Goal: Task Accomplishment & Management: Use online tool/utility

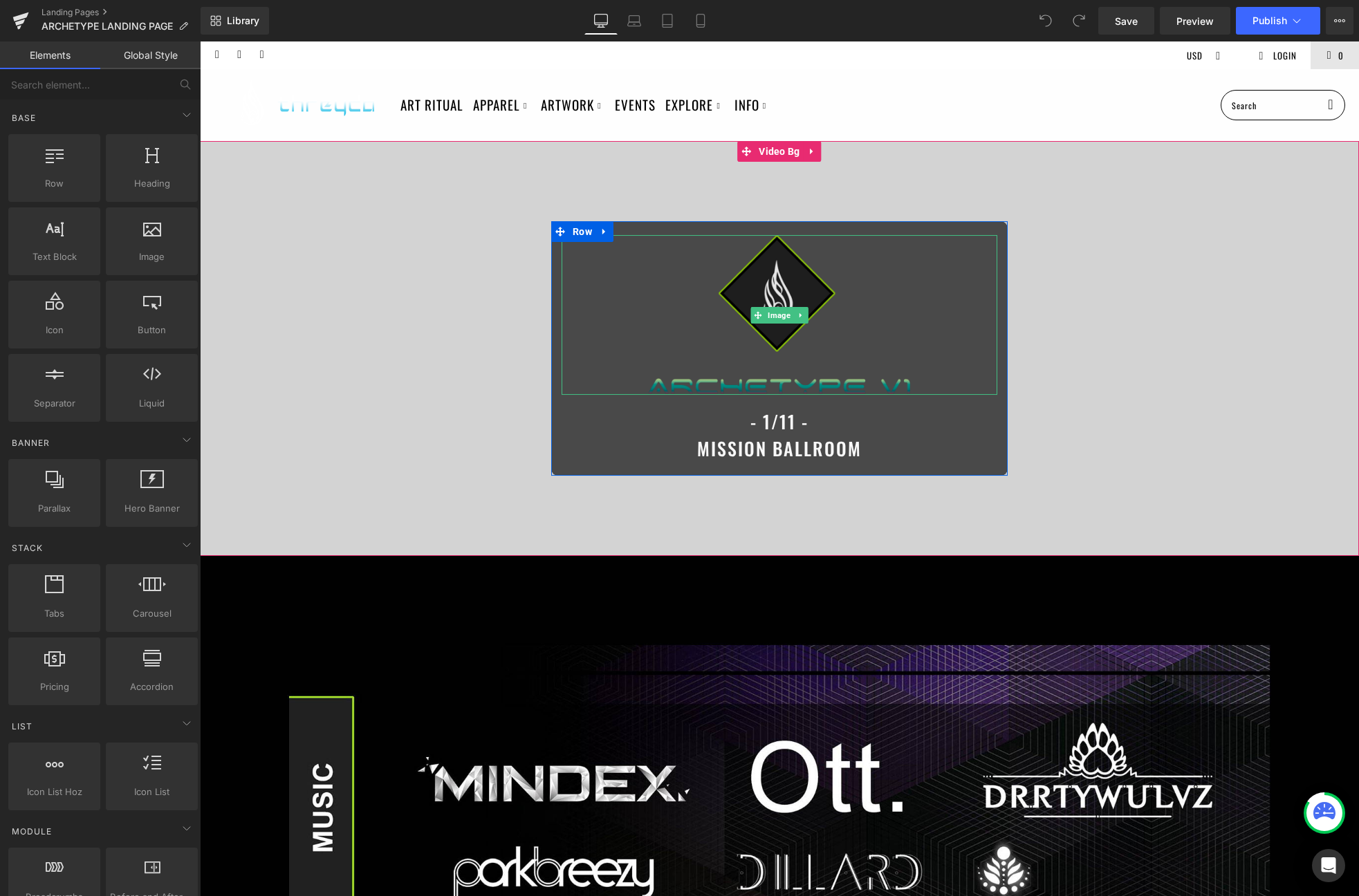
click at [763, 282] on img at bounding box center [779, 315] width 261 height 160
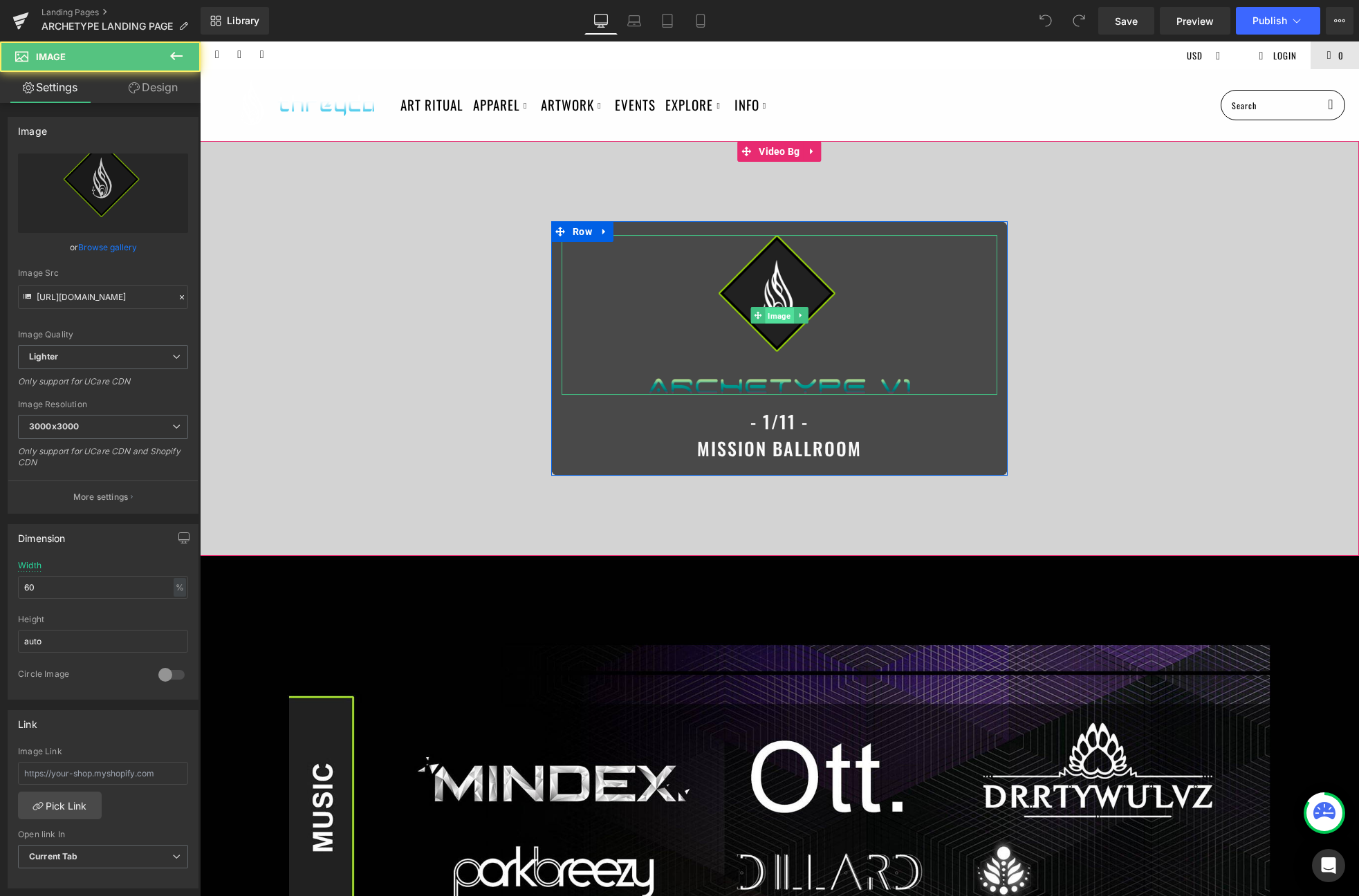
click at [774, 310] on span "Image" at bounding box center [778, 315] width 28 height 16
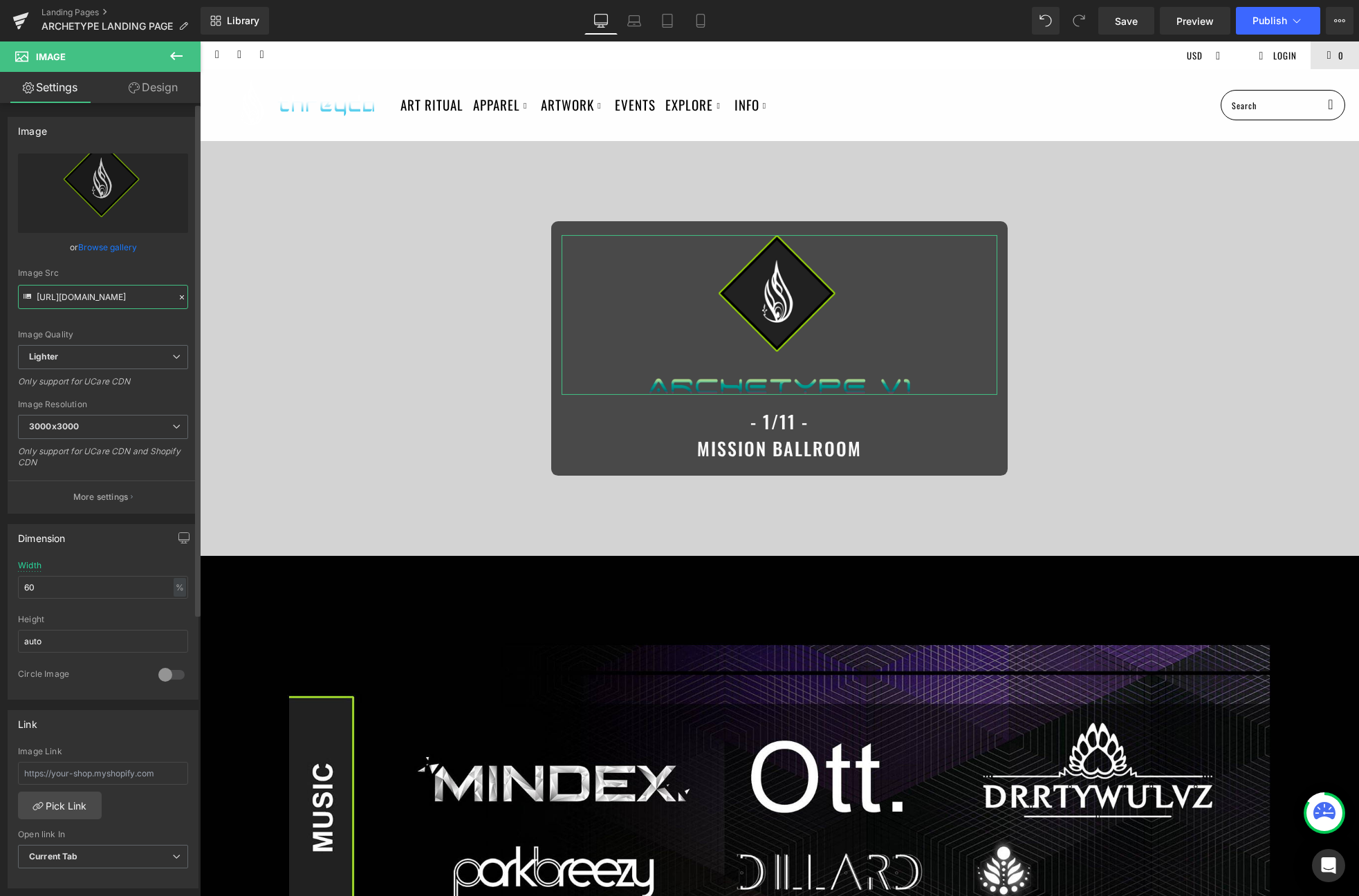
click at [130, 297] on input "[URL][DOMAIN_NAME]" at bounding box center [103, 297] width 170 height 24
click at [775, 318] on span "Image" at bounding box center [778, 315] width 28 height 16
click at [103, 251] on link "Browse gallery" at bounding box center [107, 247] width 58 height 24
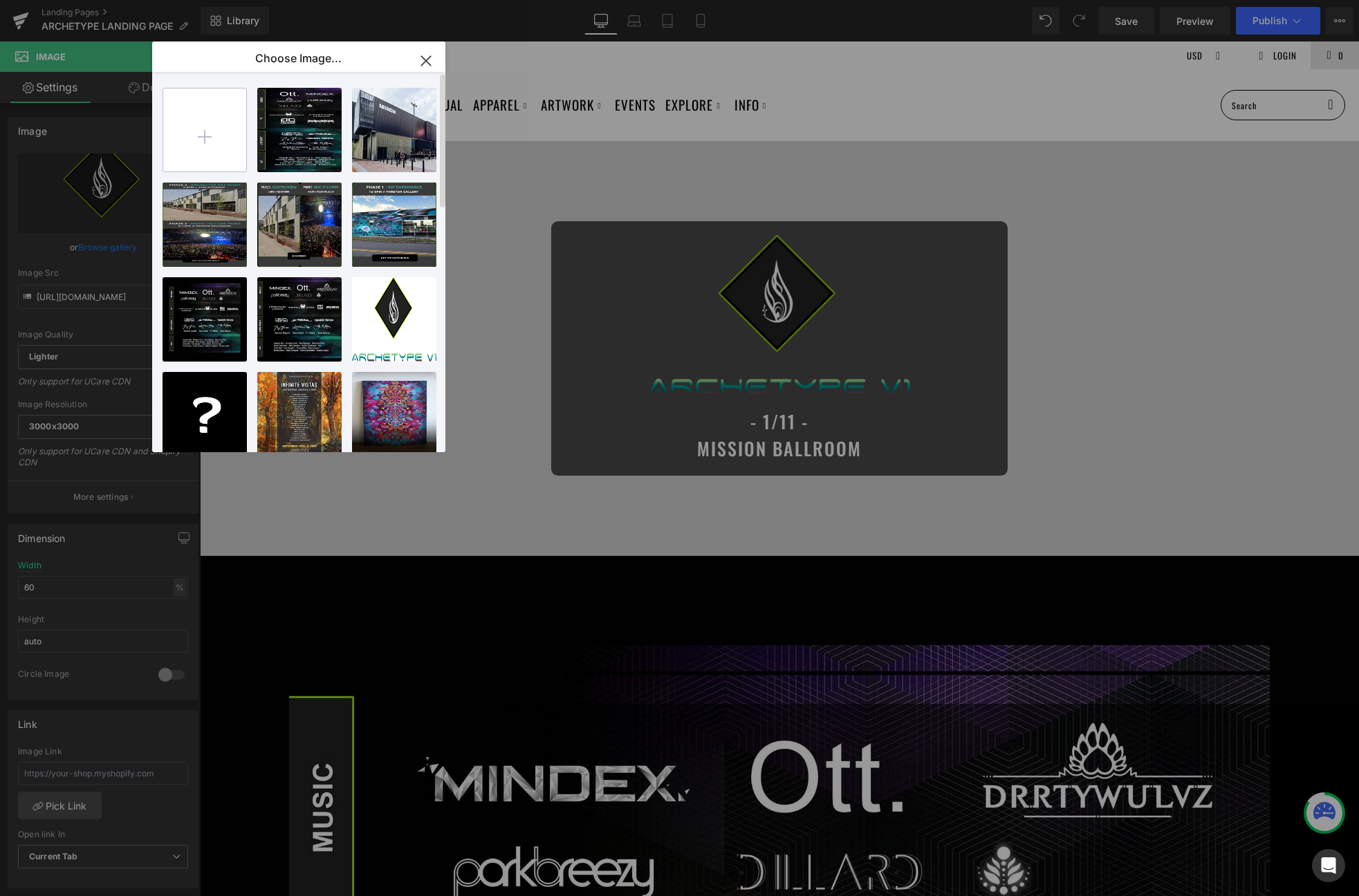
click at [198, 139] on input "file" at bounding box center [204, 130] width 83 height 83
type input "C:\fakepath\header.png"
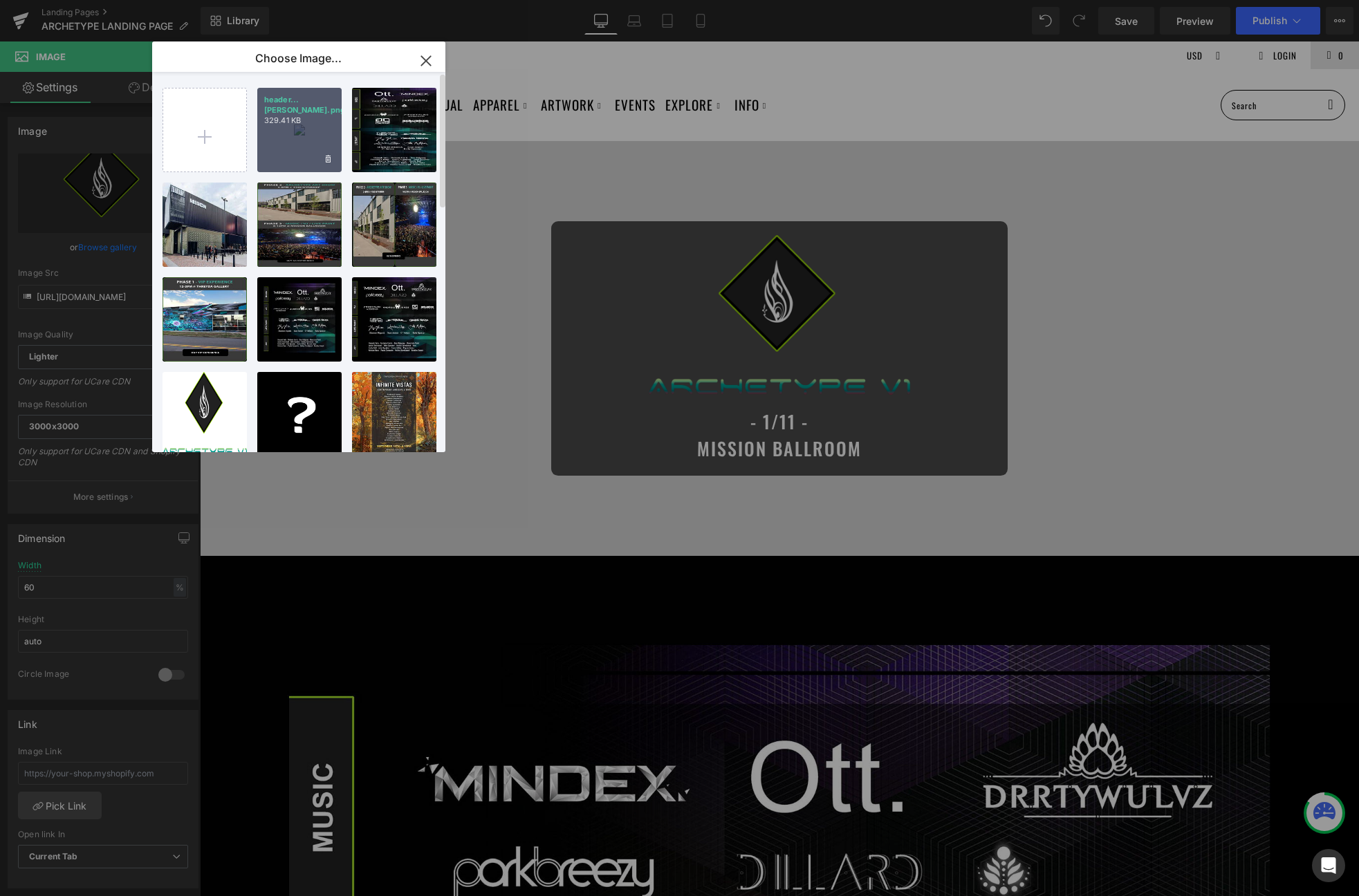
click at [290, 120] on div "header...ader.png 329.41 KB" at bounding box center [299, 130] width 84 height 84
type input "https://ucarecdn.com/93fbc902-13a8-4dd6-a10e-456cf1df1cc3/-/format/auto/-/previ…"
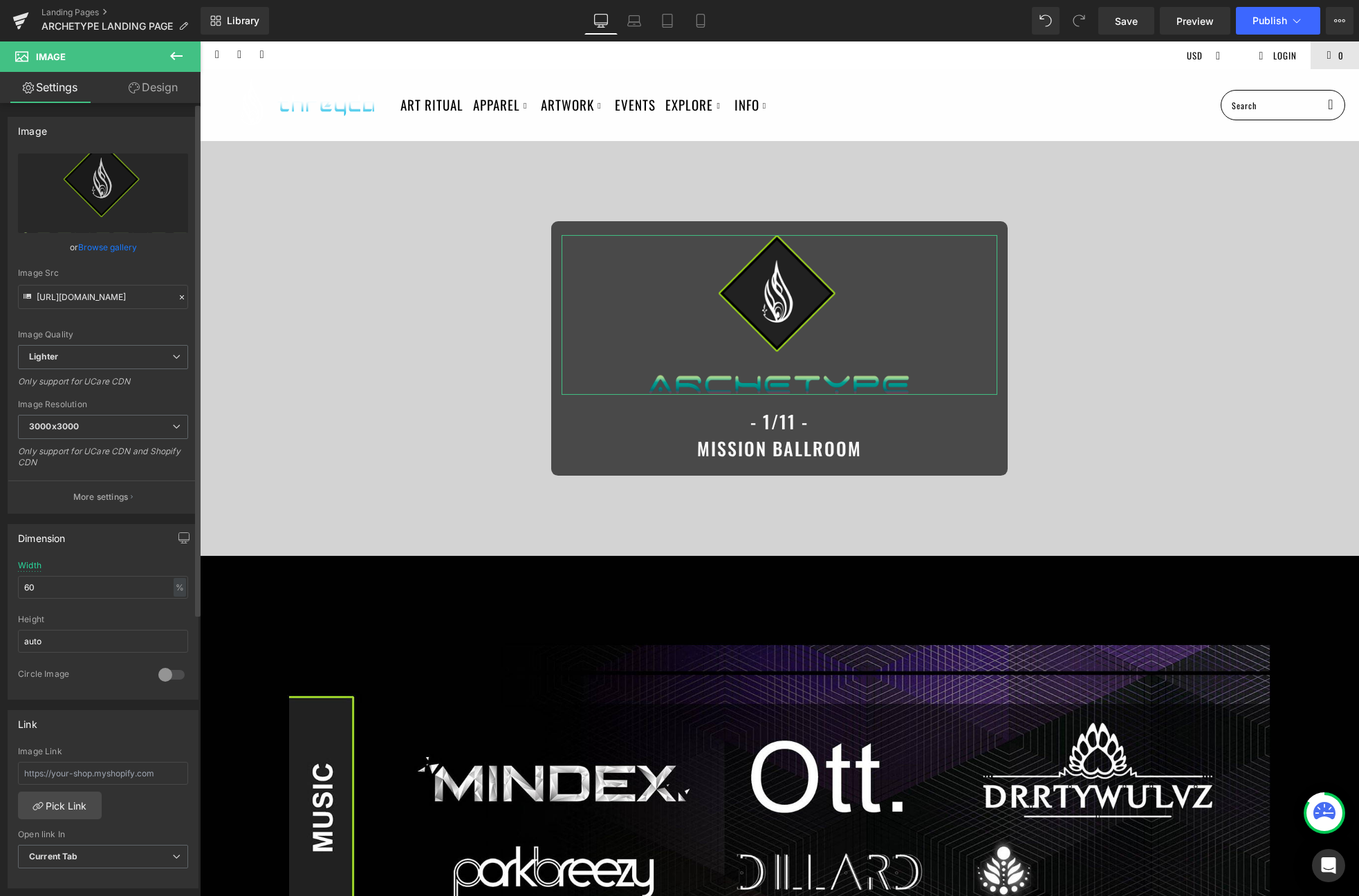
click at [92, 244] on link "Browse gallery" at bounding box center [107, 247] width 58 height 24
click at [774, 311] on span "Image" at bounding box center [778, 315] width 28 height 16
click at [77, 585] on input "60" at bounding box center [103, 587] width 170 height 23
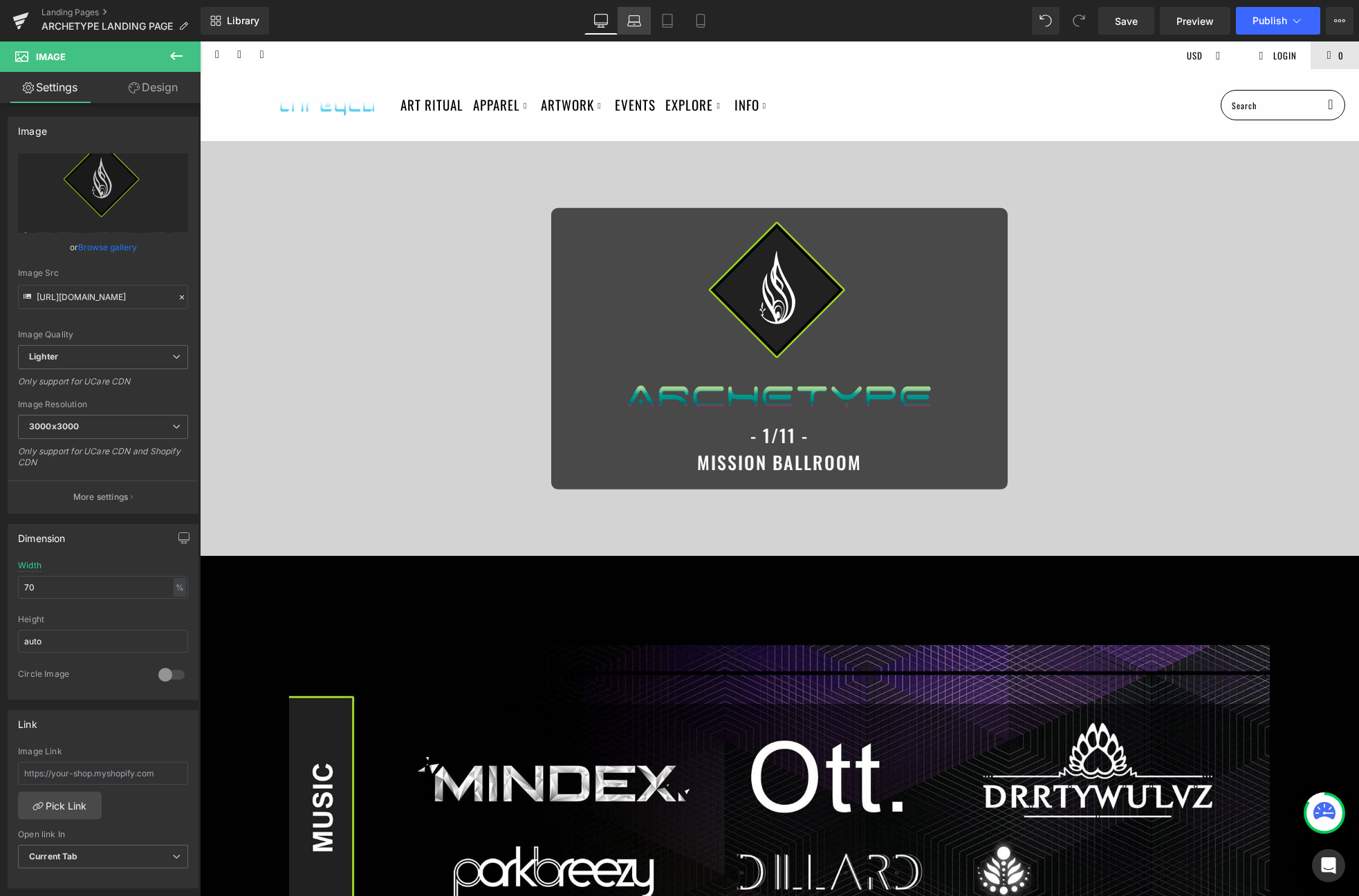
click at [624, 17] on link "Laptop" at bounding box center [634, 21] width 33 height 28
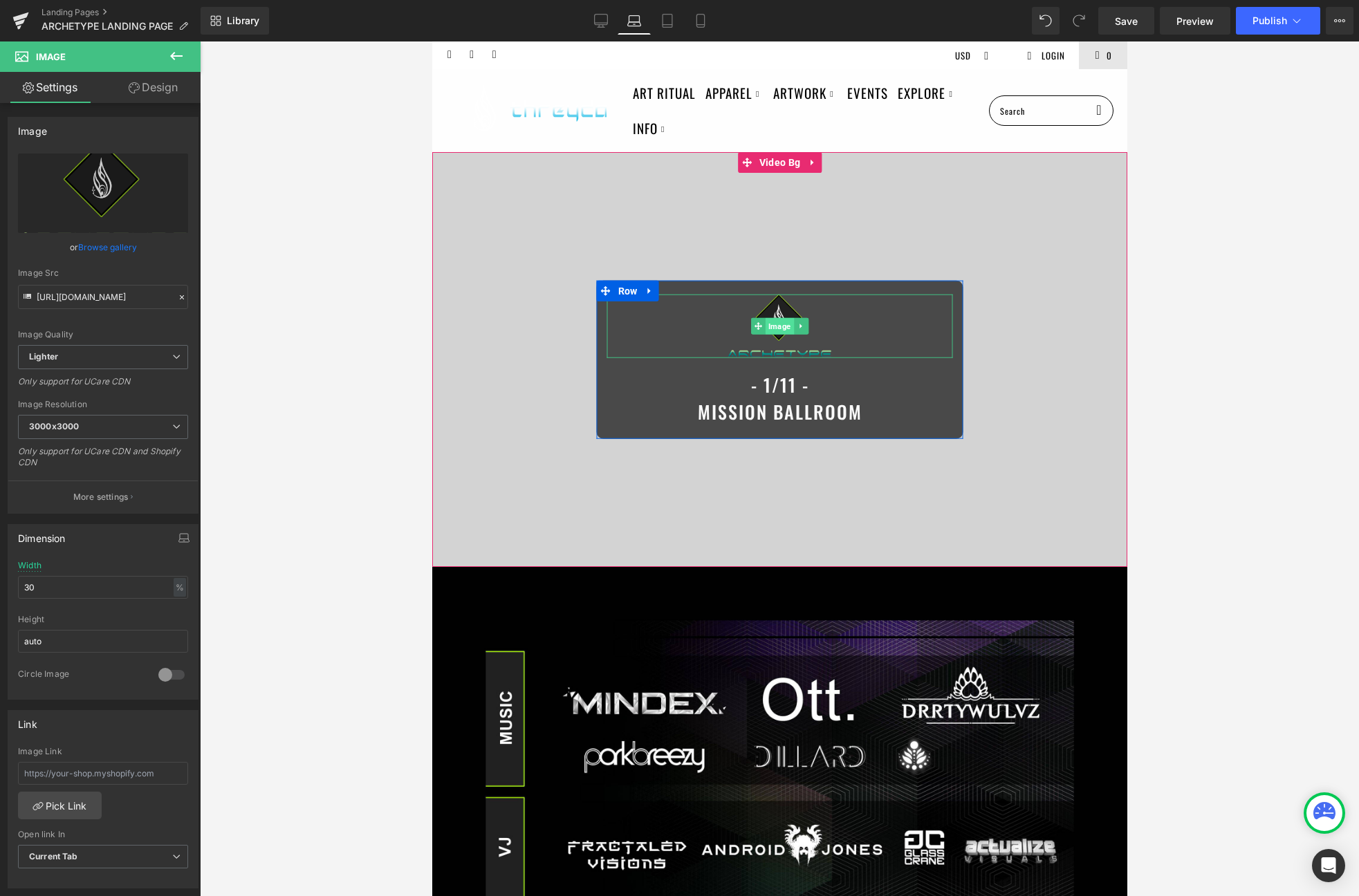
click at [774, 323] on span "Image" at bounding box center [778, 326] width 28 height 16
click at [48, 598] on input "30" at bounding box center [103, 587] width 170 height 23
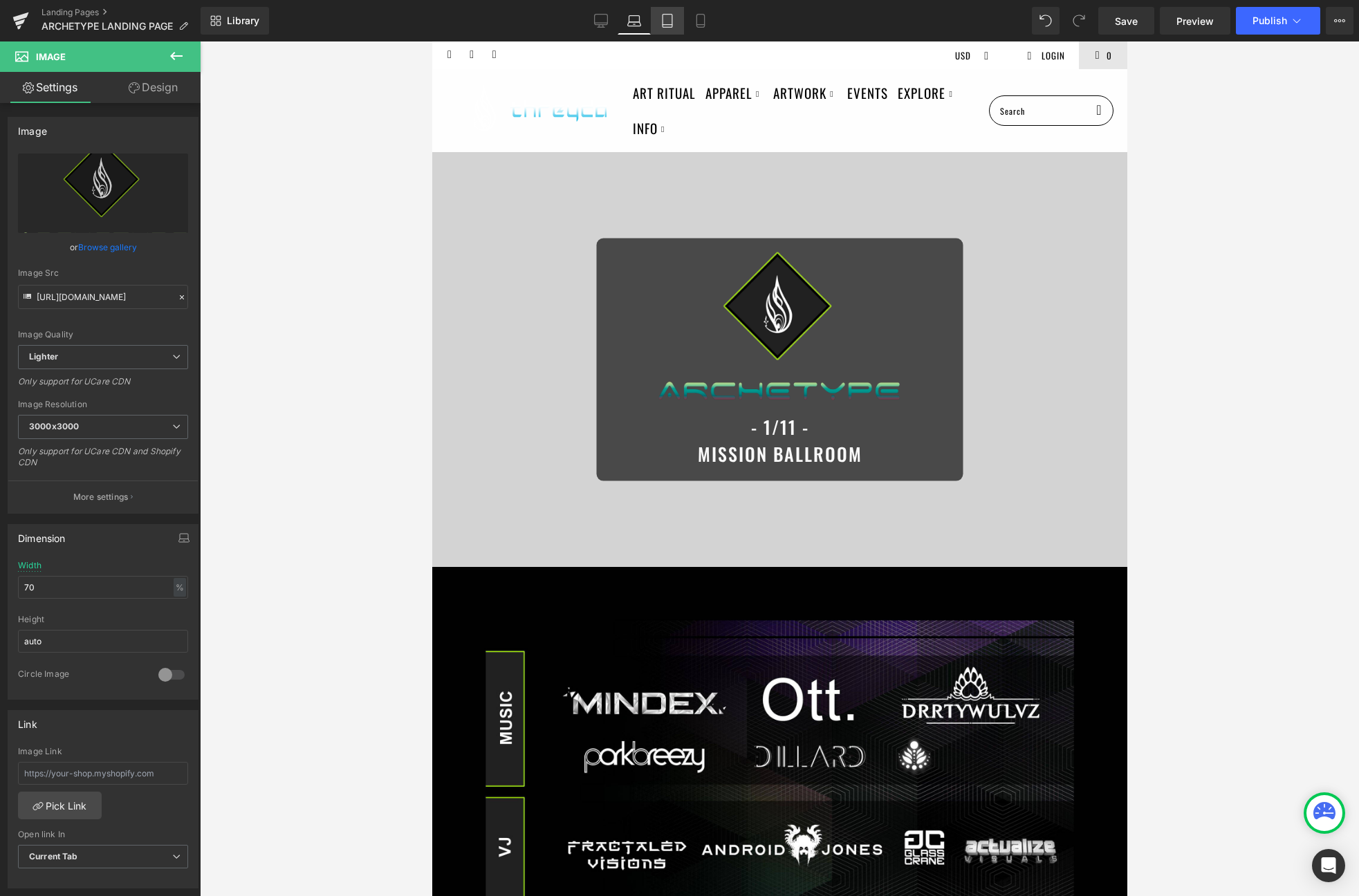
click at [663, 7] on link "Tablet" at bounding box center [667, 21] width 33 height 28
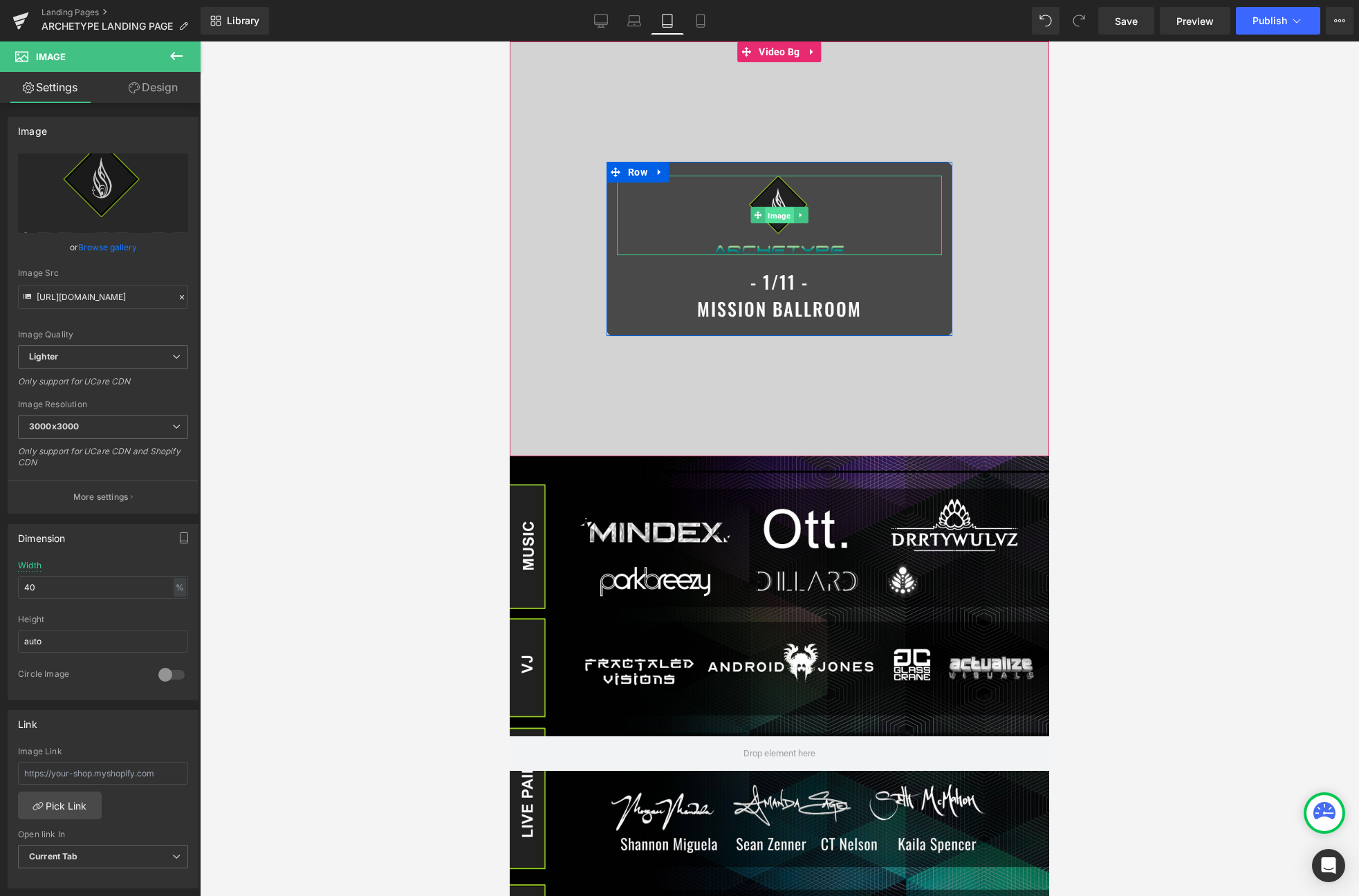
click at [772, 218] on span "Image" at bounding box center [778, 216] width 28 height 16
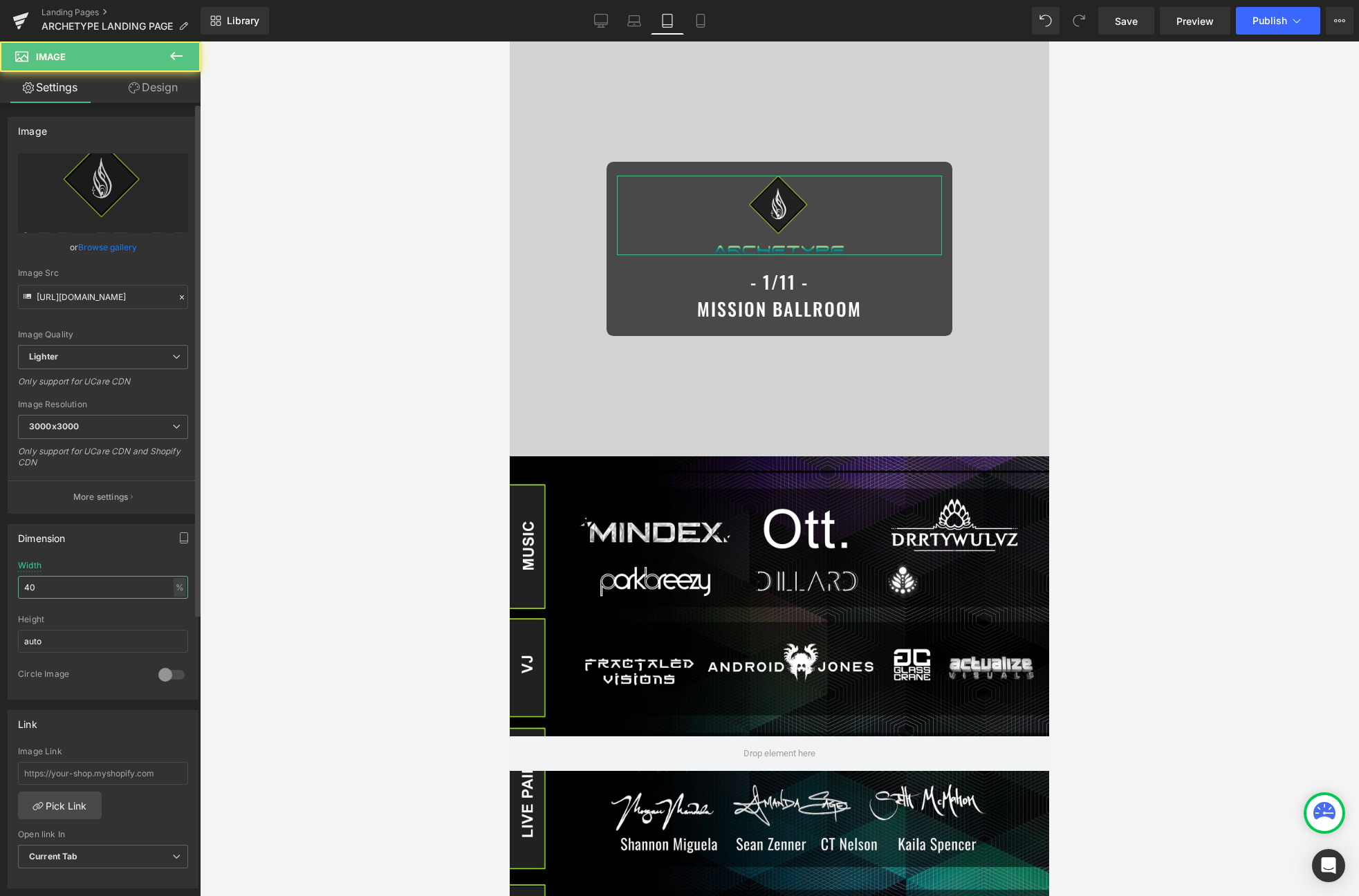
click at [82, 594] on input "40" at bounding box center [103, 587] width 170 height 23
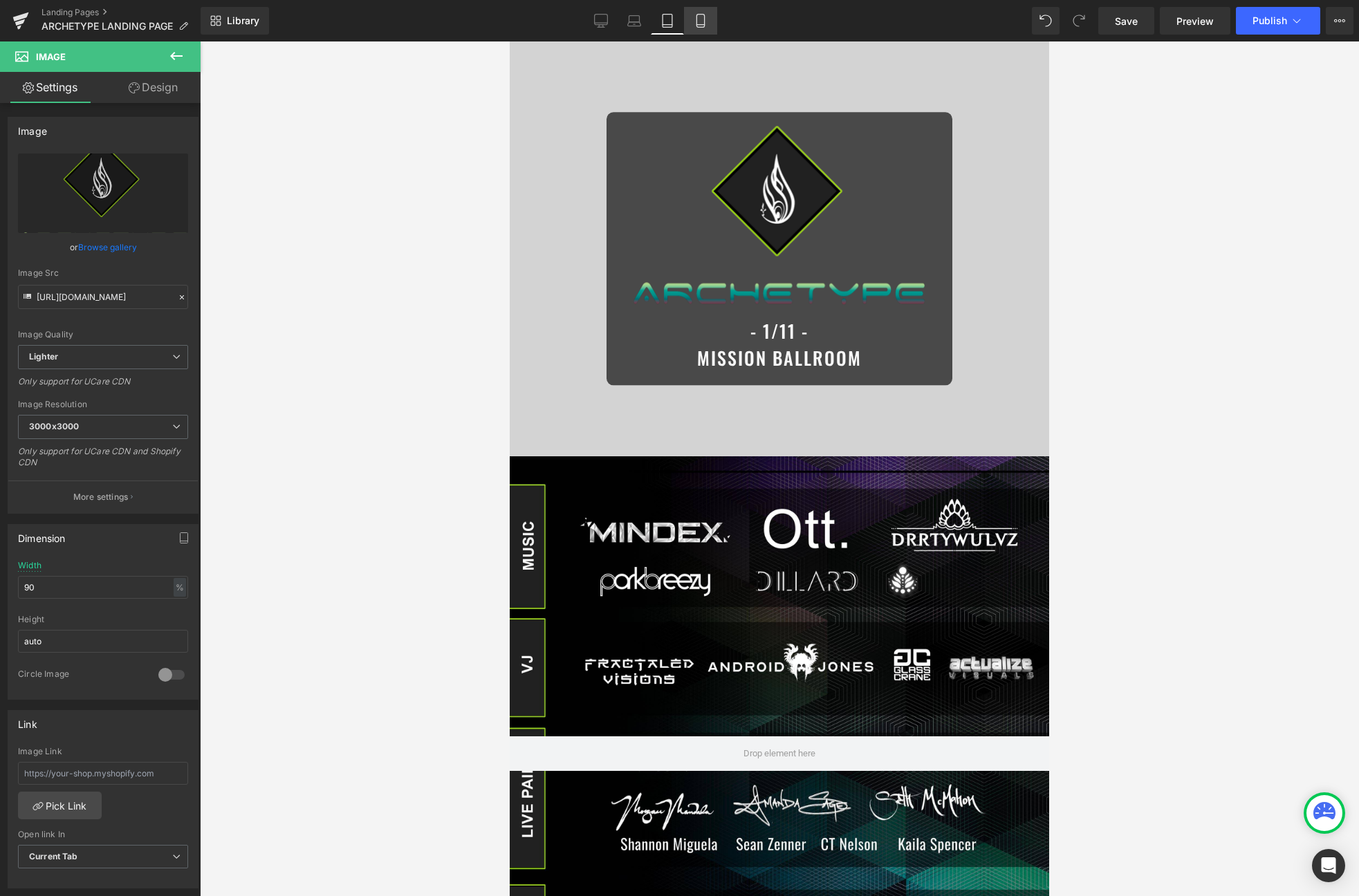
click at [714, 20] on link "Mobile" at bounding box center [700, 21] width 33 height 28
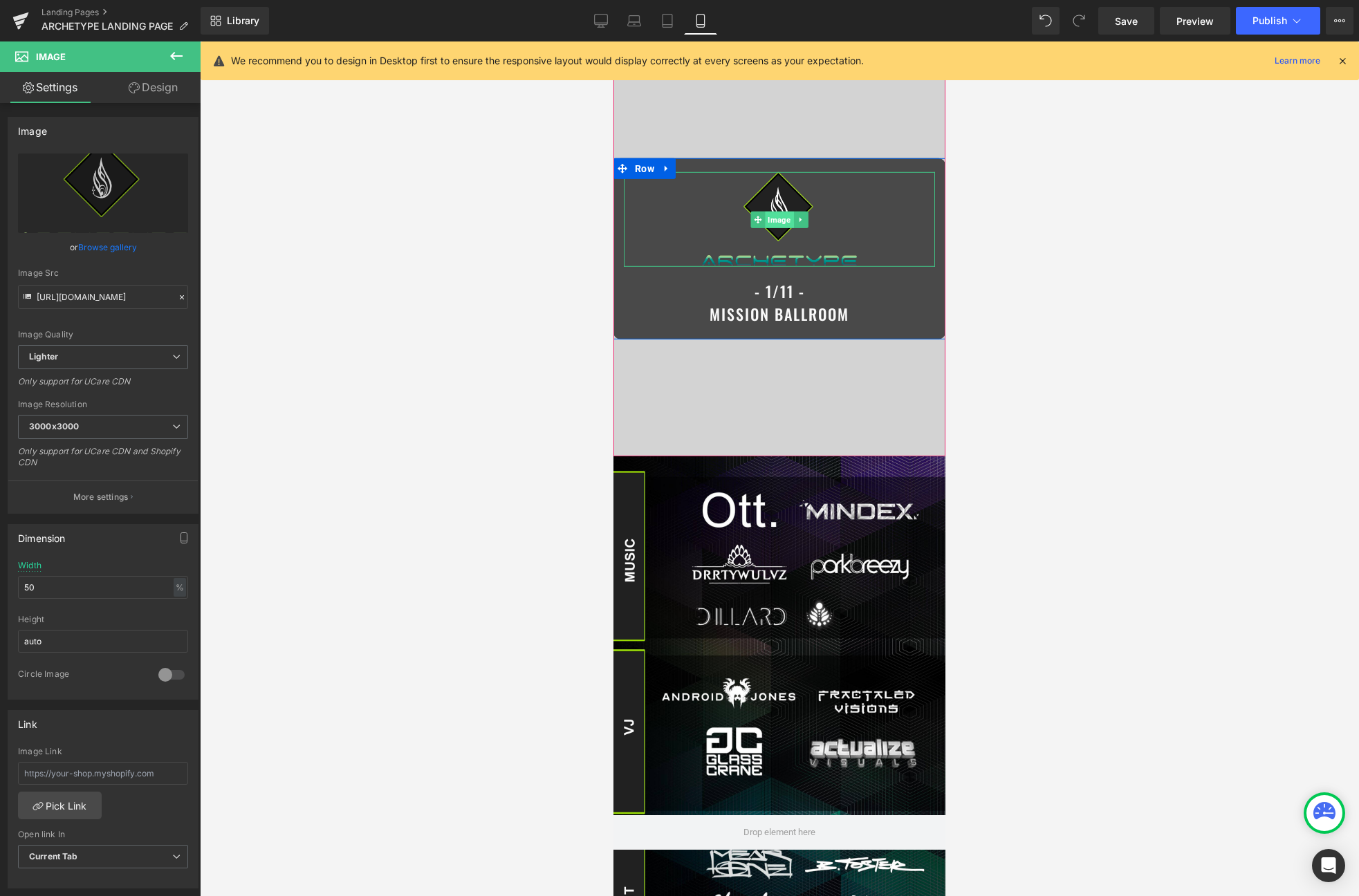
click at [777, 219] on span "Image" at bounding box center [778, 220] width 28 height 16
click at [88, 587] on input "50" at bounding box center [103, 587] width 170 height 23
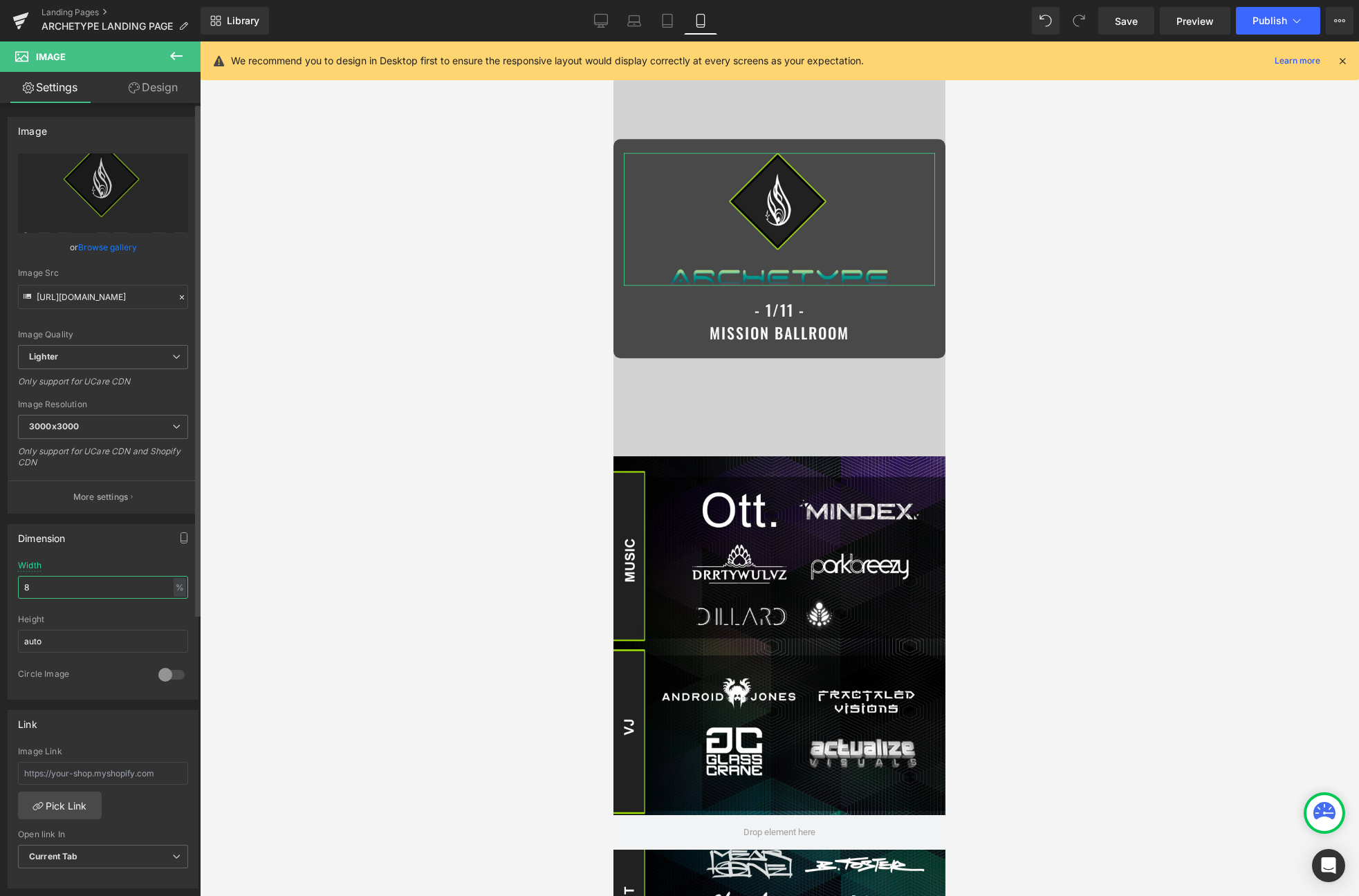
type input "80"
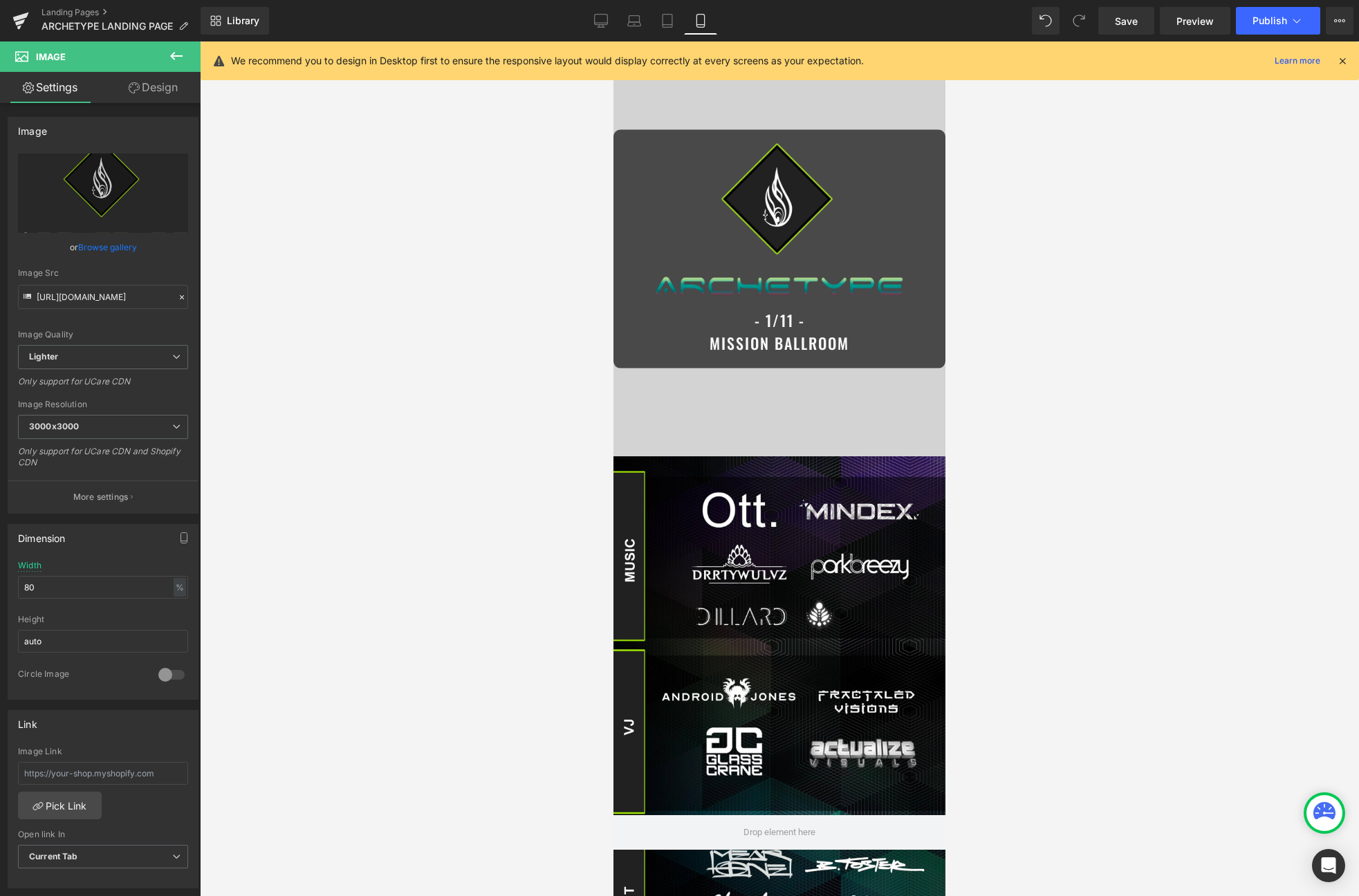
click at [1097, 312] on div at bounding box center [778, 469] width 1159 height 855
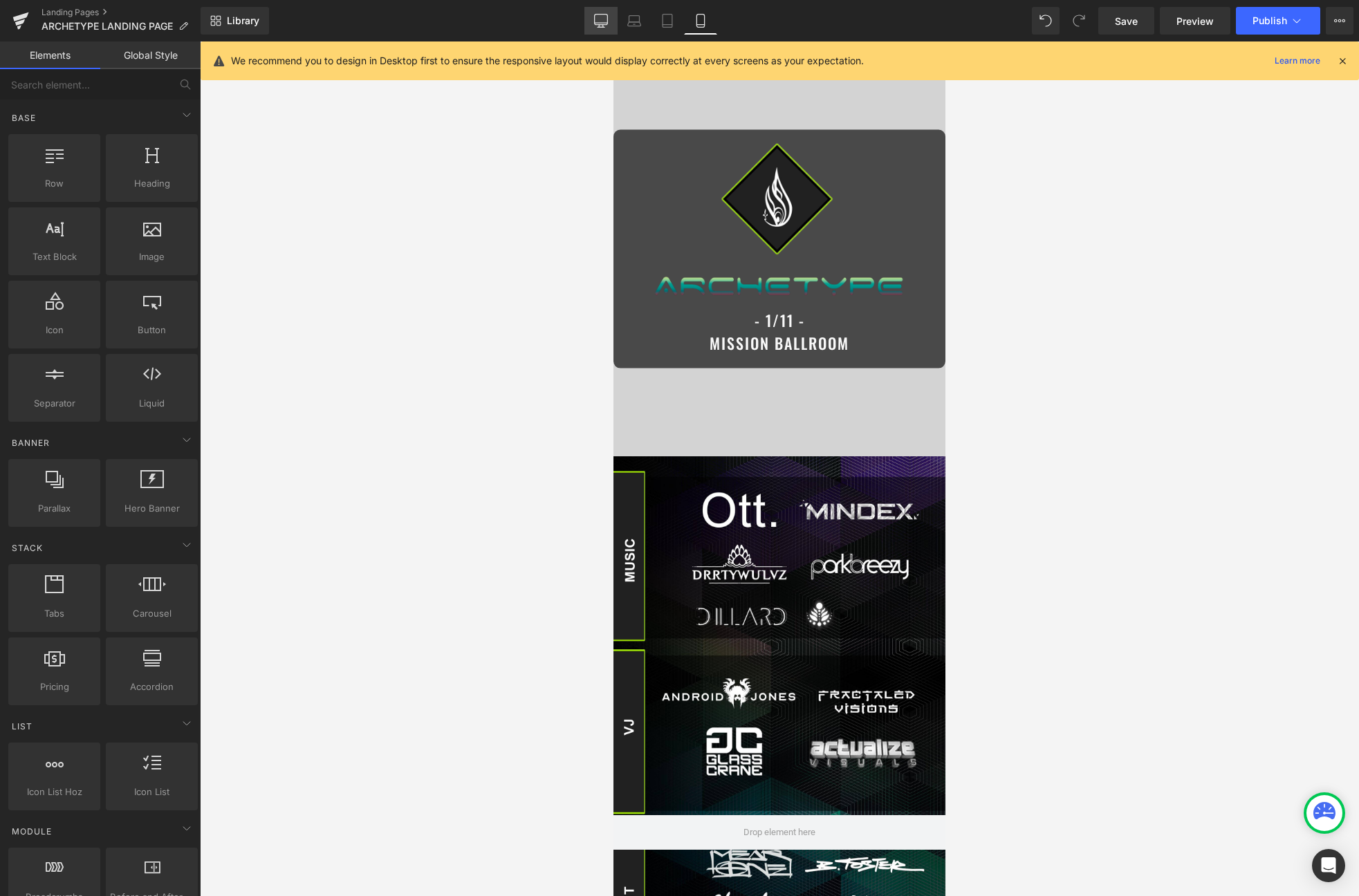
click at [602, 24] on icon at bounding box center [601, 20] width 14 height 14
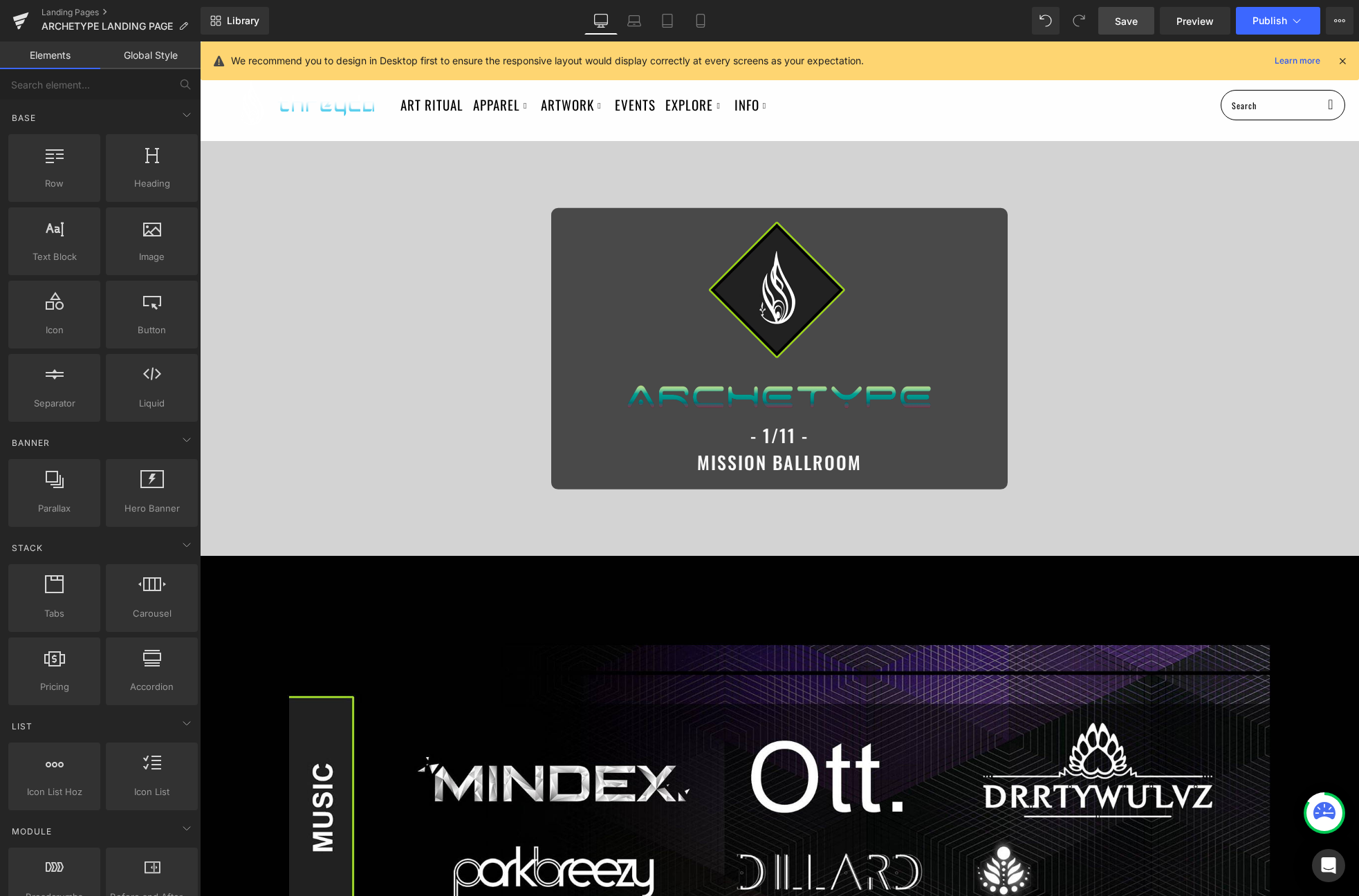
click at [1148, 15] on link "Save" at bounding box center [1125, 21] width 56 height 28
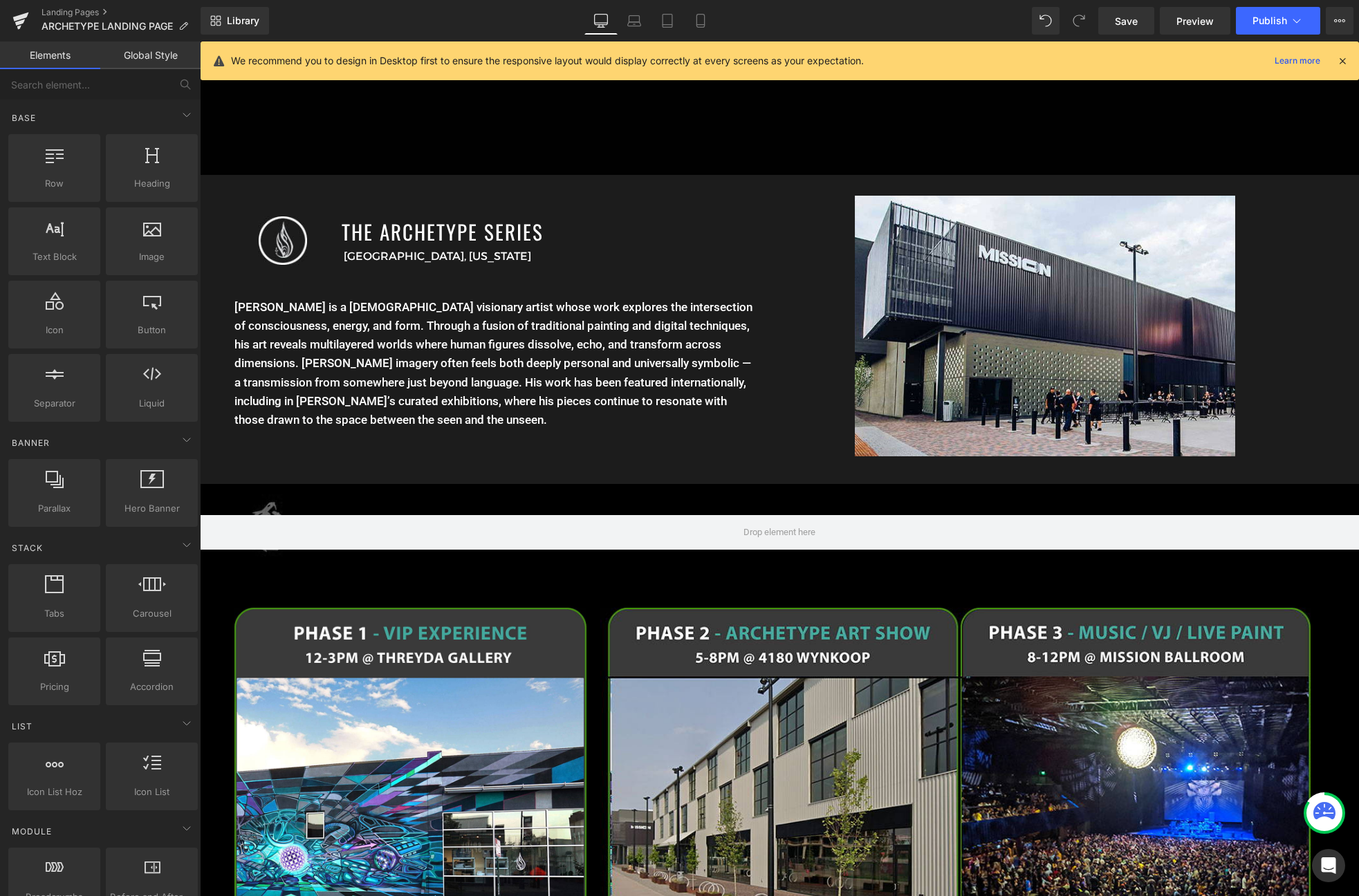
scroll to position [1627, 0]
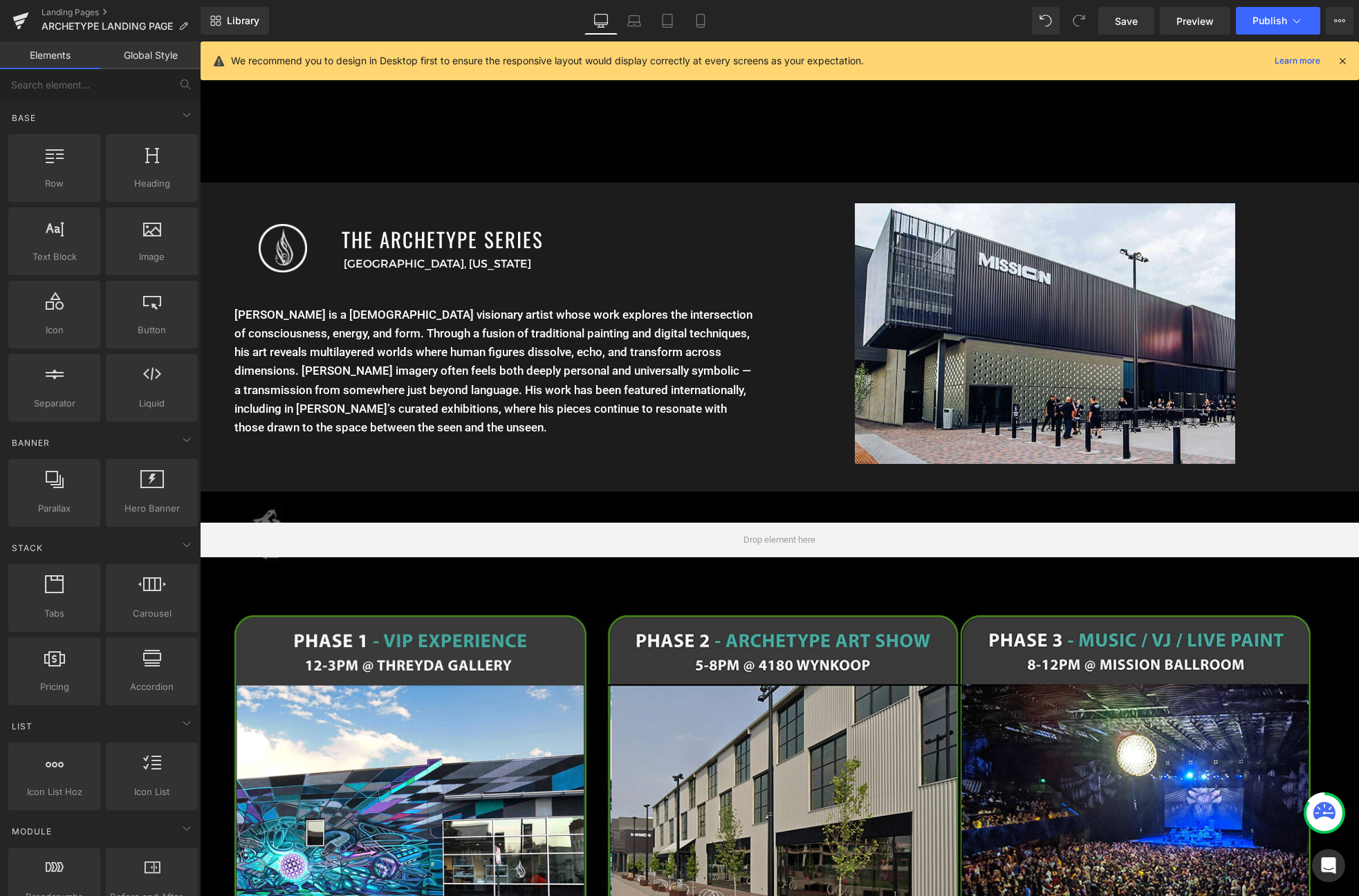
click at [339, 351] on p "Bradley Snook is a UK-based visionary artist whose work explores the intersecti…" at bounding box center [495, 371] width 521 height 131
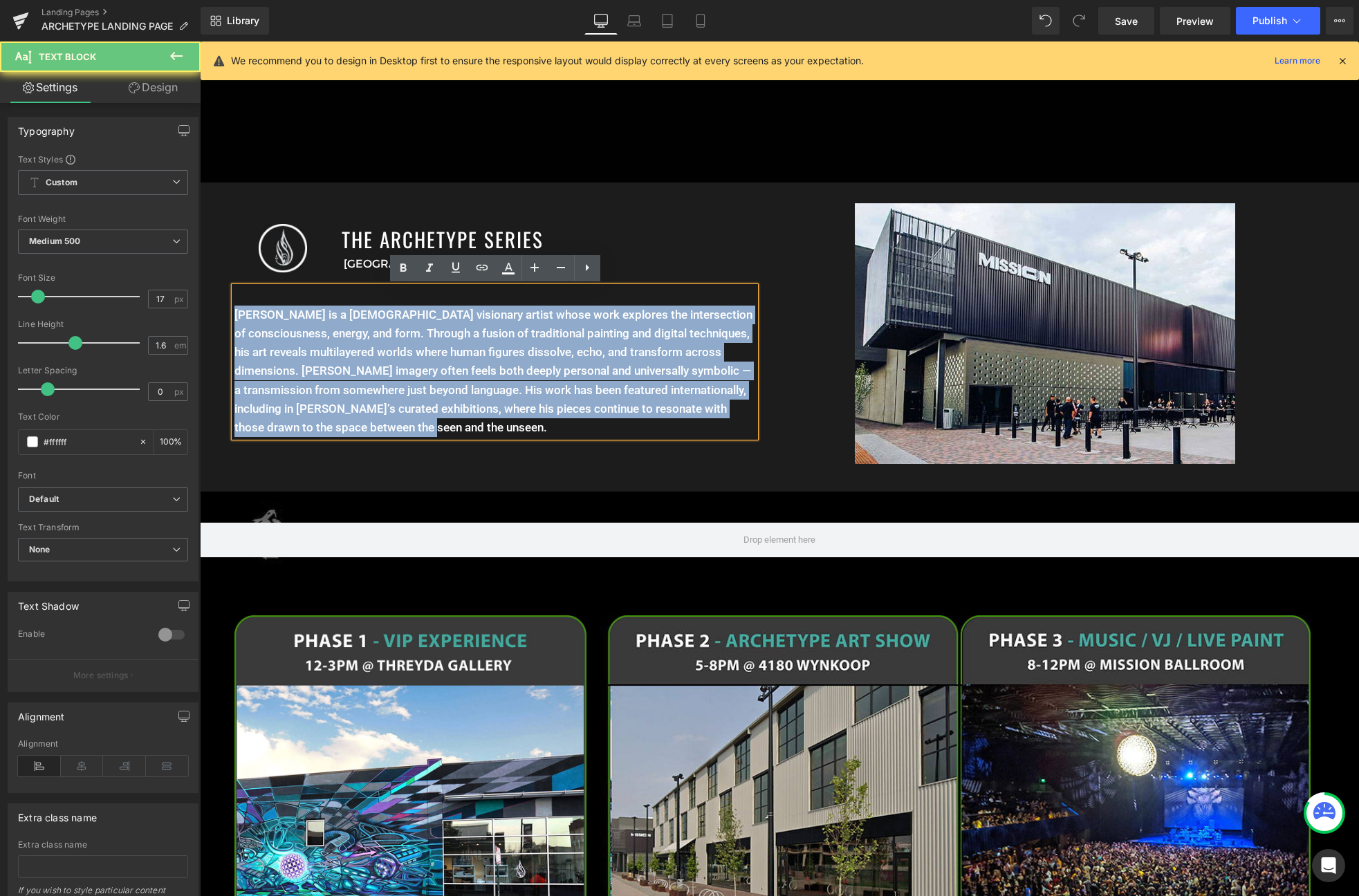
click at [339, 351] on p "Bradley Snook is a UK-based visionary artist whose work explores the intersecti…" at bounding box center [495, 371] width 521 height 131
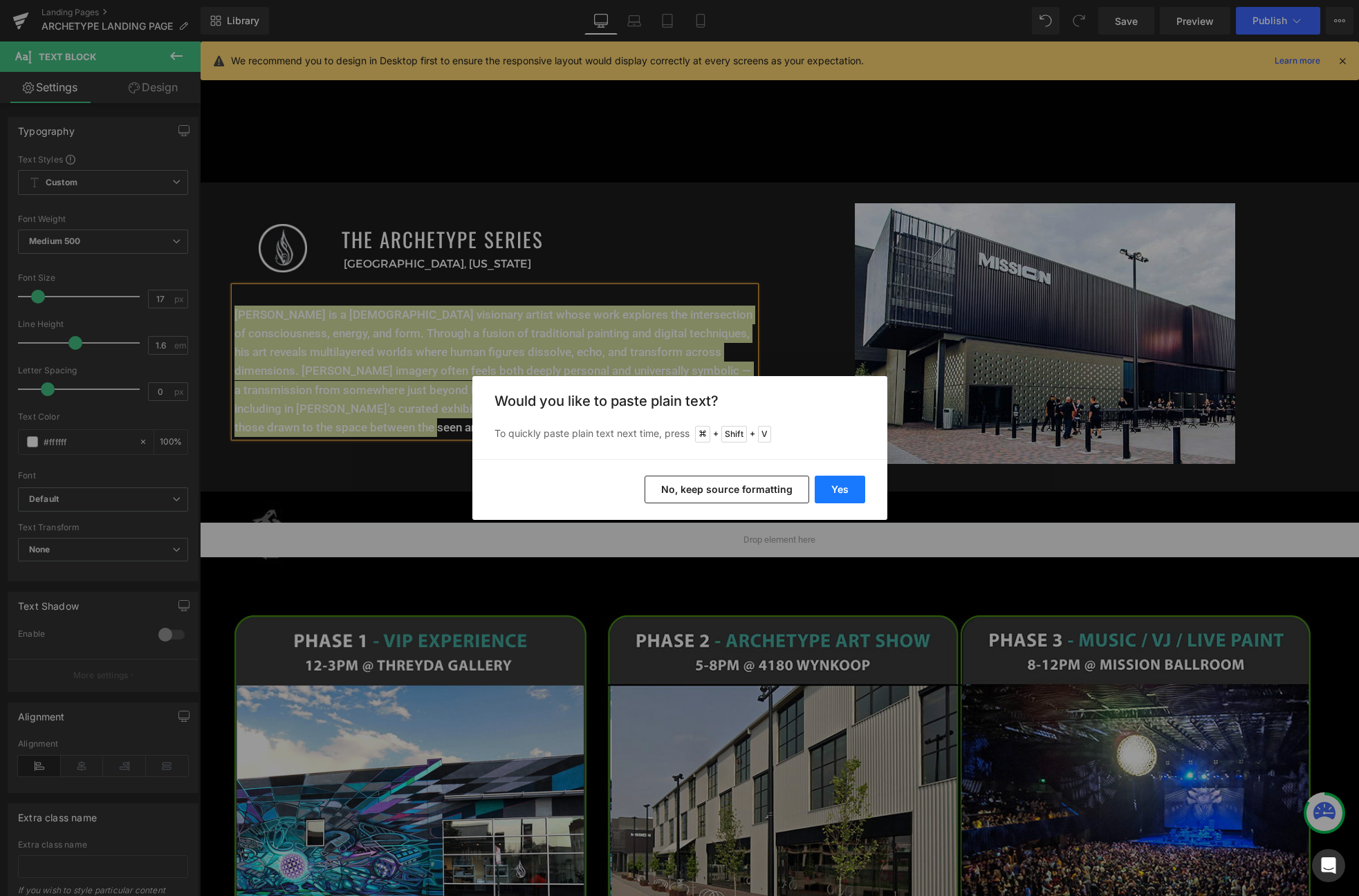
click at [835, 491] on button "Yes" at bounding box center [840, 490] width 50 height 28
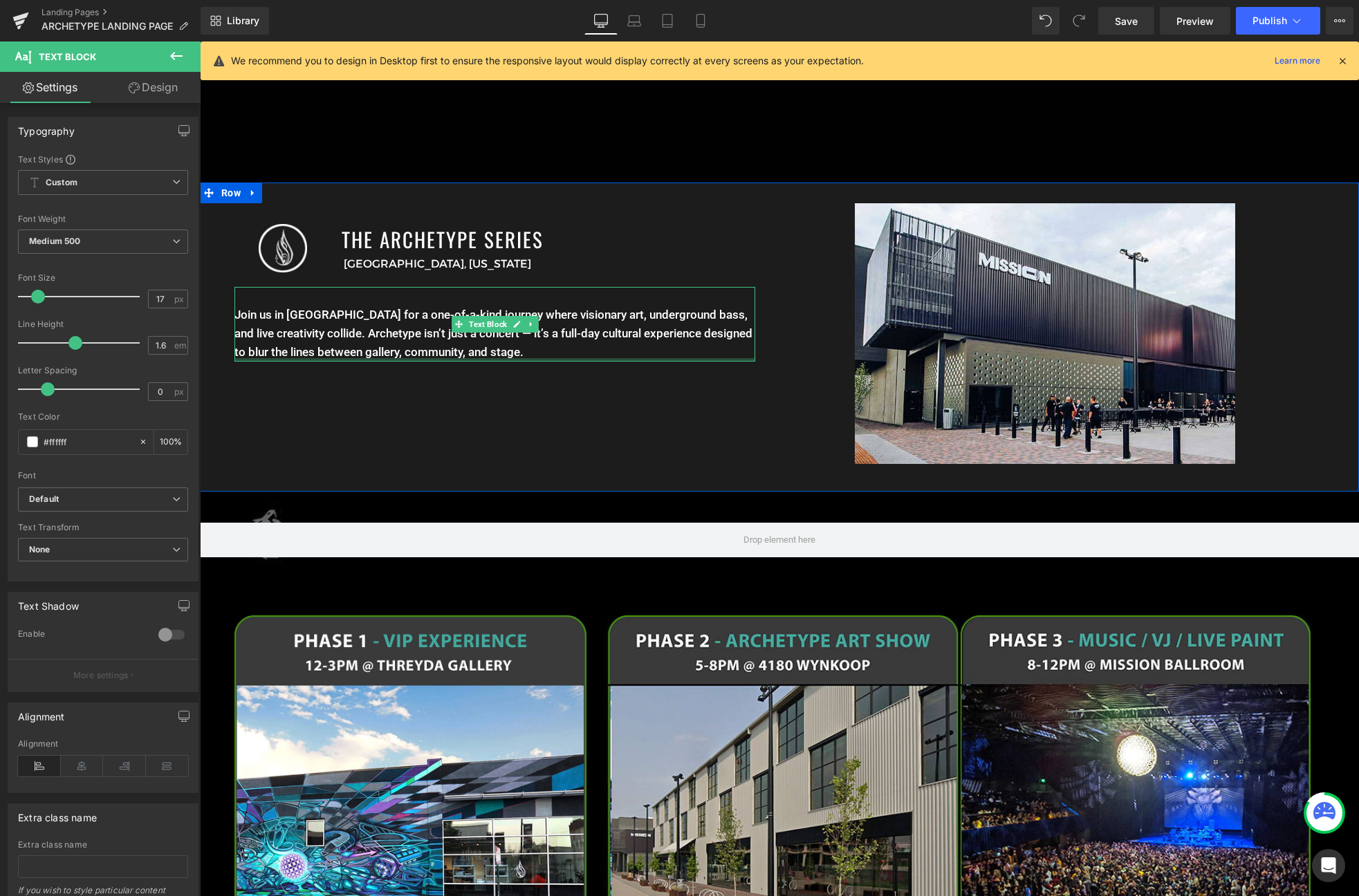
click at [569, 360] on div at bounding box center [495, 360] width 521 height 3
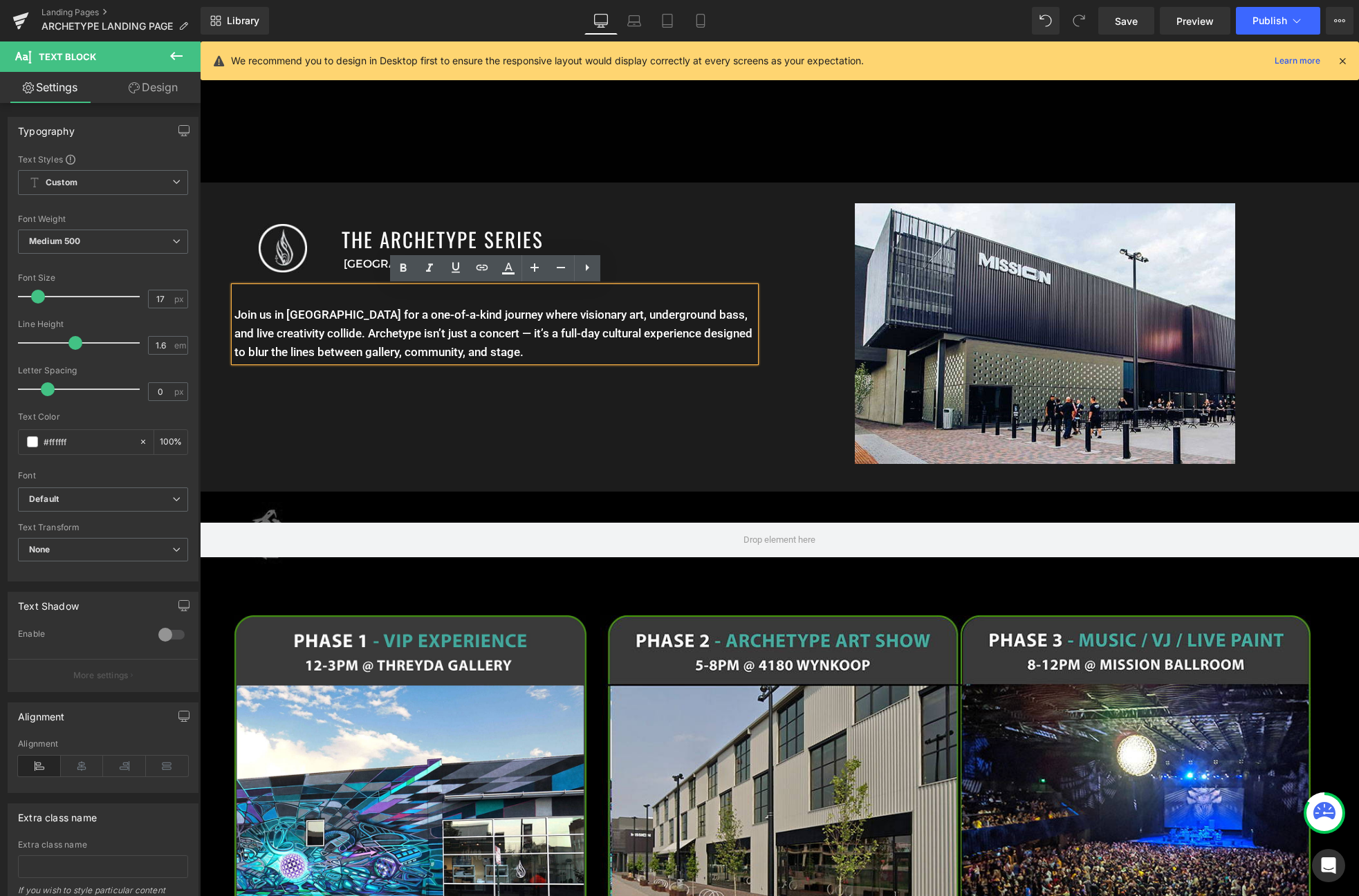
click at [575, 348] on p "Join us in Denver for a one-of-a-kind journey where visionary art, underground …" at bounding box center [495, 334] width 521 height 57
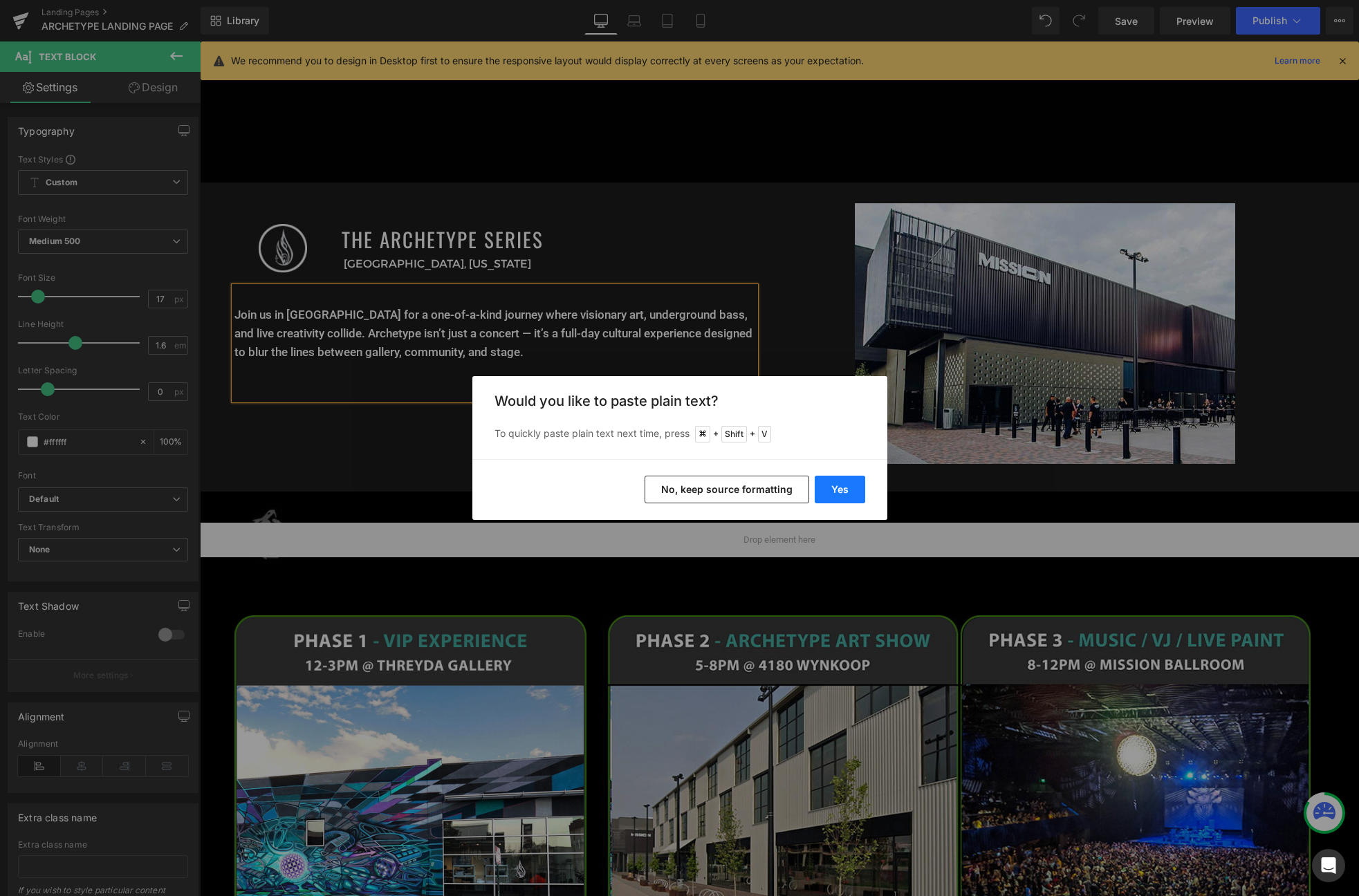
click at [824, 485] on button "Yes" at bounding box center [840, 490] width 50 height 28
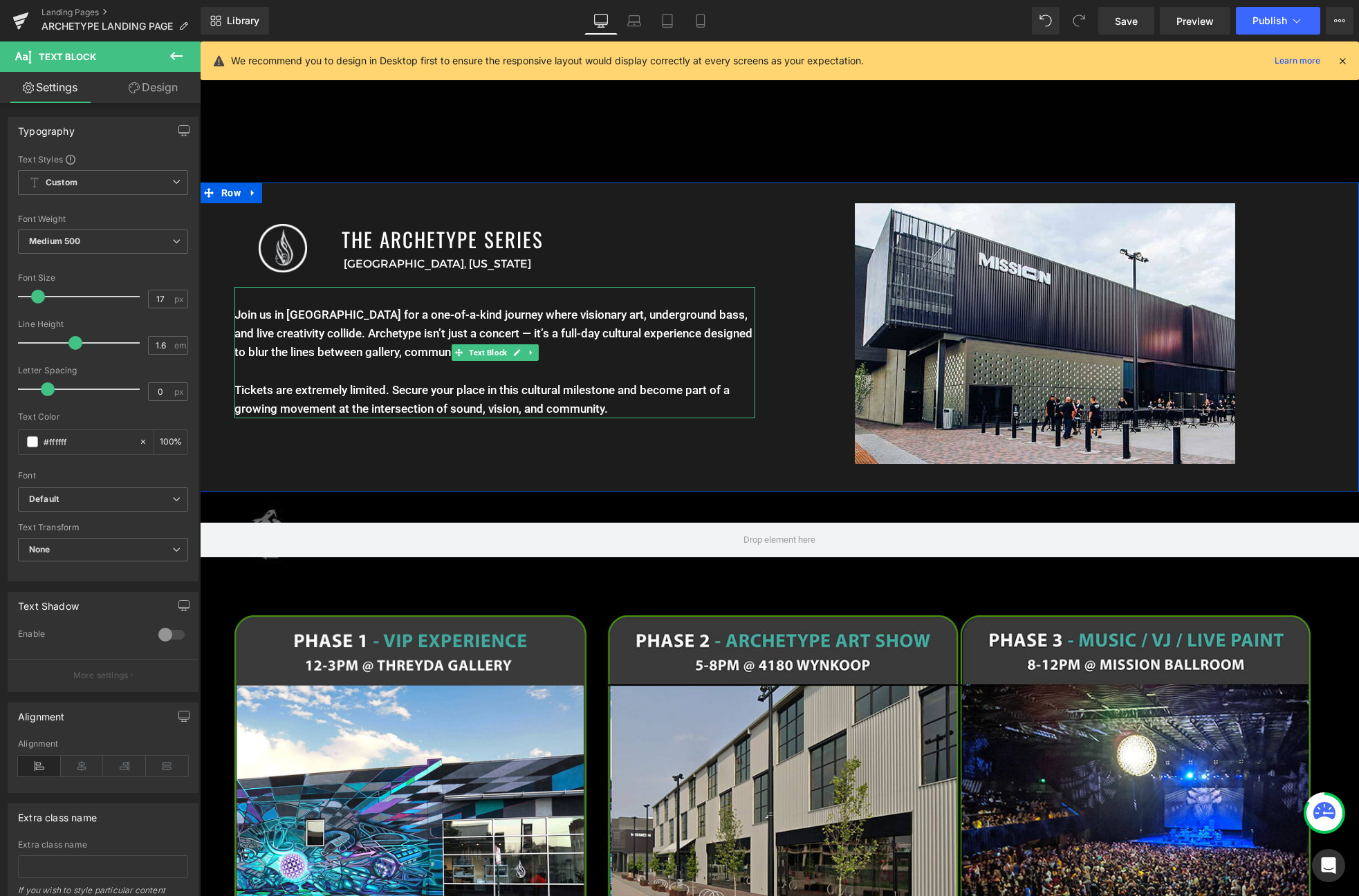
click at [375, 368] on p "Join us in Denver for a one-of-a-kind journey where visionary art, underground …" at bounding box center [495, 362] width 521 height 113
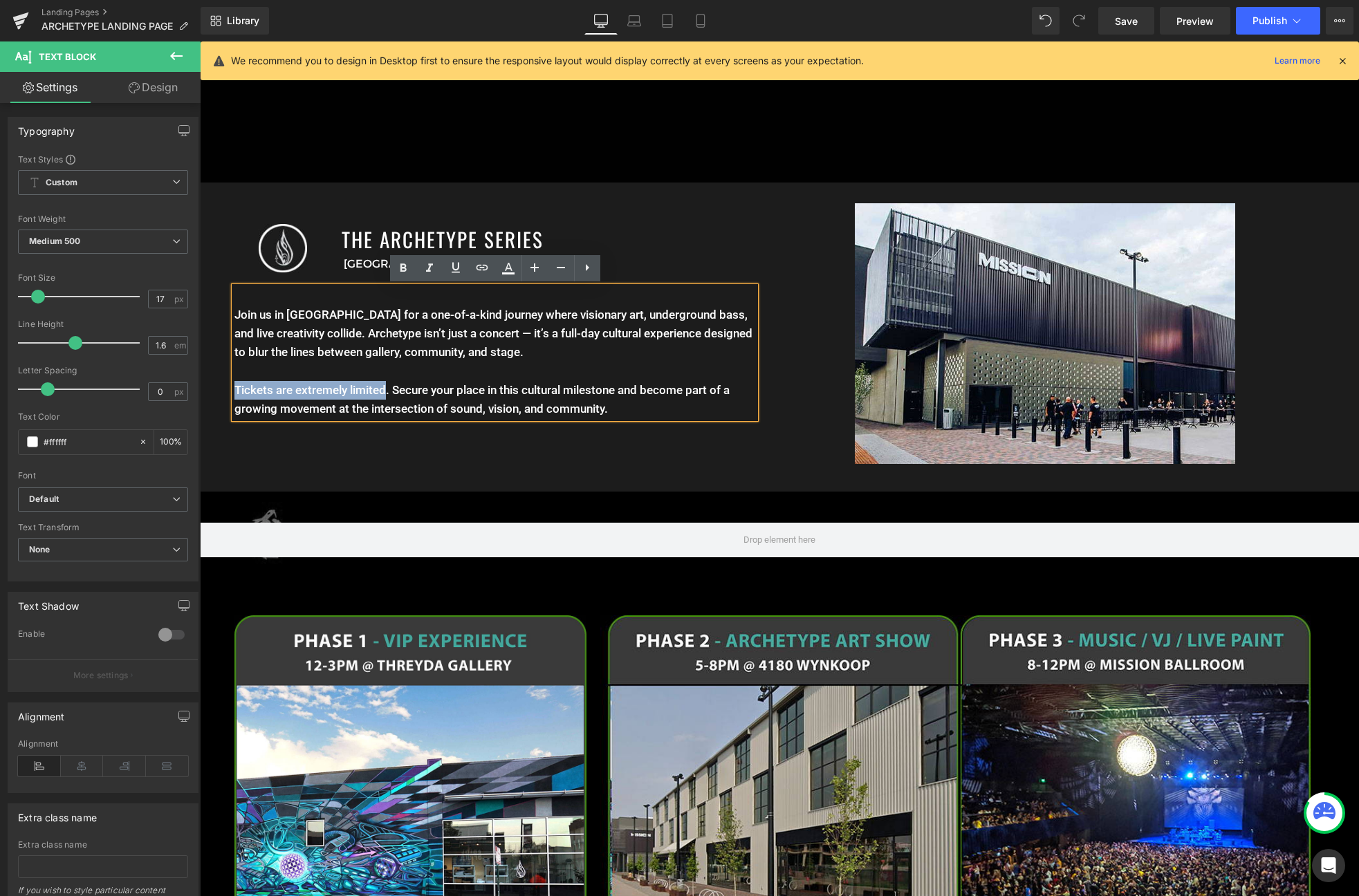
drag, startPoint x: 388, startPoint y: 388, endPoint x: 229, endPoint y: 397, distance: 159.3
click at [229, 397] on div "Image THE ARCHETYPE SERIES Heading Denver, Colorado Text Block Row Join us in D…" at bounding box center [489, 315] width 580 height 222
click at [319, 384] on p "Join us in Denver for a one-of-a-kind journey where visionary art, underground …" at bounding box center [495, 362] width 521 height 113
drag, startPoint x: 388, startPoint y: 391, endPoint x: 229, endPoint y: 383, distance: 159.2
click at [229, 383] on div "Image THE ARCHETYPE SERIES Heading Denver, Colorado Text Block Row Join us in D…" at bounding box center [489, 315] width 580 height 222
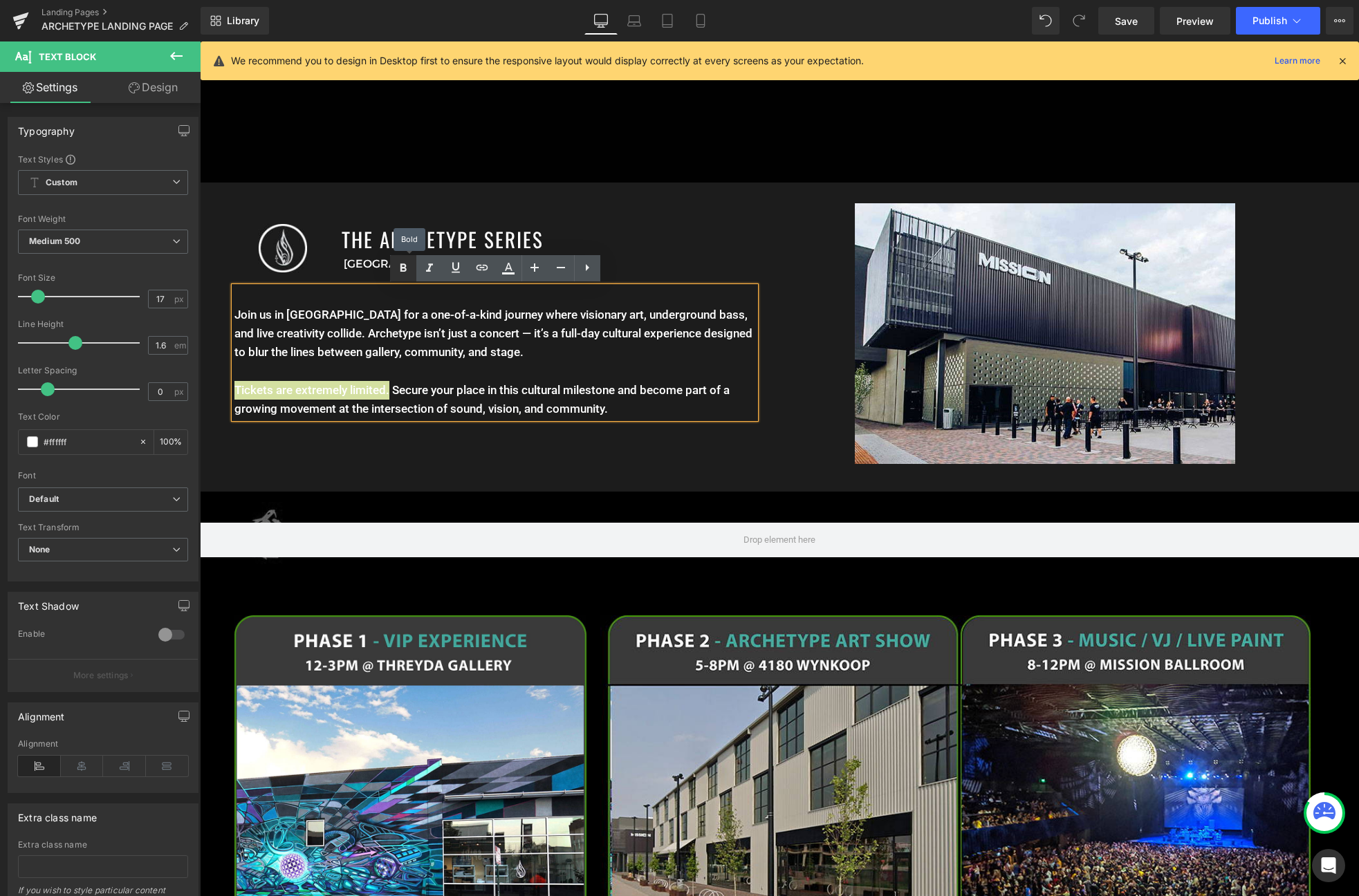
click at [406, 271] on icon at bounding box center [403, 268] width 16 height 16
click at [628, 409] on p "Join us in Denver for a one-of-a-kind journey where visionary art, underground …" at bounding box center [495, 362] width 521 height 113
click at [411, 396] on p "Join us in Denver for a one-of-a-kind journey where visionary art, underground …" at bounding box center [495, 362] width 521 height 113
click at [801, 363] on div at bounding box center [1044, 333] width 531 height 260
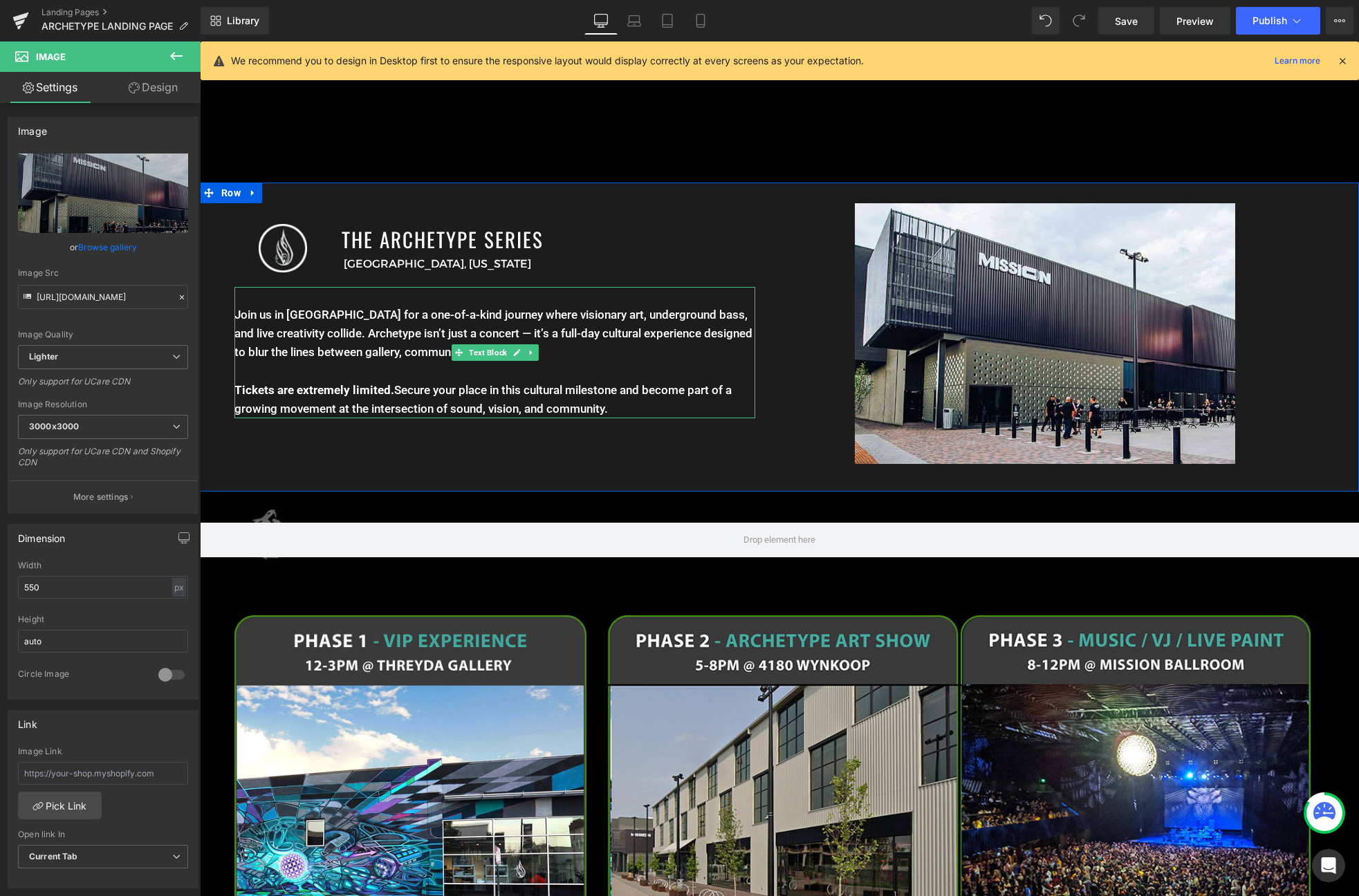
click at [491, 335] on p "Join us in Denver for a one-of-a-kind journey where visionary art, underground …" at bounding box center [495, 362] width 521 height 113
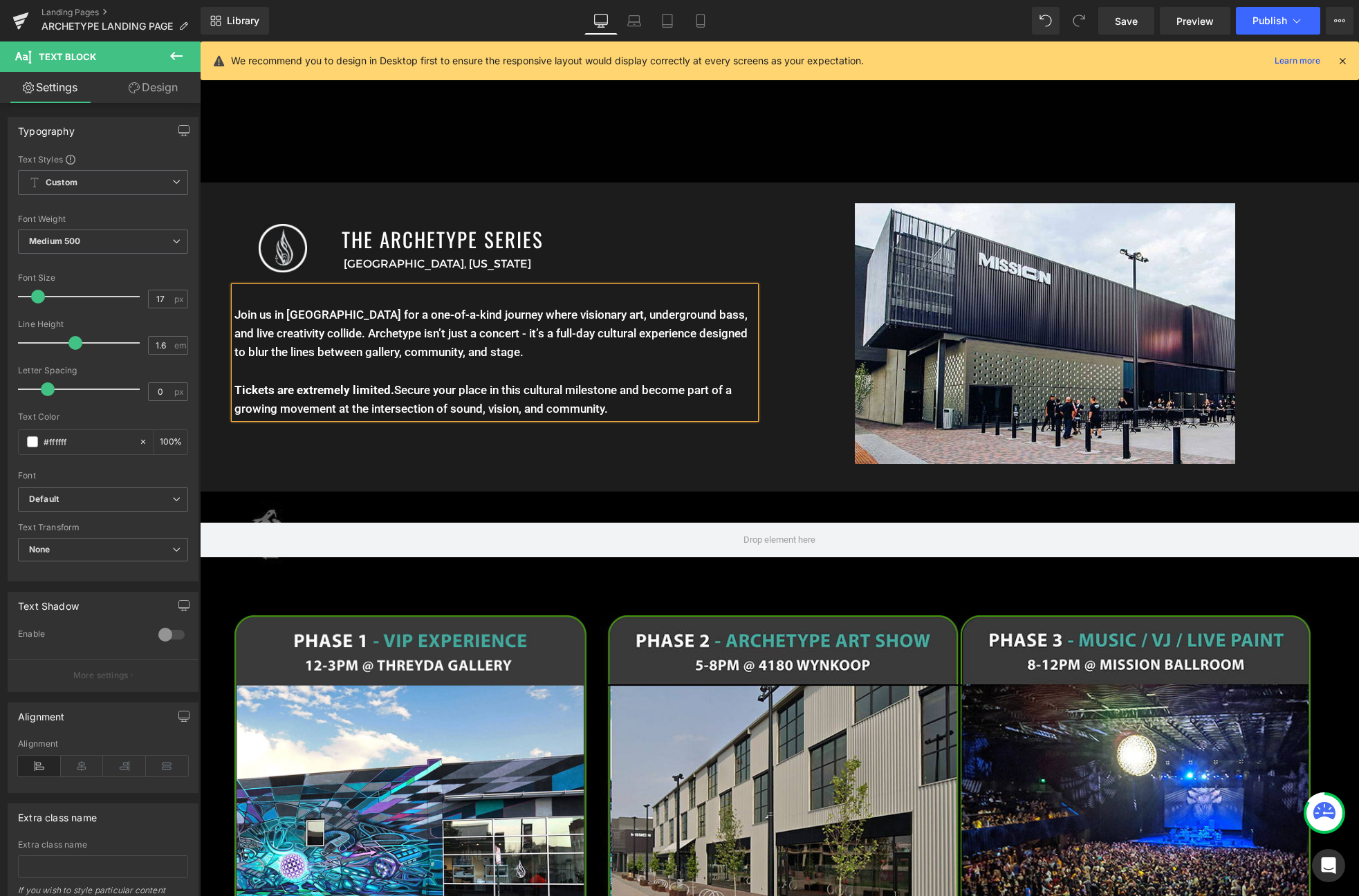
click at [705, 467] on div "Image THE ARCHETYPE SERIES Heading Denver, Colorado Text Block Row Join us in D…" at bounding box center [778, 337] width 1159 height 309
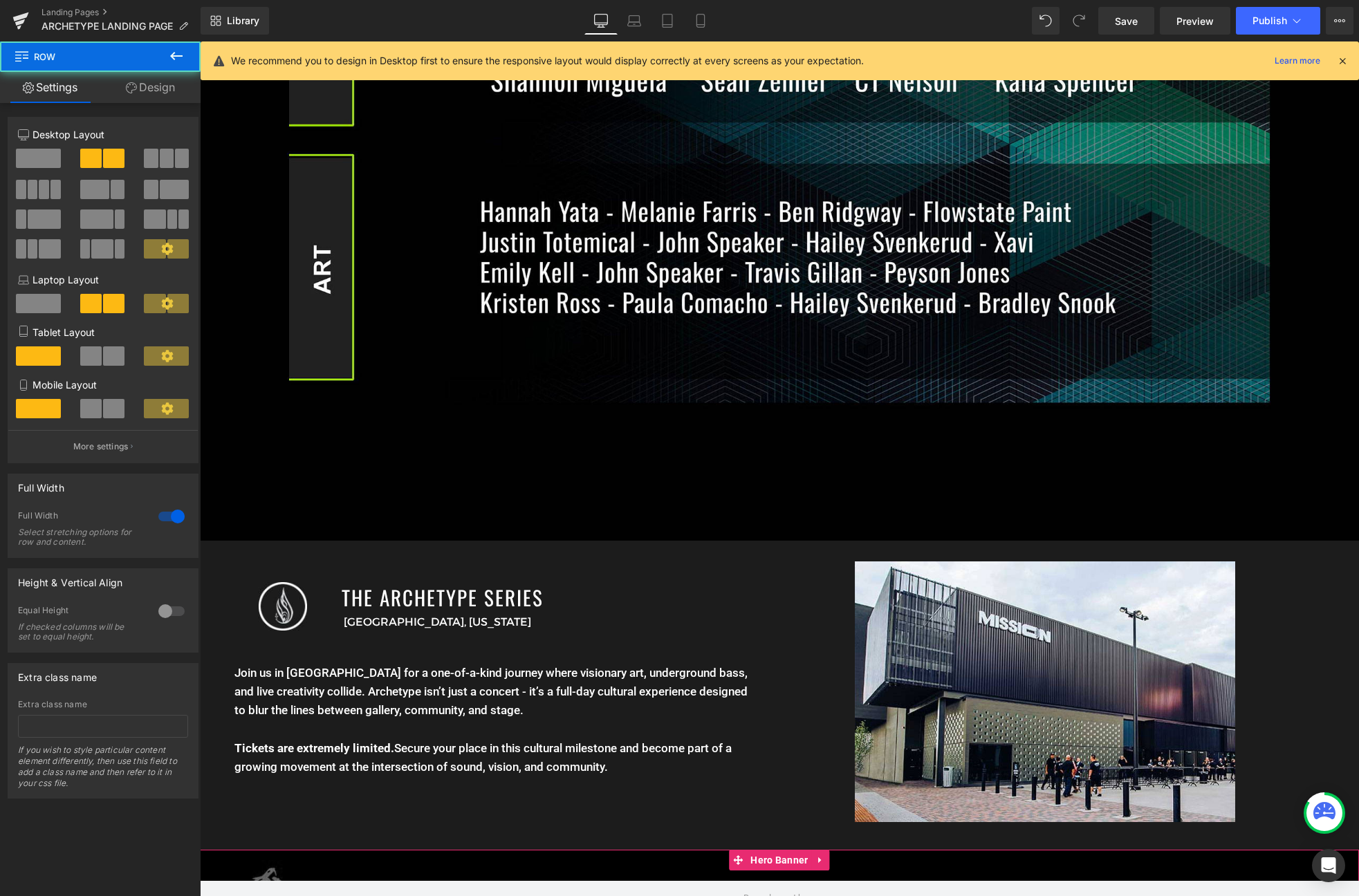
scroll to position [1263, 0]
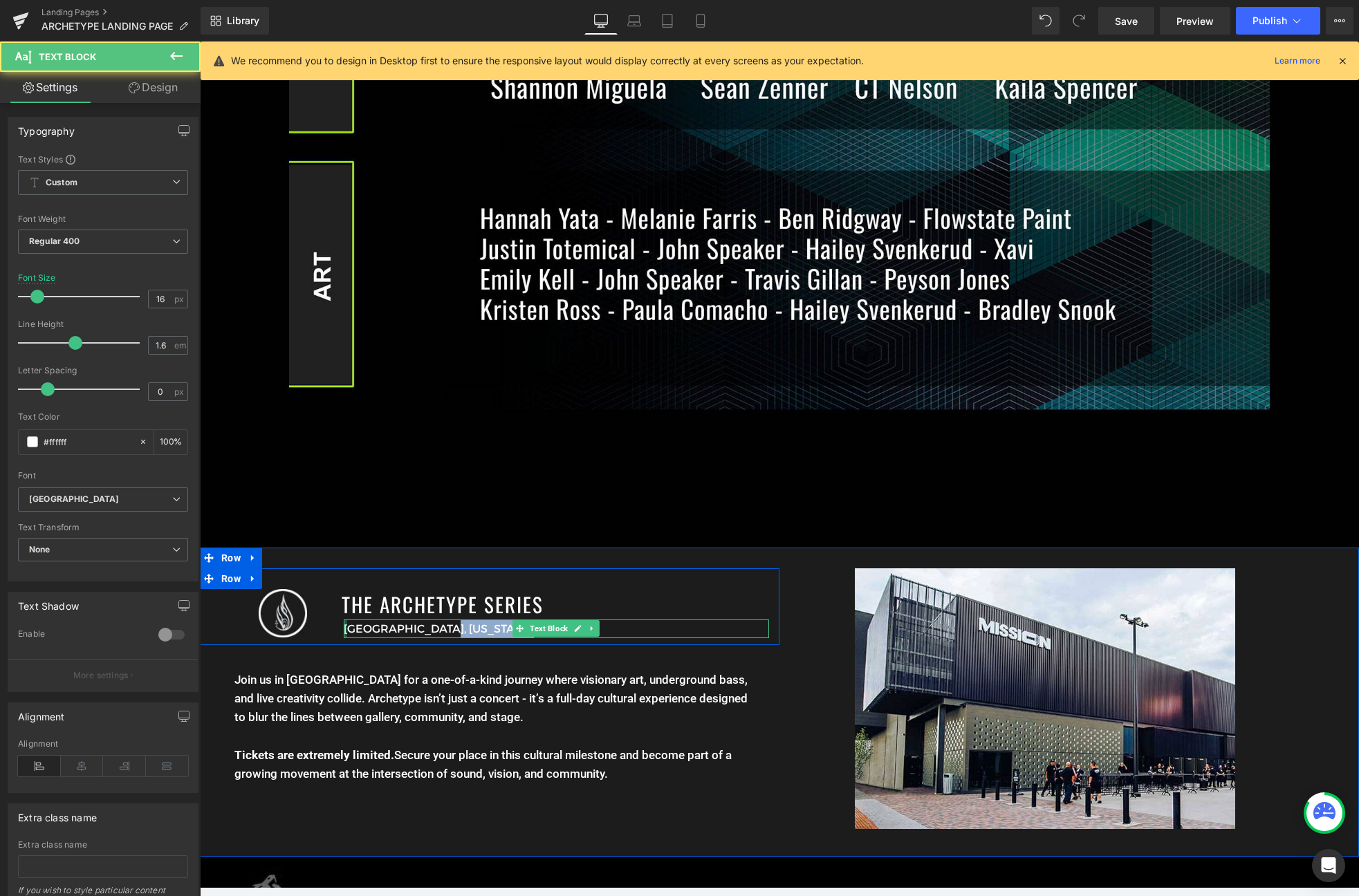
drag, startPoint x: 375, startPoint y: 625, endPoint x: 345, endPoint y: 625, distance: 30.0
click at [345, 625] on div "Denver, Colorado Text Block" at bounding box center [556, 628] width 426 height 19
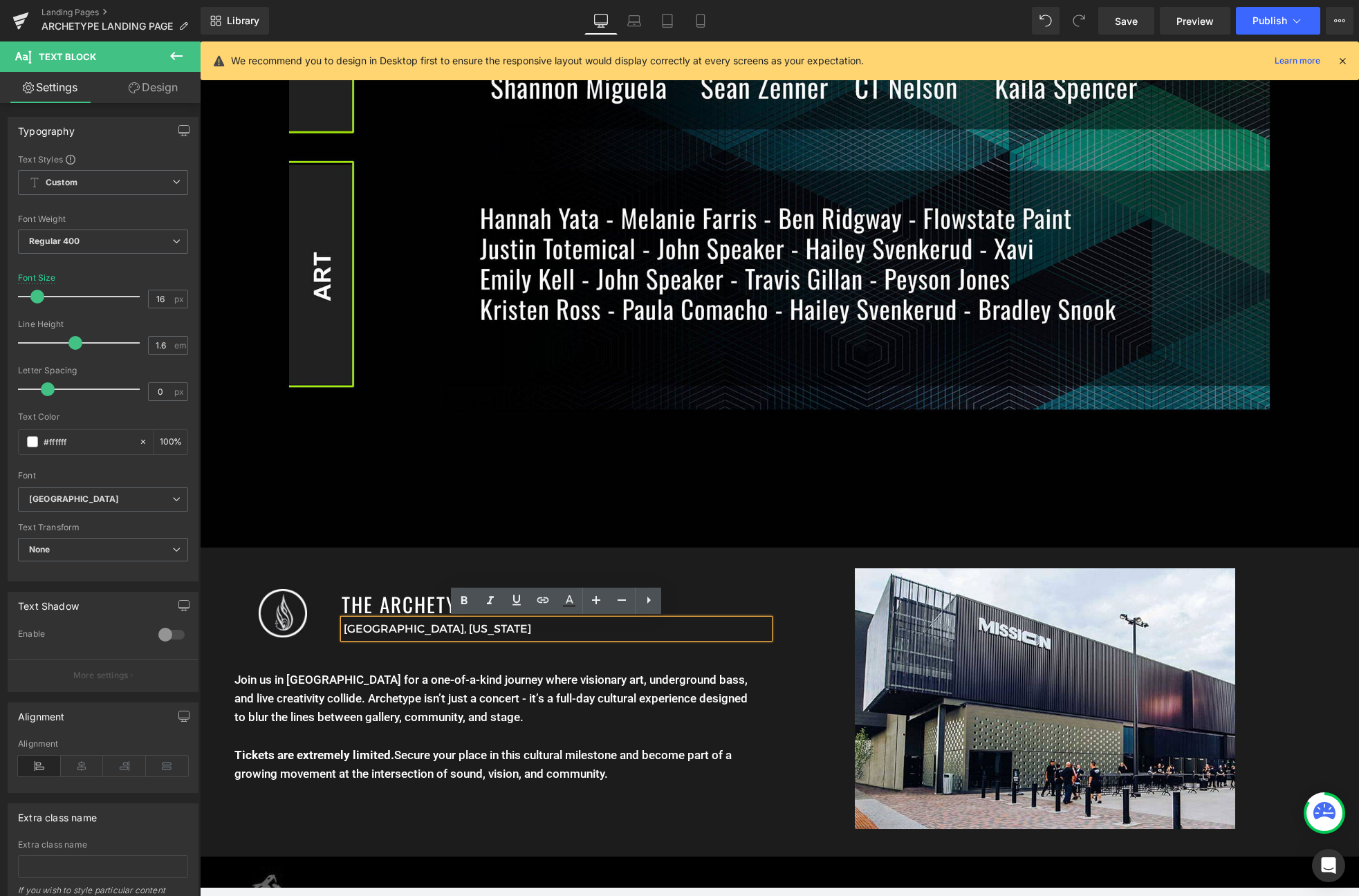
click at [408, 629] on p "Denver, Colorado" at bounding box center [556, 629] width 426 height 18
click at [395, 632] on p "@ The MIssion Ballrooom" at bounding box center [556, 629] width 426 height 18
click at [383, 722] on p "Join us in Denver for a one-of-a-kind journey where visionary art, underground …" at bounding box center [495, 727] width 521 height 113
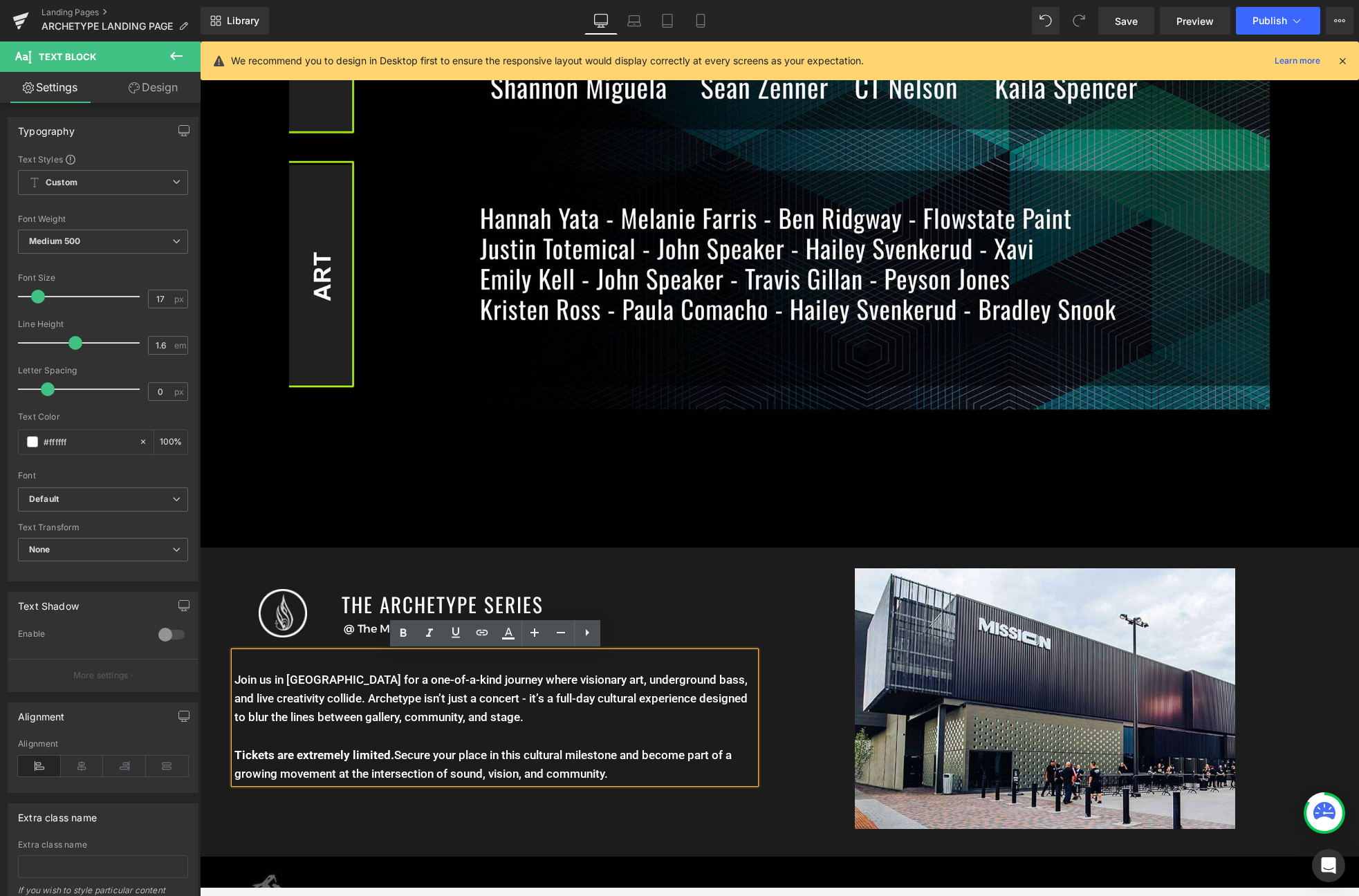
click at [778, 636] on div "Image THE ARCHETYPE SERIES Heading @ The Mission Ballrooom Text Block Row" at bounding box center [489, 607] width 580 height 76
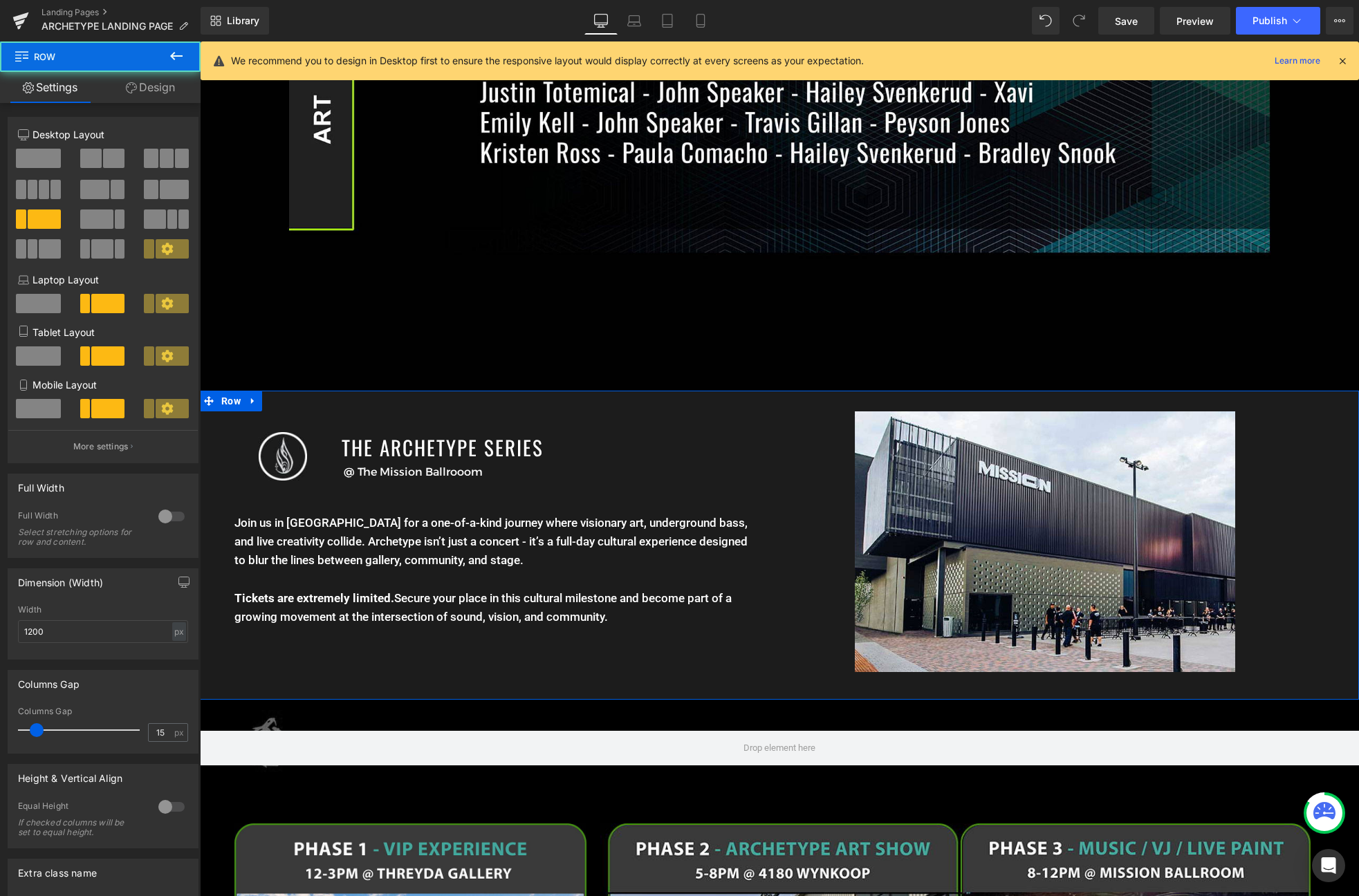
scroll to position [1475, 0]
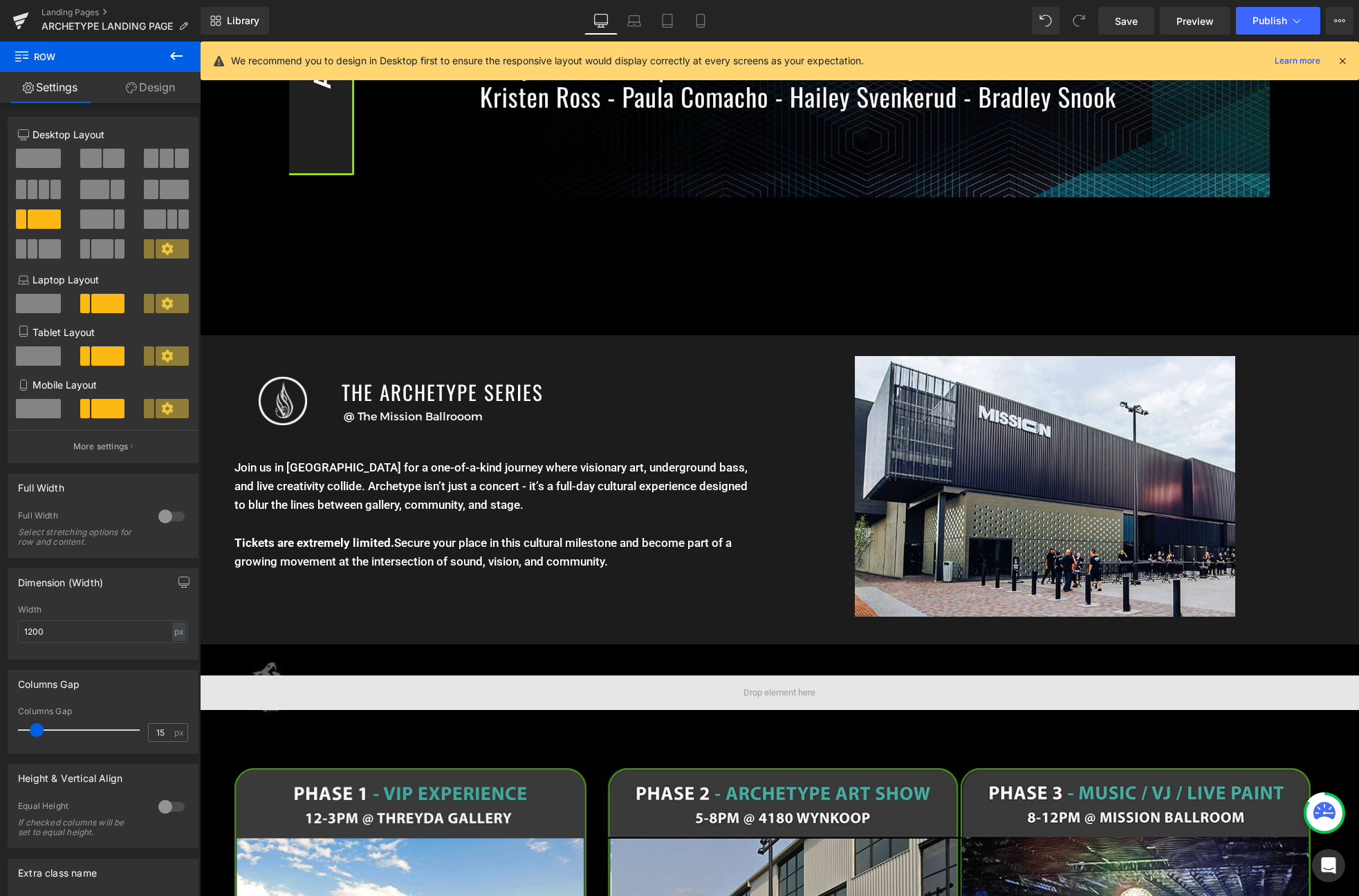
click at [646, 670] on div at bounding box center [778, 692] width 1159 height 96
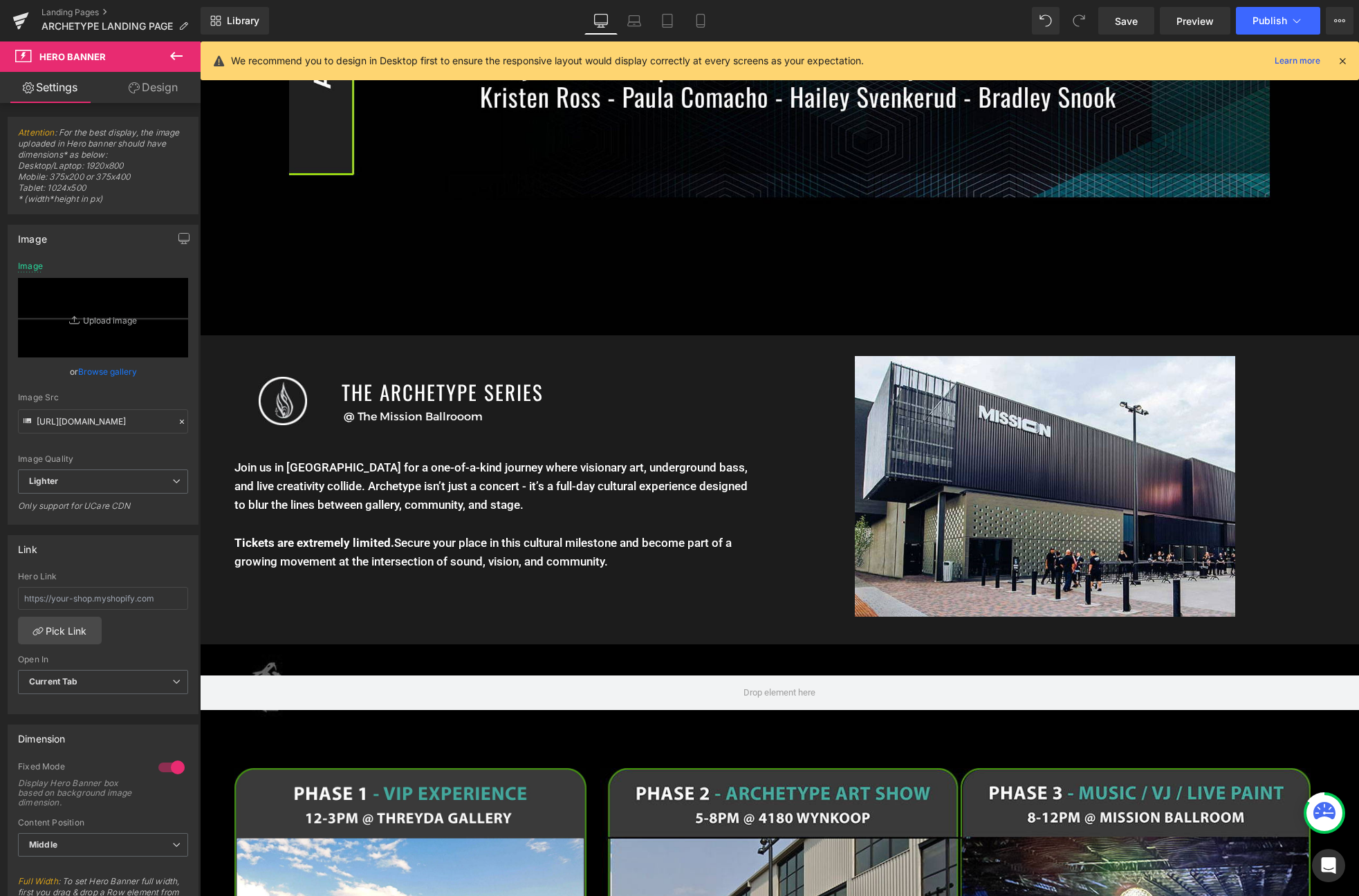
click at [336, 499] on p "Join us in Denver for a one-of-a-kind journey where visionary art, underground …" at bounding box center [495, 514] width 521 height 113
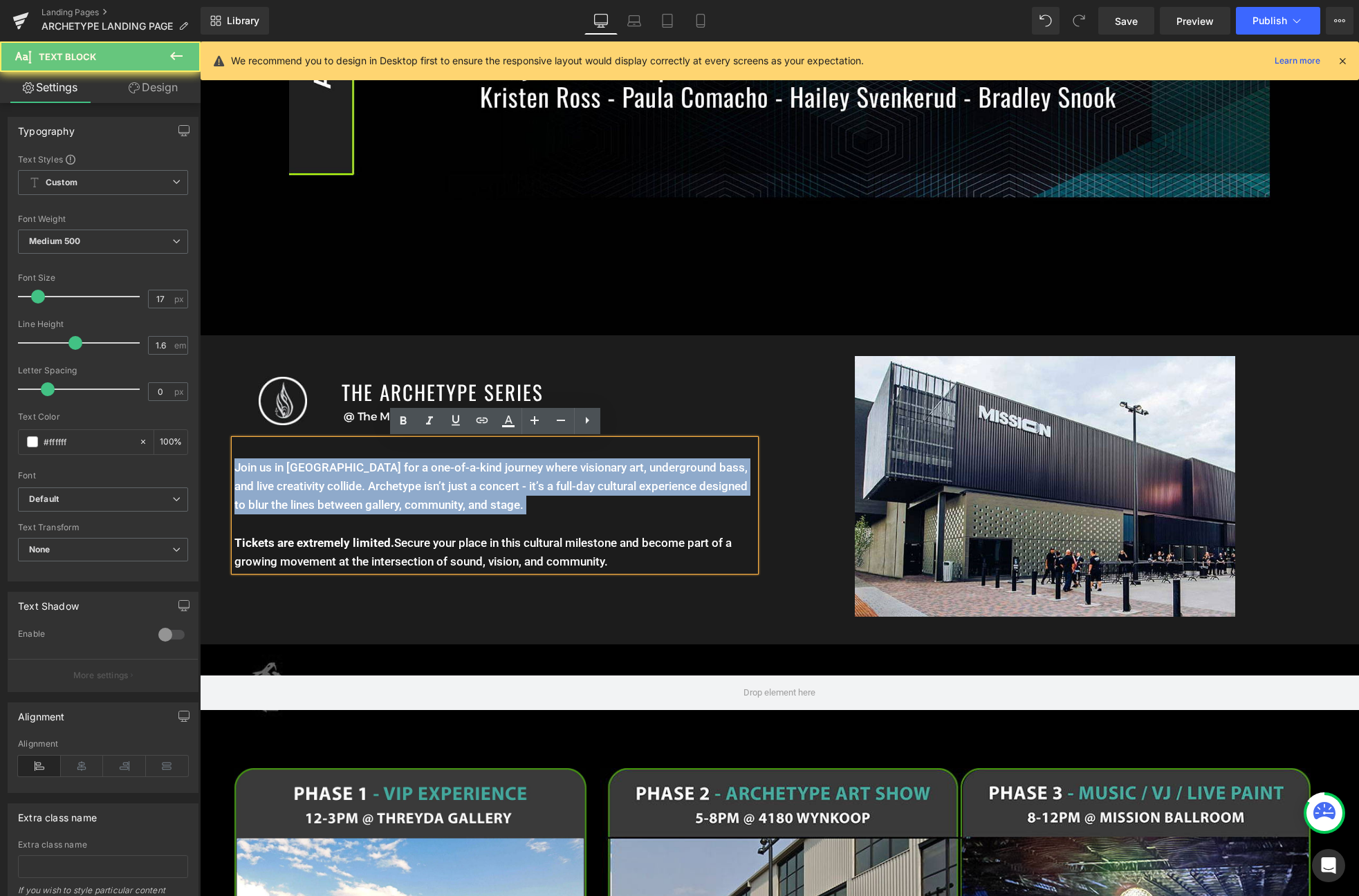
click at [336, 499] on p "Join us in Denver for a one-of-a-kind journey where visionary art, underground …" at bounding box center [495, 514] width 521 height 113
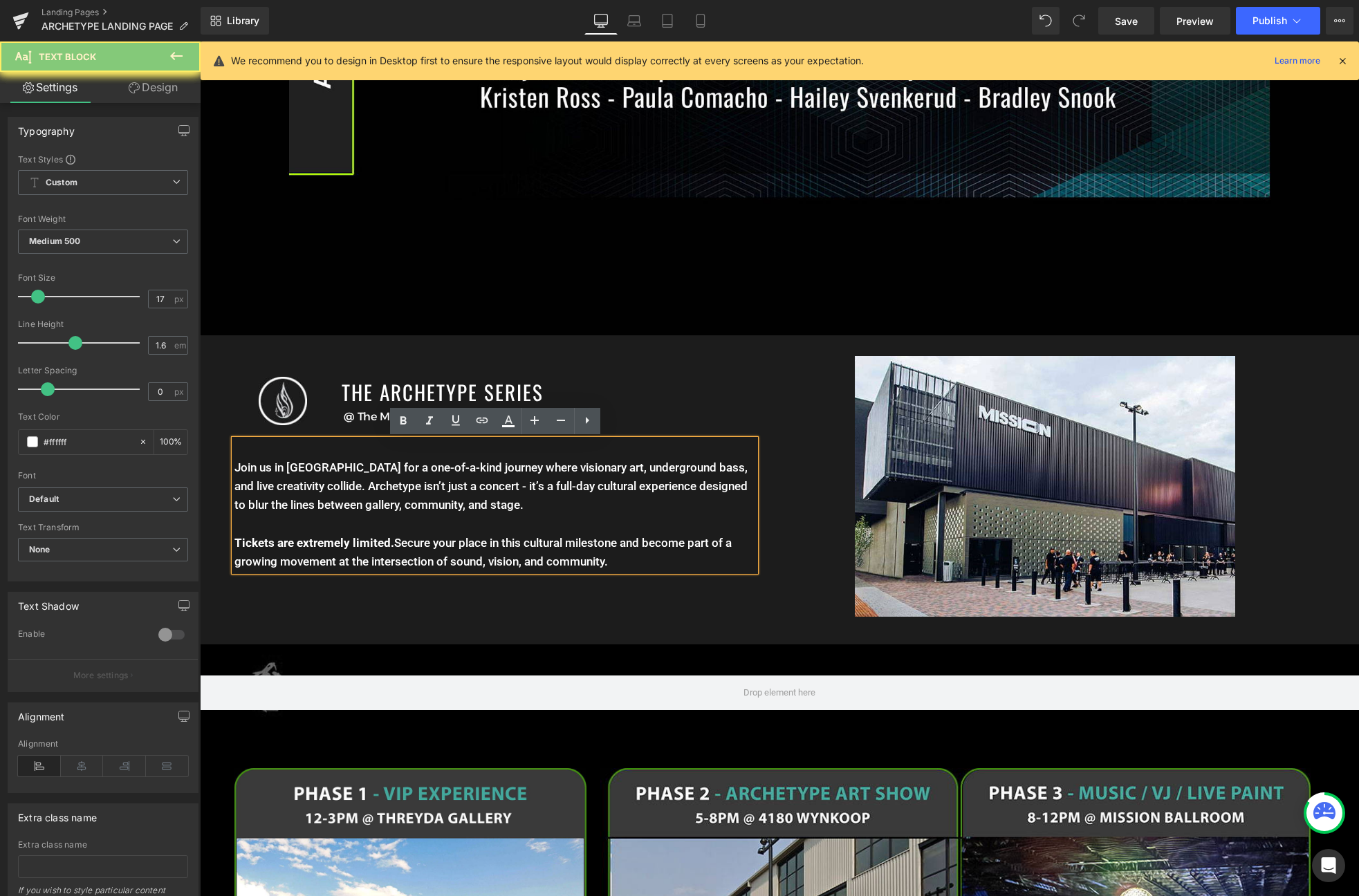
click at [697, 556] on p "Join us in Denver for a one-of-a-kind journey where visionary art, underground …" at bounding box center [495, 514] width 521 height 113
drag, startPoint x: 645, startPoint y: 564, endPoint x: 237, endPoint y: 467, distance: 419.4
click at [237, 467] on p "Join us in Denver for a one-of-a-kind journey where visionary art, underground …" at bounding box center [495, 514] width 521 height 113
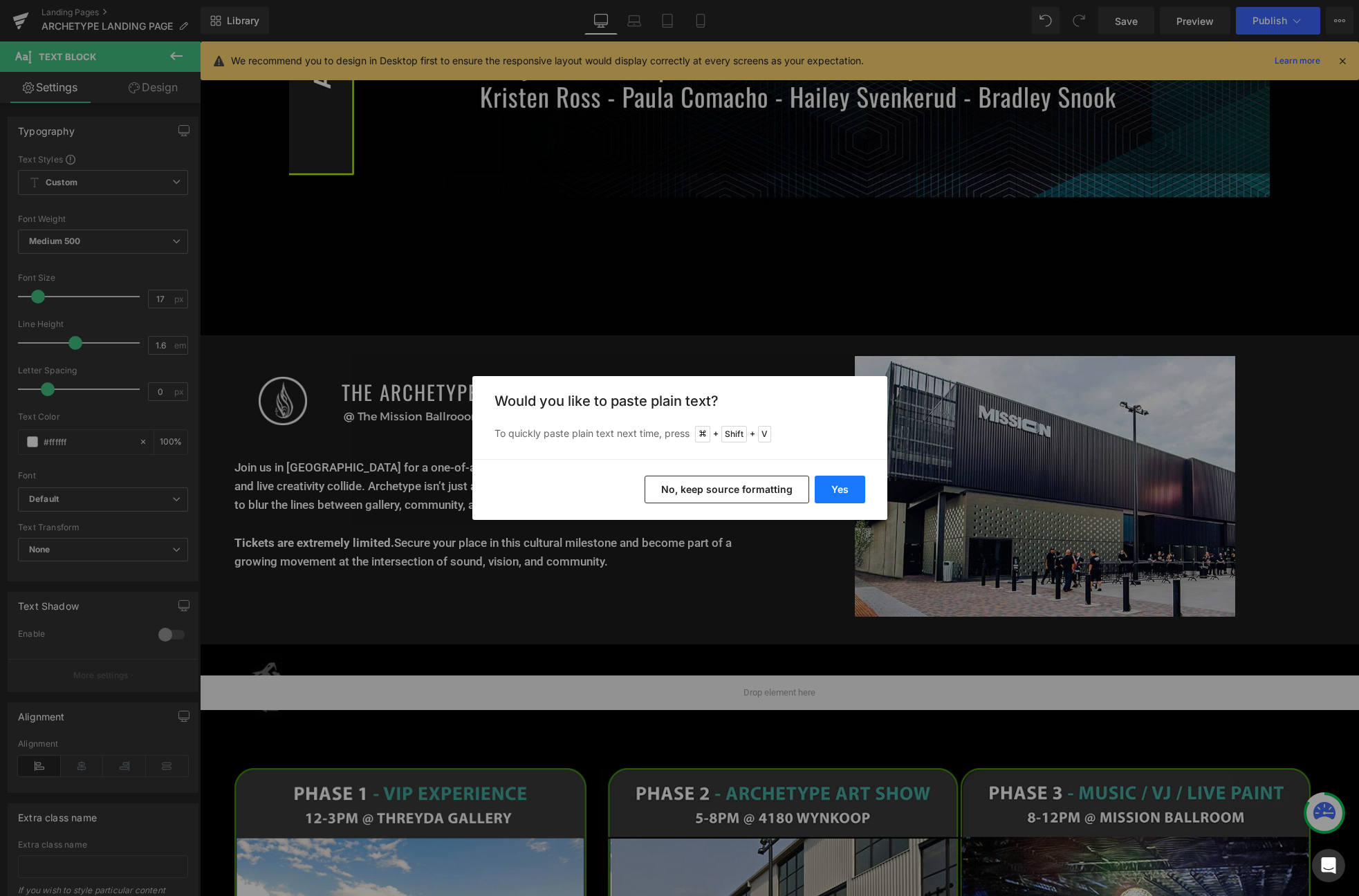
click at [851, 485] on button "Yes" at bounding box center [840, 490] width 50 height 28
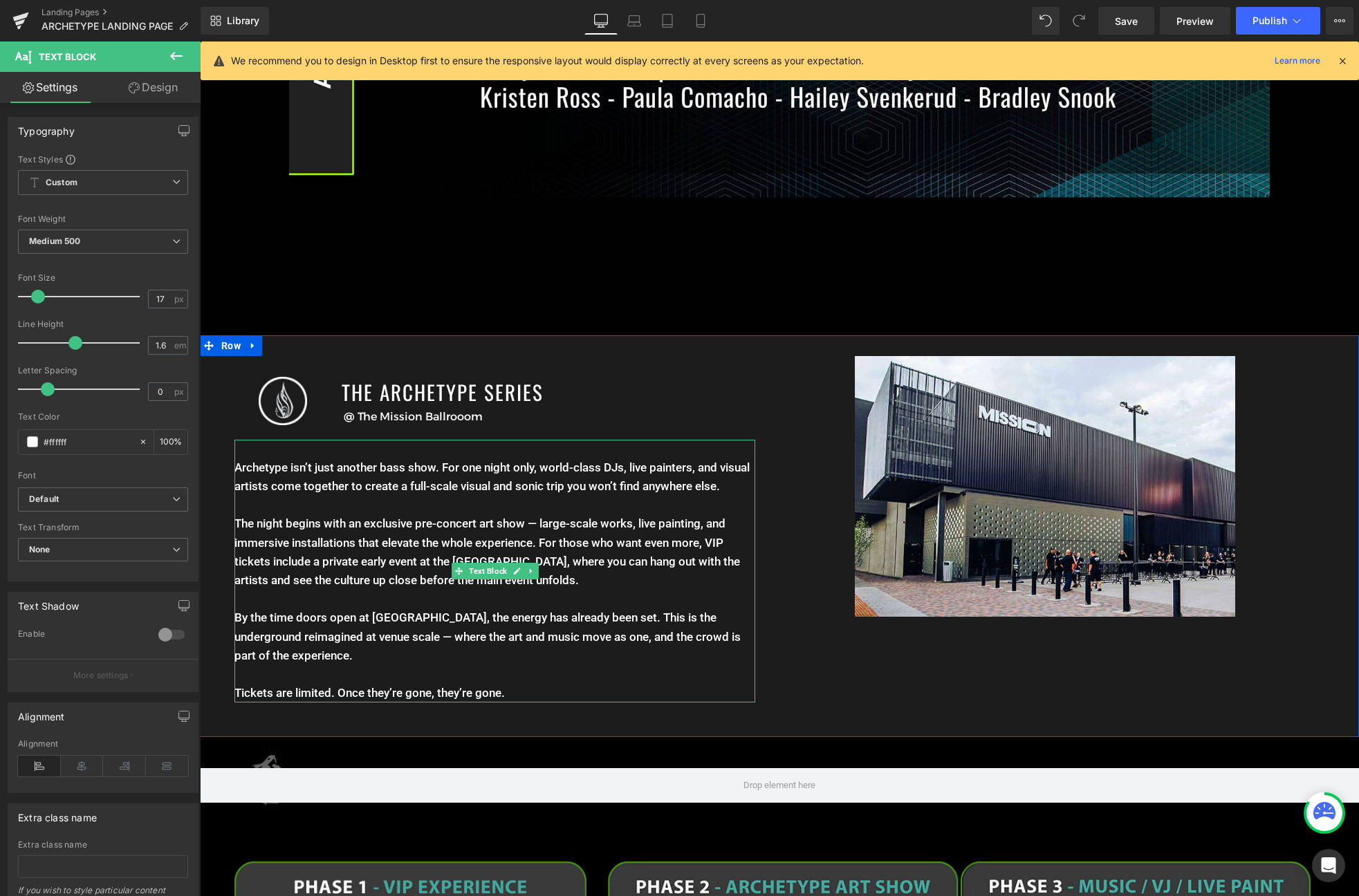
click at [434, 477] on p "Archetype isn’t just another bass show. For one night only, world-class DJs, li…" at bounding box center [495, 477] width 521 height 37
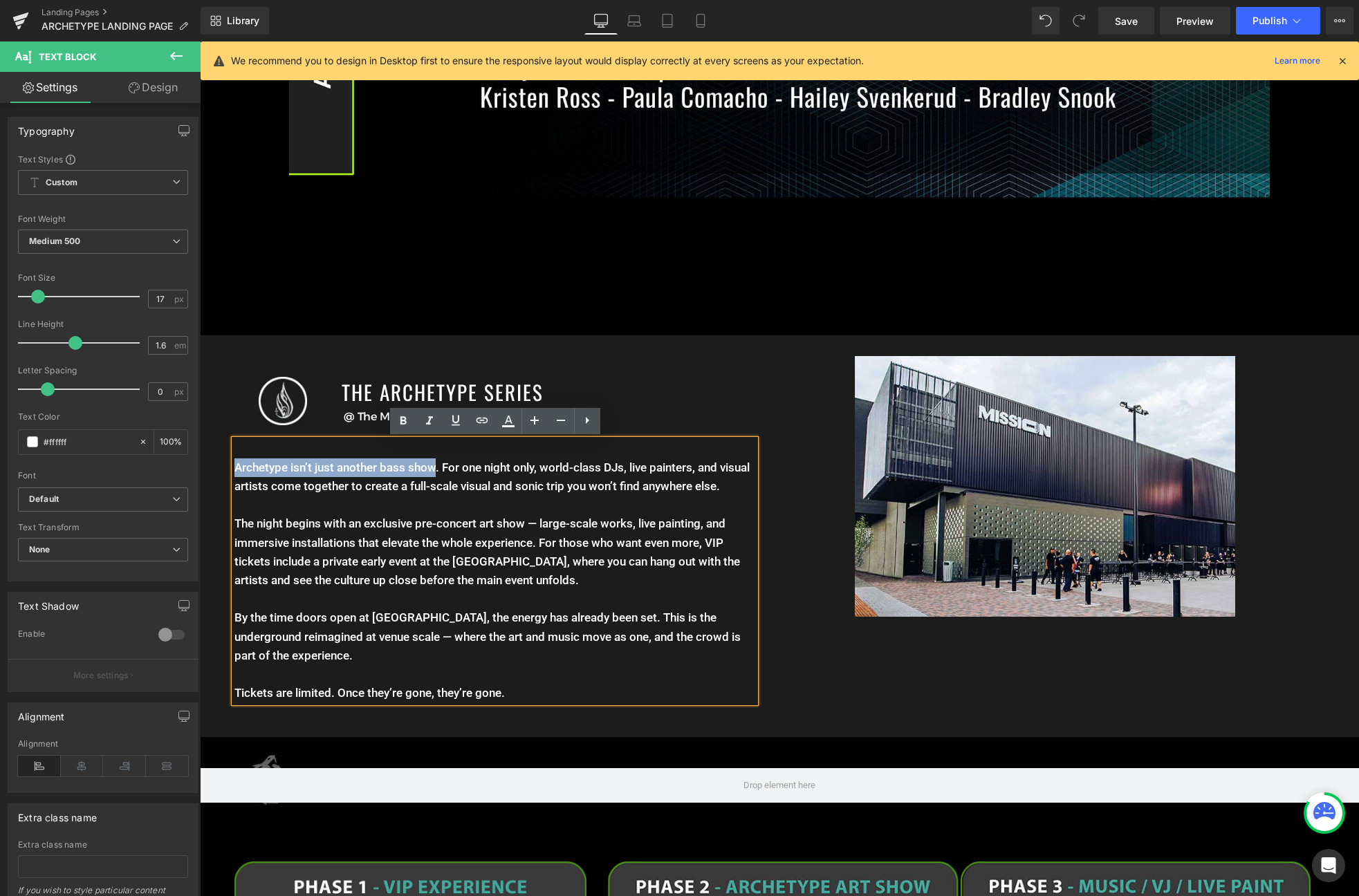
drag, startPoint x: 438, startPoint y: 468, endPoint x: 196, endPoint y: 470, distance: 242.0
click at [199, 470] on html "Menu 0 Art Ritual Apparel Featured Collection The Vault / Final Pieces Shop All…" at bounding box center [778, 551] width 1159 height 3970
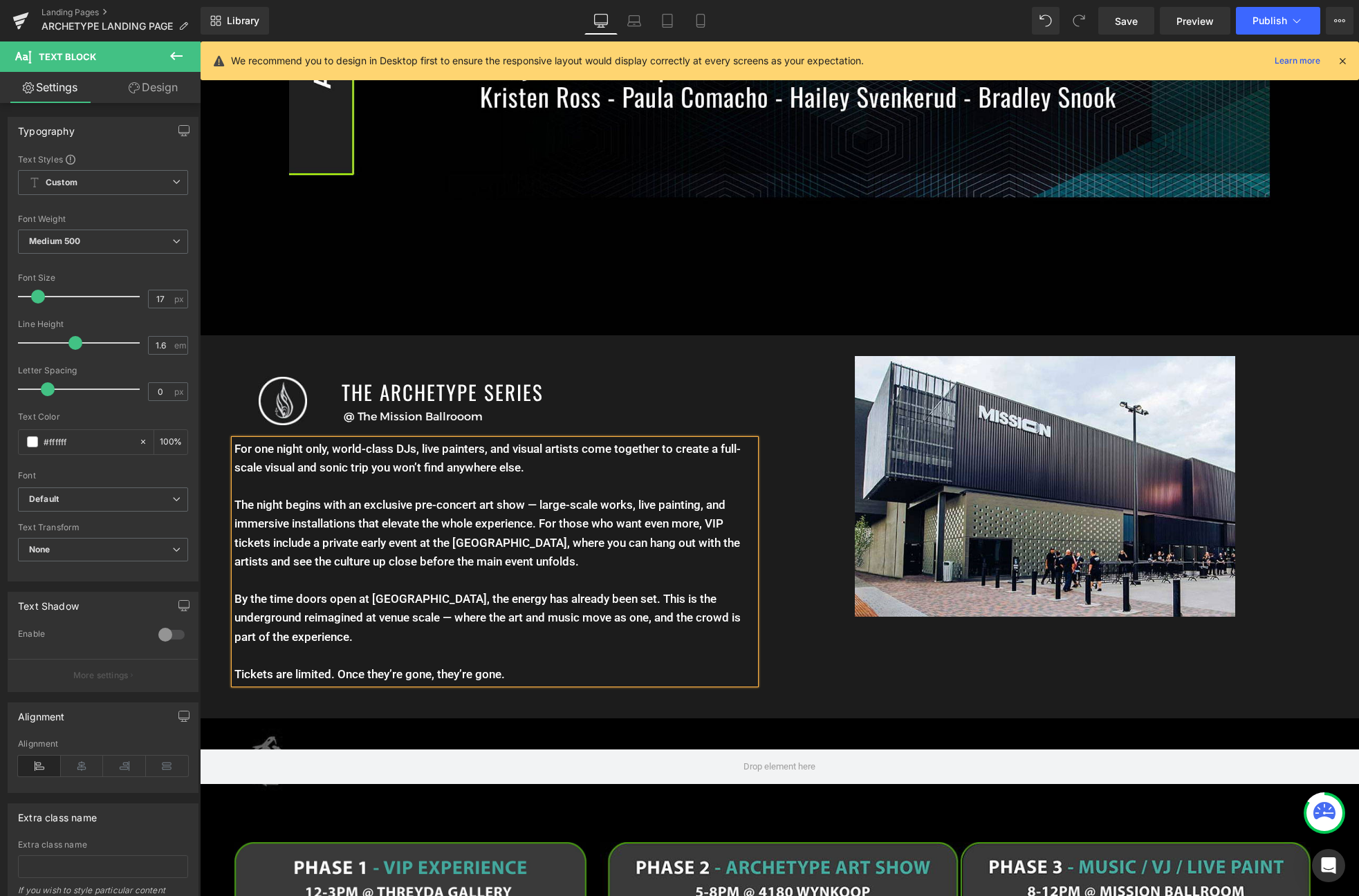
click at [819, 654] on div "Image THE ARCHETYPE SERIES Heading @ The Mission Ballrooom Text Block Row For o…" at bounding box center [778, 527] width 1159 height 383
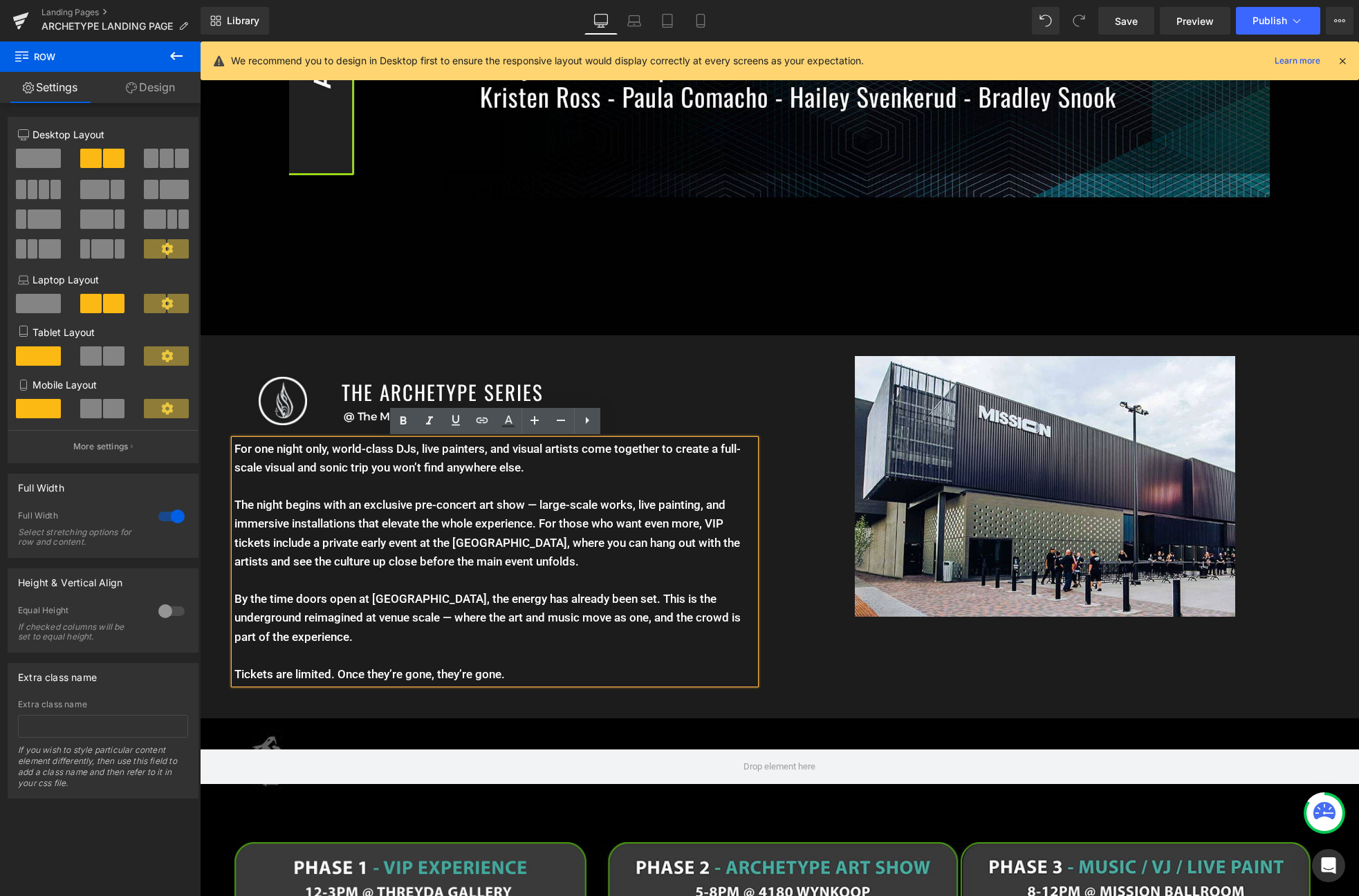
click at [649, 619] on p "By the time doors open at Mission Ballroom, the energy has already been set. Th…" at bounding box center [495, 618] width 521 height 57
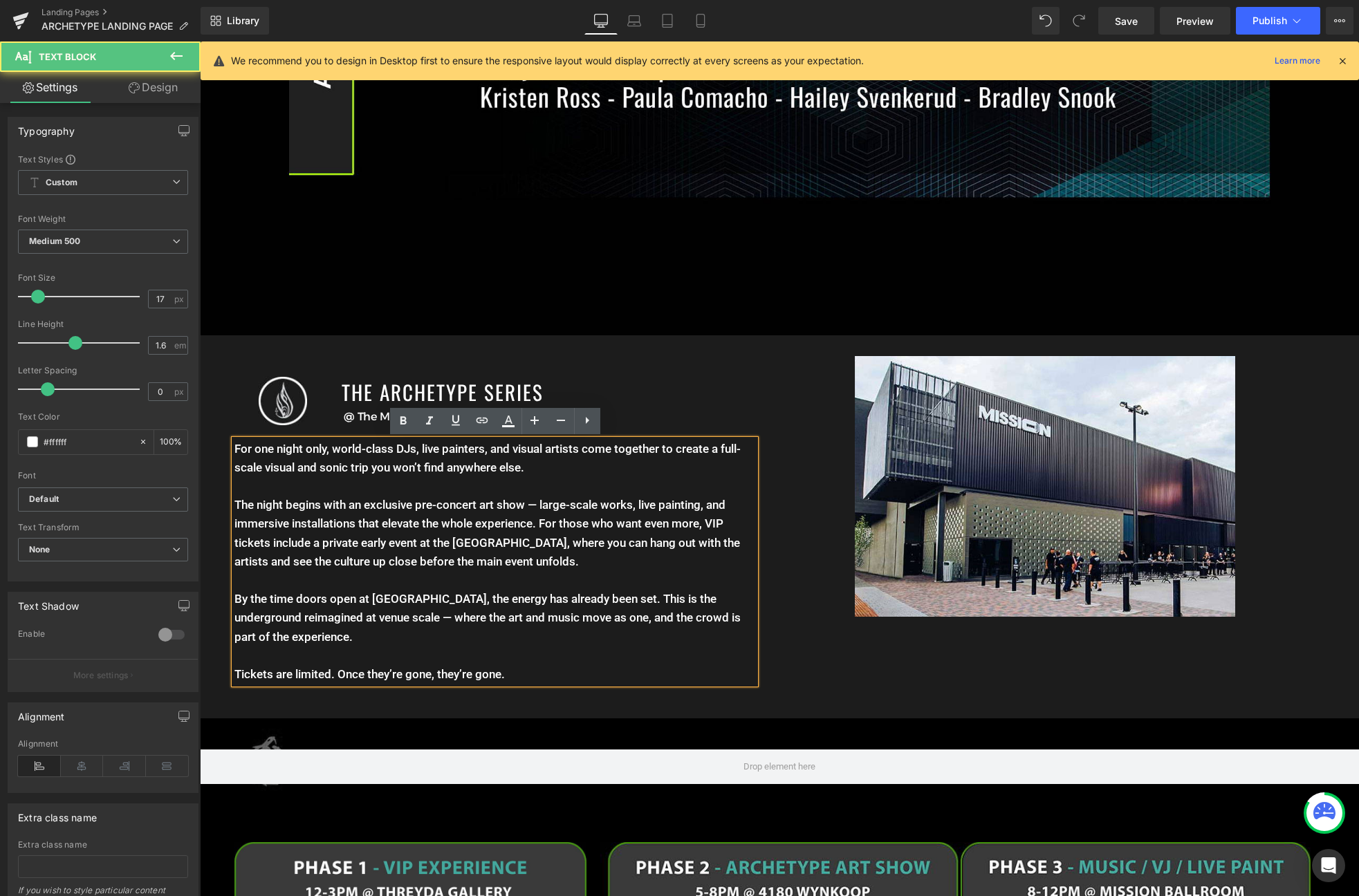
click at [535, 505] on p "The night begins with an exclusive pre-concert art show — large-scale works, li…" at bounding box center [495, 533] width 521 height 75
click at [539, 505] on p "The night begins with an exclusive pre-concert art show — large-scale works, li…" at bounding box center [495, 533] width 521 height 75
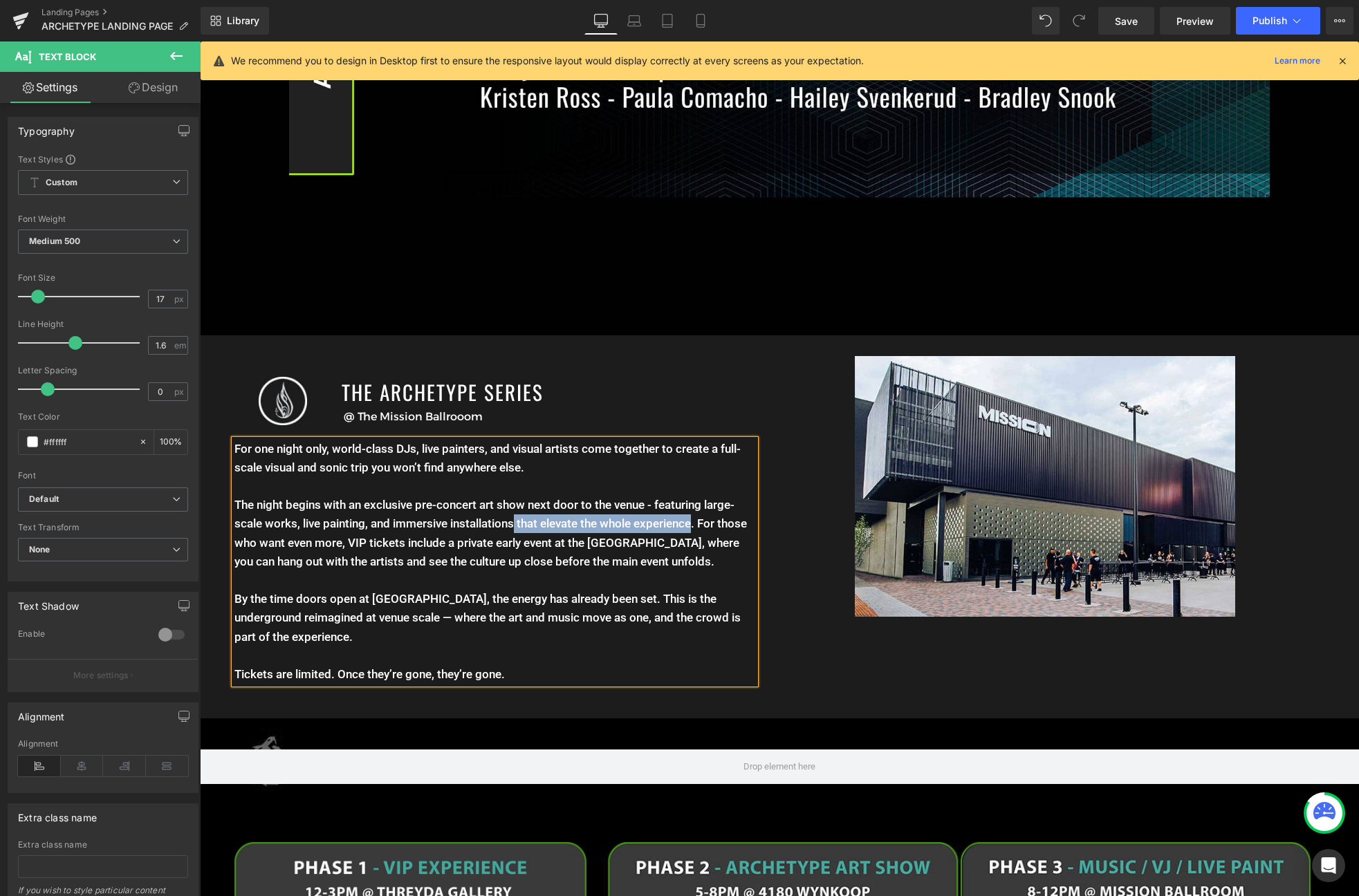
drag, startPoint x: 693, startPoint y: 524, endPoint x: 515, endPoint y: 533, distance: 178.2
click at [515, 533] on p "The night begins with an exclusive pre-concert art show next door to the venue …" at bounding box center [495, 533] width 521 height 75
click at [364, 523] on p "The night begins with an exclusive pre-concert art show next door to the venue …" at bounding box center [495, 533] width 521 height 75
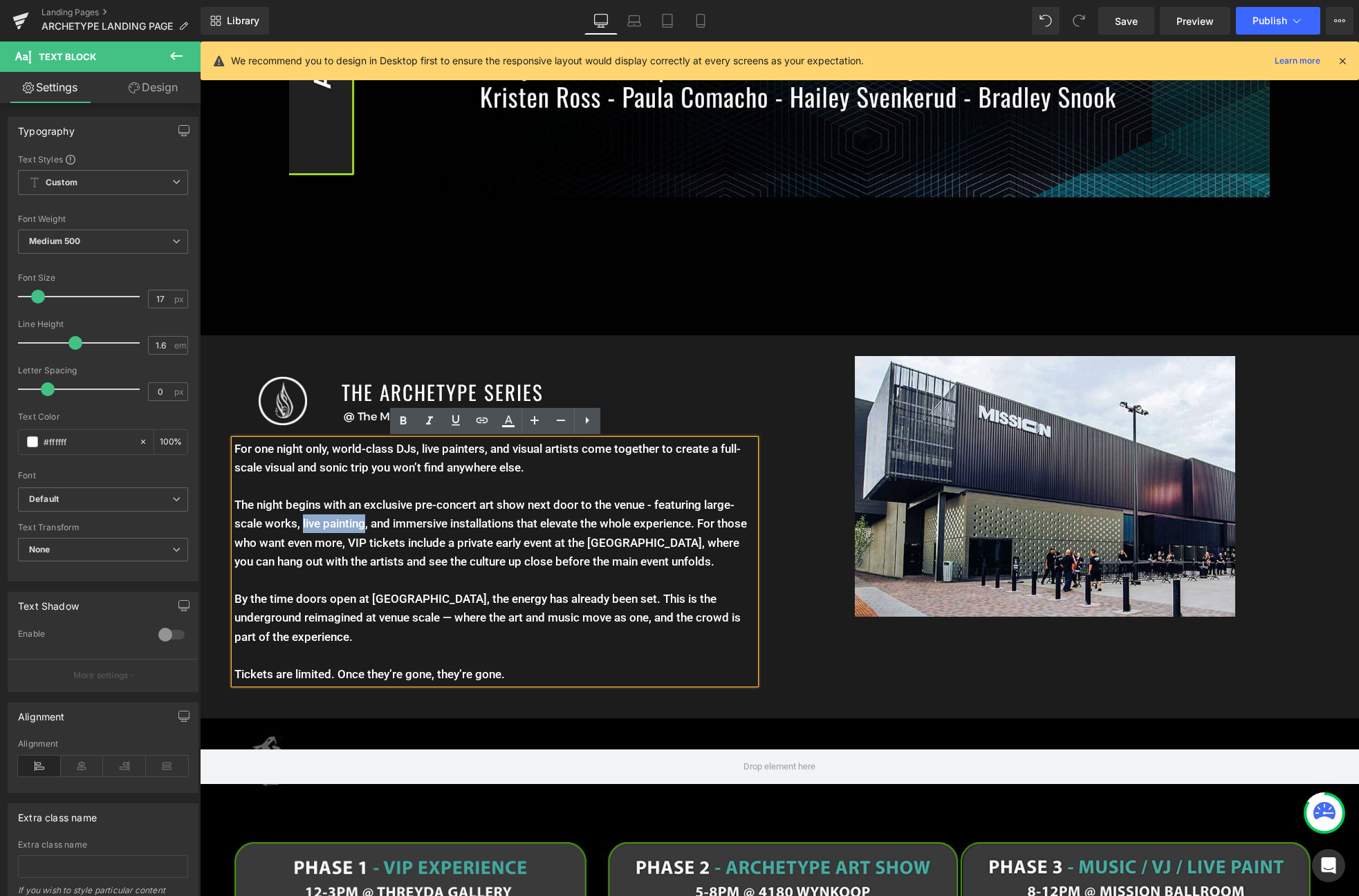
drag, startPoint x: 366, startPoint y: 526, endPoint x: 302, endPoint y: 521, distance: 64.2
click at [302, 521] on p "The night begins with an exclusive pre-concert art show next door to the venue …" at bounding box center [495, 533] width 521 height 75
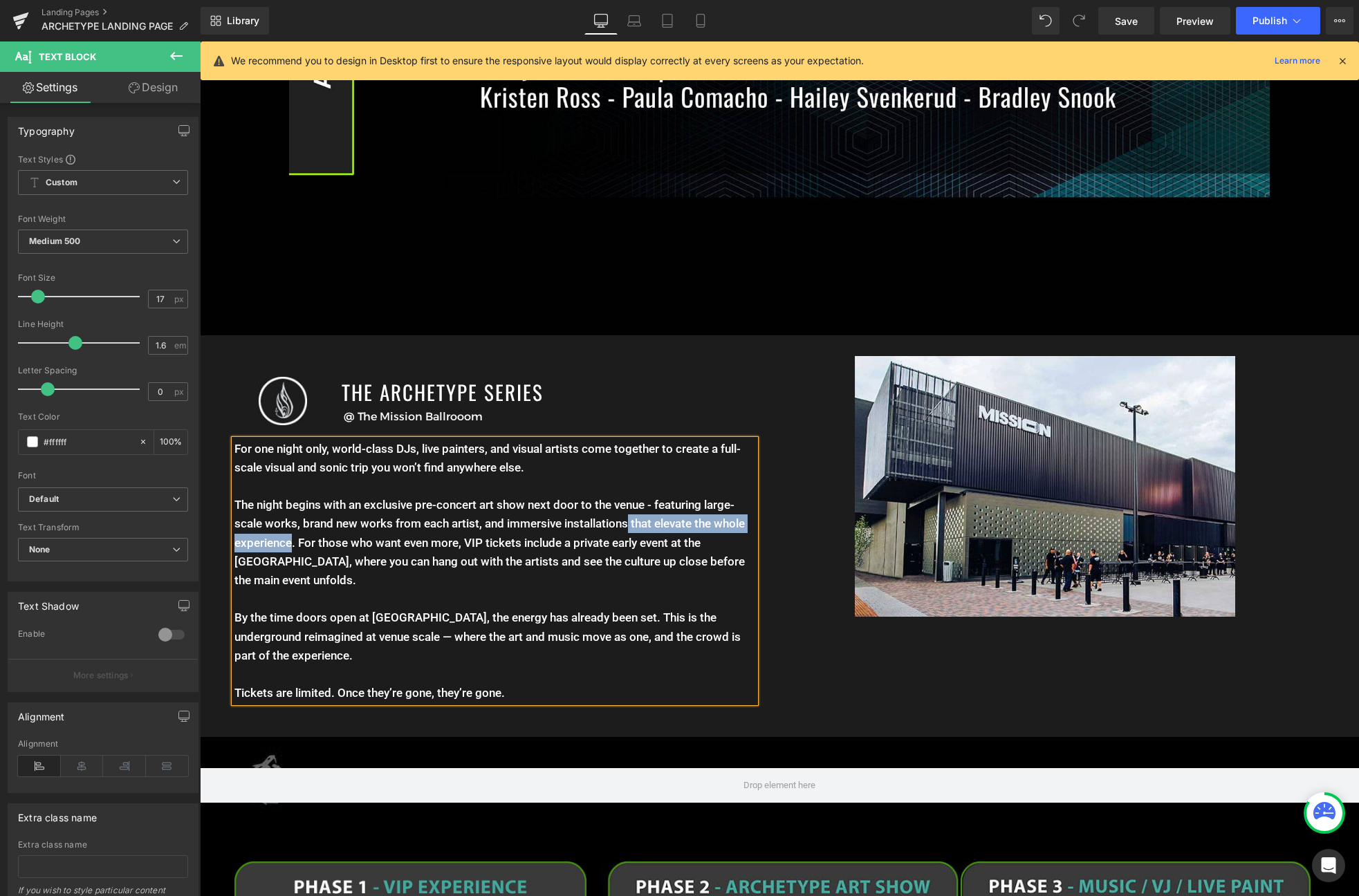
drag, startPoint x: 291, startPoint y: 543, endPoint x: 629, endPoint y: 519, distance: 338.9
click at [629, 519] on p "The night begins with an exclusive pre-concert art show next door to the venue …" at bounding box center [495, 542] width 521 height 94
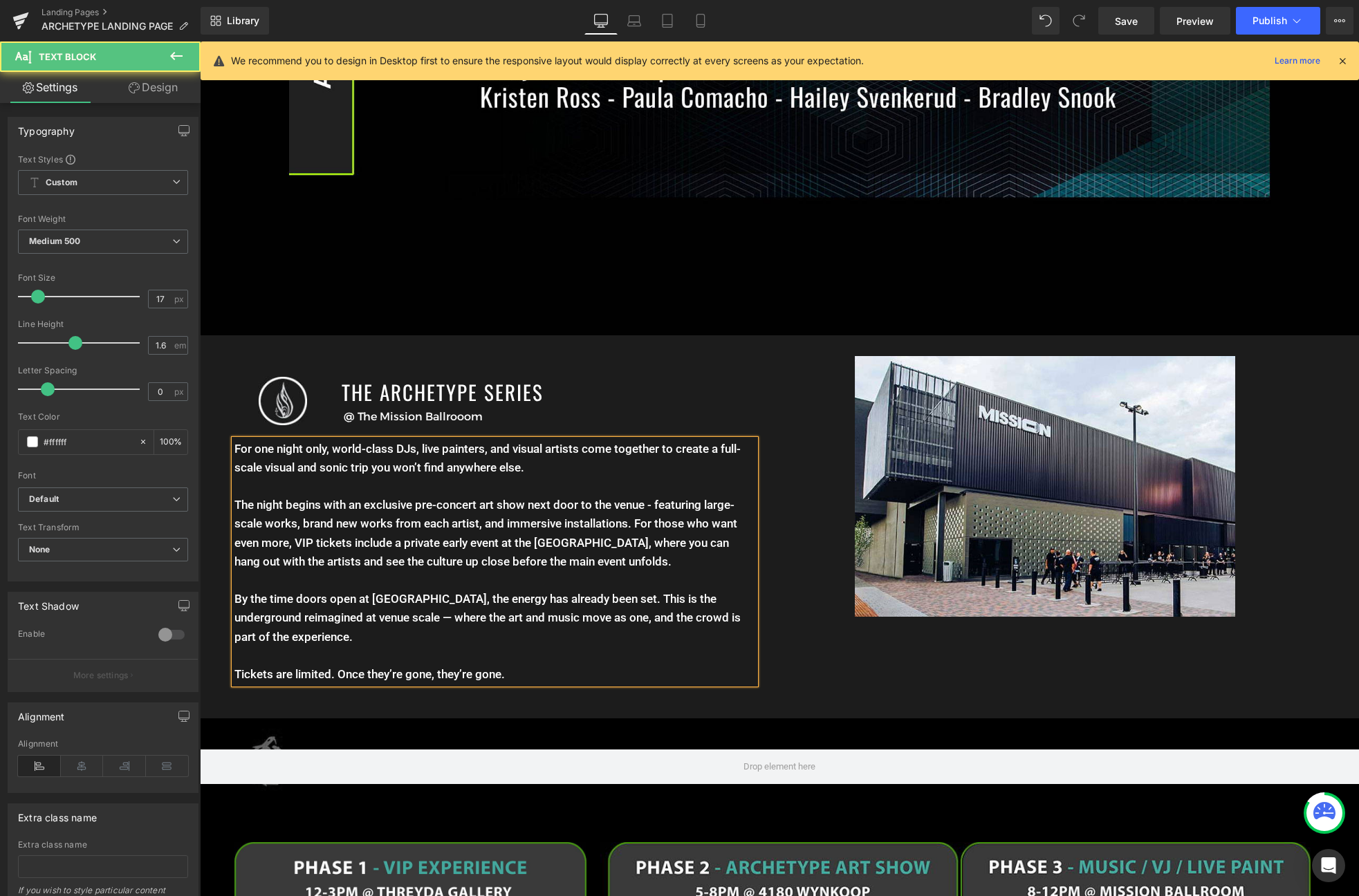
click at [662, 564] on p "The night begins with an exclusive pre-concert art show next door to the venue …" at bounding box center [495, 533] width 521 height 75
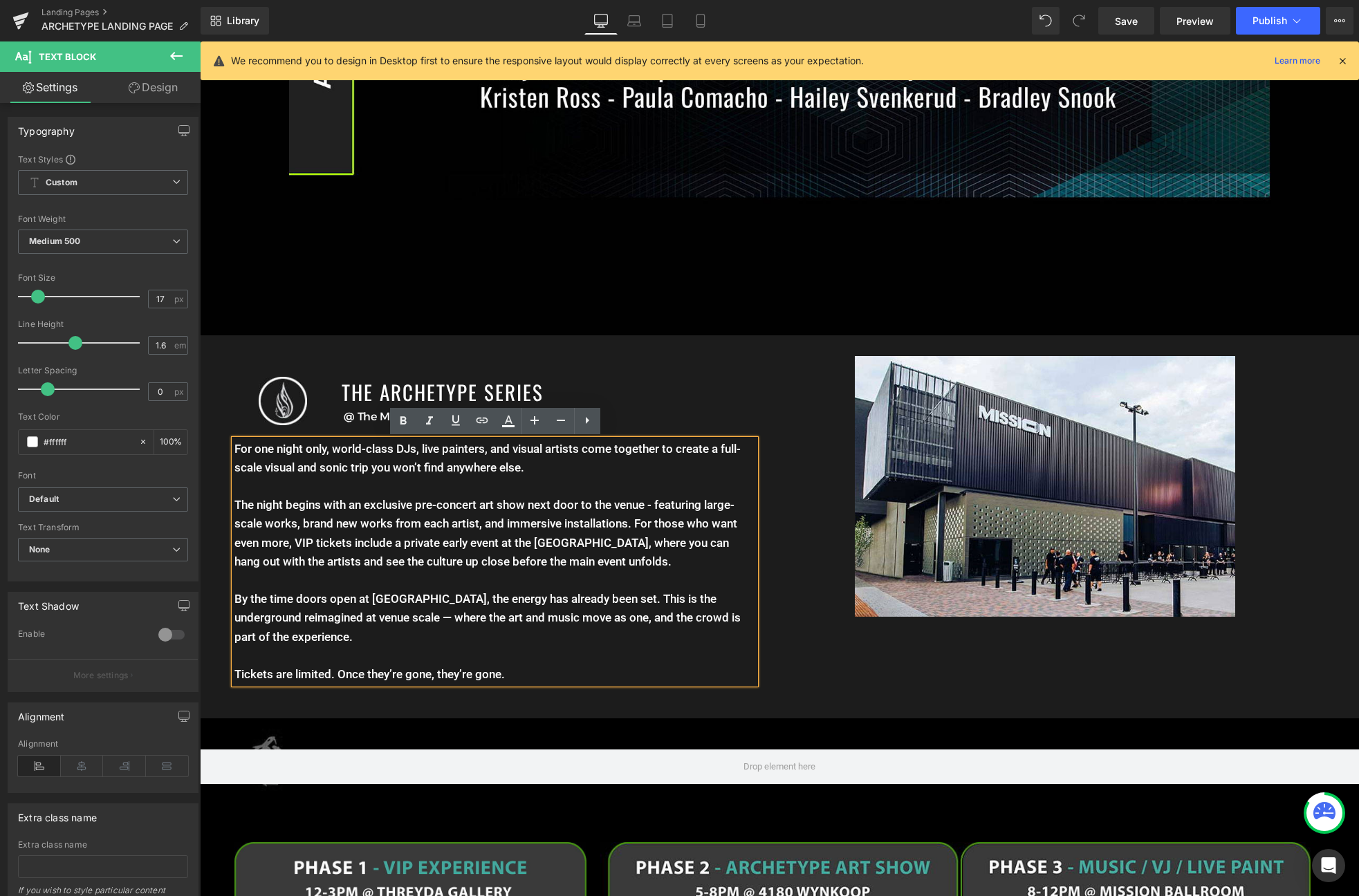
click at [790, 547] on div at bounding box center [1044, 486] width 531 height 260
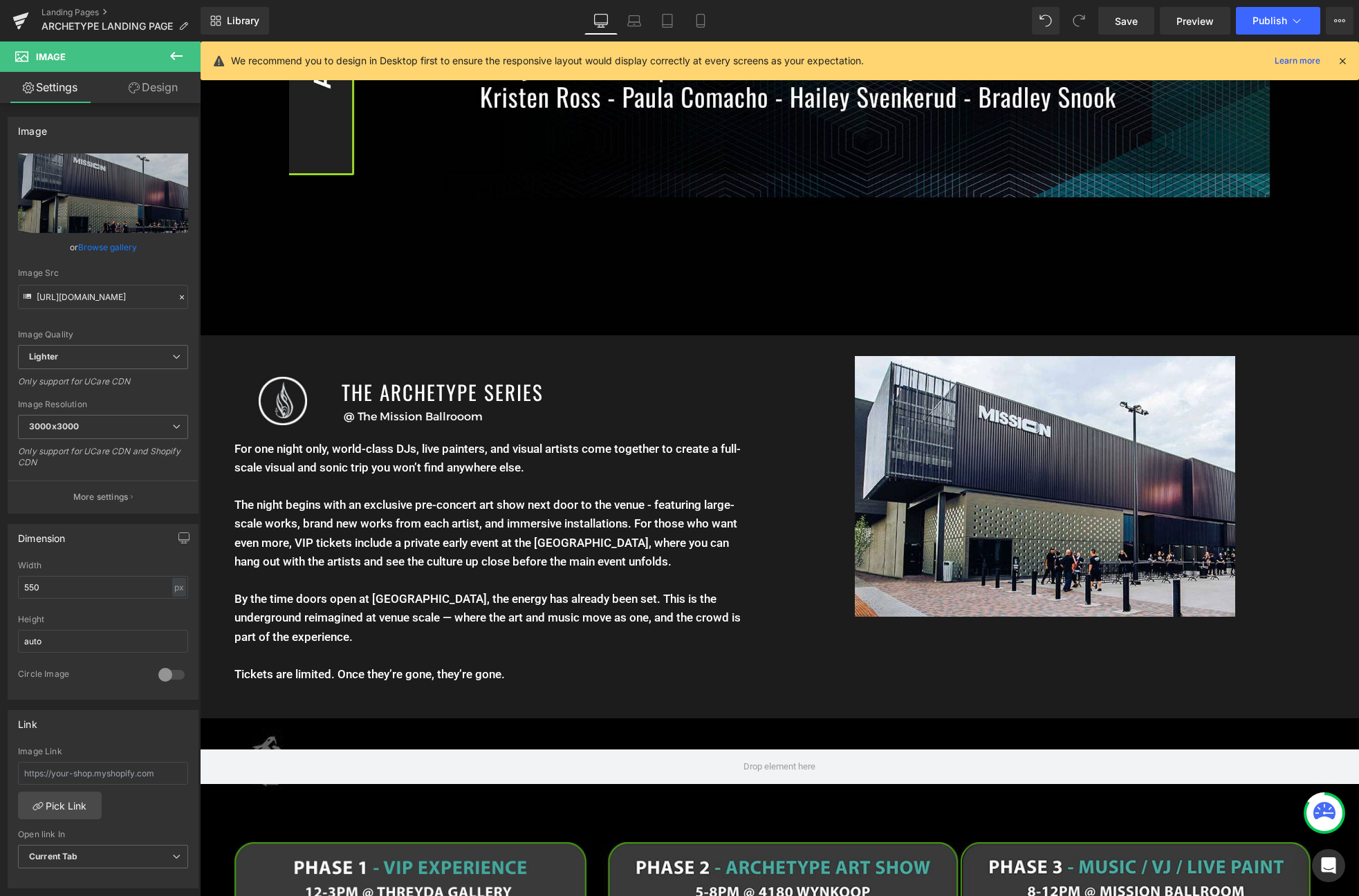
click at [294, 458] on p "For one night only, world-class DJs, live painters, and visual artists come tog…" at bounding box center [495, 458] width 521 height 37
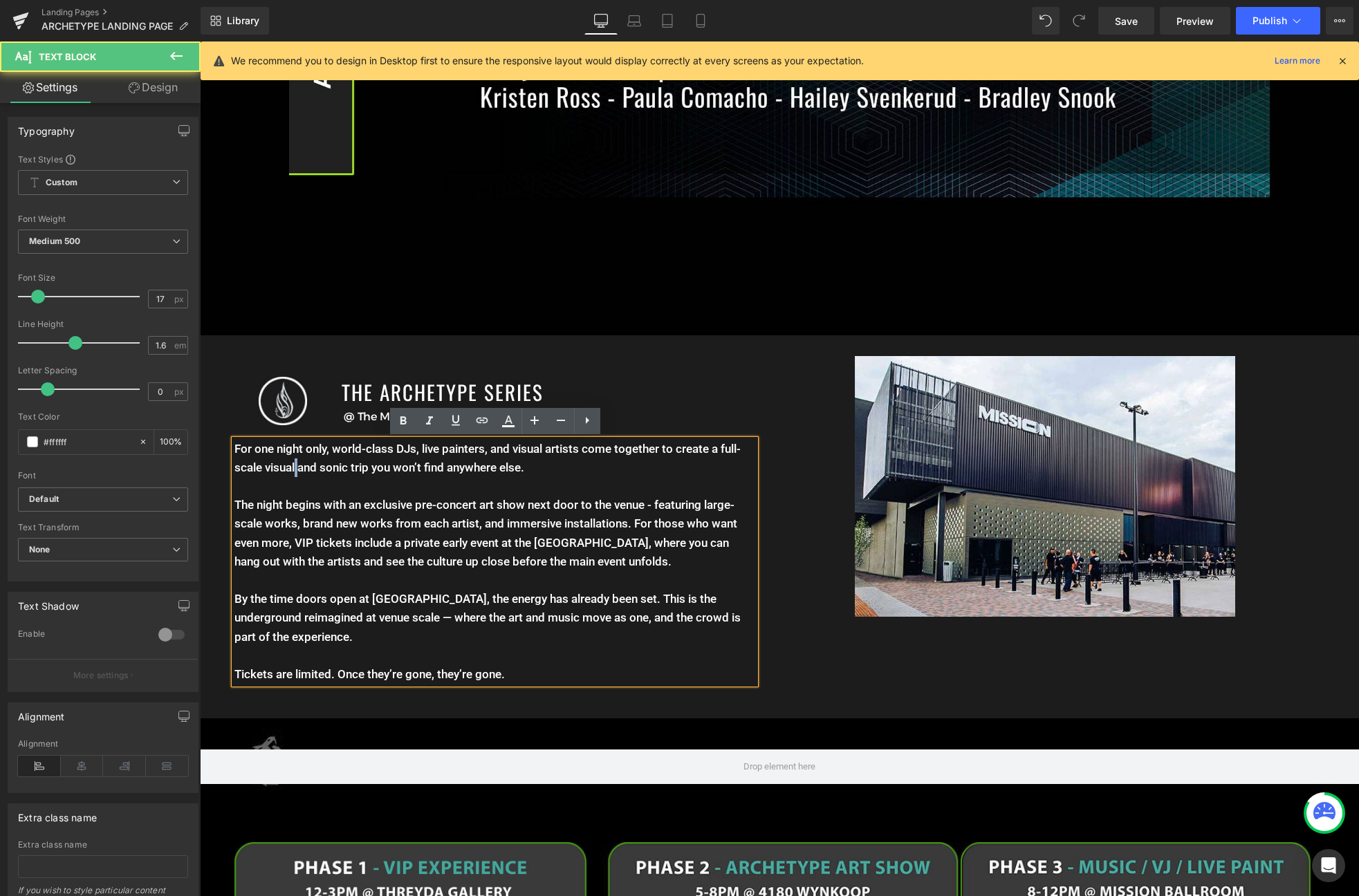
click at [294, 458] on p "For one night only, world-class DJs, live painters, and visual artists come tog…" at bounding box center [495, 458] width 521 height 37
drag, startPoint x: 328, startPoint y: 449, endPoint x: 195, endPoint y: 452, distance: 133.0
click at [199, 452] on html "Menu 0 Art Ritual Apparel Featured Collection The Vault / Final Pieces Shop All…" at bounding box center [778, 542] width 1159 height 3951
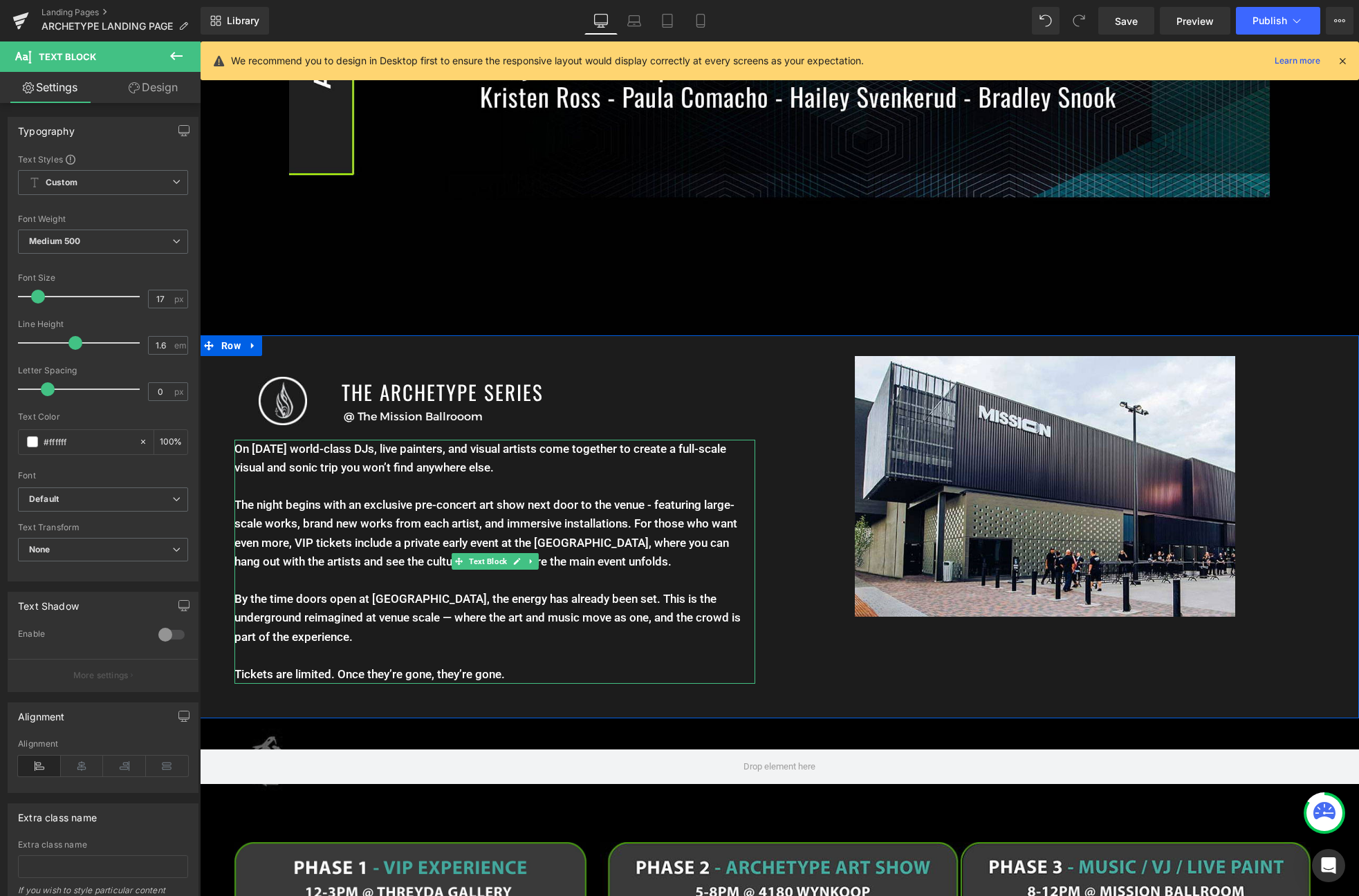
click at [428, 533] on p "The night begins with an exclusive pre-concert art show next door to the venue …" at bounding box center [495, 533] width 521 height 75
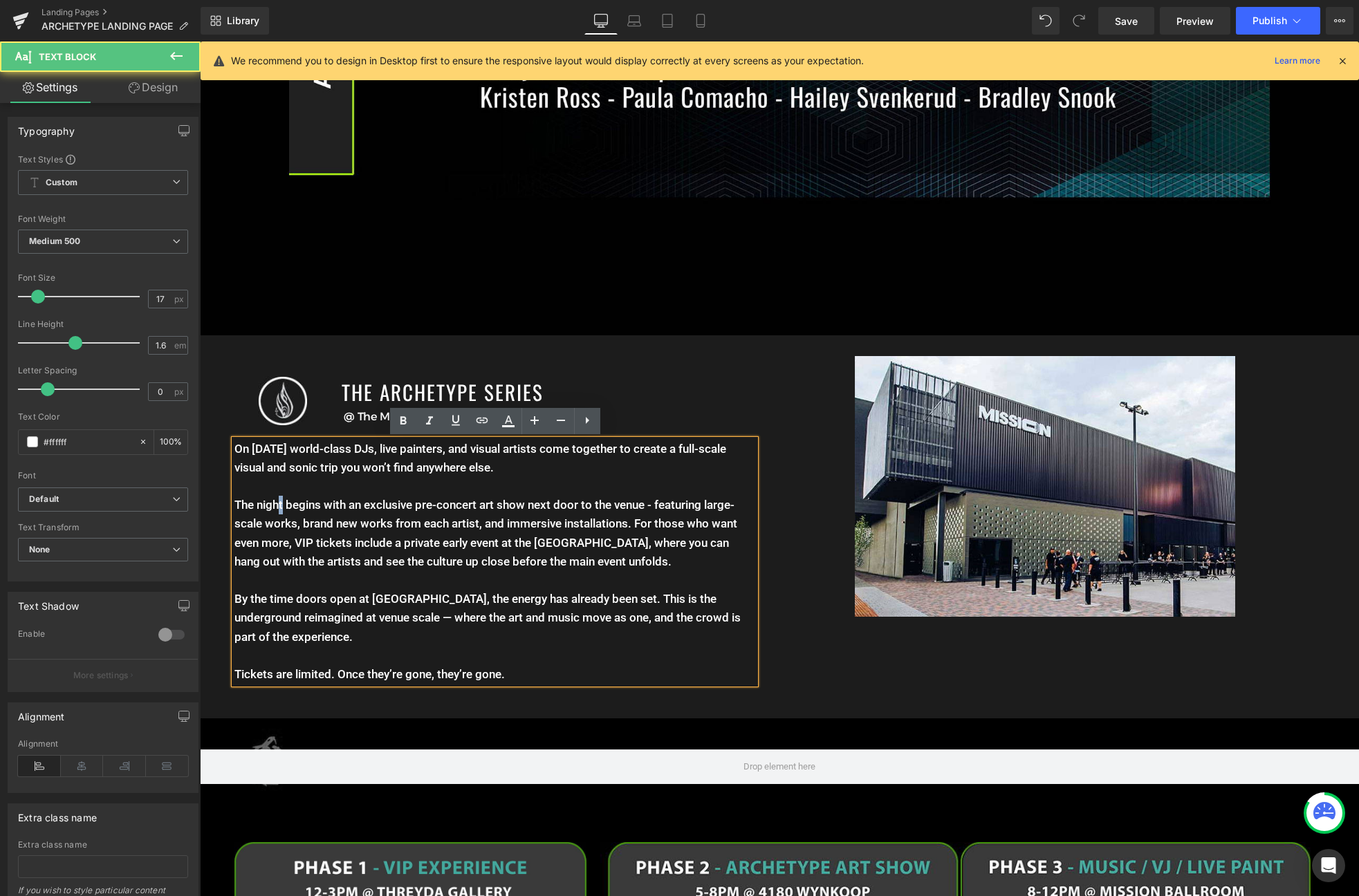
click at [280, 505] on p "The night begins with an exclusive pre-concert art show next door to the venue …" at bounding box center [495, 533] width 521 height 75
click at [351, 535] on p "The night begins with an exclusive pre-concert art show next door to the venue …" at bounding box center [495, 533] width 521 height 75
click at [680, 569] on p "The night begins with an exclusive pre-concert art show next door to the venue …" at bounding box center [495, 533] width 521 height 75
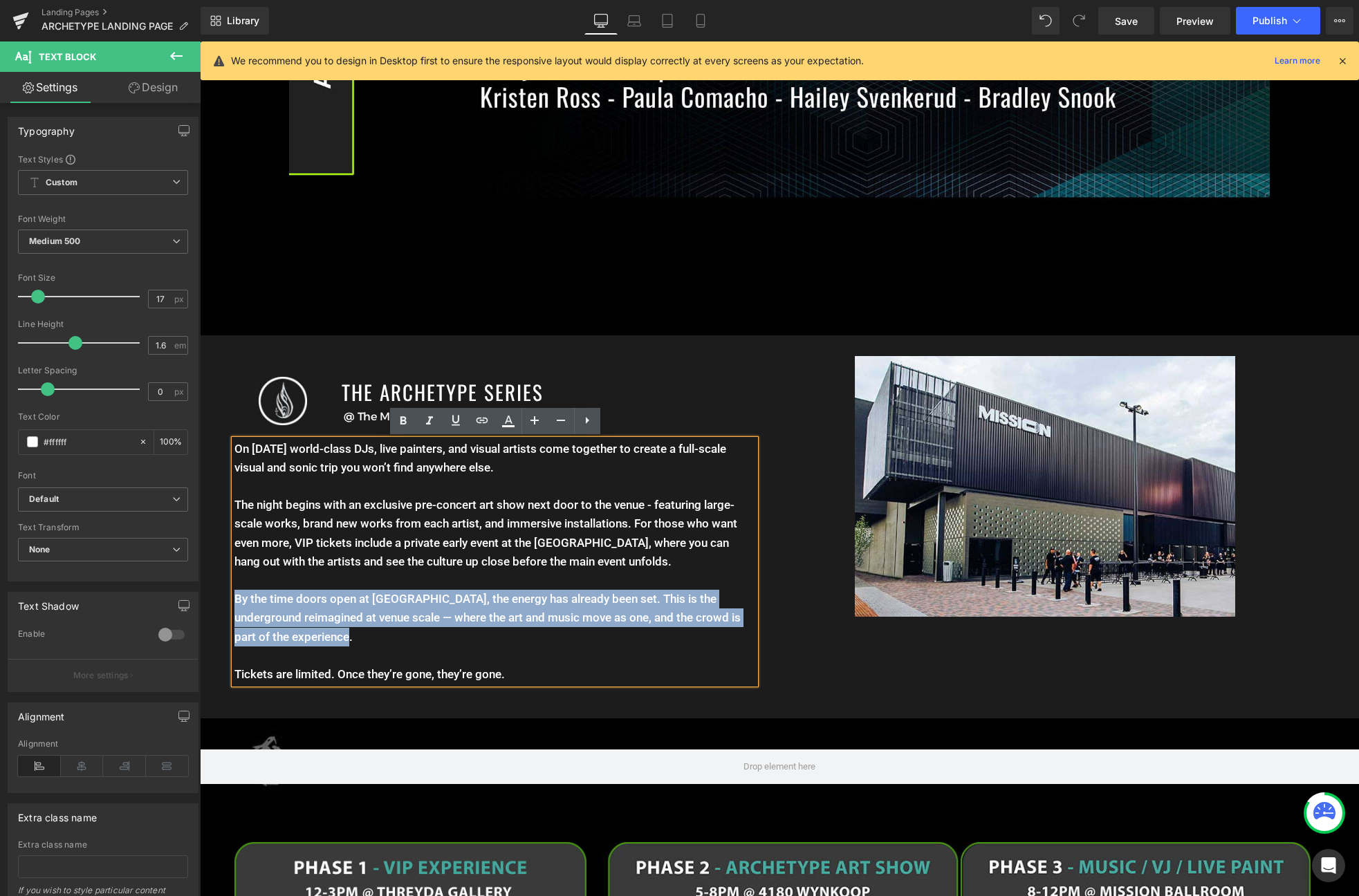
drag, startPoint x: 444, startPoint y: 636, endPoint x: 204, endPoint y: 595, distance: 243.5
click at [204, 595] on div "Image THE ARCHETYPE SERIES Heading @ The Mission Ballrooom Text Block Row On Ja…" at bounding box center [489, 523] width 580 height 335
click at [477, 630] on p "By the time doors open at Mission Ballroom, the energy has already been set. Th…" at bounding box center [495, 618] width 521 height 57
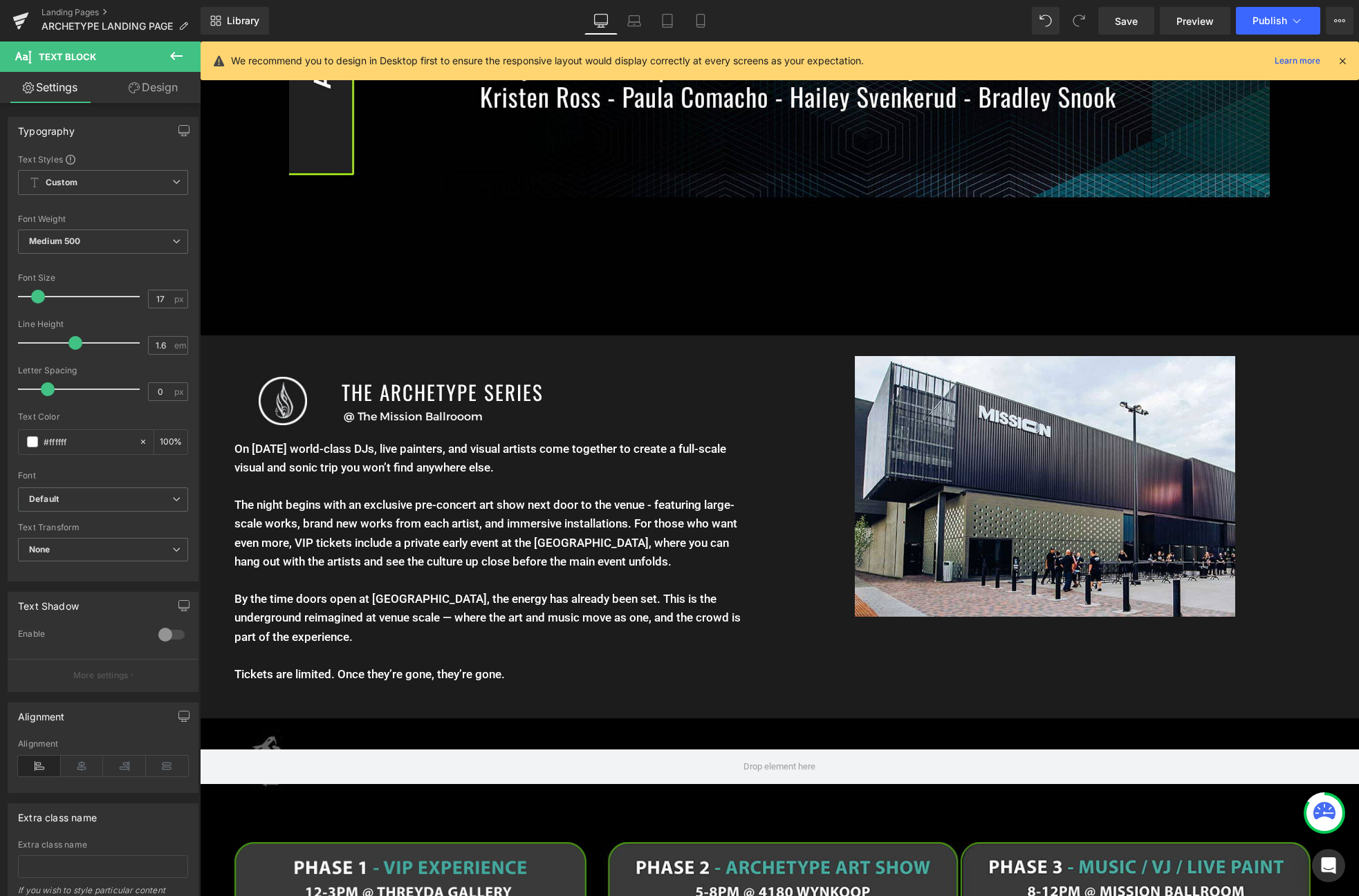
click at [253, 550] on p "The night begins with an exclusive pre-concert art show next door to the venue …" at bounding box center [495, 533] width 521 height 75
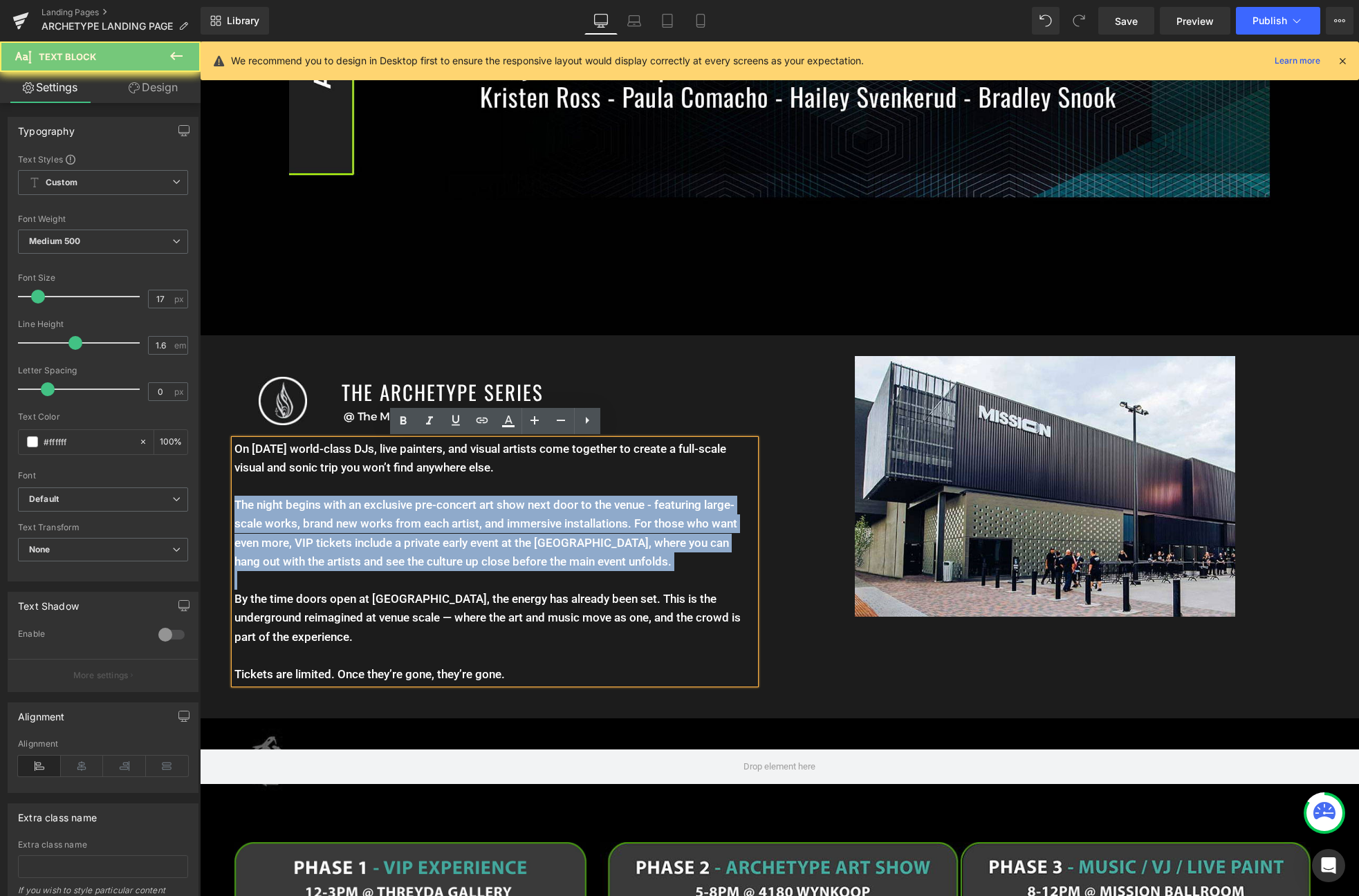
click at [253, 550] on p "The night begins with an exclusive pre-concert art show next door to the venue …" at bounding box center [495, 533] width 521 height 75
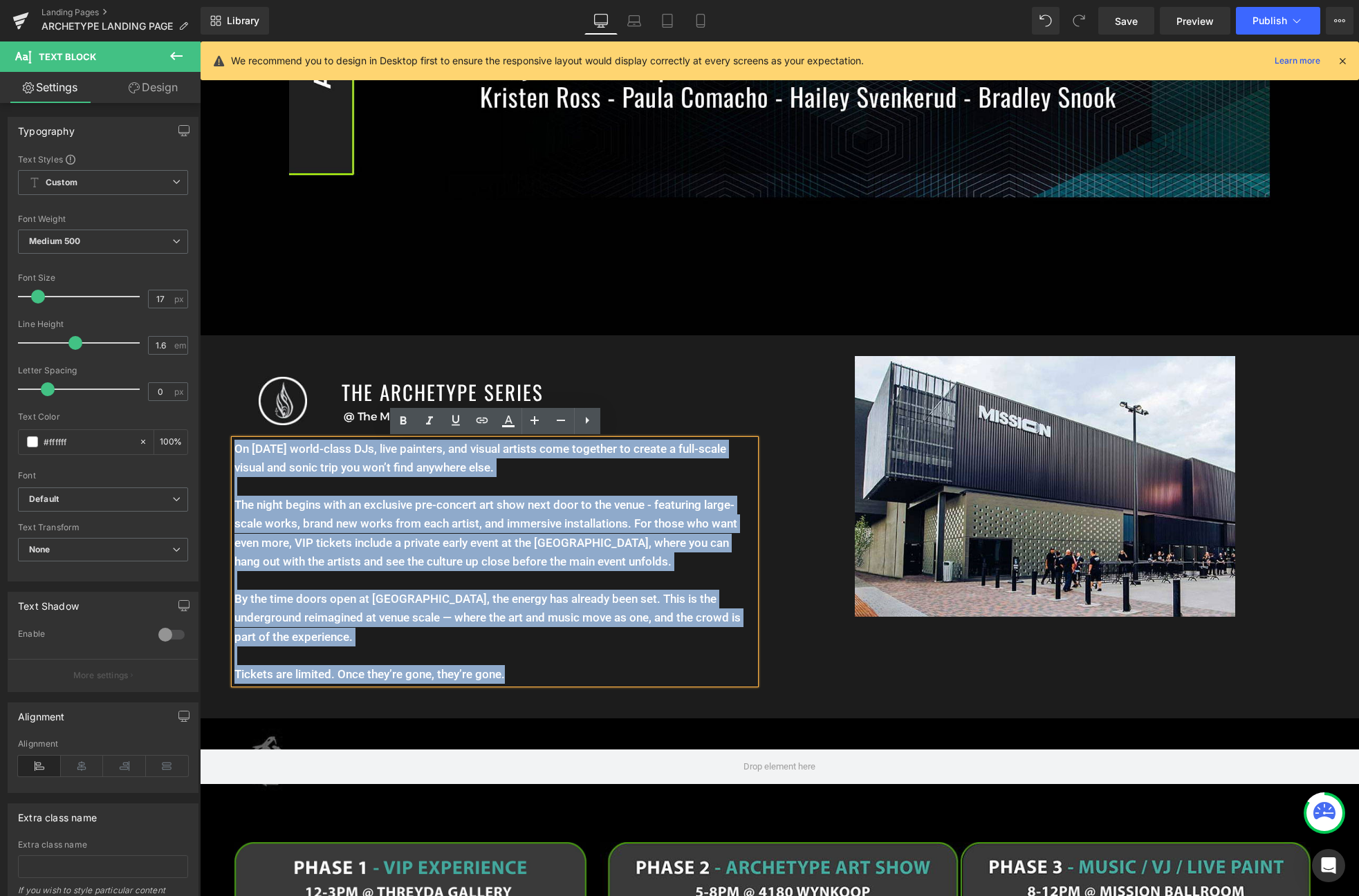
drag, startPoint x: 535, startPoint y: 679, endPoint x: 132, endPoint y: 446, distance: 465.5
click at [199, 446] on html "Menu 0 Art Ritual Apparel Featured Collection The Vault / Final Pieces Shop All…" at bounding box center [778, 542] width 1159 height 3951
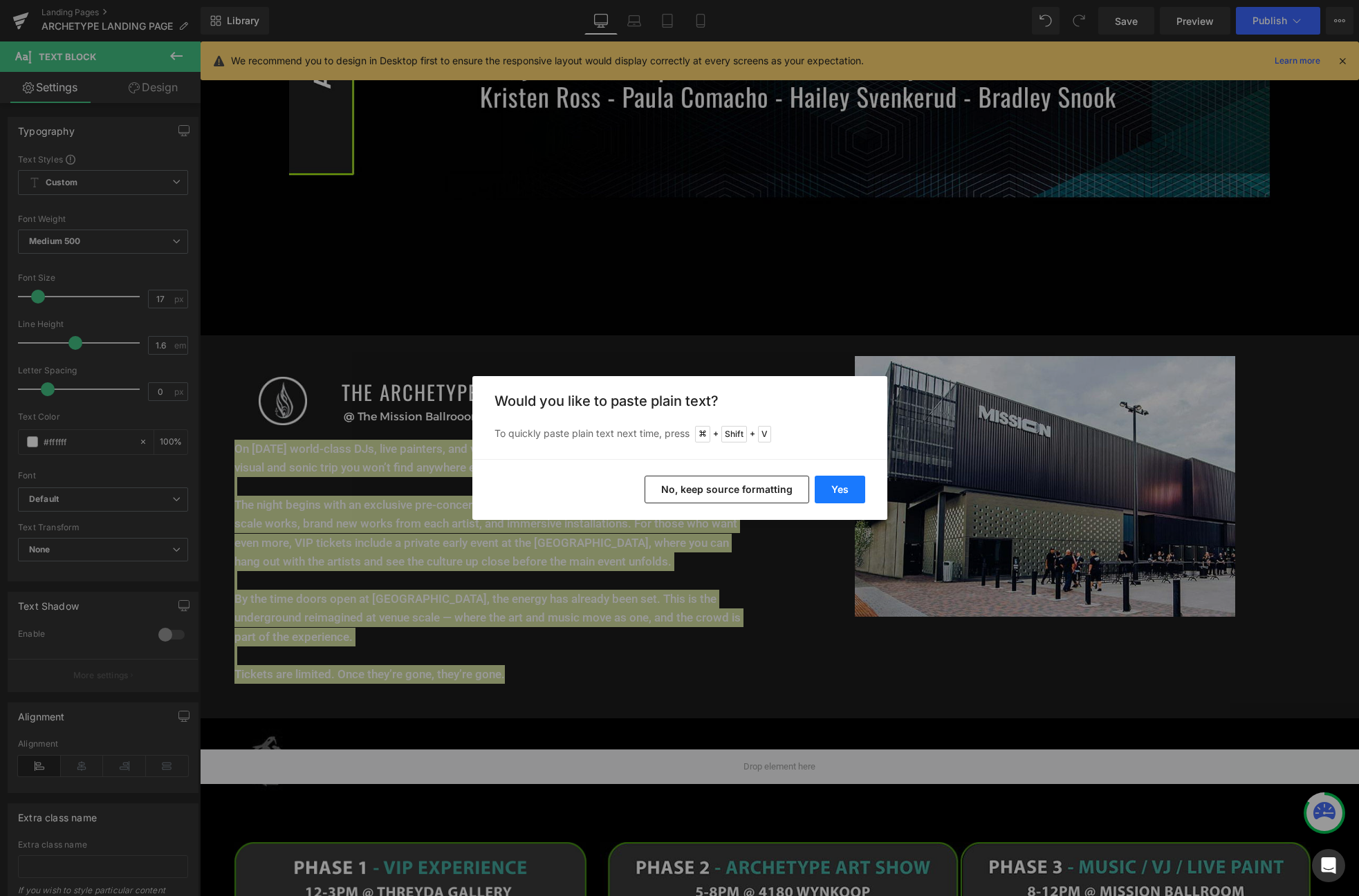
click at [838, 498] on button "Yes" at bounding box center [840, 490] width 50 height 28
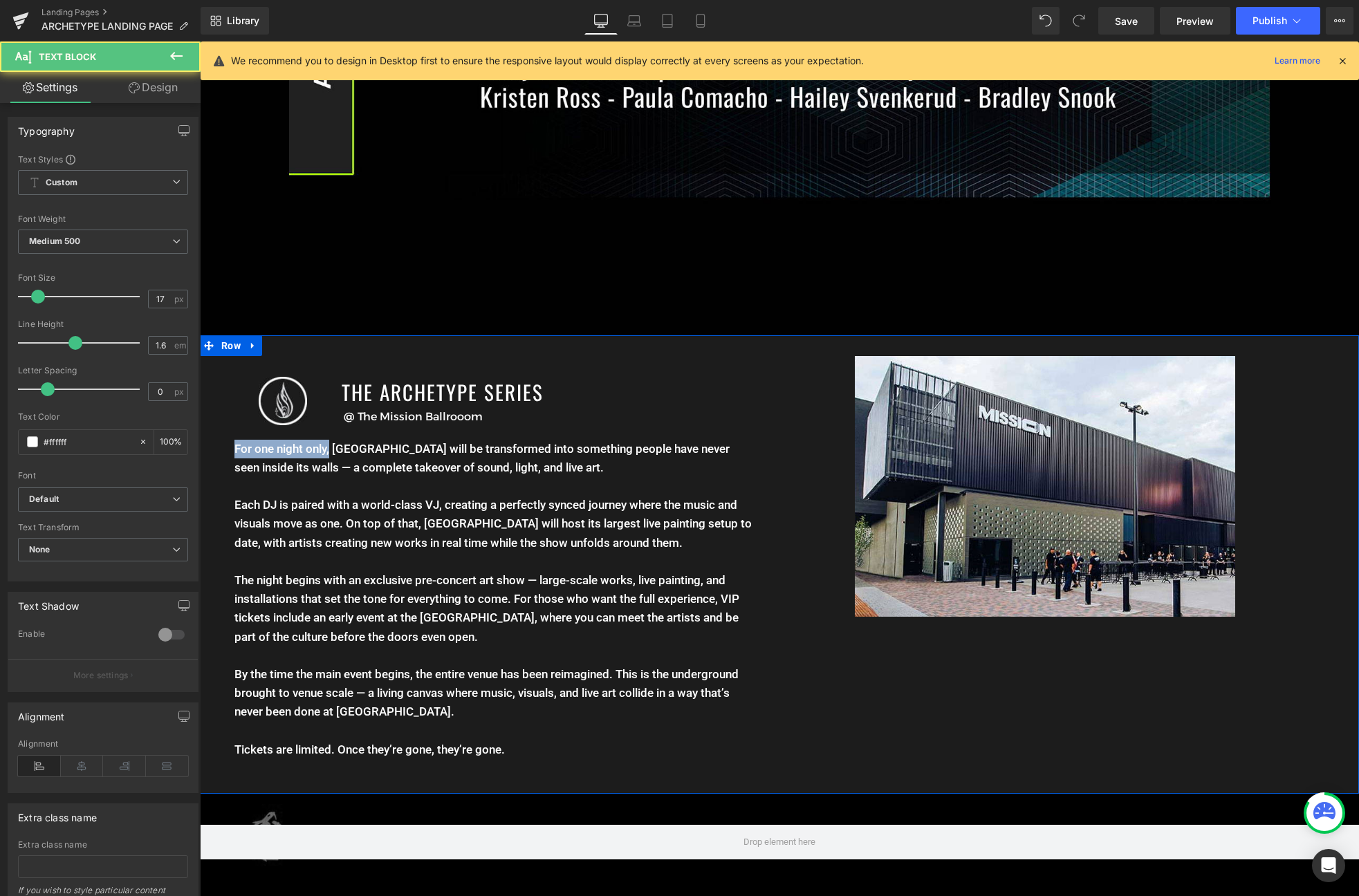
drag, startPoint x: 331, startPoint y: 452, endPoint x: 231, endPoint y: 444, distance: 100.3
click at [231, 444] on div "Image THE ARCHETYPE SERIES Heading @ The Mission Ballrooom Text Block Row For o…" at bounding box center [489, 561] width 580 height 410
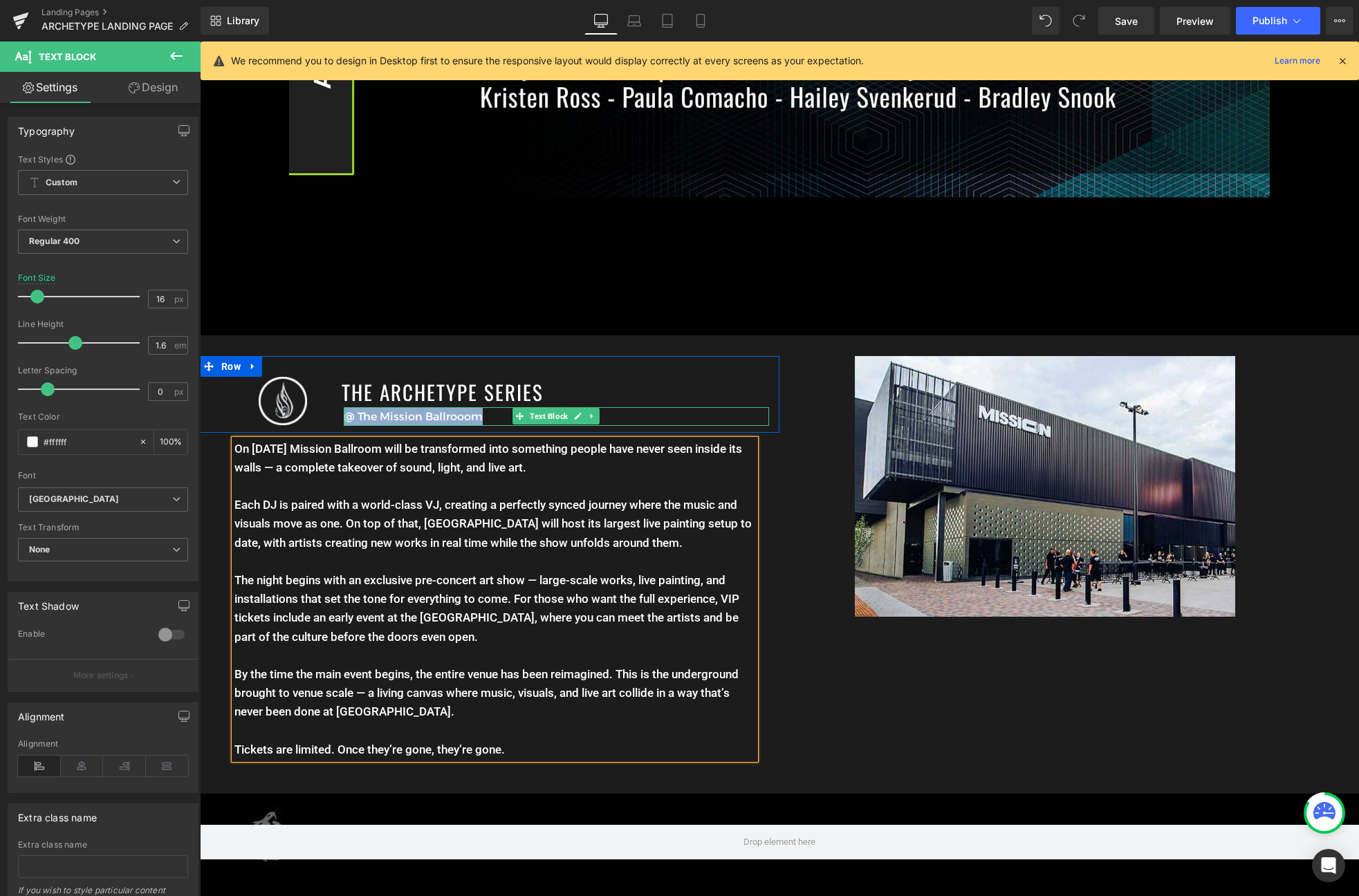
drag, startPoint x: 487, startPoint y: 420, endPoint x: 345, endPoint y: 416, distance: 142.1
click at [345, 416] on div "@ The Mission Ballrooom Text Block" at bounding box center [556, 416] width 426 height 19
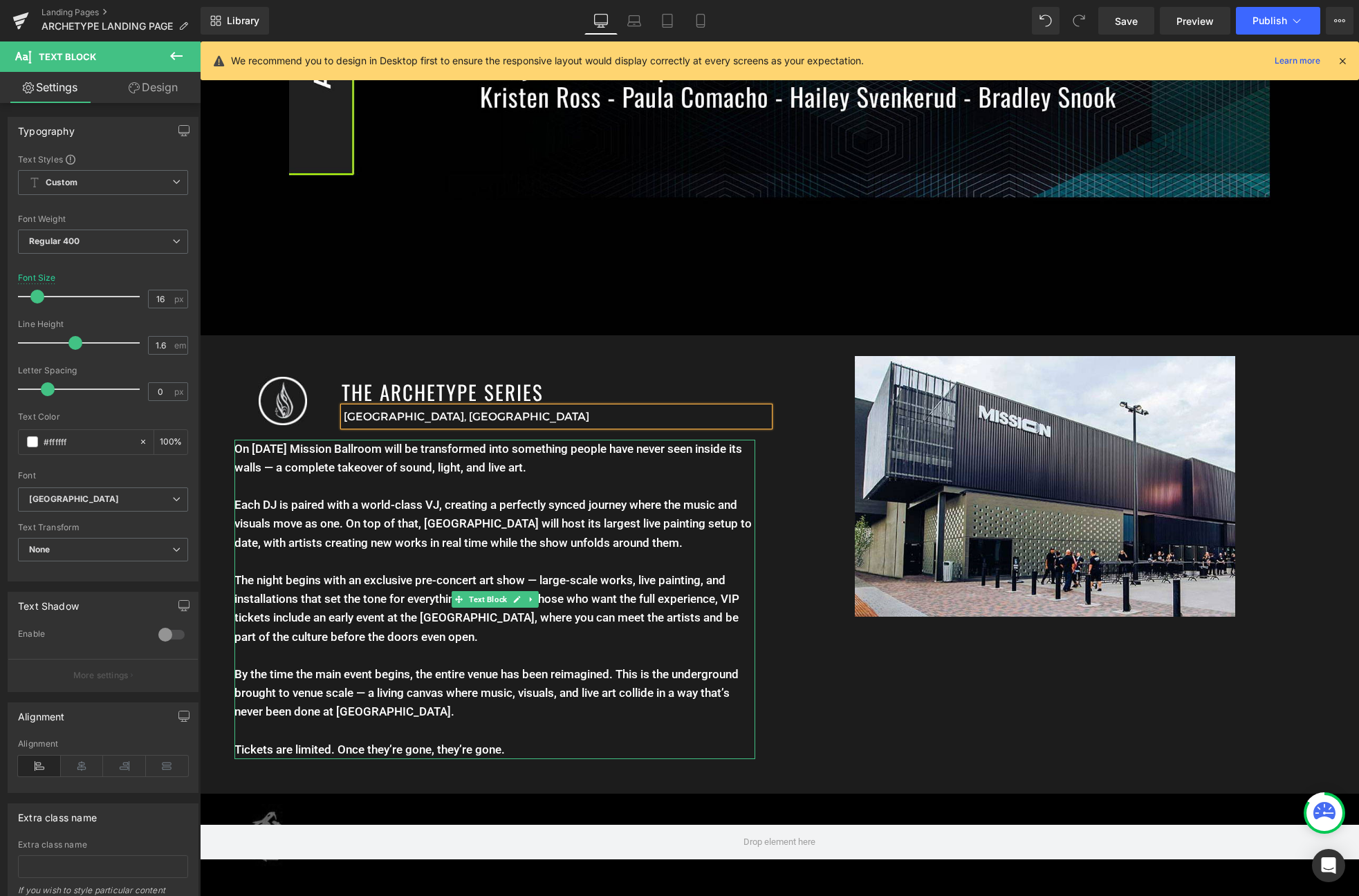
click at [394, 491] on p at bounding box center [495, 486] width 521 height 19
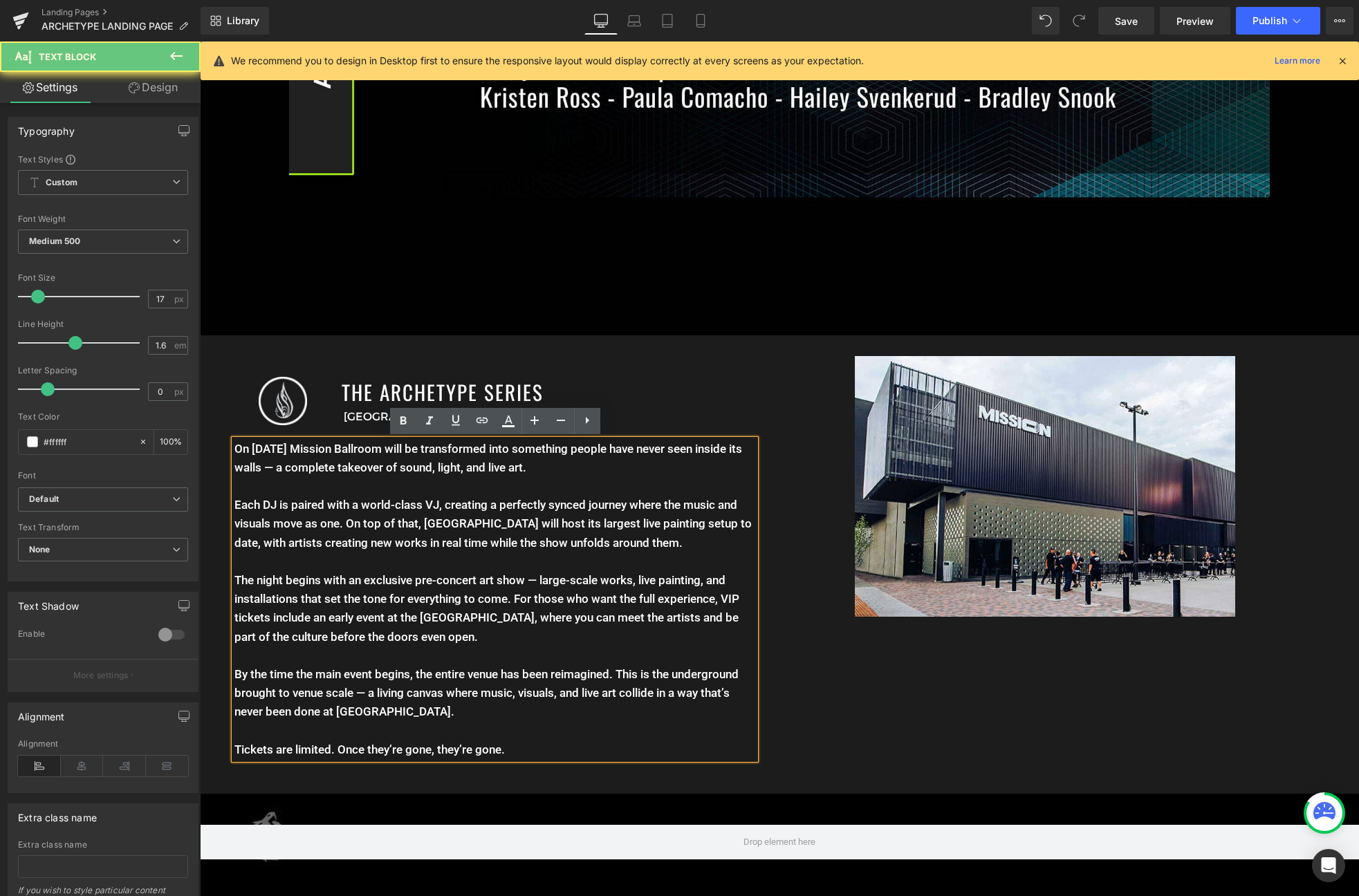
click at [412, 540] on p "Each DJ is paired with a world-class VJ, creating a perfectly synced journey wh…" at bounding box center [495, 524] width 521 height 57
click at [524, 592] on p "The night begins with an exclusive pre-concert art show — large-scale works, li…" at bounding box center [495, 608] width 521 height 75
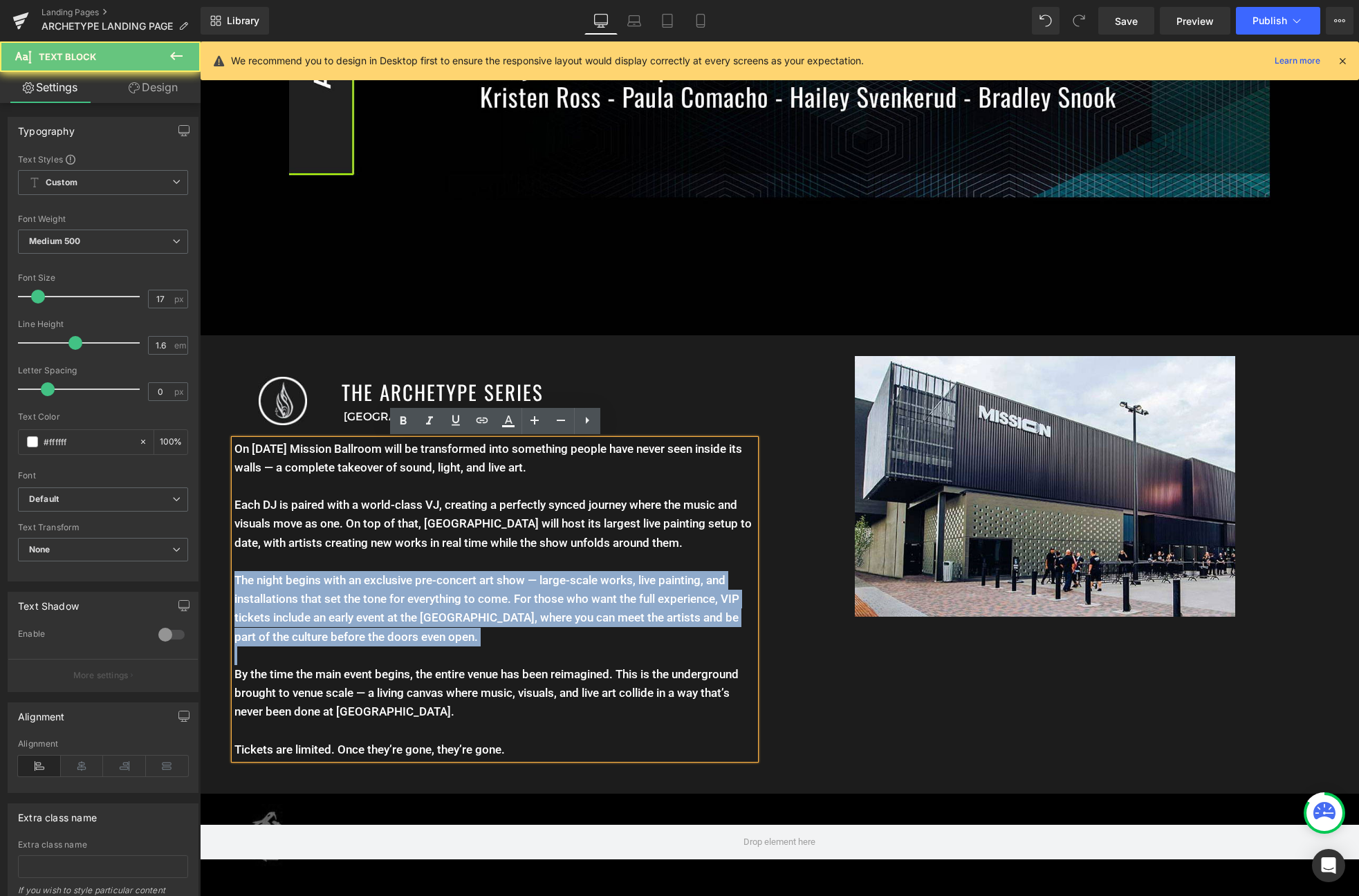
click at [524, 592] on p "The night begins with an exclusive pre-concert art show — large-scale works, li…" at bounding box center [495, 608] width 521 height 75
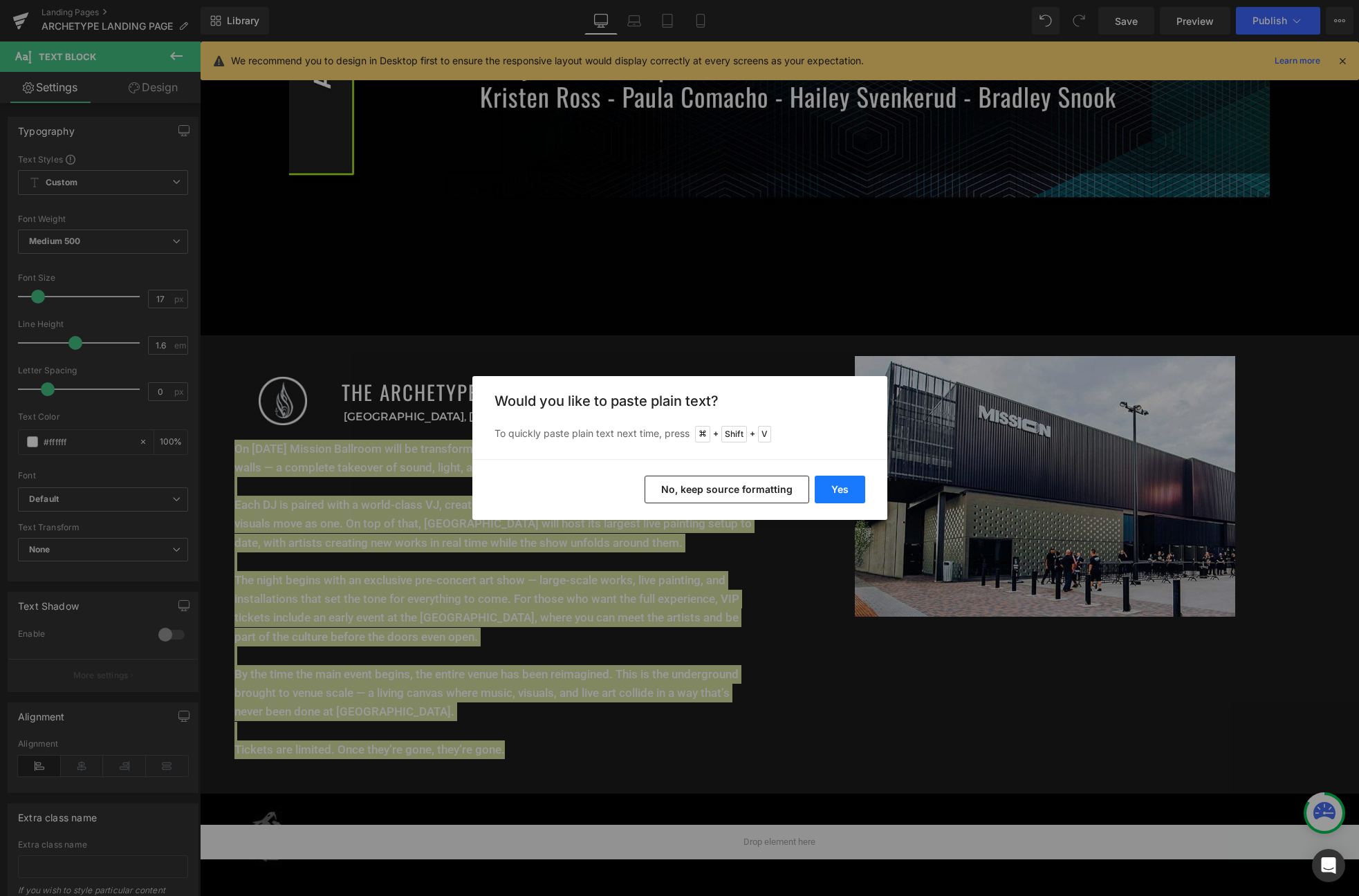
click at [834, 483] on button "Yes" at bounding box center [840, 490] width 50 height 28
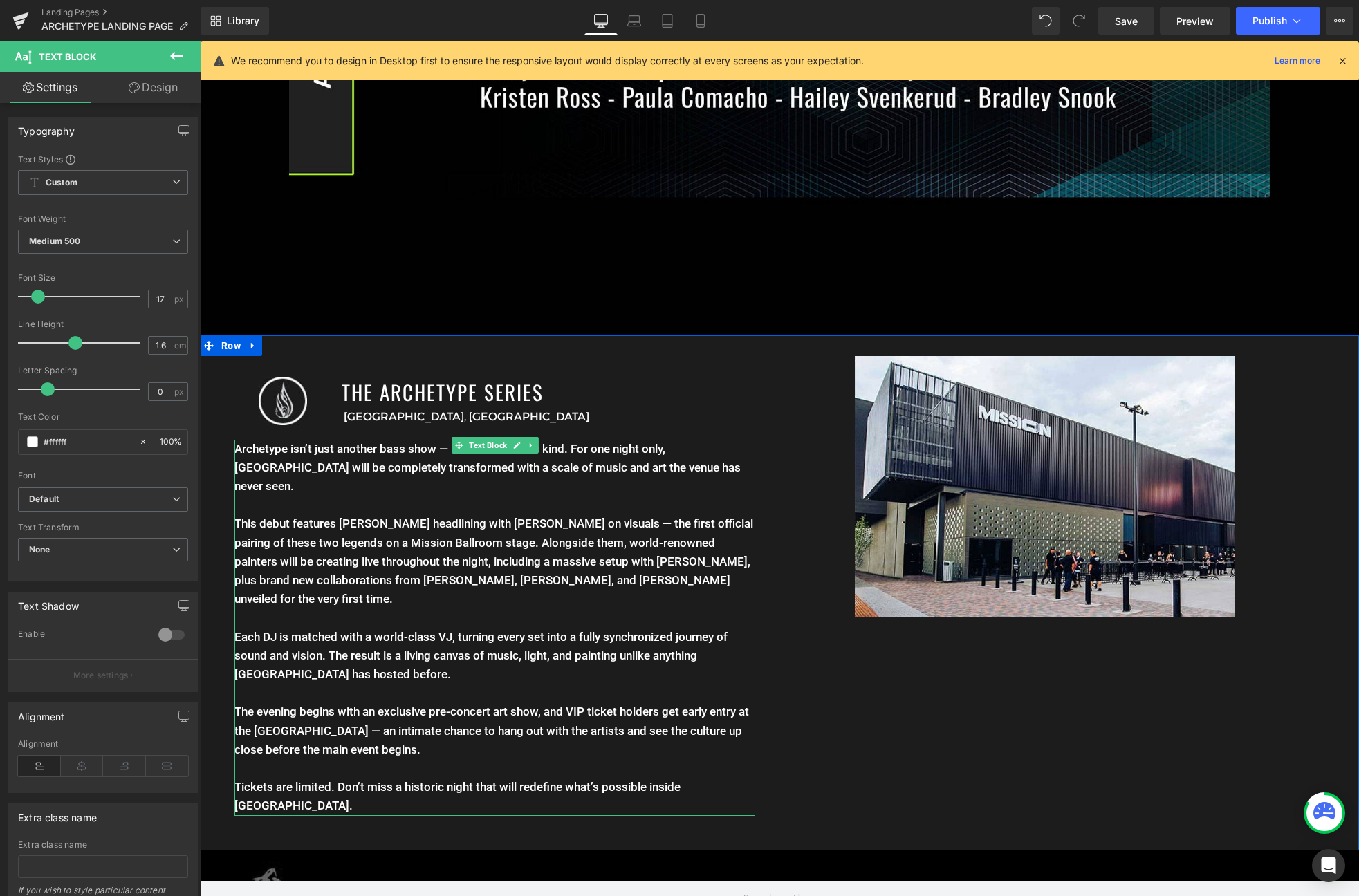
click at [406, 472] on p "Archetype isn’t just another bass show — it’s the first of its kind. For one ni…" at bounding box center [495, 468] width 521 height 57
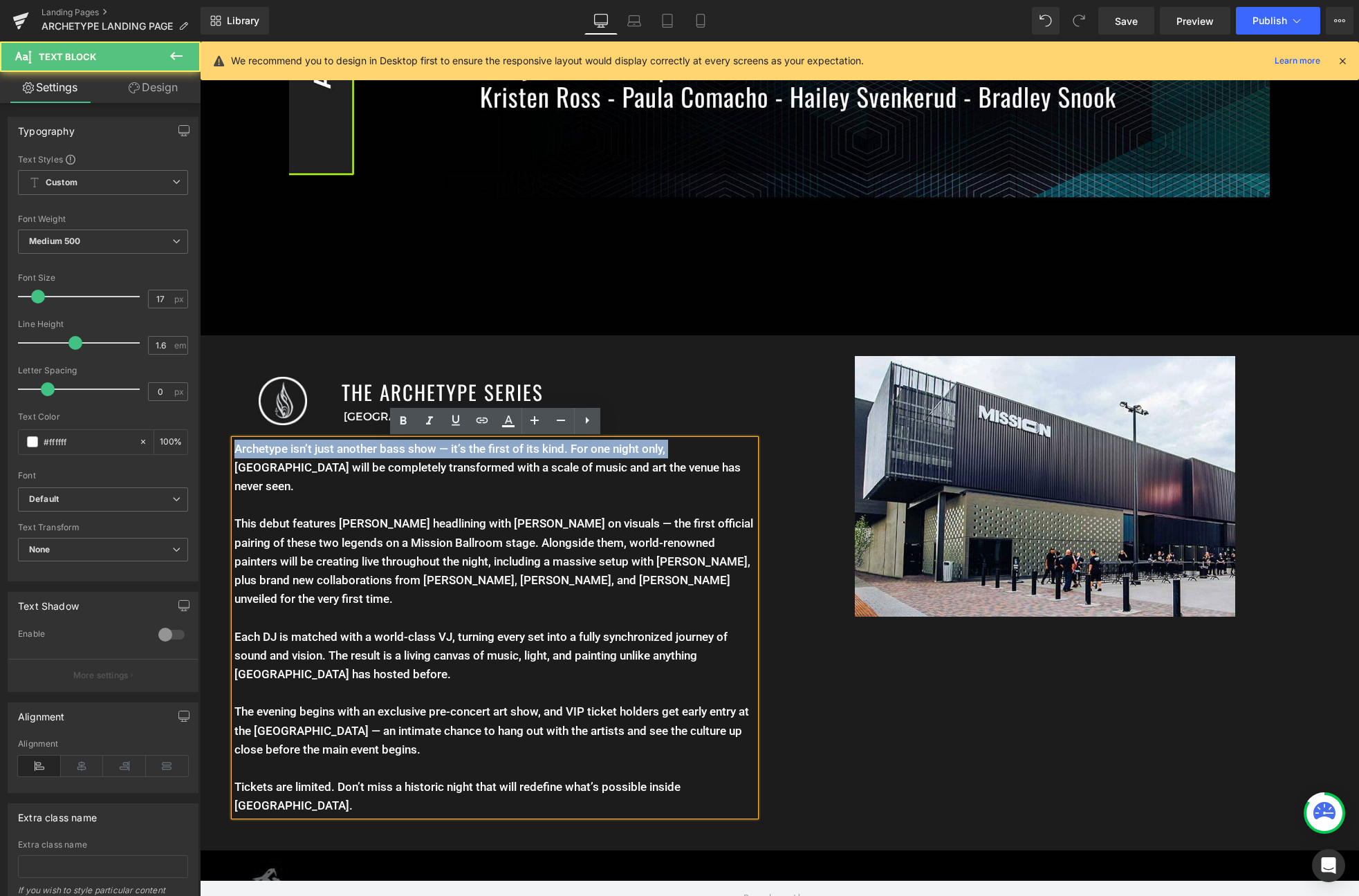
drag, startPoint x: 669, startPoint y: 450, endPoint x: 102, endPoint y: 444, distance: 567.0
click at [199, 444] on html "Menu 0 Art Ritual Apparel Featured Collection The Vault / Final Pieces Shop All…" at bounding box center [778, 607] width 1159 height 4083
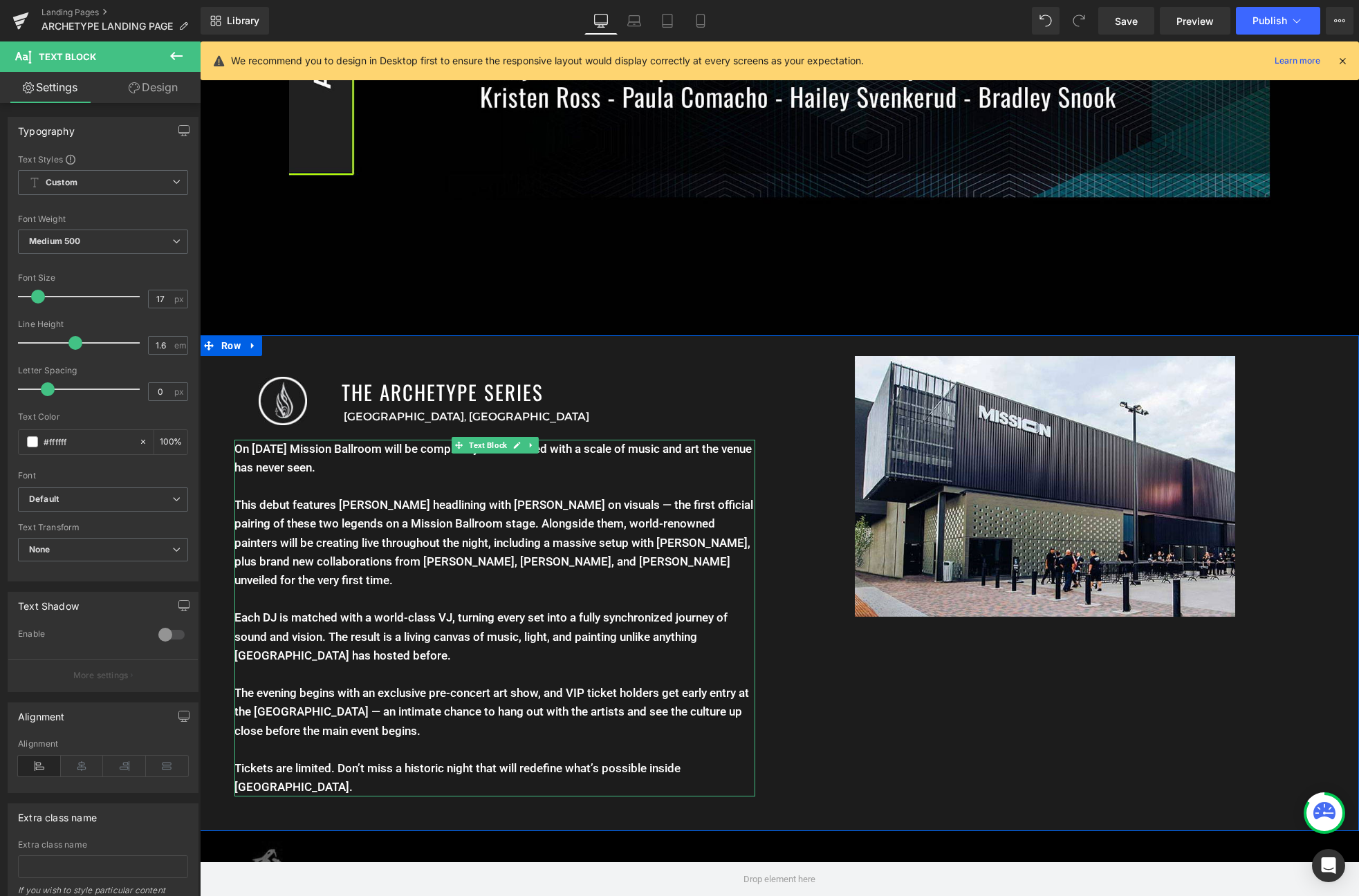
click at [340, 642] on p "Each DJ is matched with a world-class VJ, turning every set into a fully synchr…" at bounding box center [495, 637] width 521 height 57
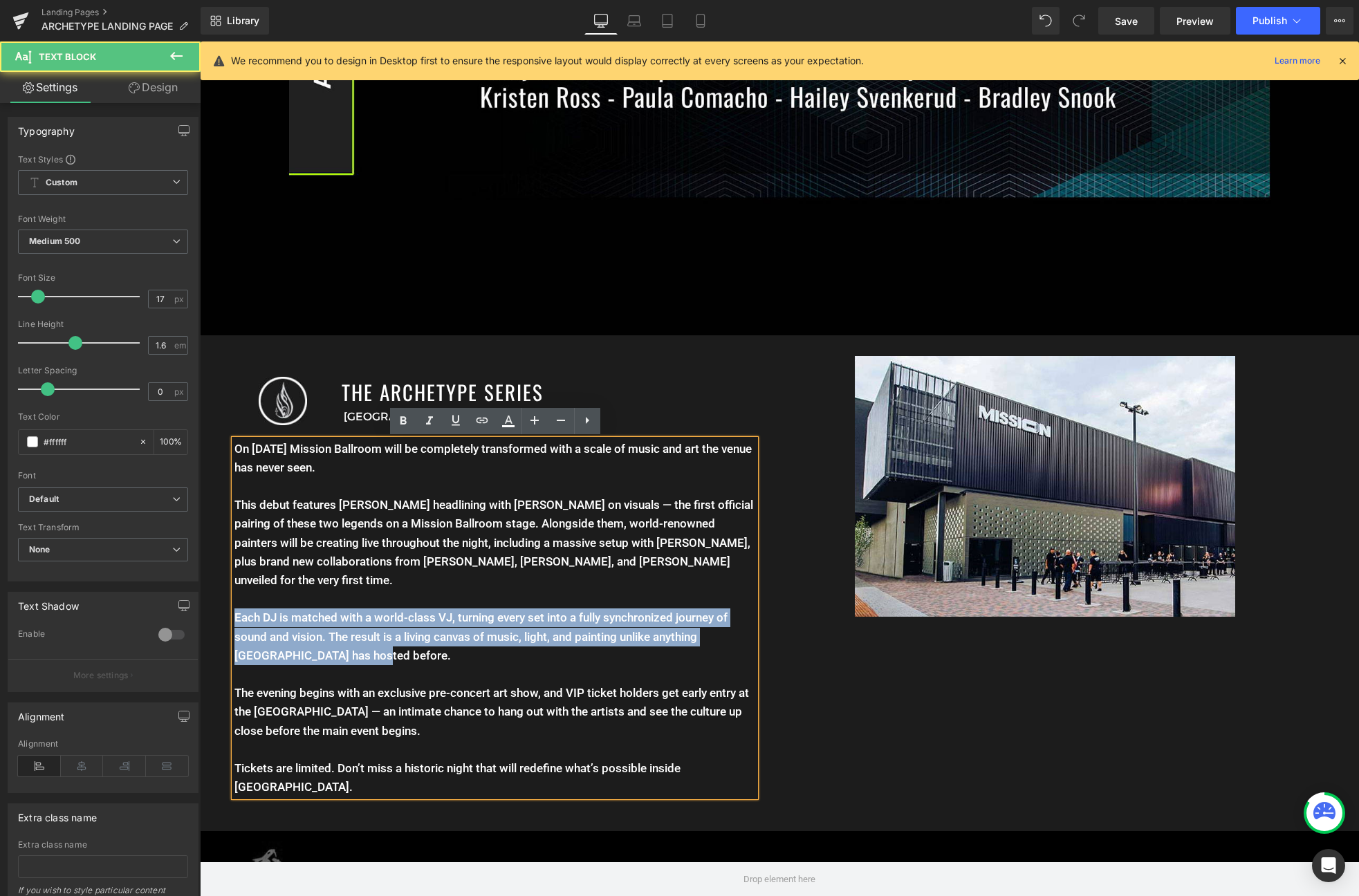
drag, startPoint x: 349, startPoint y: 654, endPoint x: 187, endPoint y: 614, distance: 166.9
click at [199, 614] on html "Menu 0 Art Ritual Apparel Featured Collection The Vault / Final Pieces Shop All…" at bounding box center [778, 598] width 1159 height 4064
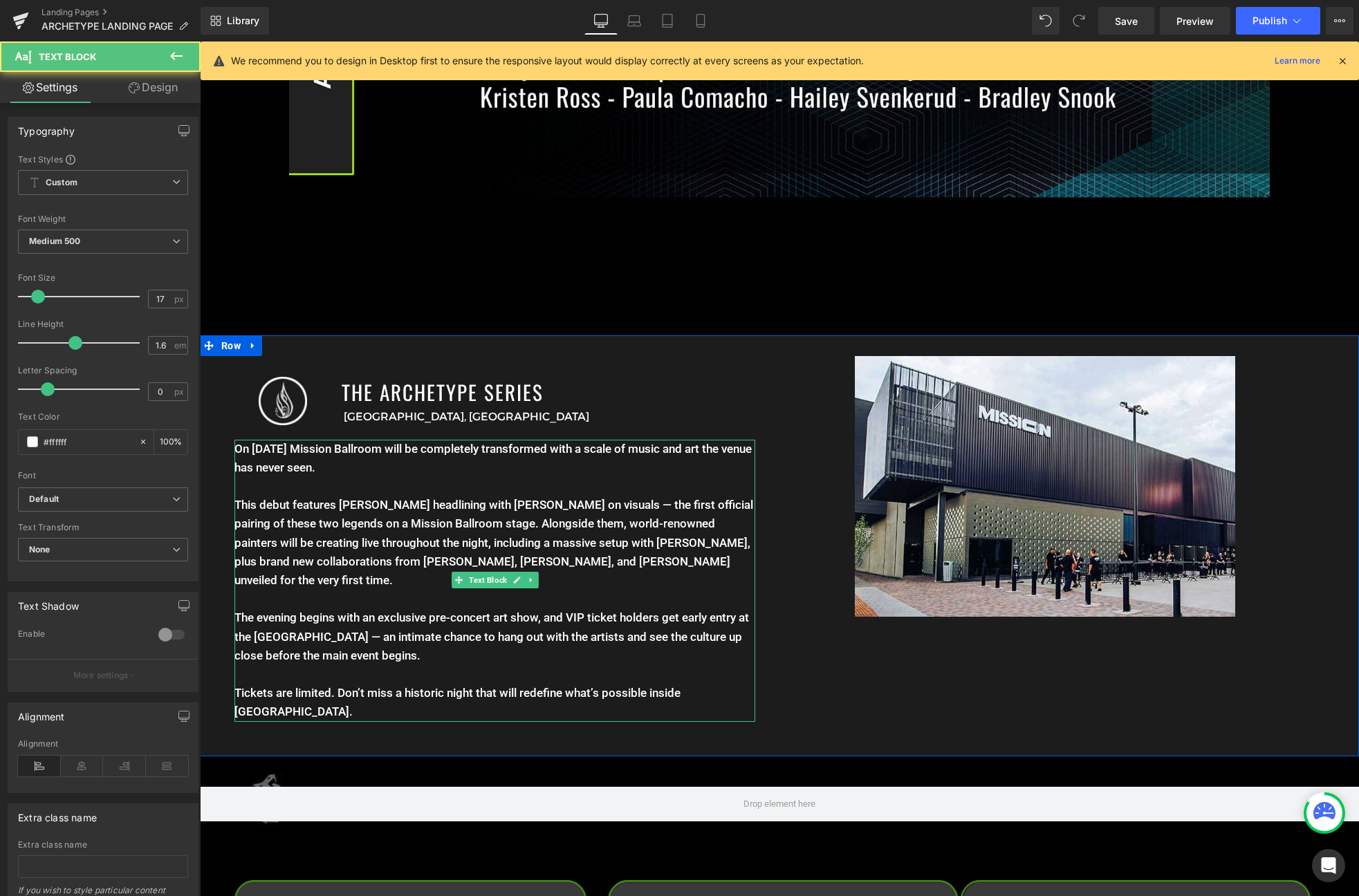
click at [301, 594] on p at bounding box center [495, 598] width 521 height 19
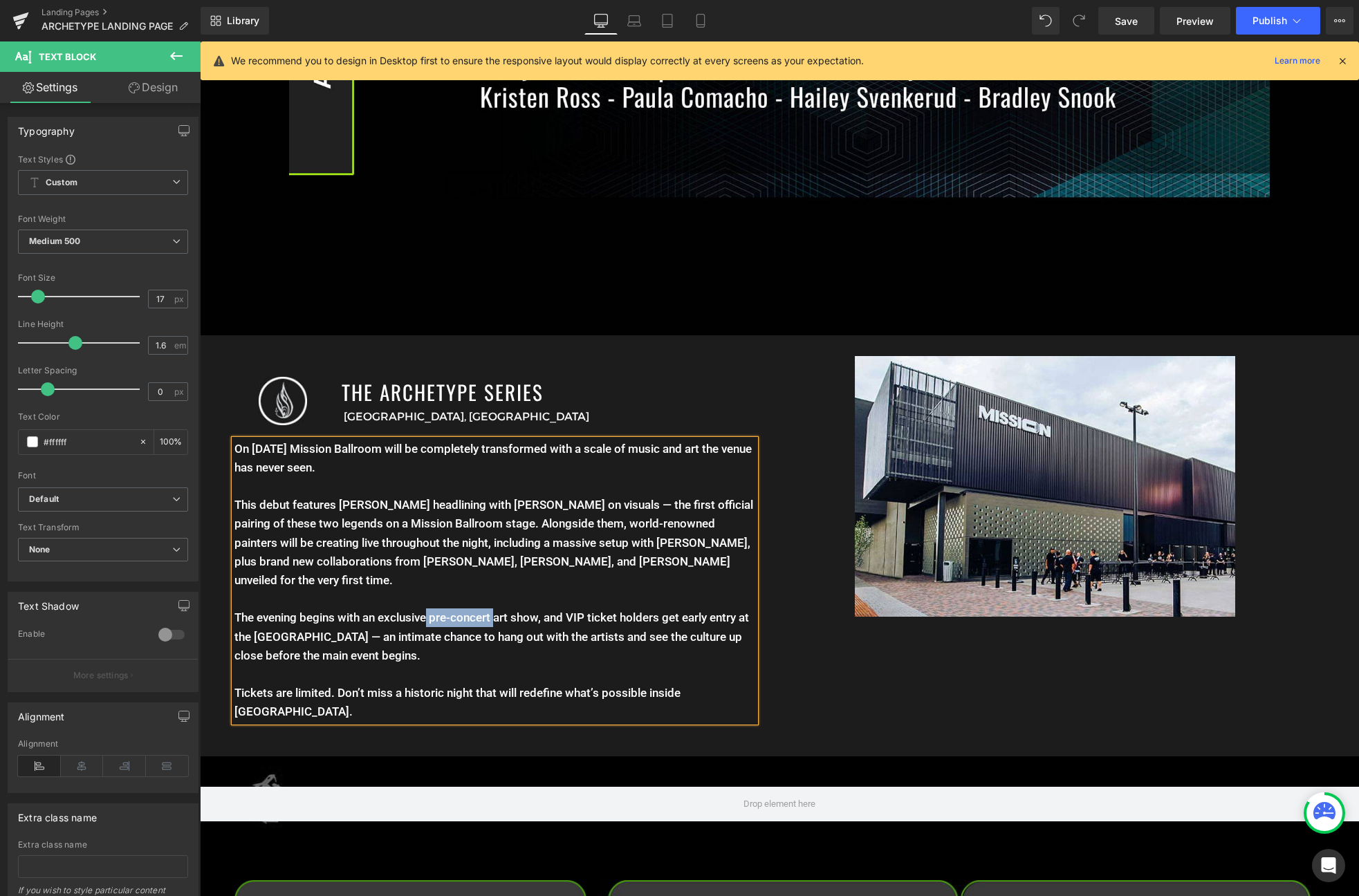
drag, startPoint x: 495, startPoint y: 617, endPoint x: 430, endPoint y: 623, distance: 65.3
click at [430, 623] on p "The evening begins with an exclusive pre-concert art show, and VIP ticket holde…" at bounding box center [495, 637] width 521 height 57
click at [502, 619] on p "The evening begins with an exclusive pre-concert art show, and VIP ticket holde…" at bounding box center [495, 637] width 521 height 57
click at [540, 616] on p "The evening begins with an exclusive pre-concert art show, and VIP ticket holde…" at bounding box center [495, 637] width 521 height 57
click at [445, 713] on p "Tickets are limited. Don’t miss a historic night that will redefine what’s poss…" at bounding box center [495, 702] width 521 height 37
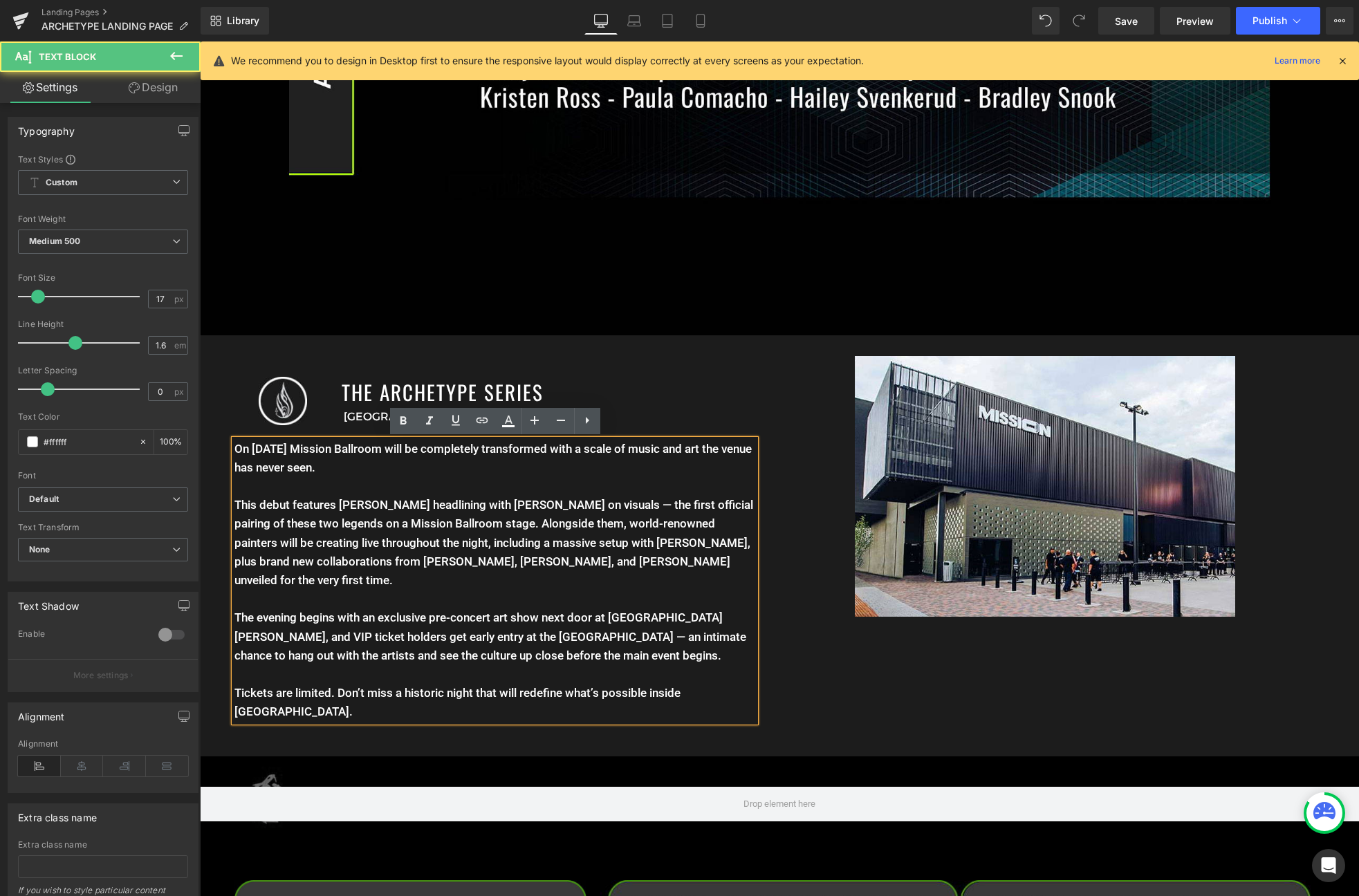
click at [895, 714] on div "Image THE ARCHETYPE SERIES Heading Denver, CO Text Block Row On January 11th Mi…" at bounding box center [778, 546] width 1159 height 420
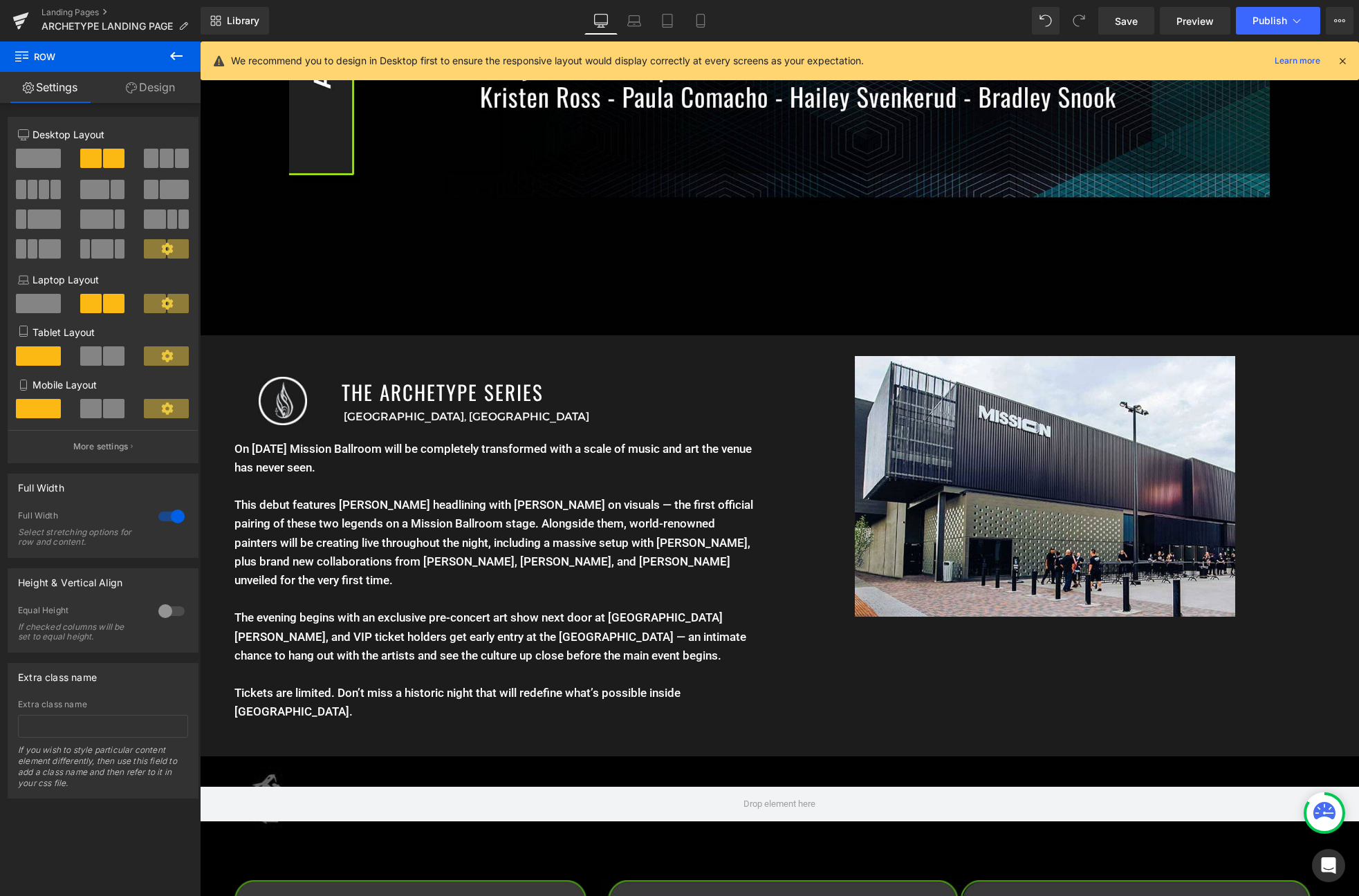
scroll to position [1491, 0]
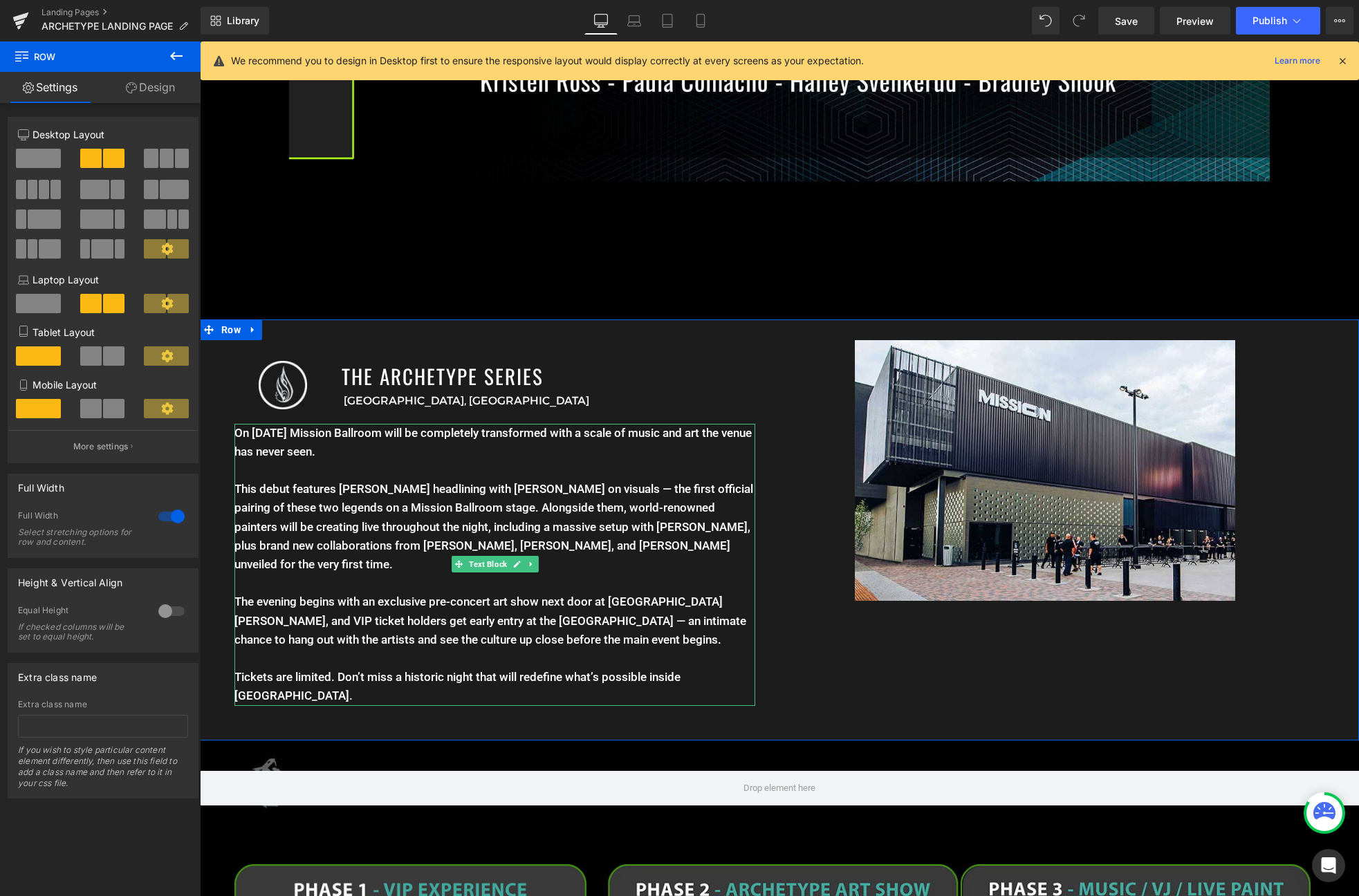
click at [423, 577] on p "This debut features Ott headlining with Android Jones on visuals — the first of…" at bounding box center [495, 536] width 521 height 113
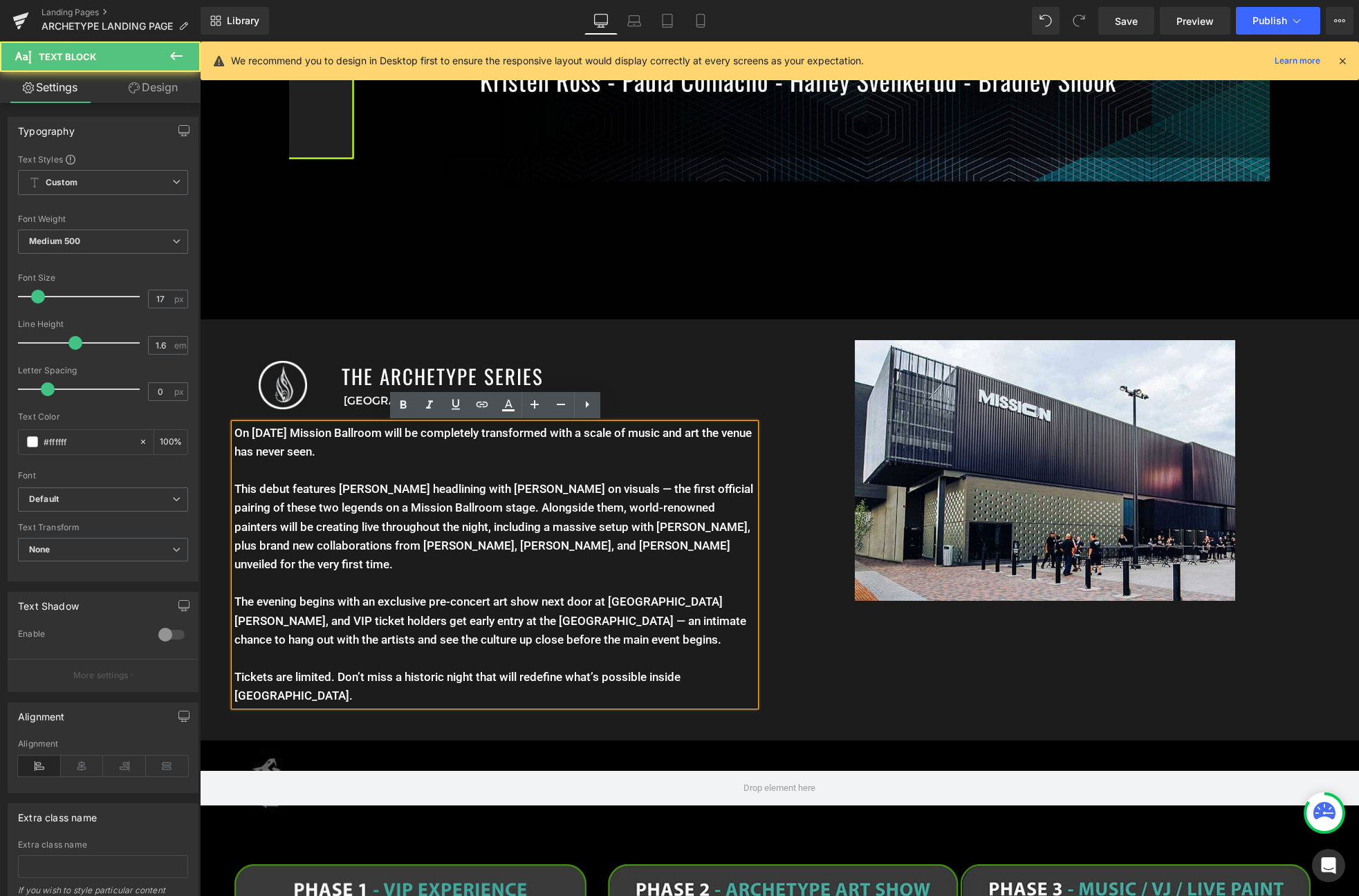
click at [519, 697] on p "Tickets are limited. Don’t miss a historic night that will redefine what’s poss…" at bounding box center [495, 687] width 521 height 37
drag, startPoint x: 384, startPoint y: 621, endPoint x: 327, endPoint y: 621, distance: 57.0
click at [327, 621] on p "The evening begins with an exclusive pre-concert art show next door at 4180 Wyn…" at bounding box center [495, 621] width 521 height 57
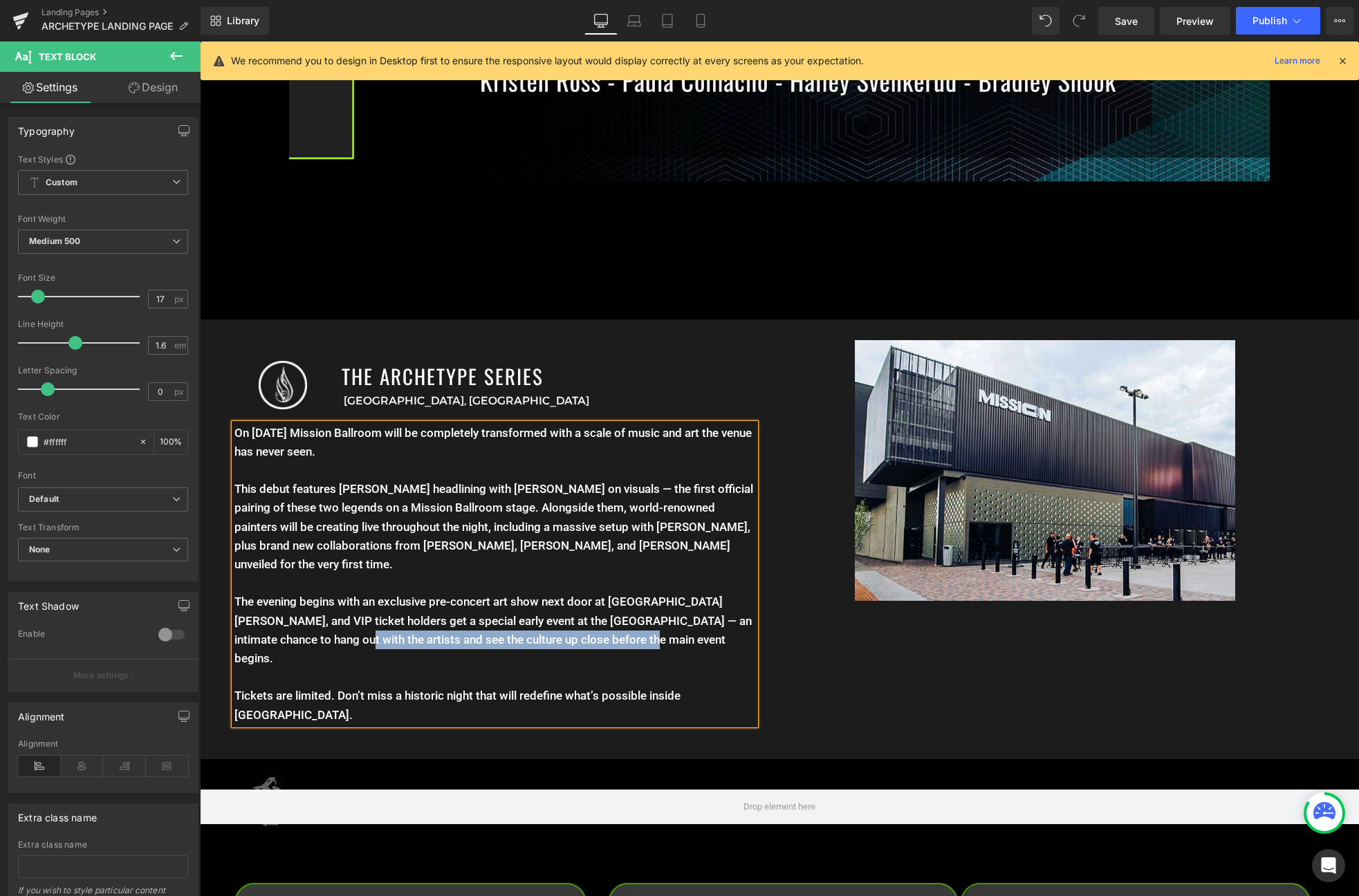
drag, startPoint x: 626, startPoint y: 639, endPoint x: 319, endPoint y: 644, distance: 307.0
click at [319, 644] on p "The evening begins with an exclusive pre-concert art show next door at 4180 Wyn…" at bounding box center [495, 630] width 521 height 75
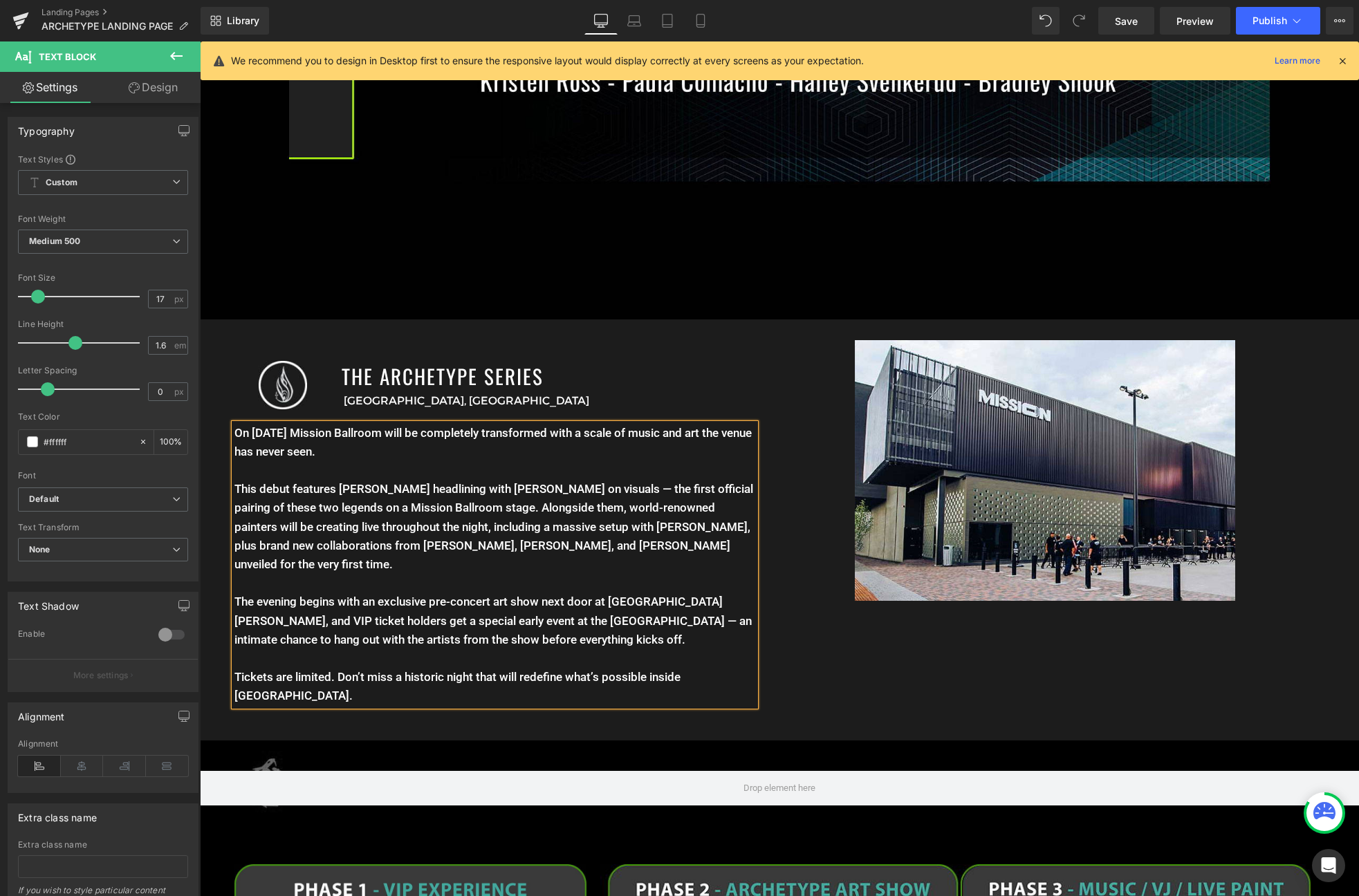
click at [675, 331] on div "Image THE ARCHETYPE SERIES Heading Denver, CO Text Block Row On January 11th Mi…" at bounding box center [778, 529] width 1159 height 420
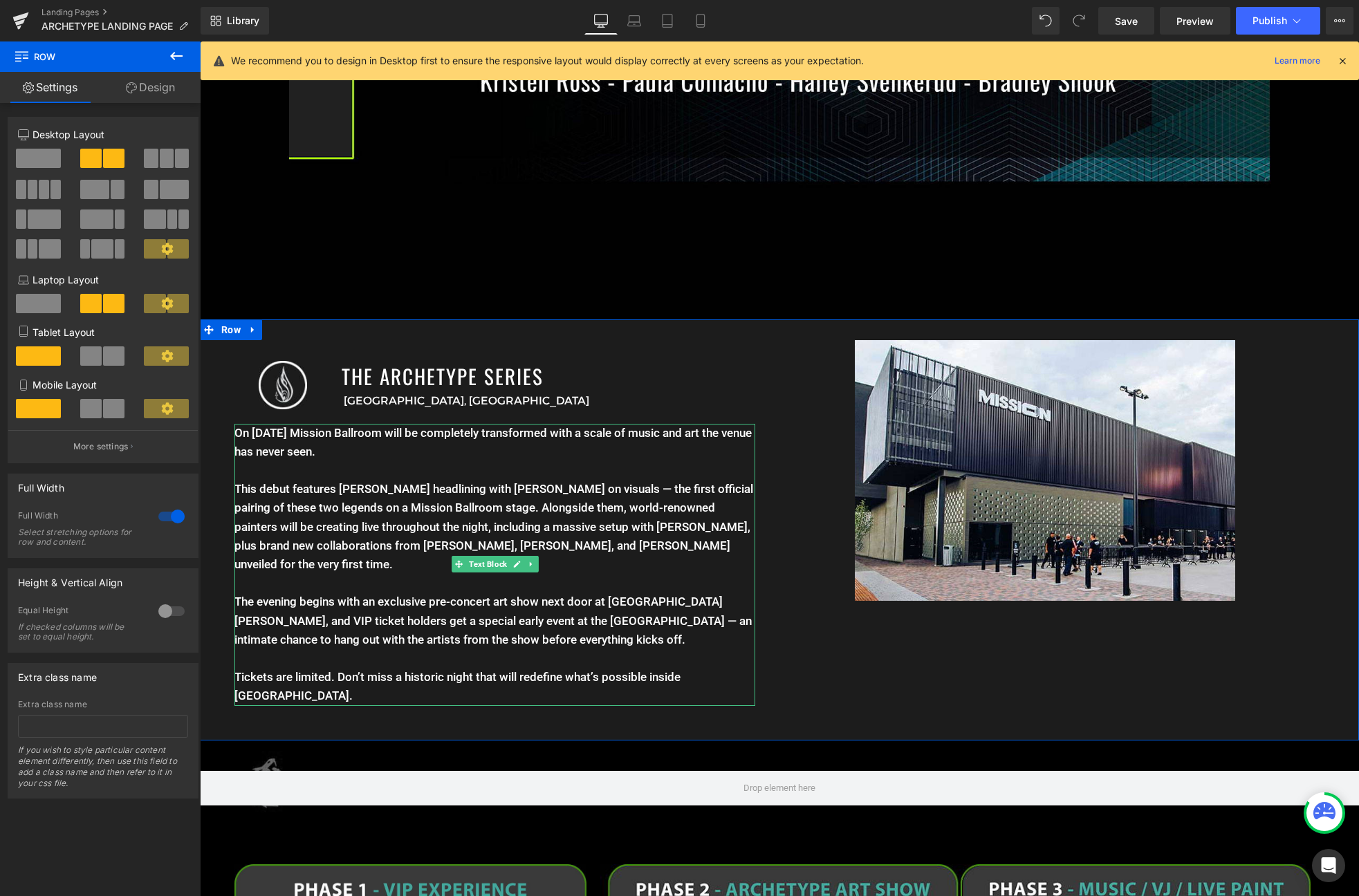
click at [367, 502] on p "This debut features Ott headlining with Android Jones on visuals — the first of…" at bounding box center [495, 536] width 521 height 113
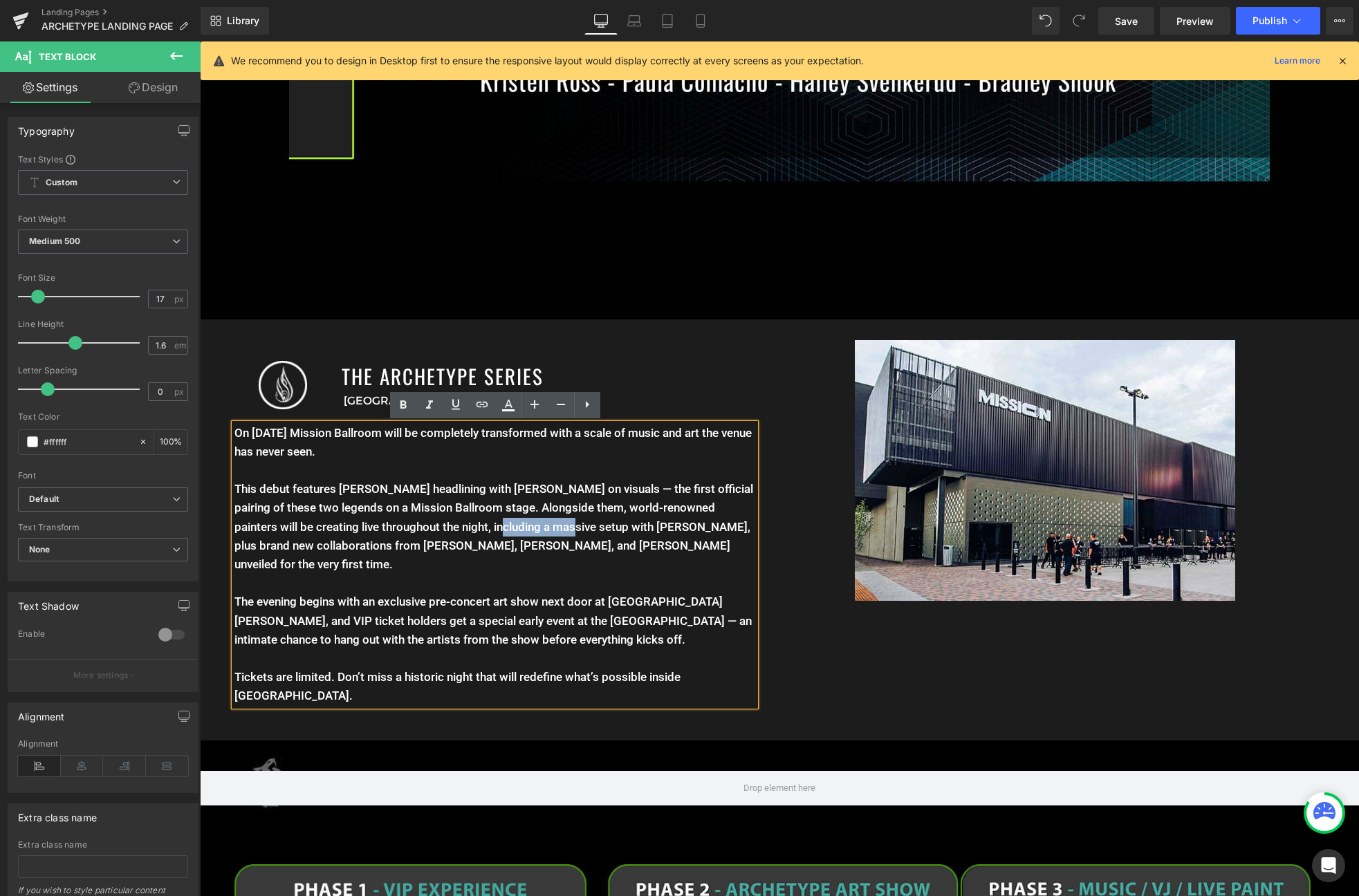
drag, startPoint x: 550, startPoint y: 529, endPoint x: 475, endPoint y: 525, distance: 75.1
click at [475, 525] on p "This debut features Ott headlining with Android Jones on visuals — the first of…" at bounding box center [495, 536] width 521 height 113
click at [456, 572] on p "This debut features Ott headlining with Android Jones on visuals — the first of…" at bounding box center [495, 536] width 521 height 113
drag, startPoint x: 573, startPoint y: 529, endPoint x: 467, endPoint y: 524, distance: 106.1
click at [467, 524] on p "This debut features Ott headlining with Android Jones on visuals — the first of…" at bounding box center [495, 536] width 521 height 113
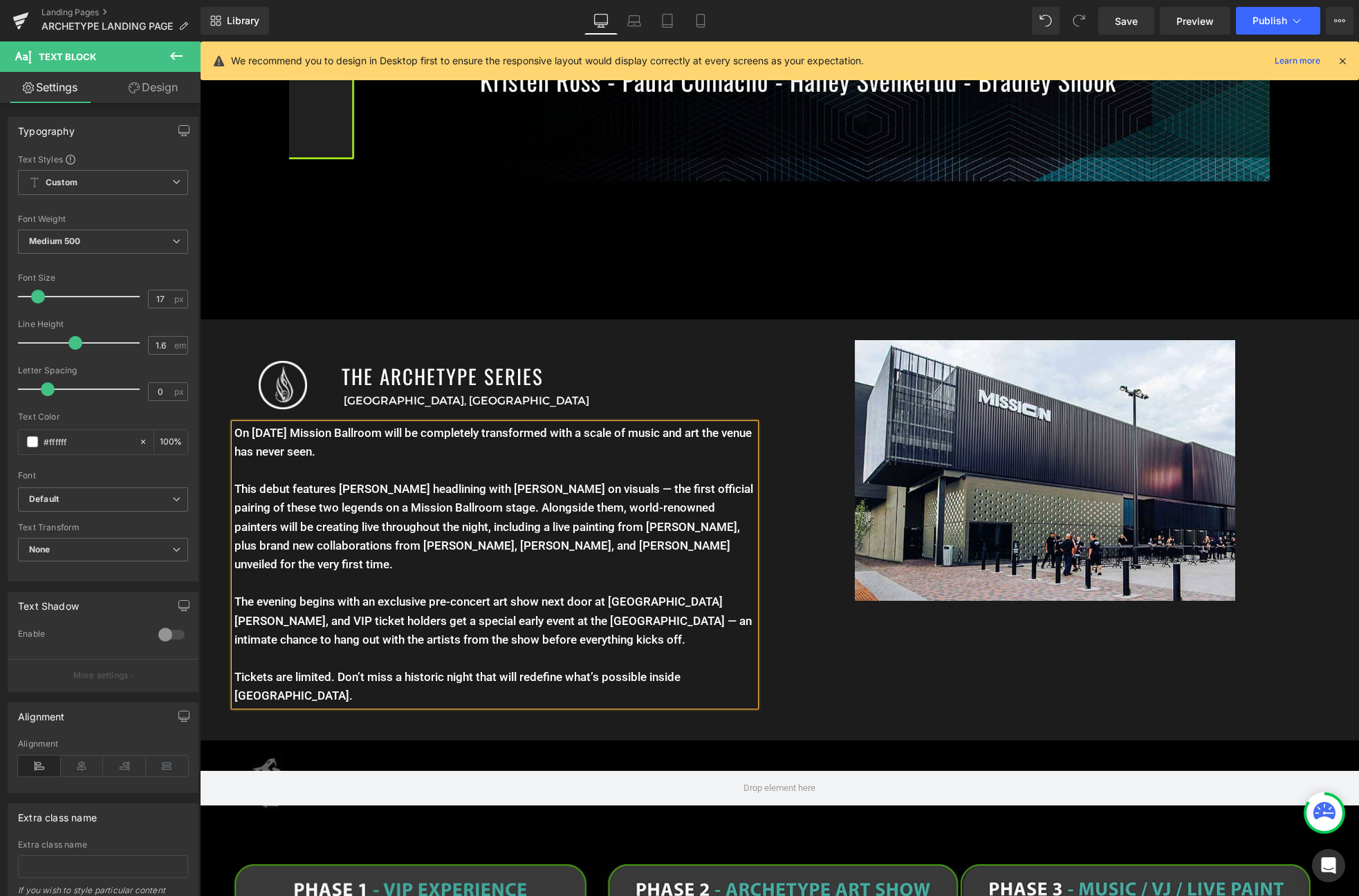
click at [885, 660] on div "Image THE ARCHETYPE SERIES Heading Denver, CO Text Block Row On January 11th Mi…" at bounding box center [778, 529] width 1159 height 420
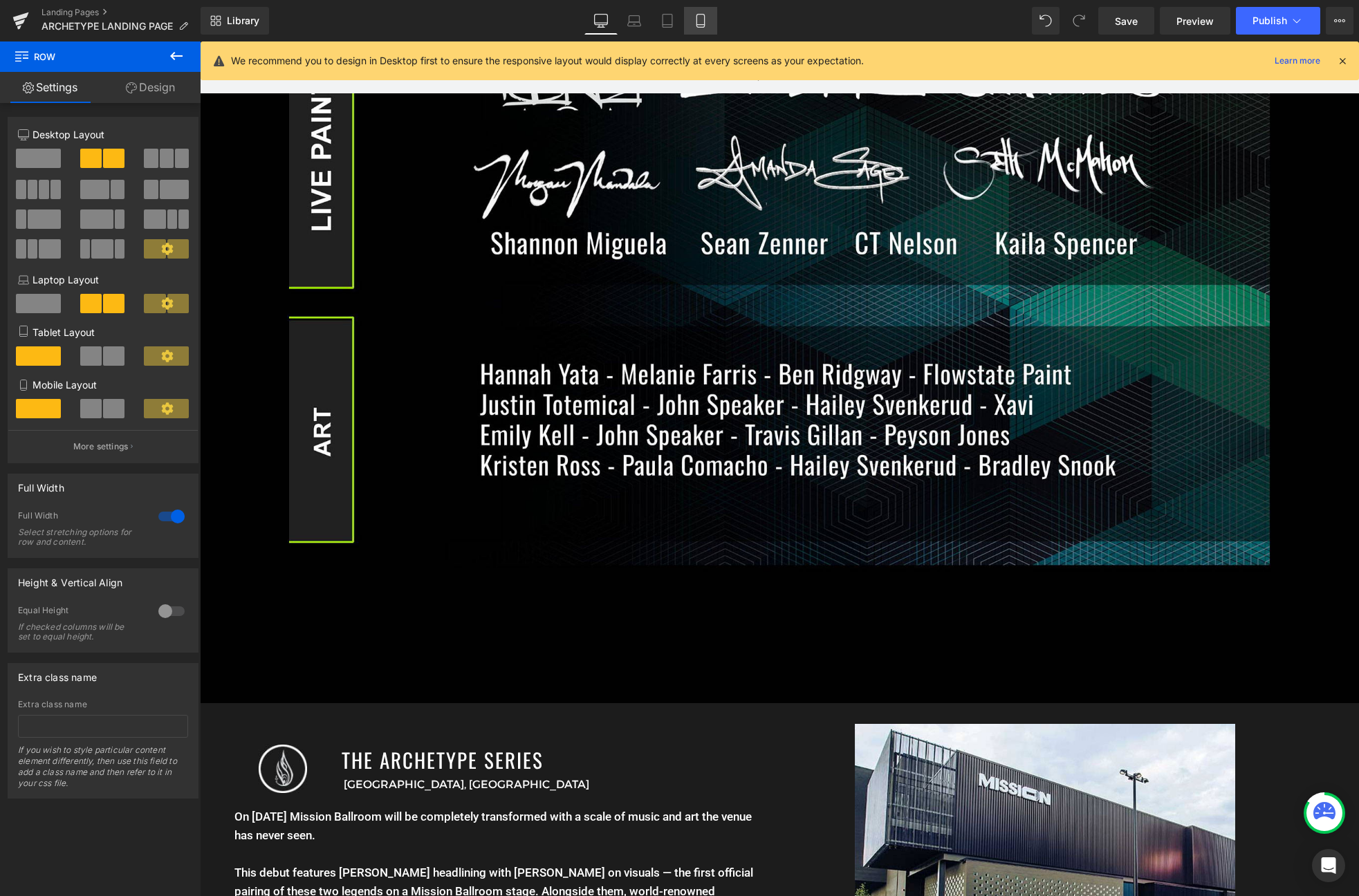
click at [692, 11] on link "Mobile" at bounding box center [700, 21] width 33 height 28
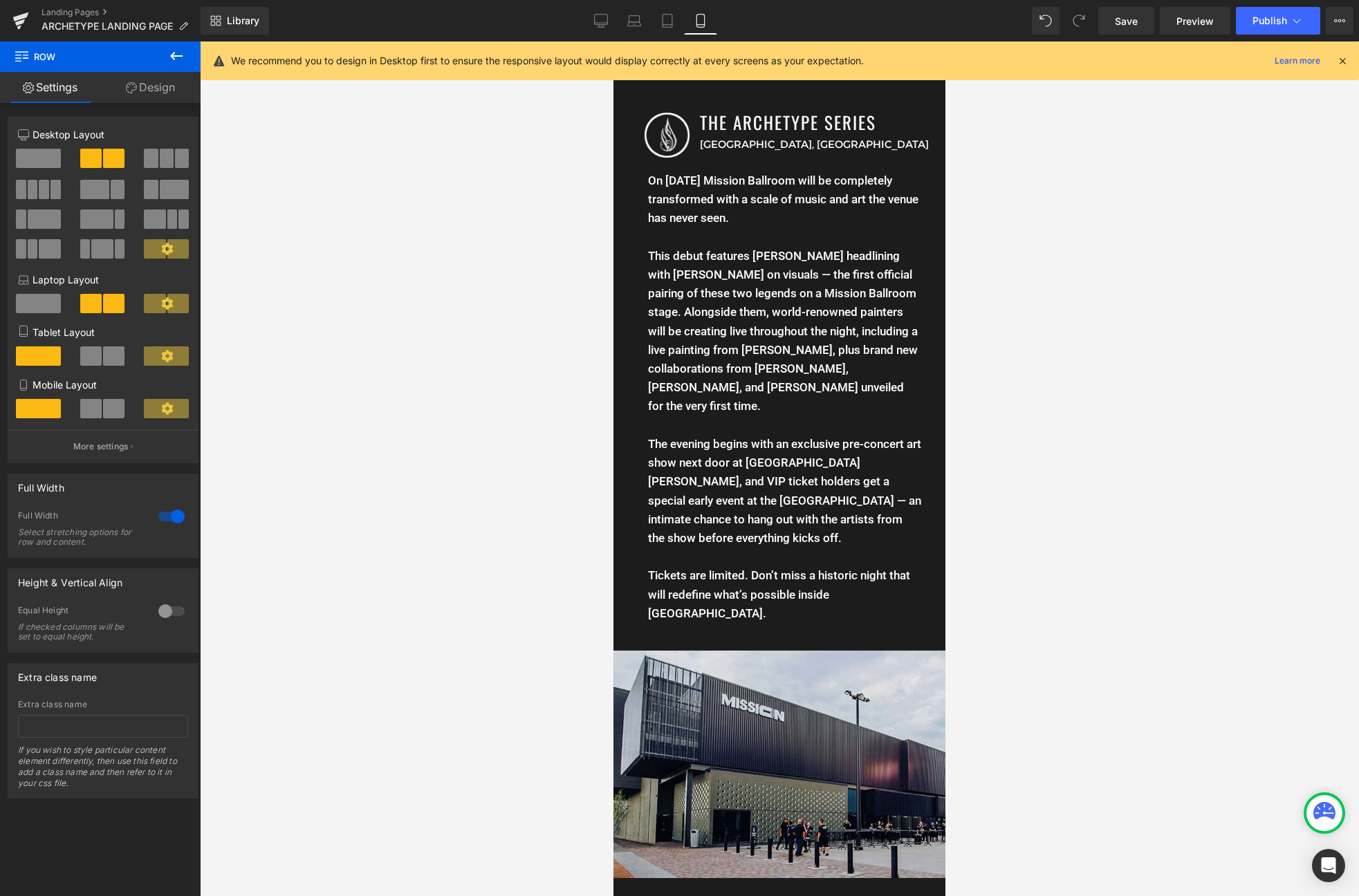
scroll to position [894, 0]
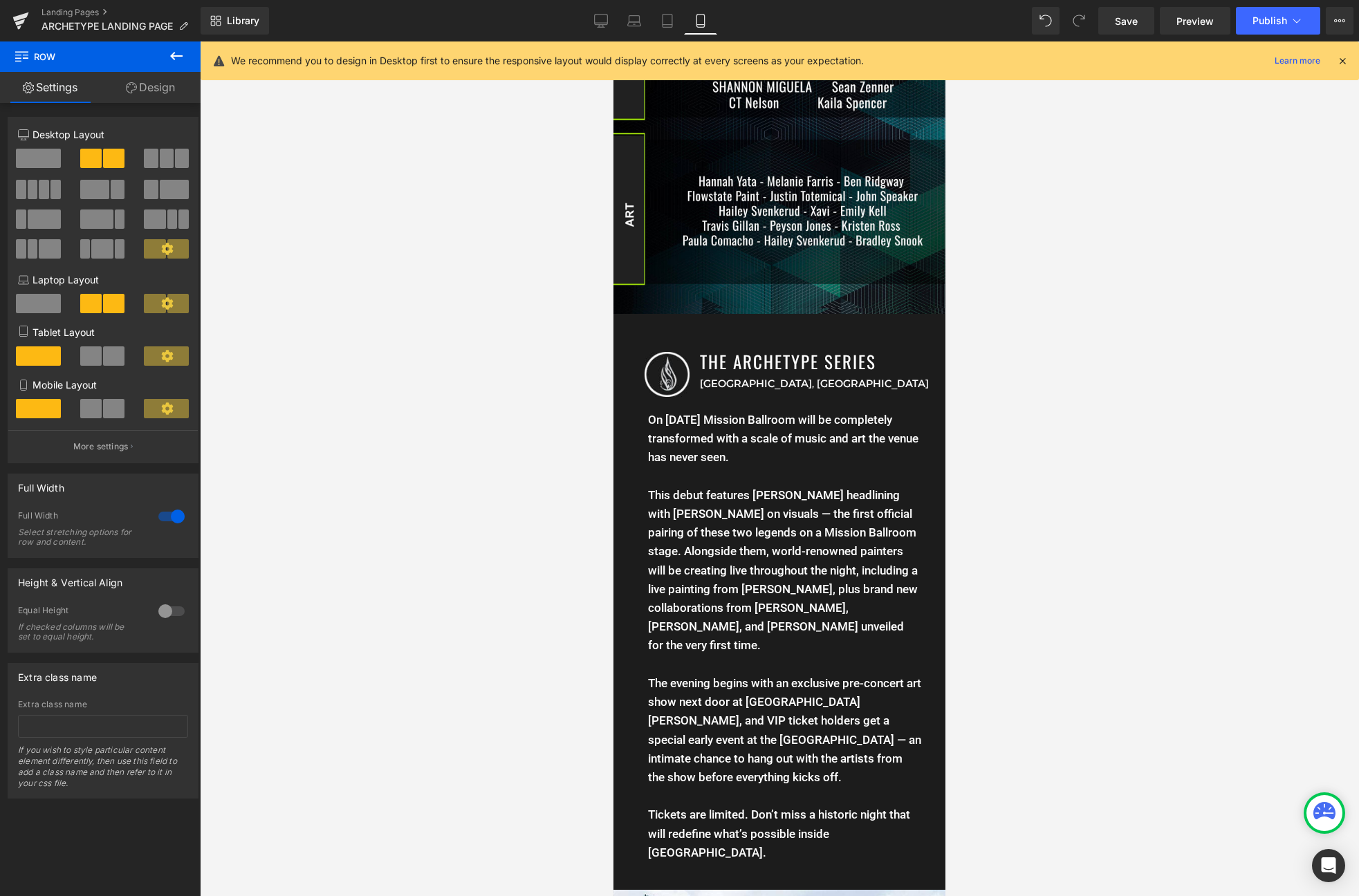
drag, startPoint x: 608, startPoint y: 19, endPoint x: 611, endPoint y: 36, distance: 17.3
click at [608, 18] on link "Desktop" at bounding box center [601, 21] width 33 height 28
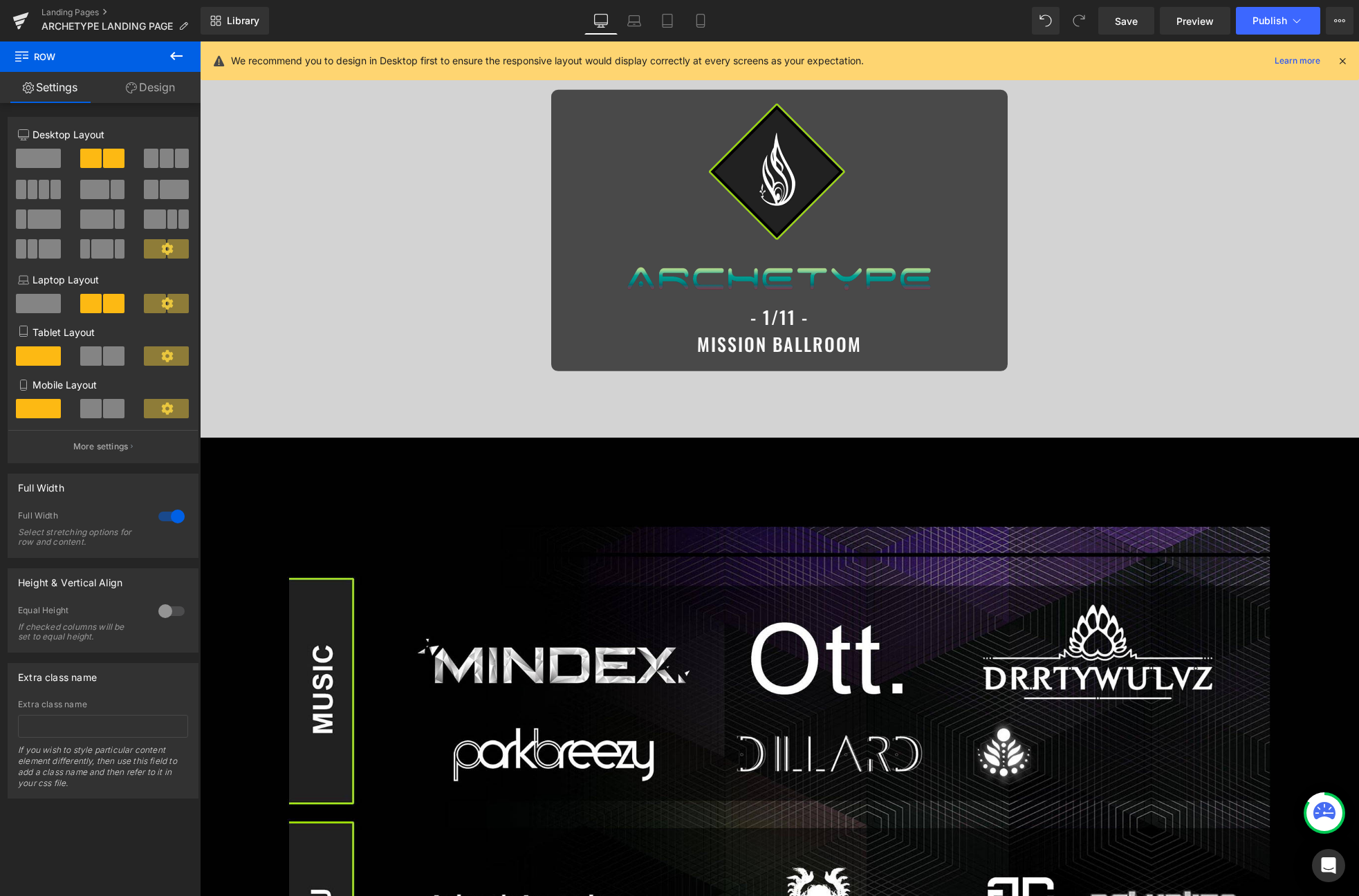
scroll to position [0, 0]
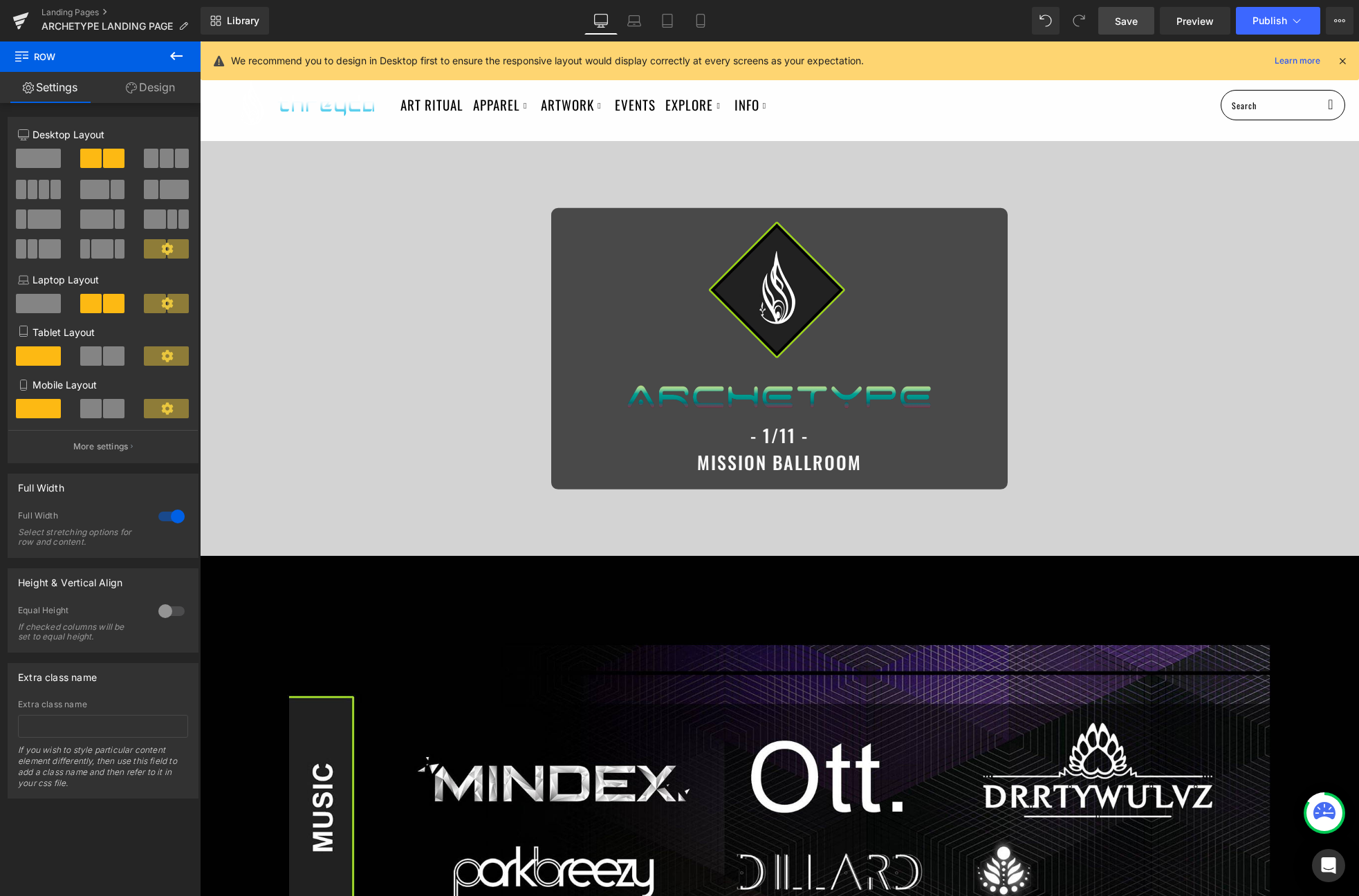
click at [1118, 14] on span "Save" at bounding box center [1126, 21] width 23 height 15
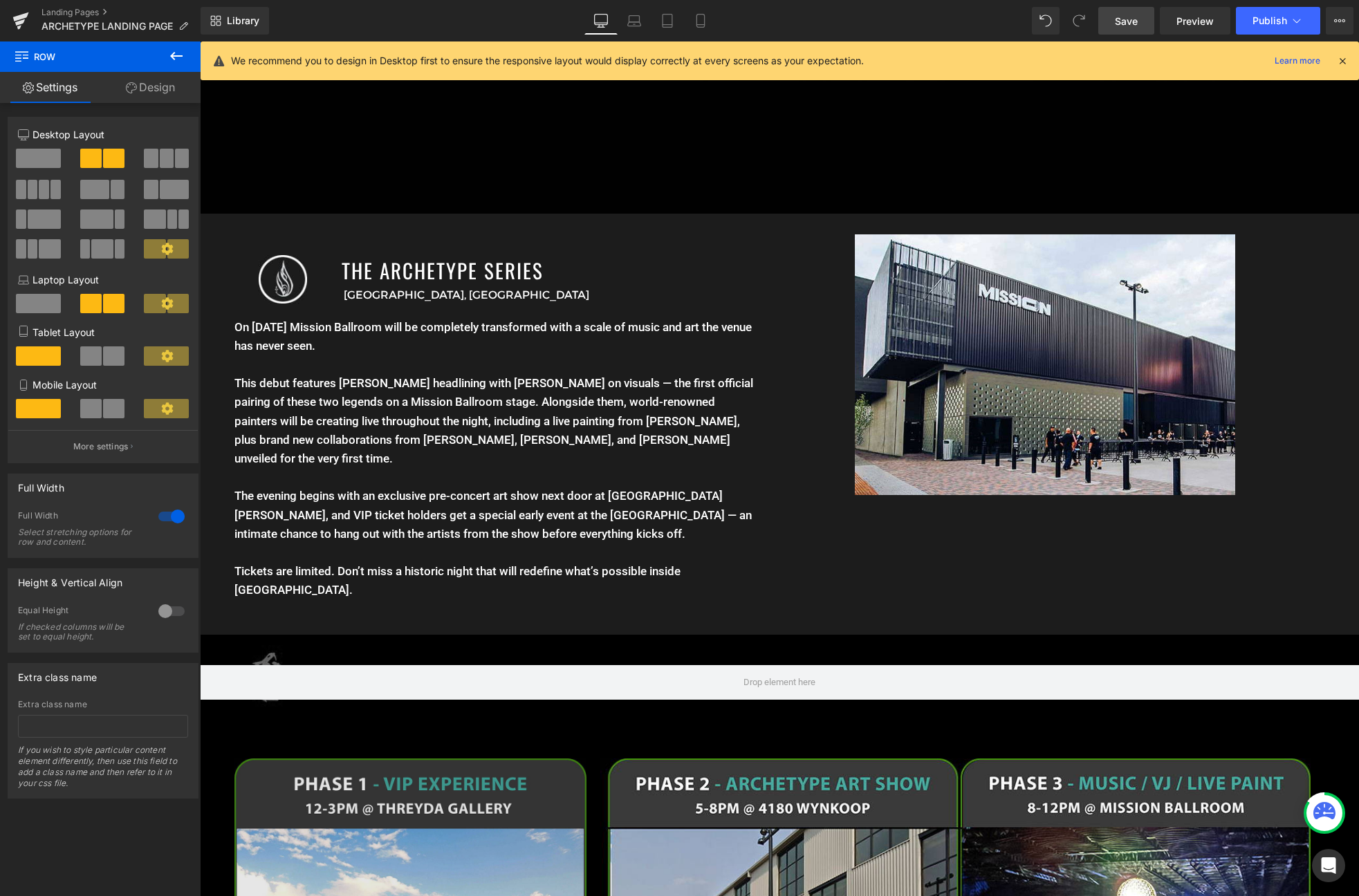
scroll to position [1336, 0]
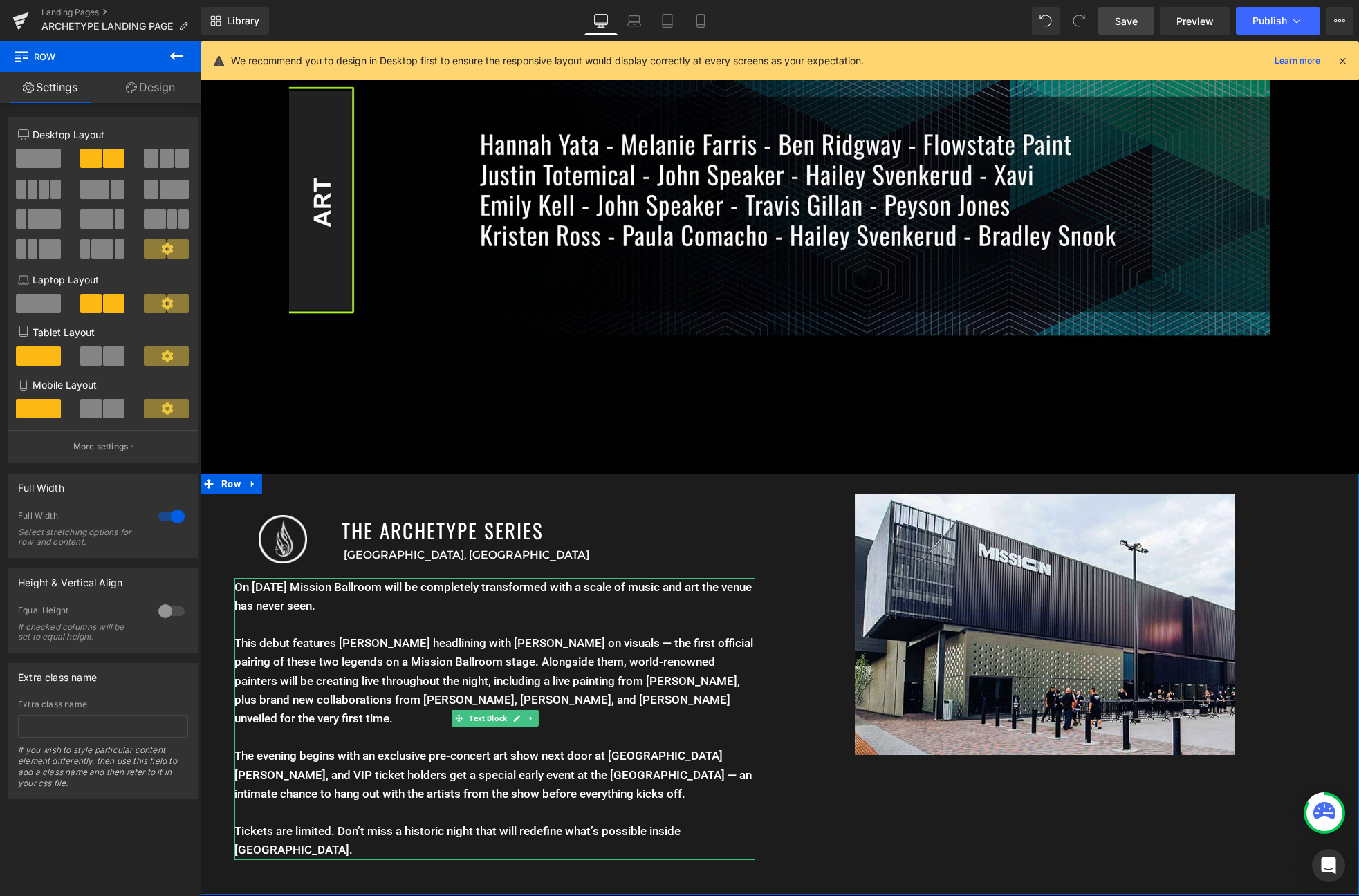
click at [311, 589] on p "On January 11th Mission Ballroom will be completely transformed with a scale of…" at bounding box center [495, 597] width 521 height 37
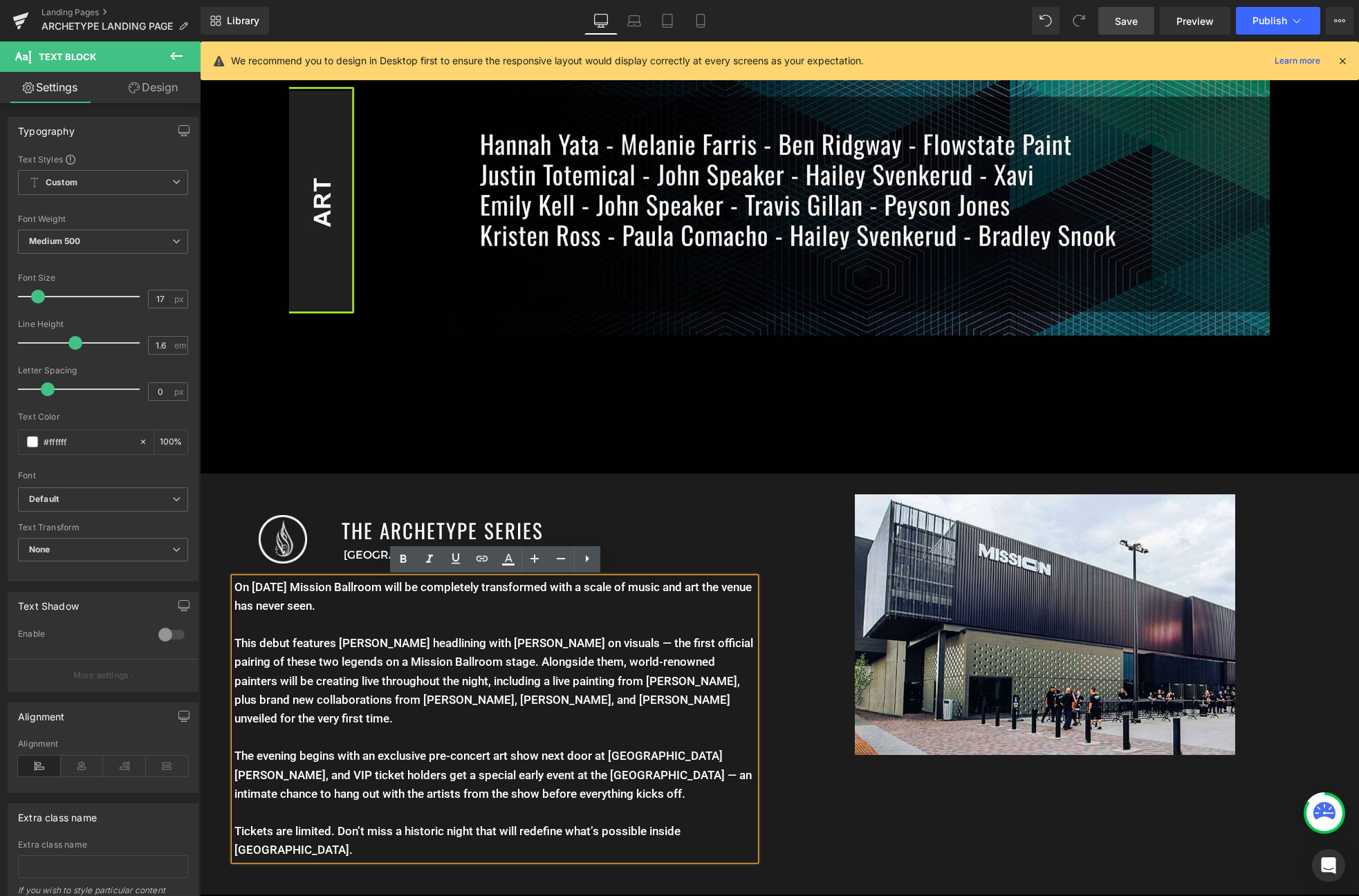
click at [239, 585] on p "On January 11th Mission Ballroom will be completely transformed with a scale of…" at bounding box center [495, 597] width 521 height 37
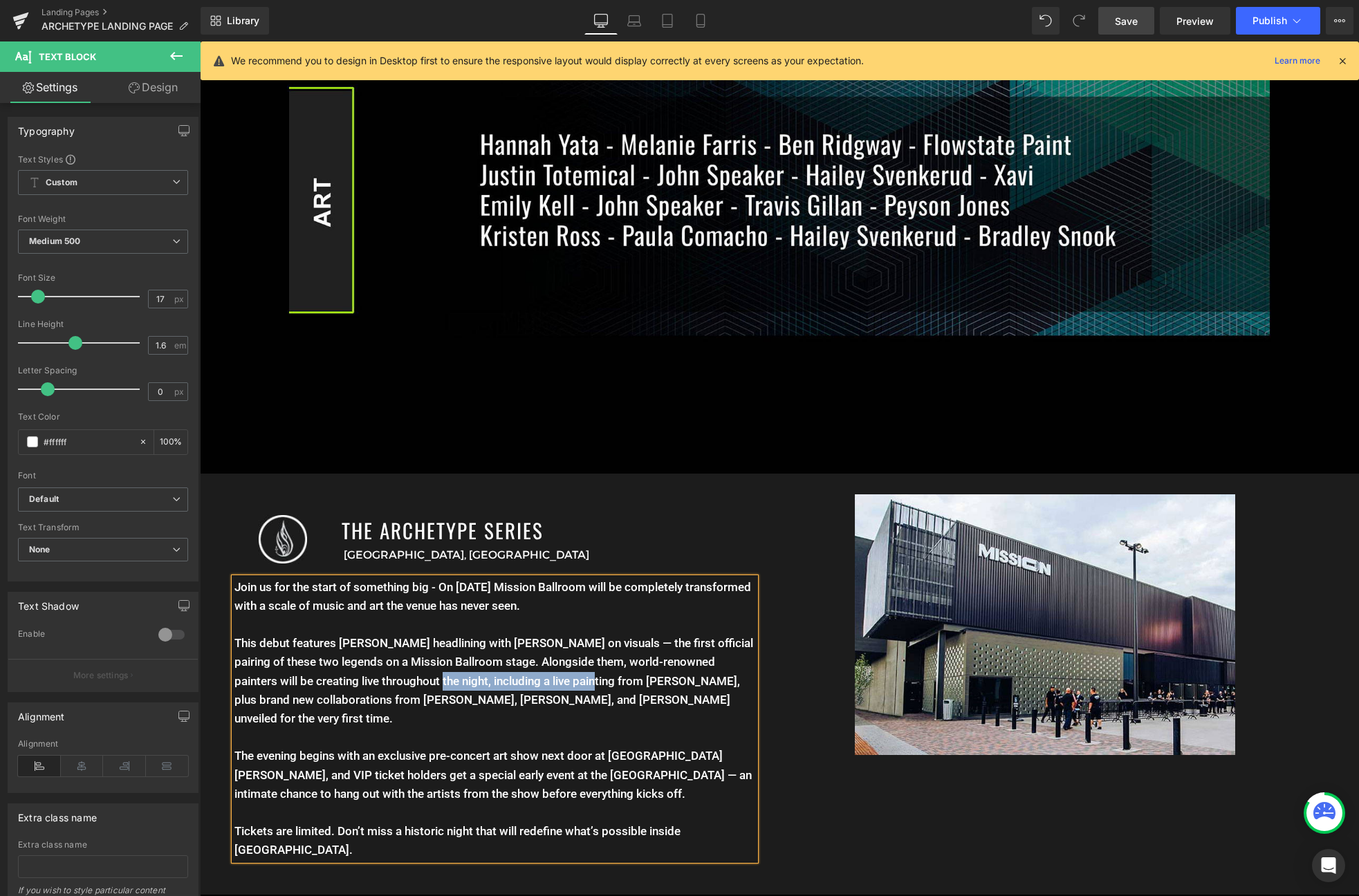
drag, startPoint x: 572, startPoint y: 680, endPoint x: 412, endPoint y: 684, distance: 160.0
click at [411, 684] on p "This debut features Ott headlining with Android Jones on visuals — the first of…" at bounding box center [495, 690] width 521 height 113
click at [677, 696] on p "This debut features Ott headlining with Android Jones on visuals — the first of…" at bounding box center [495, 690] width 521 height 113
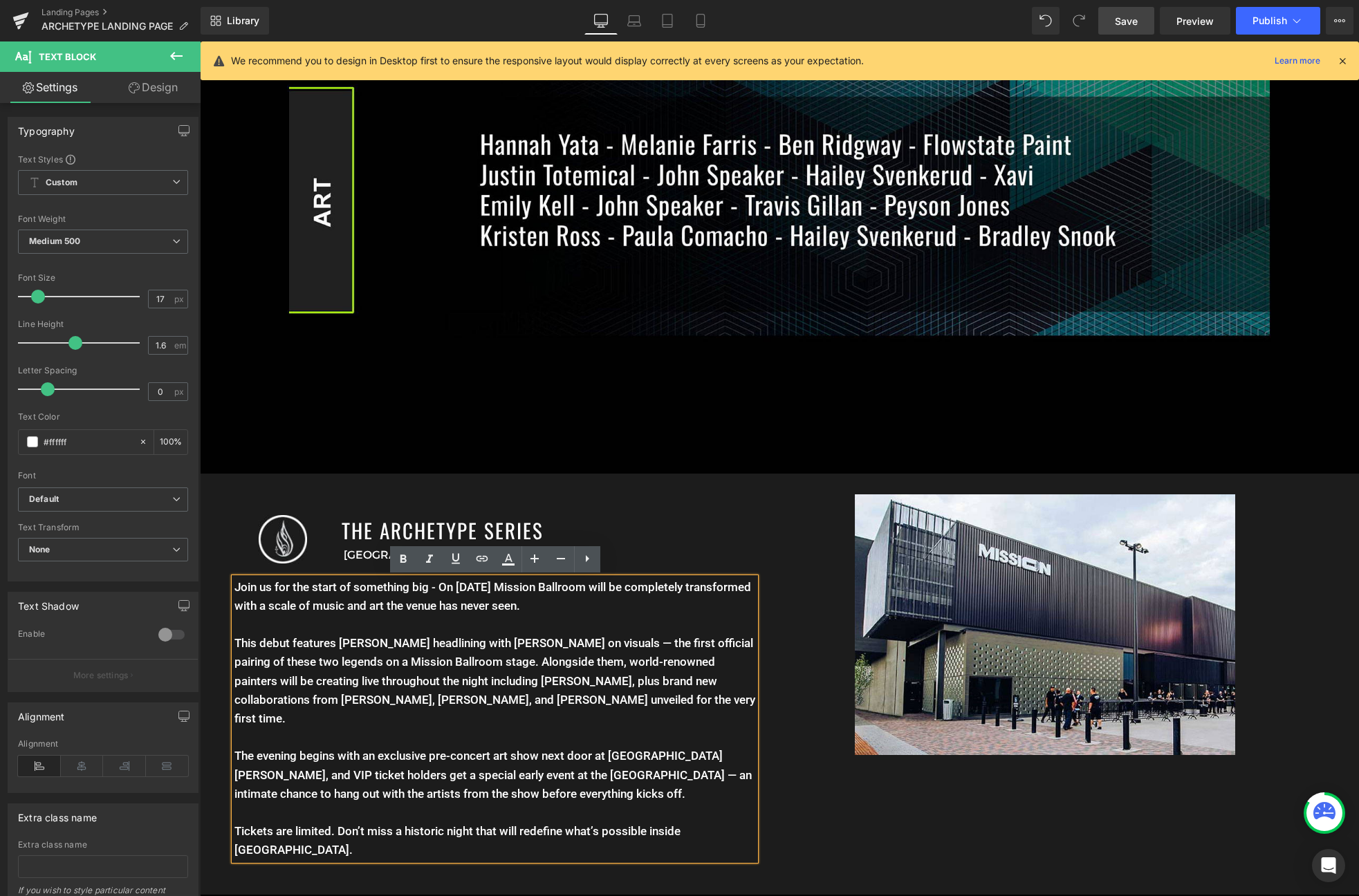
click at [775, 684] on div "Image THE ARCHETYPE SERIES Heading Denver, CO Text Block Row Join us for the st…" at bounding box center [489, 680] width 580 height 372
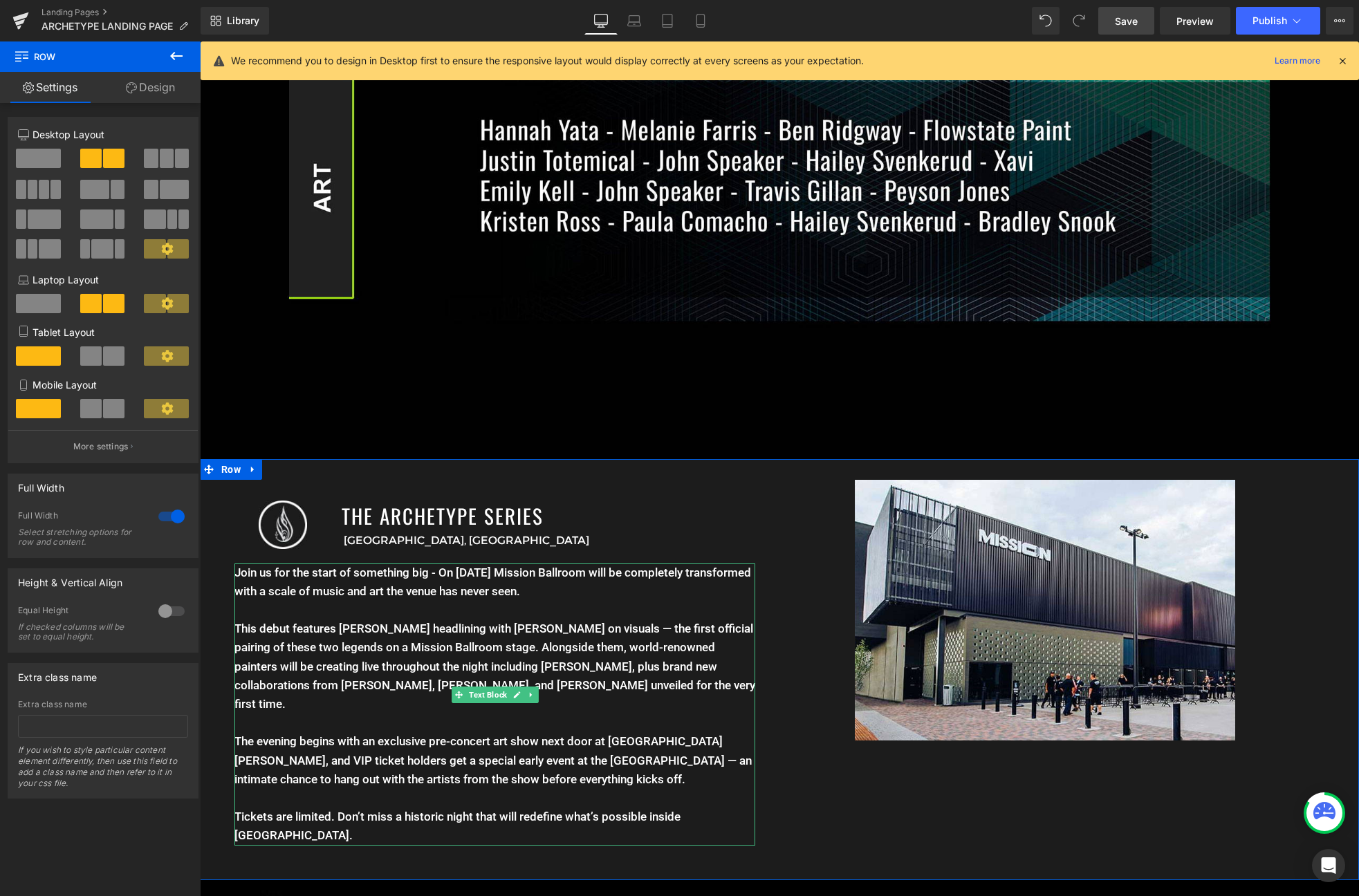
scroll to position [1355, 0]
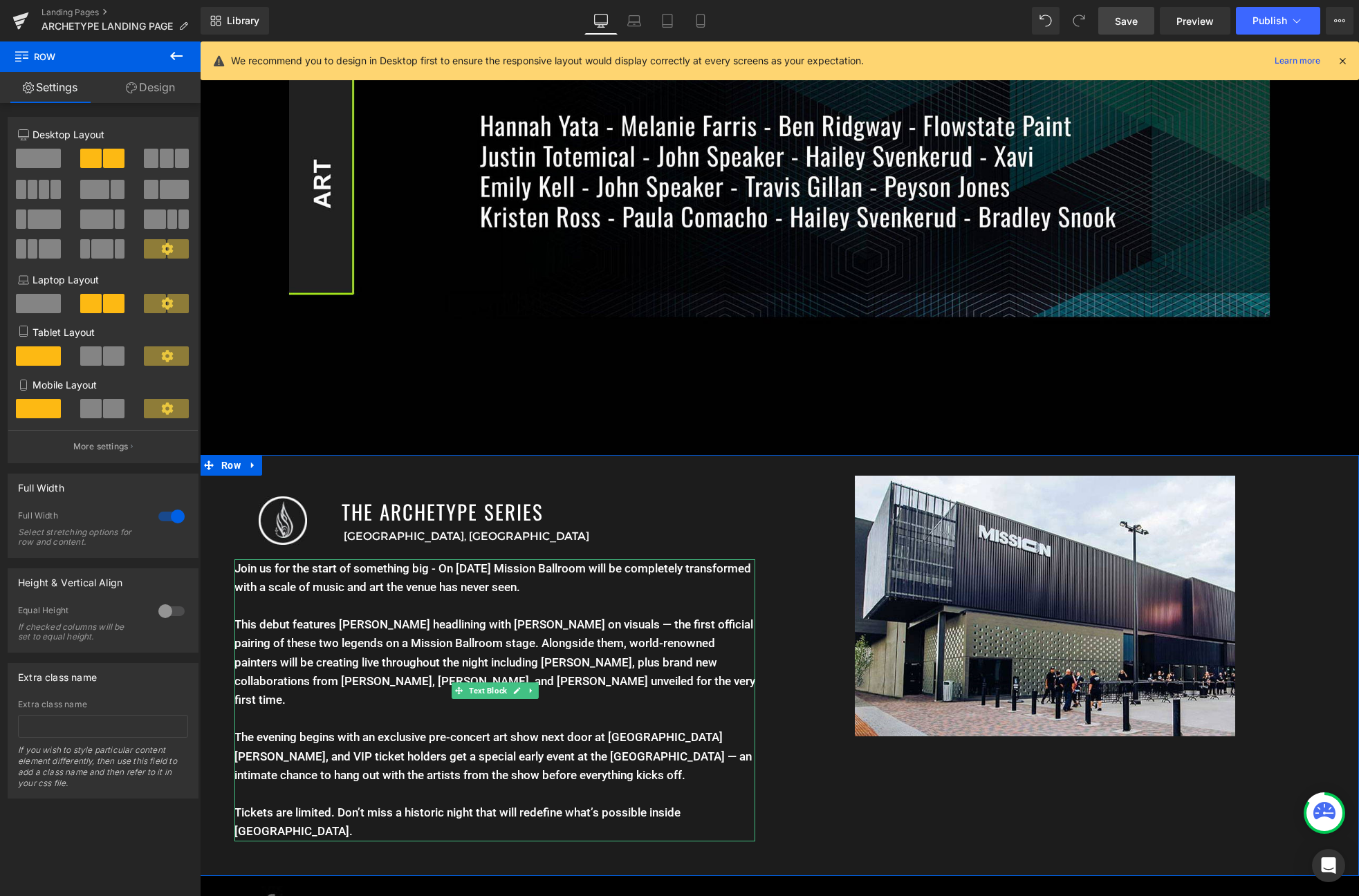
click at [561, 728] on p "The evening begins with an exclusive pre-concert art show next door at 4180 Wyn…" at bounding box center [495, 757] width 521 height 57
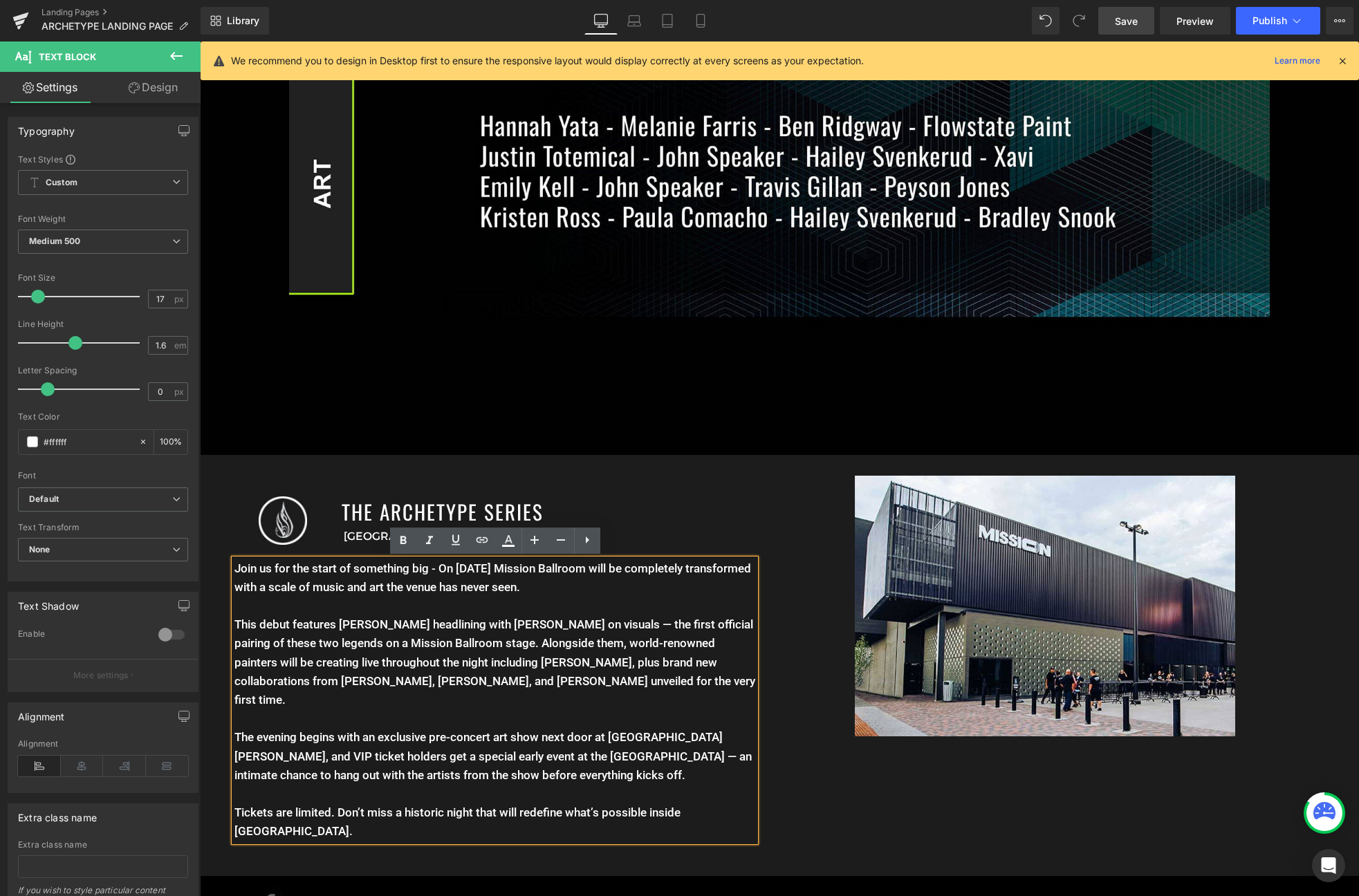
click at [564, 738] on p "The evening begins with an exclusive pre-concert art show next door at 4180 Wyn…" at bounding box center [495, 757] width 521 height 57
click at [568, 749] on p "The evening begins with an exclusive pre-concert art show next door at 4180 Wyn…" at bounding box center [495, 757] width 521 height 57
click at [876, 737] on div "Image THE ARCHETYPE SERIES Heading Denver, CO Text Block Row Join us for the st…" at bounding box center [778, 665] width 1159 height 420
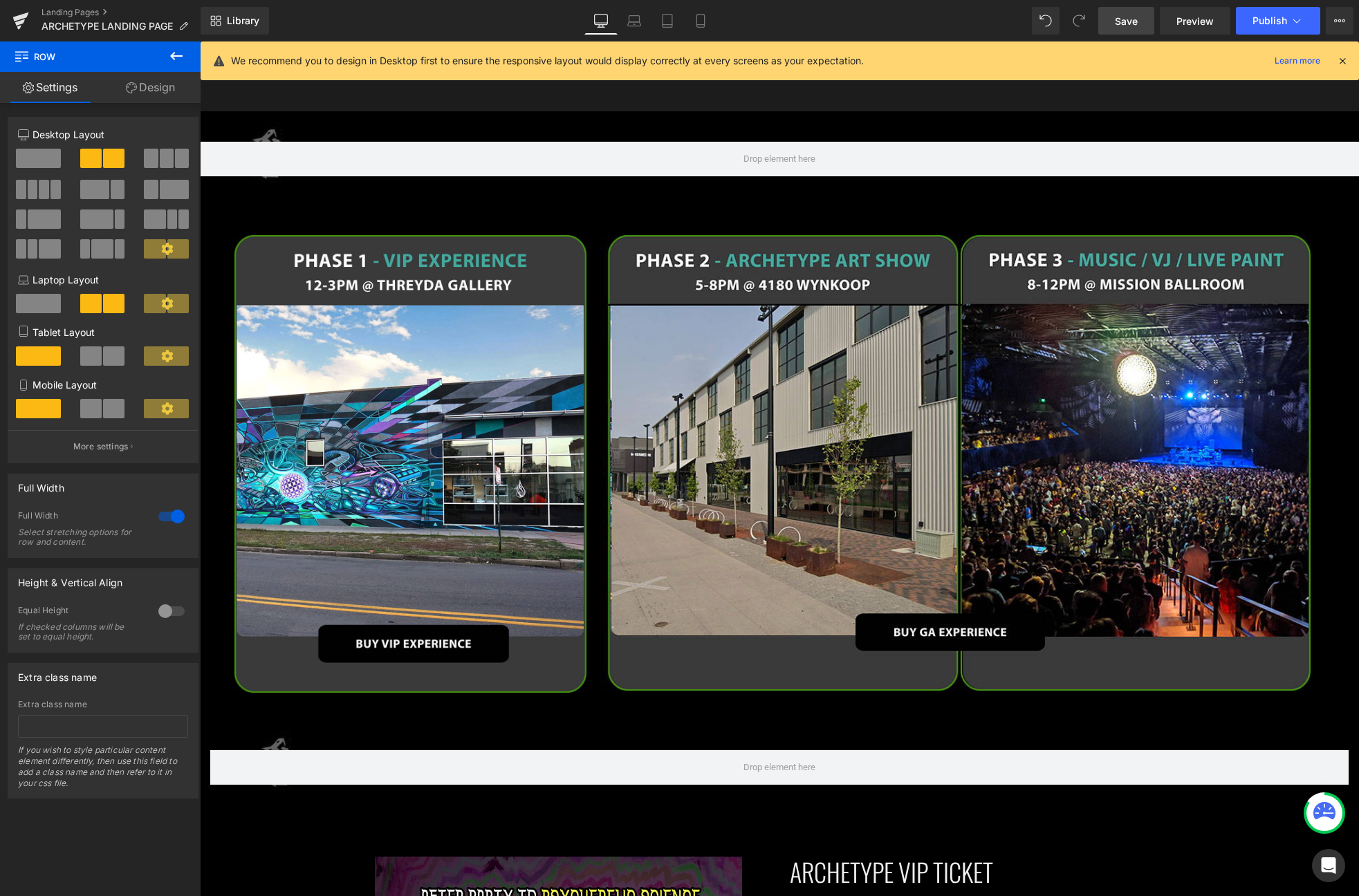
scroll to position [2073, 0]
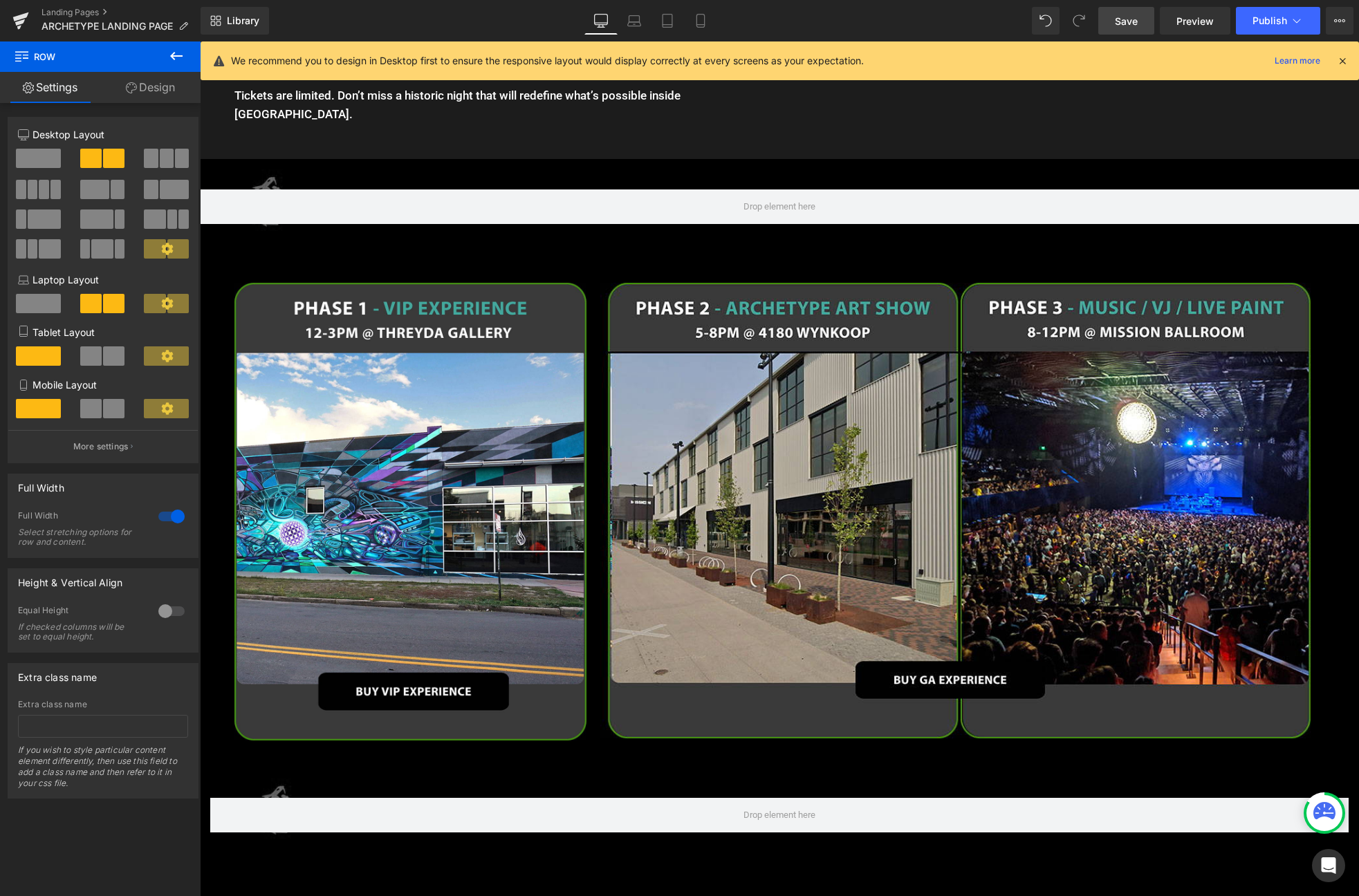
click at [1123, 11] on link "Save" at bounding box center [1125, 21] width 56 height 28
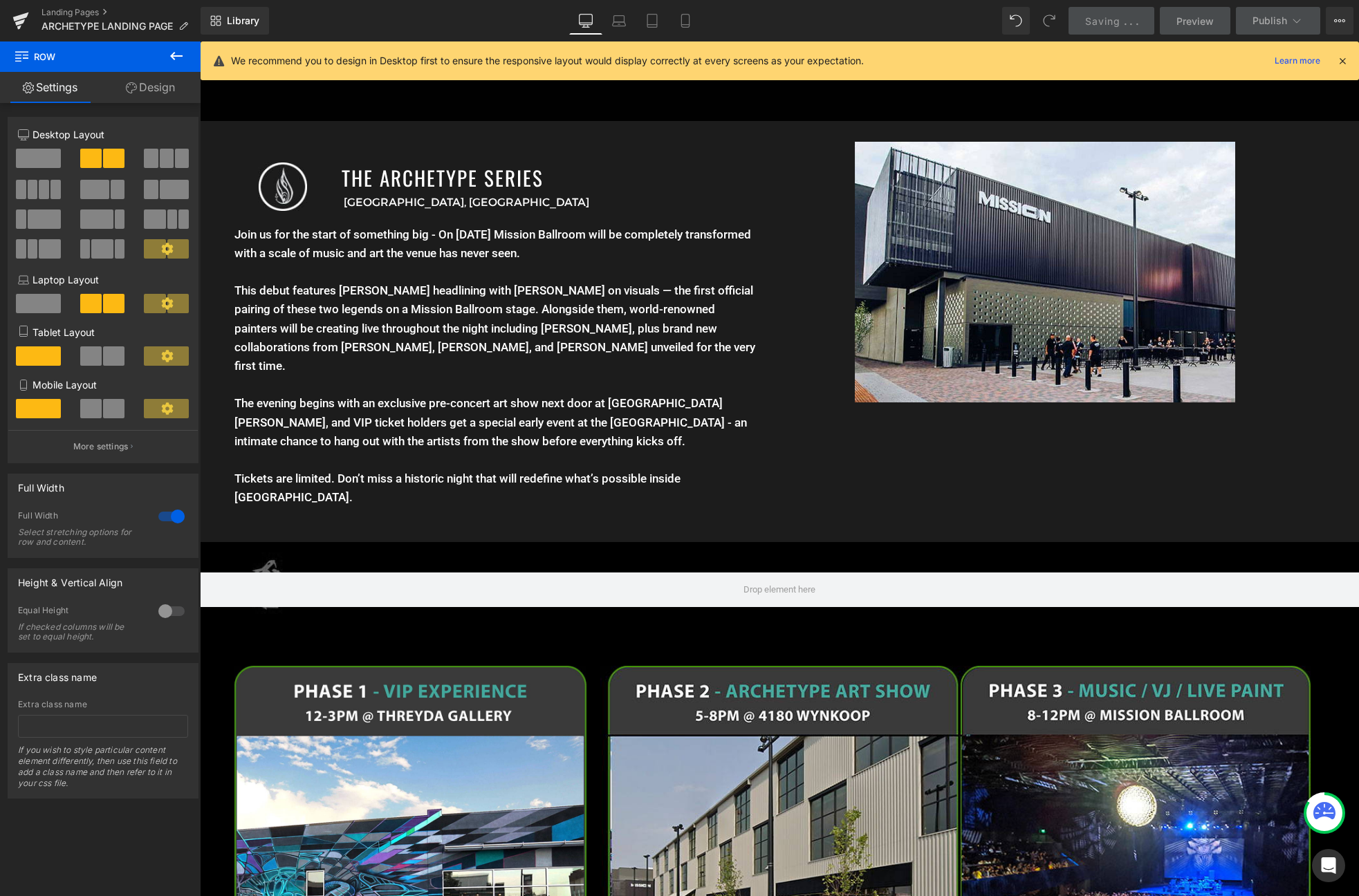
scroll to position [1659, 0]
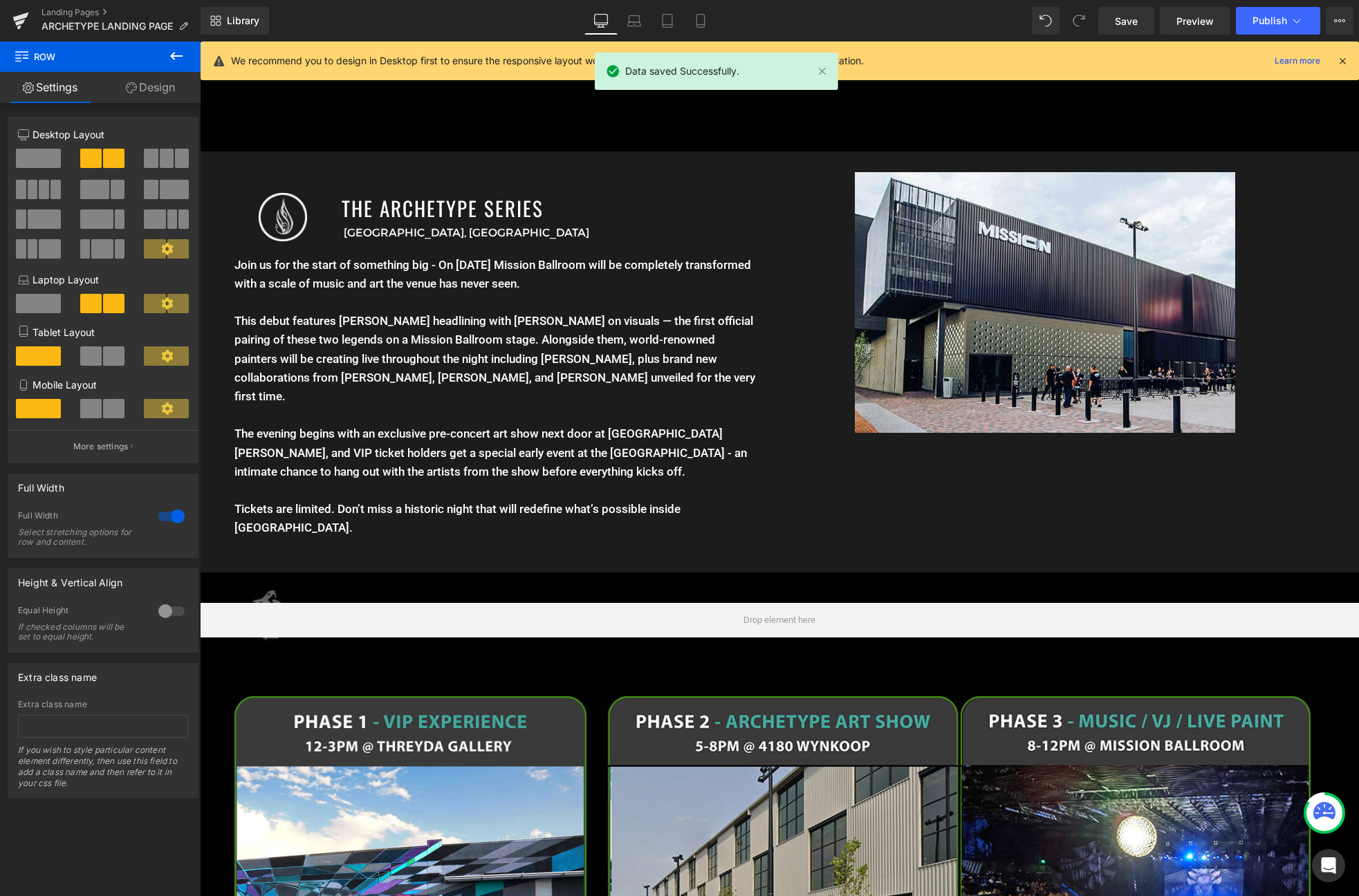
click at [1340, 58] on icon at bounding box center [1342, 60] width 12 height 12
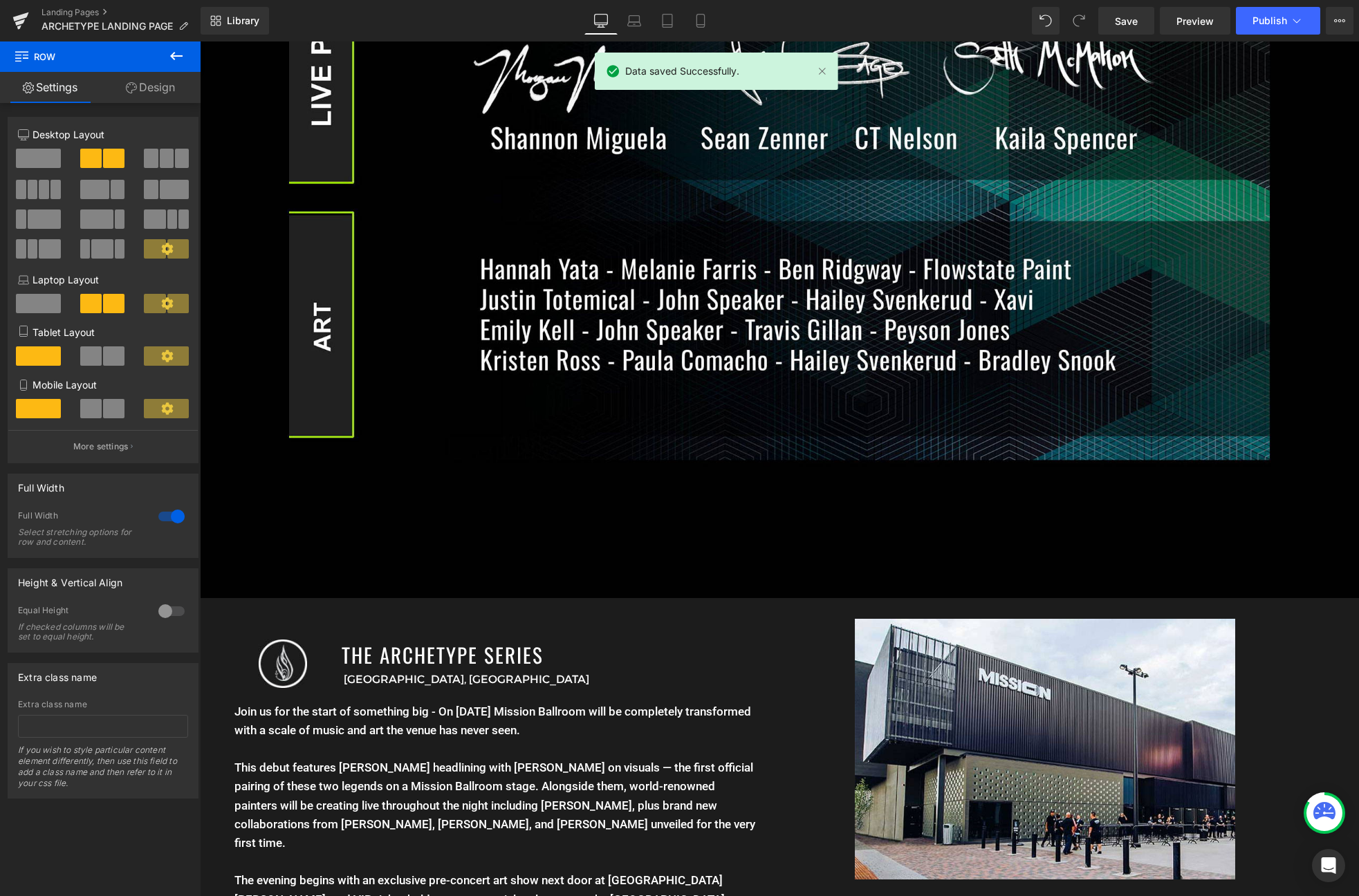
scroll to position [1213, 0]
click at [702, 11] on link "Mobile" at bounding box center [700, 21] width 33 height 28
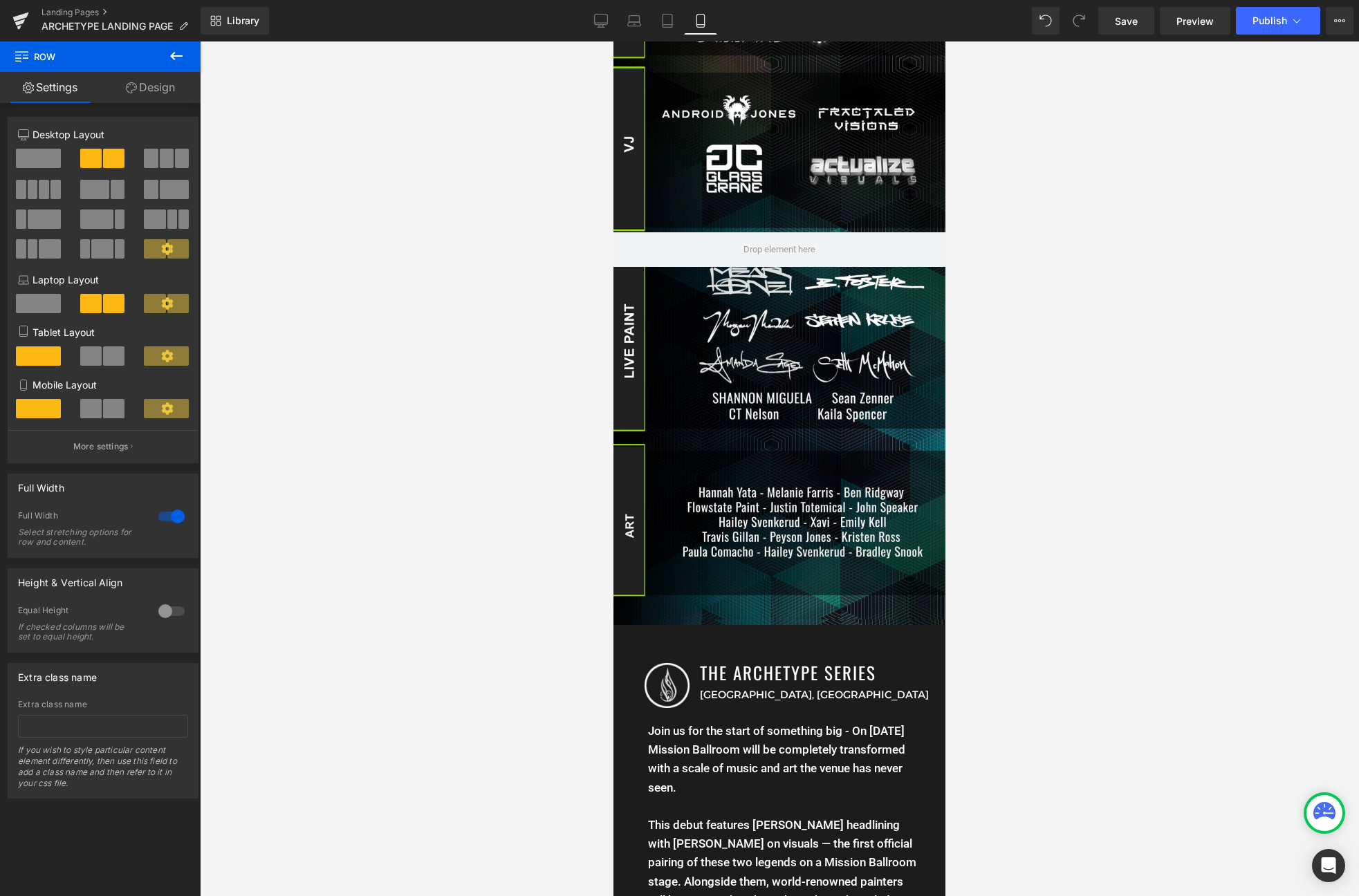
scroll to position [0, 0]
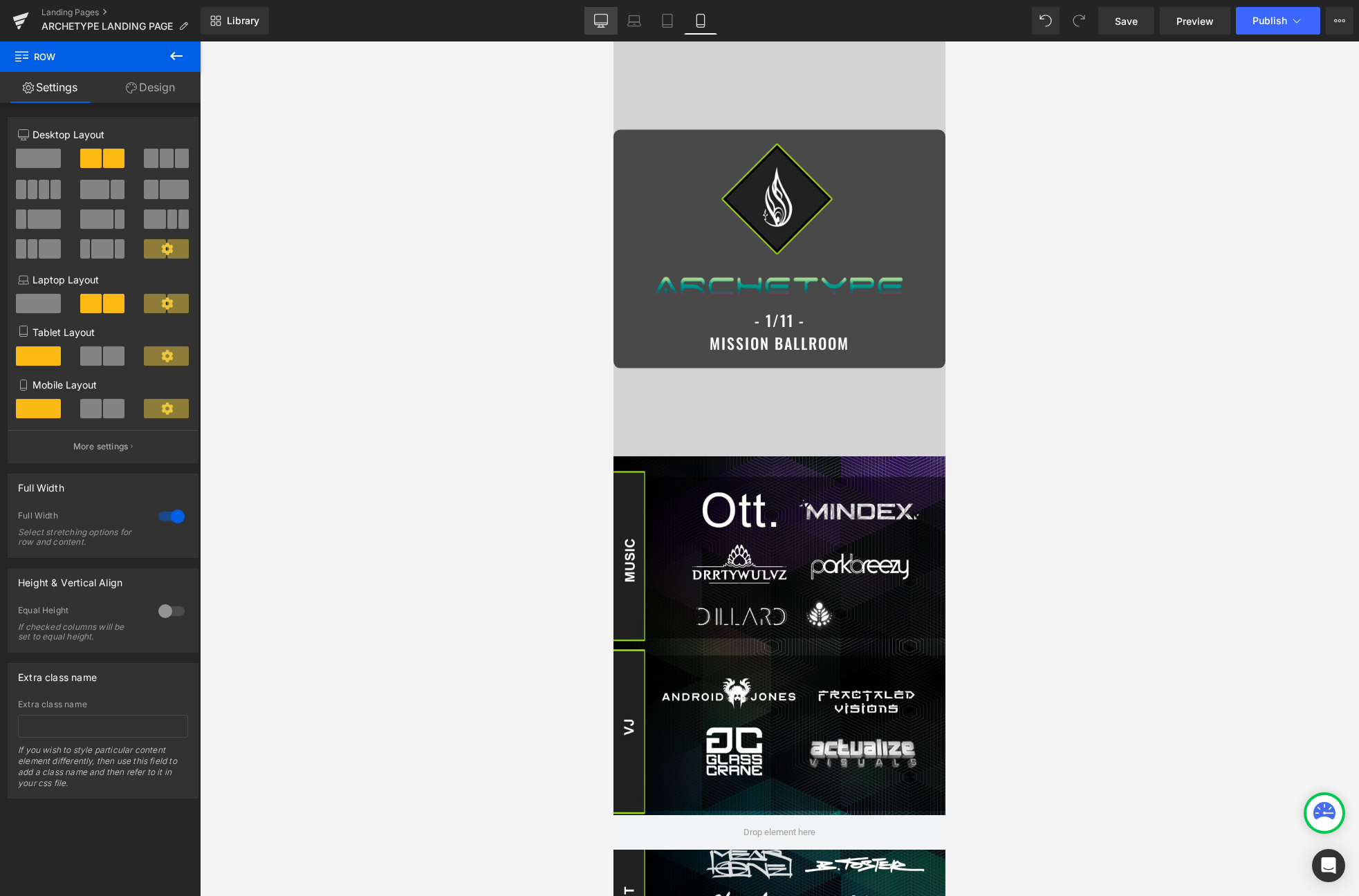
click at [594, 28] on link "Desktop" at bounding box center [601, 21] width 33 height 28
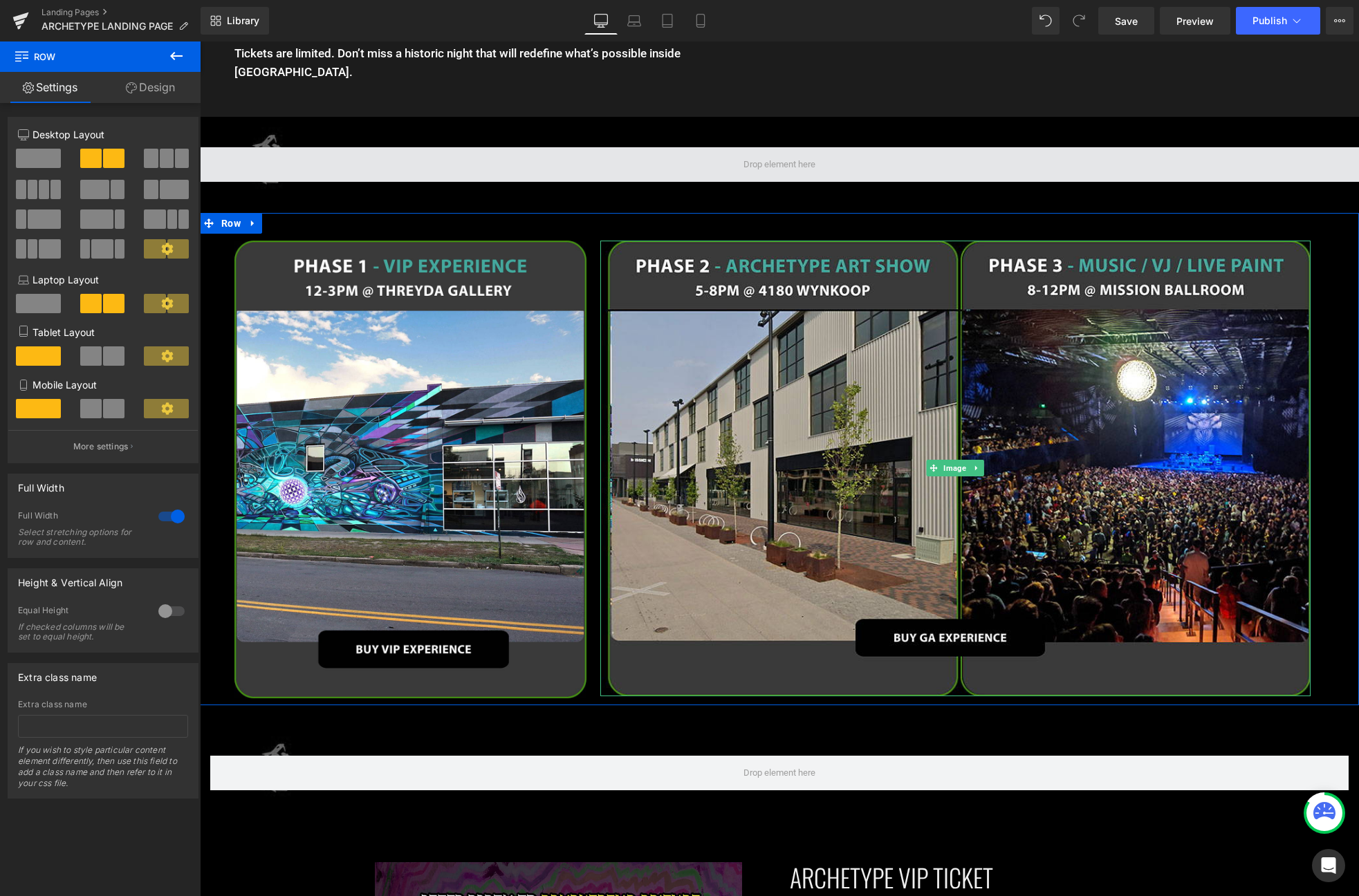
scroll to position [1895, 0]
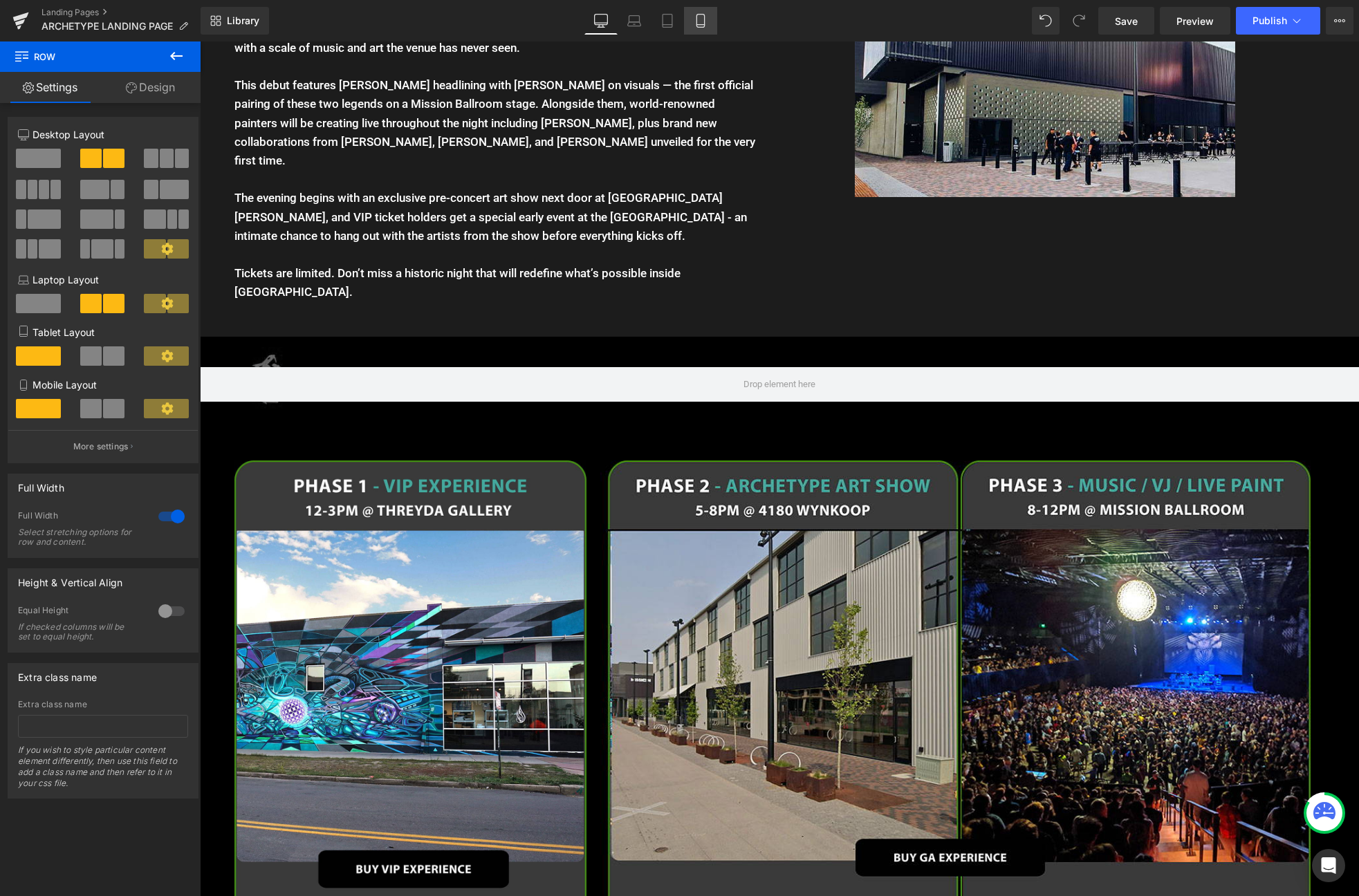
click at [686, 24] on link "Mobile" at bounding box center [700, 21] width 33 height 28
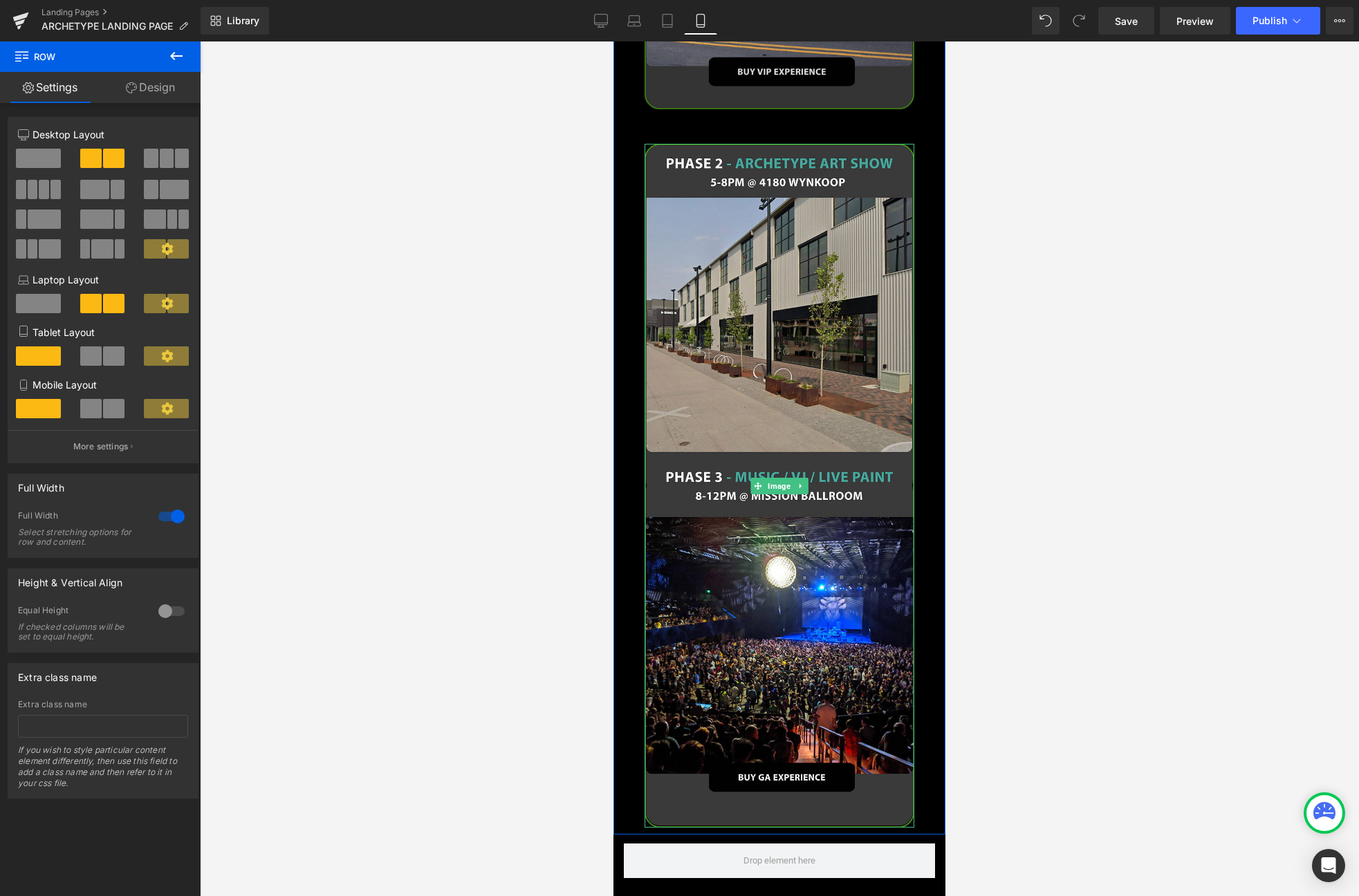
scroll to position [2412, 0]
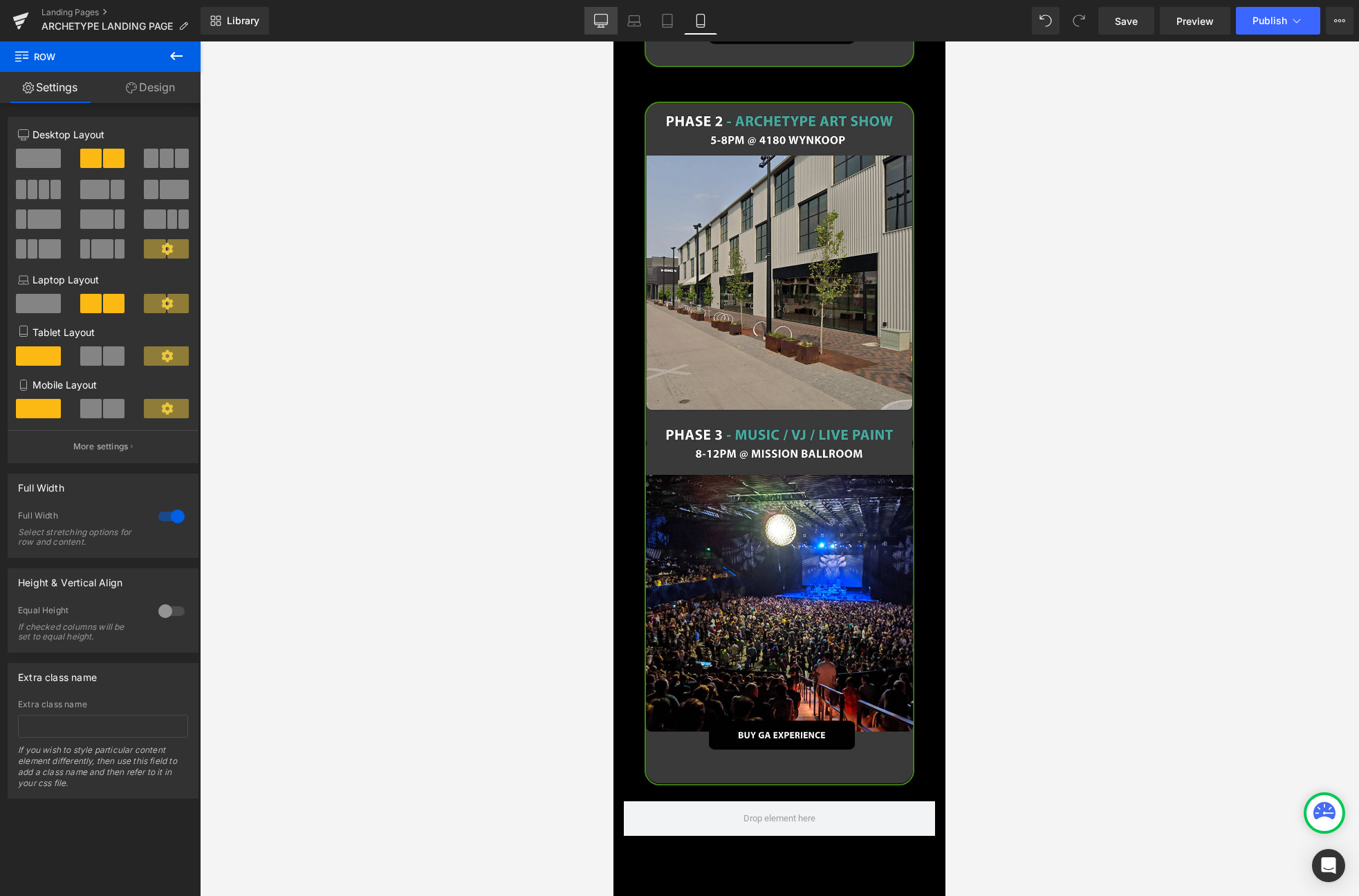
click at [604, 31] on link "Desktop" at bounding box center [601, 21] width 33 height 28
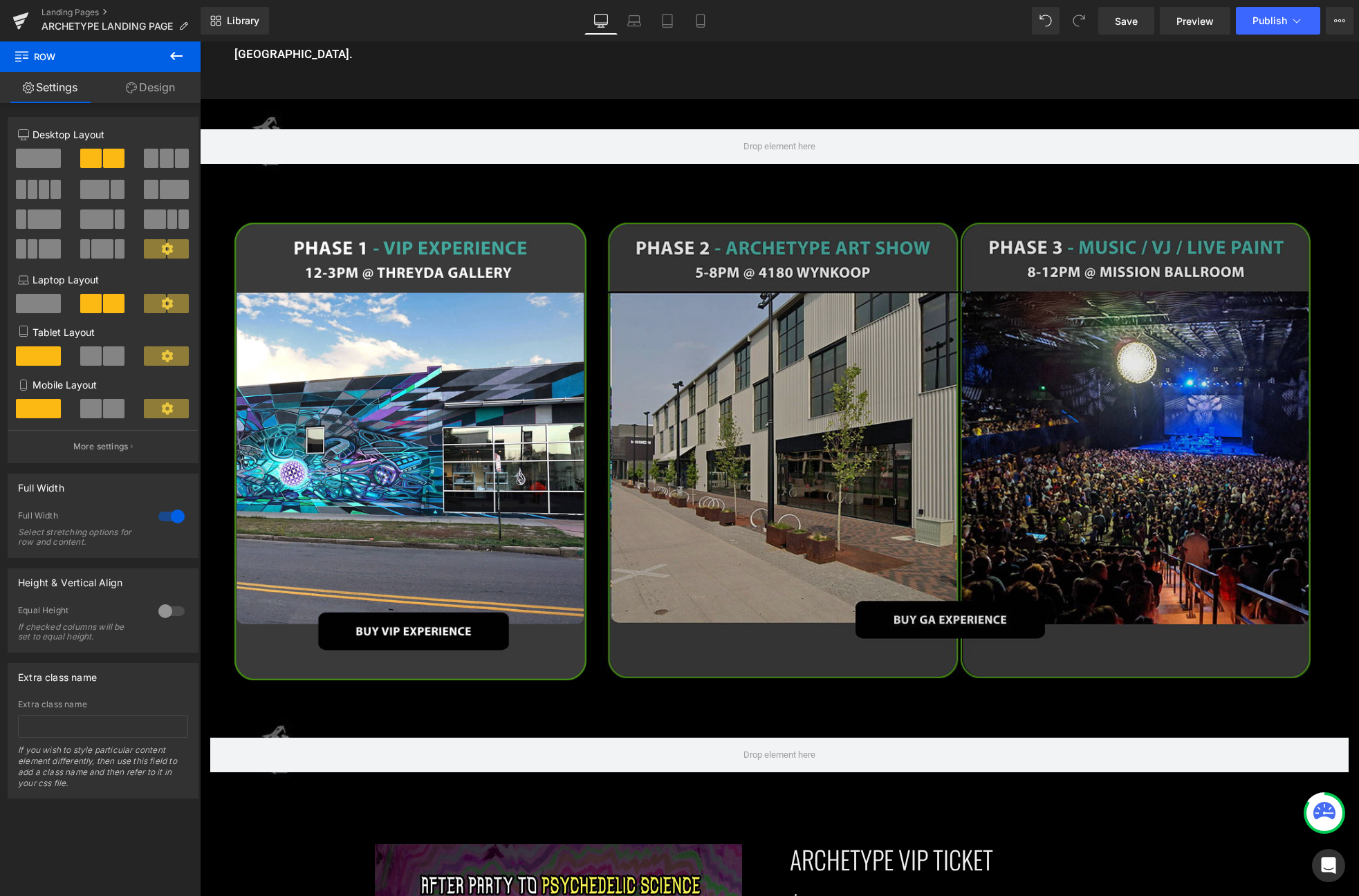
scroll to position [2145, 0]
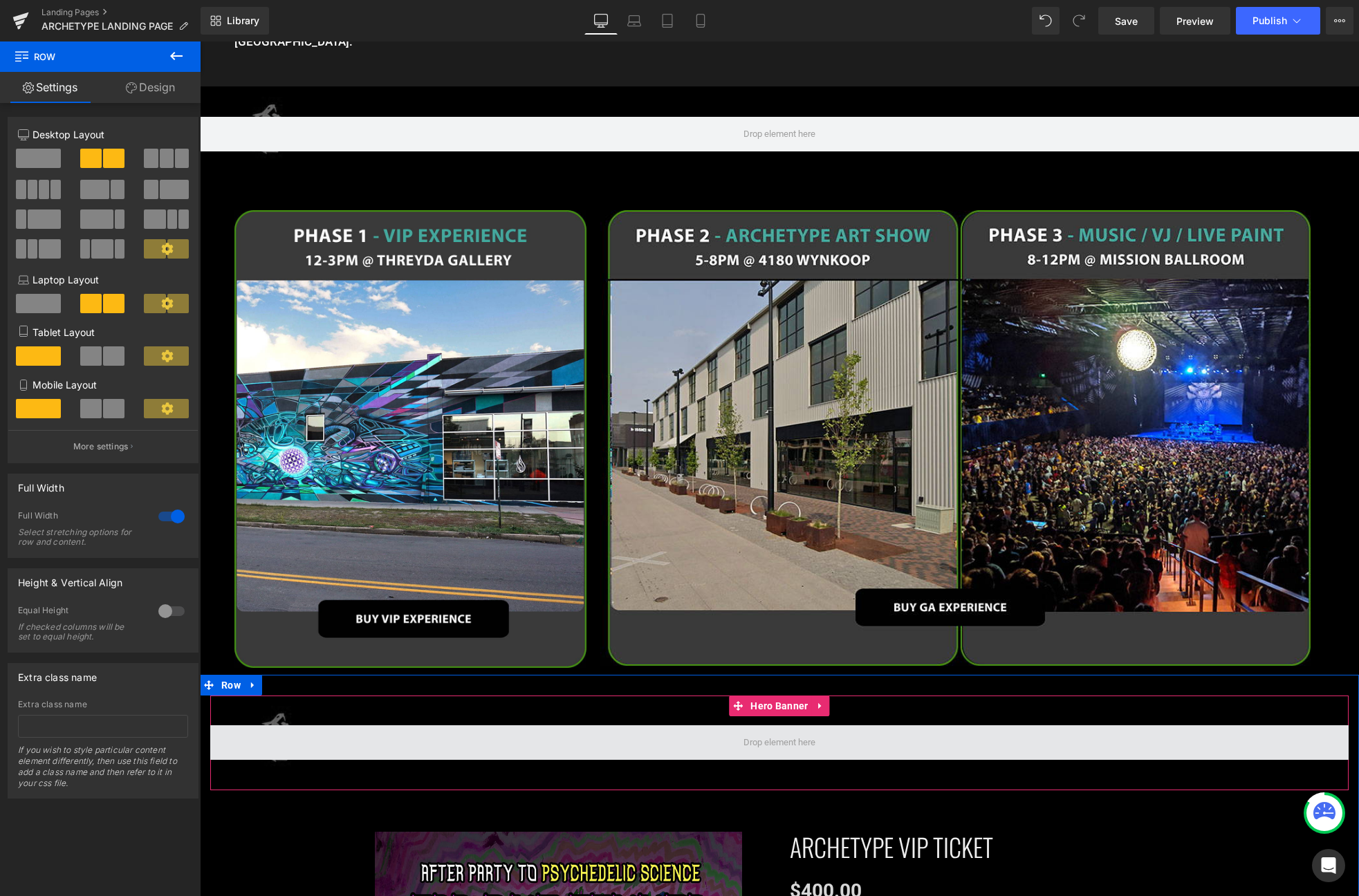
click at [1159, 726] on span at bounding box center [779, 743] width 1138 height 35
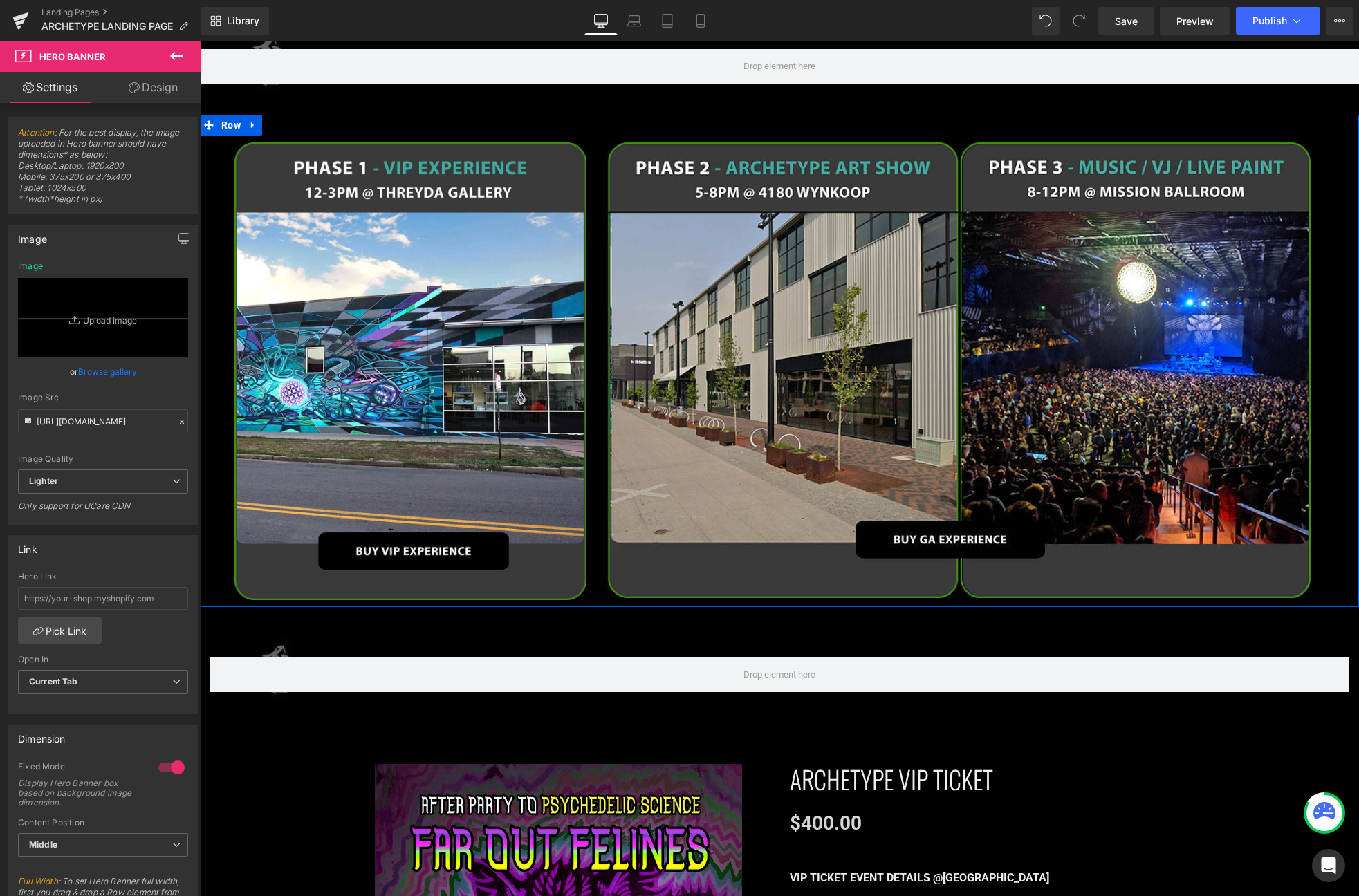
scroll to position [2210, 0]
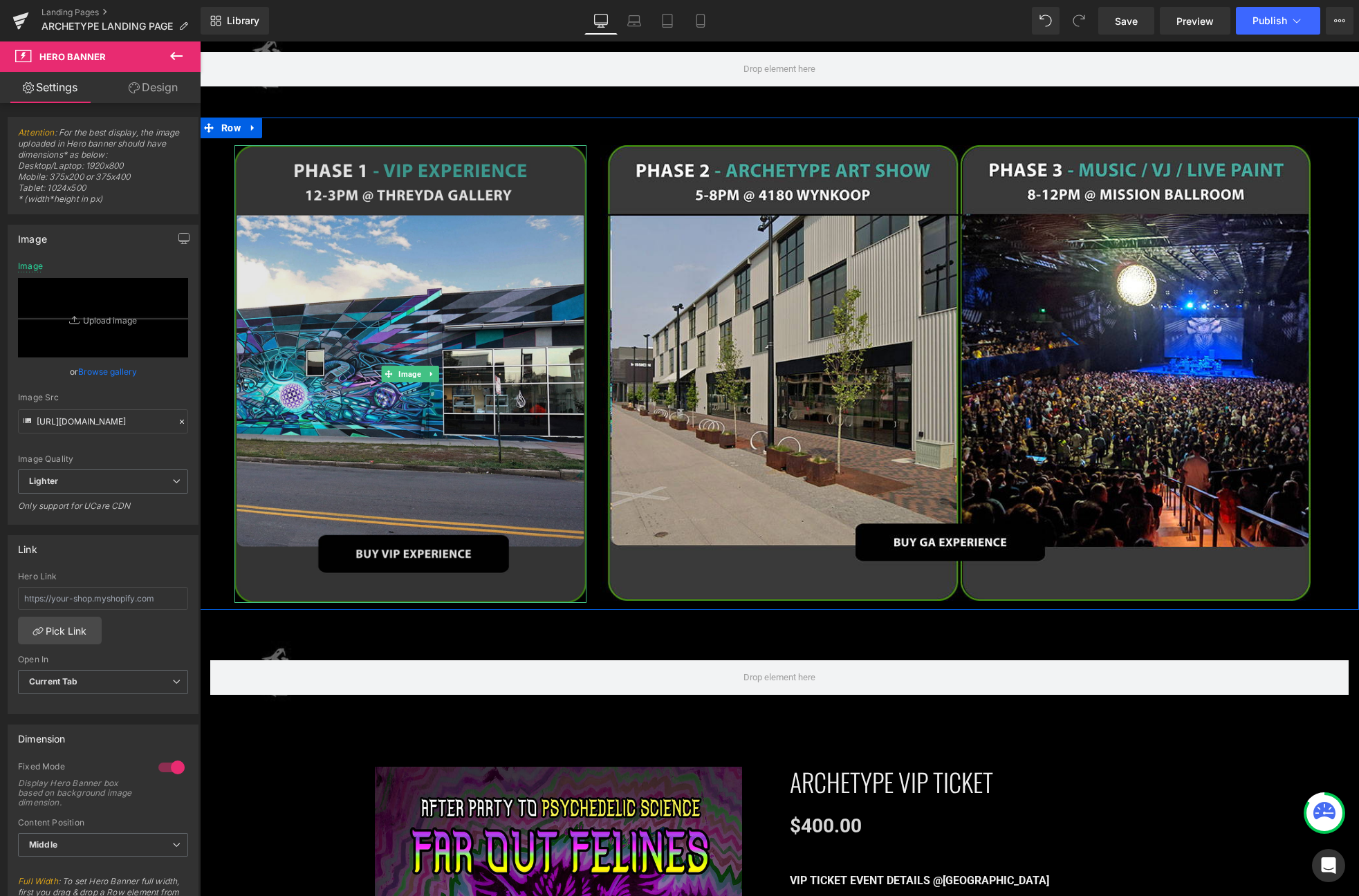
click at [453, 482] on img at bounding box center [410, 374] width 352 height 458
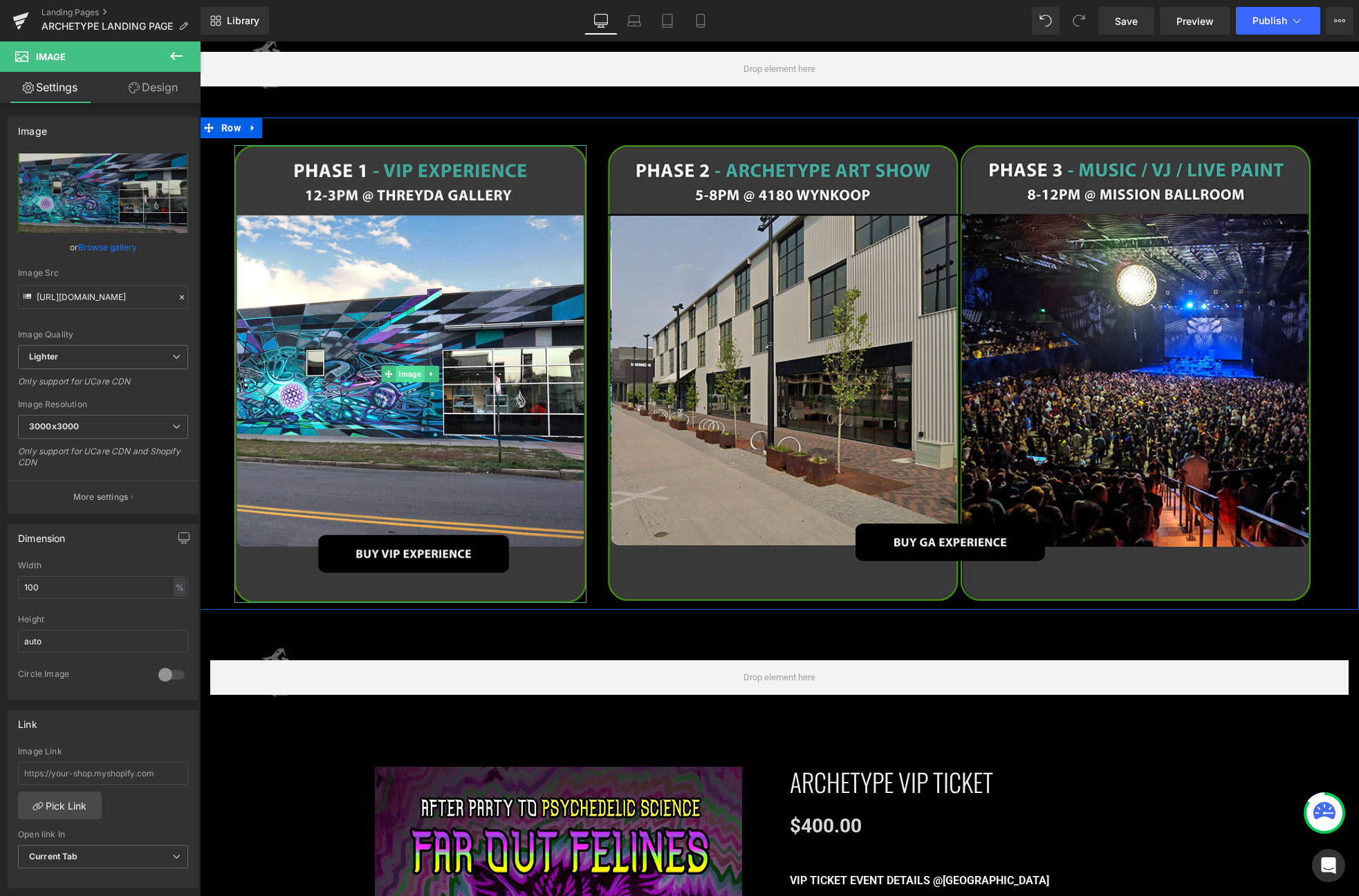
click at [407, 366] on span "Image" at bounding box center [410, 374] width 28 height 16
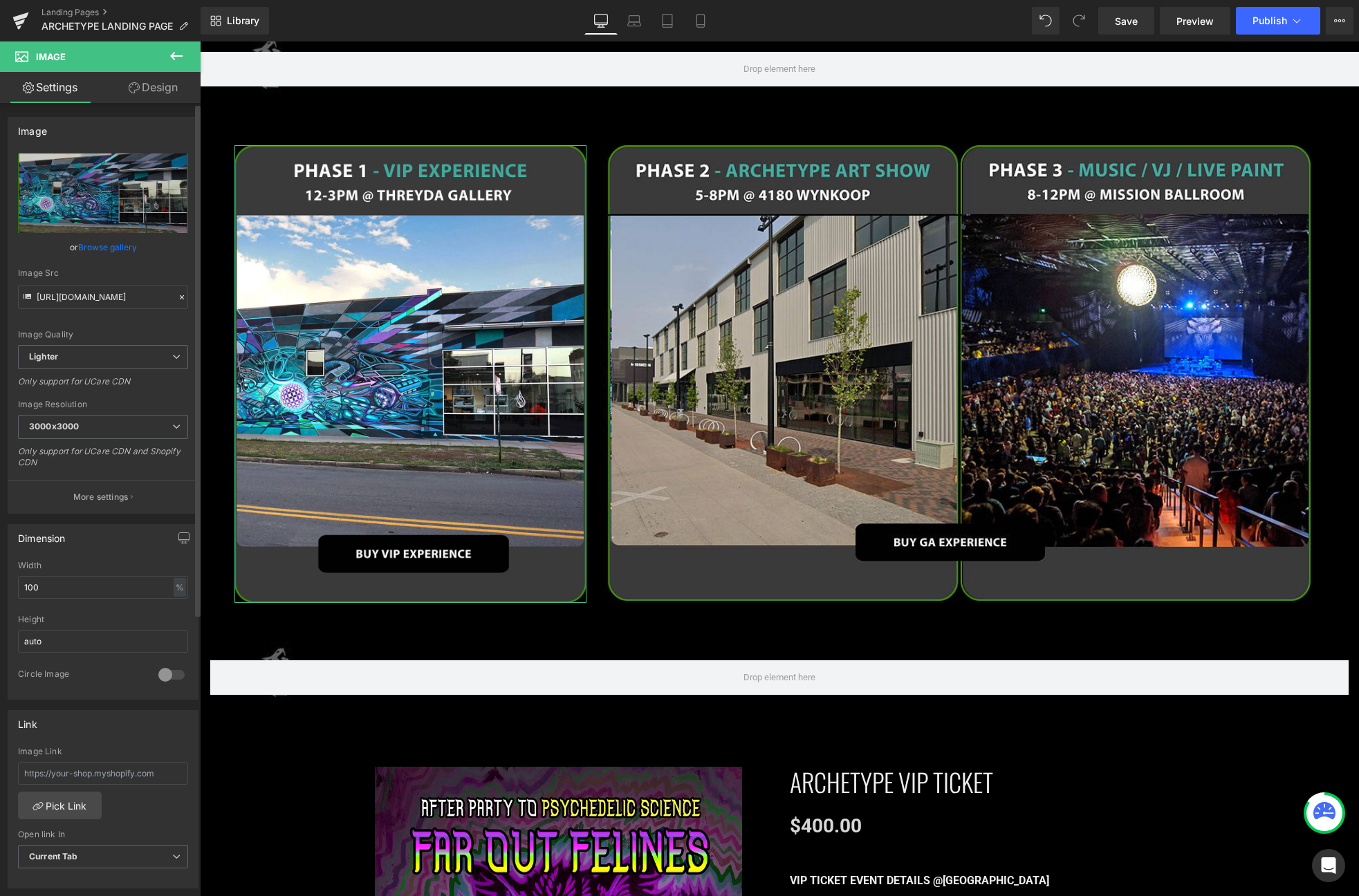
click at [109, 248] on link "Browse gallery" at bounding box center [107, 247] width 58 height 24
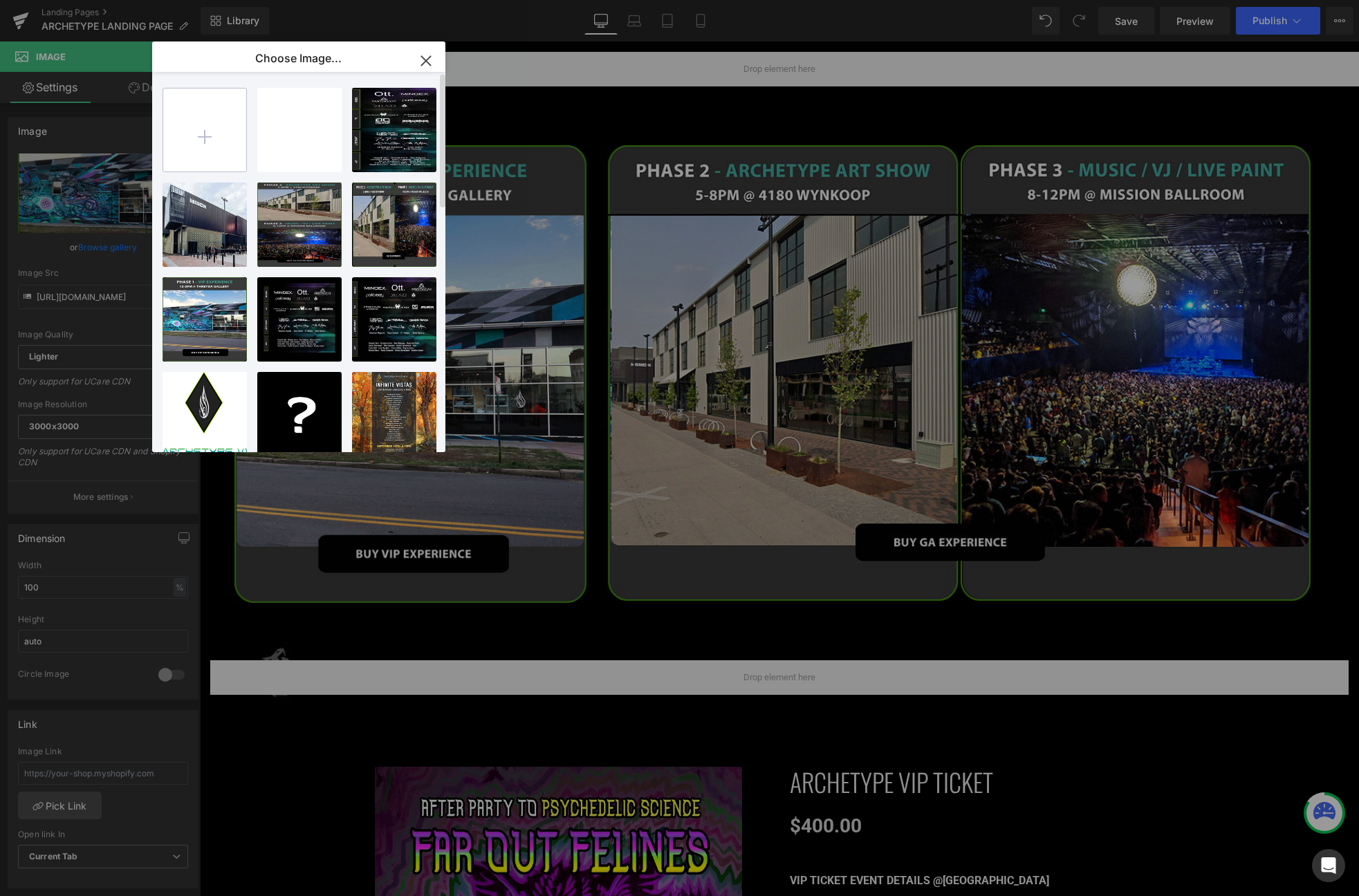
click at [196, 115] on input "file" at bounding box center [204, 130] width 83 height 83
type input "C:\fakepath\p1.jpg"
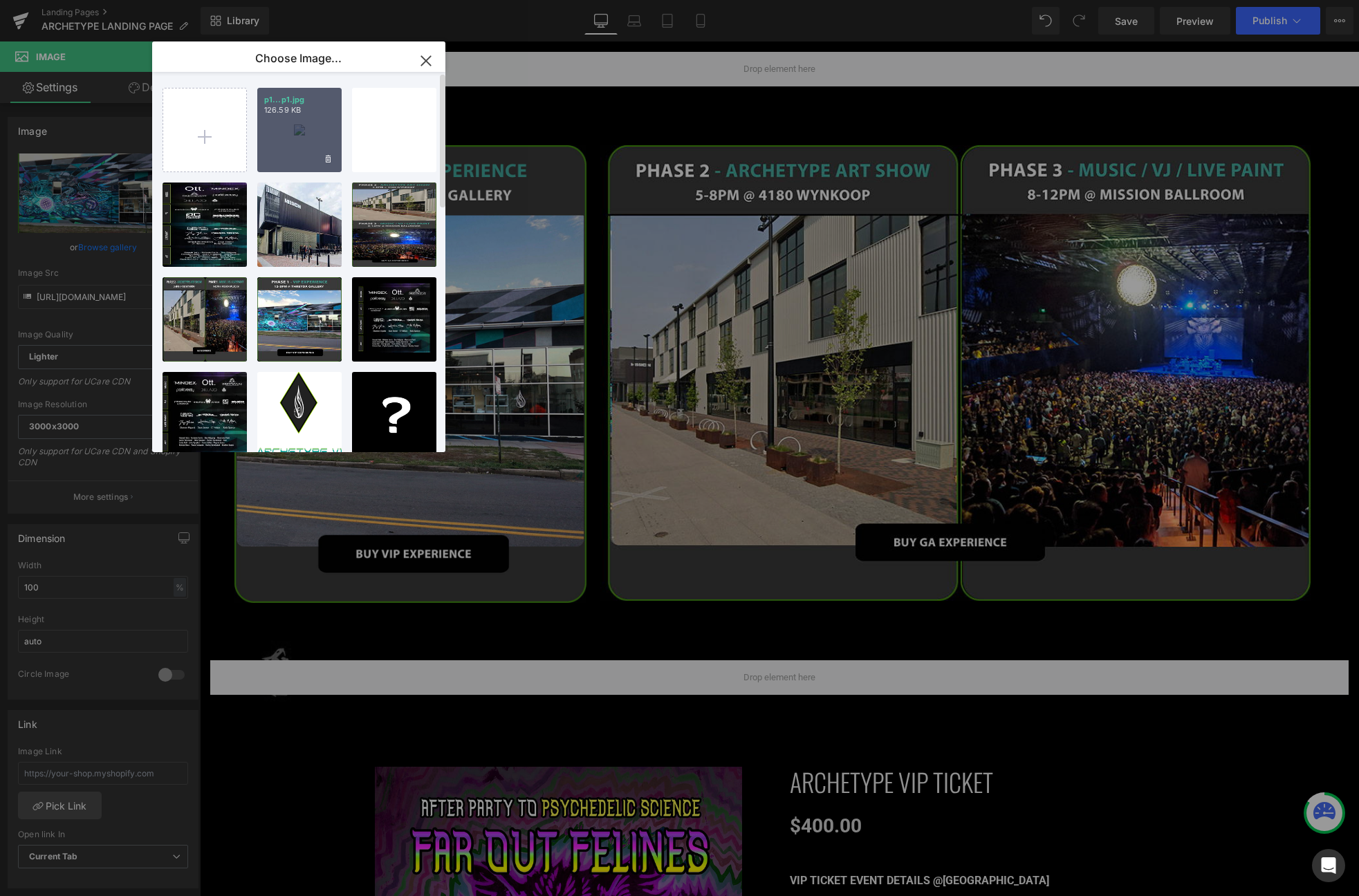
click at [298, 133] on div "p1...p1.jpg 126.59 KB" at bounding box center [299, 130] width 84 height 84
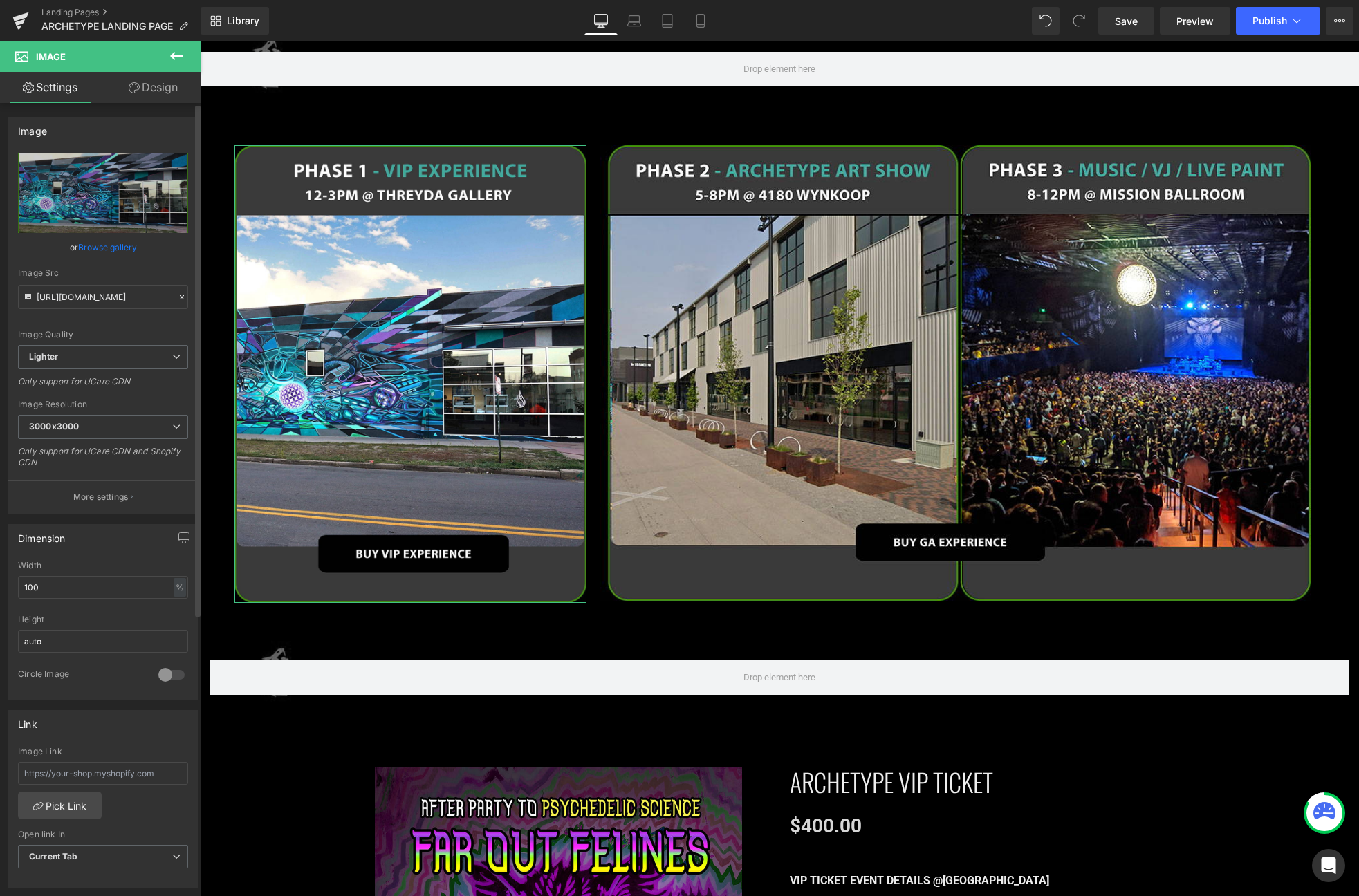
click at [88, 247] on link "Browse gallery" at bounding box center [107, 247] width 58 height 24
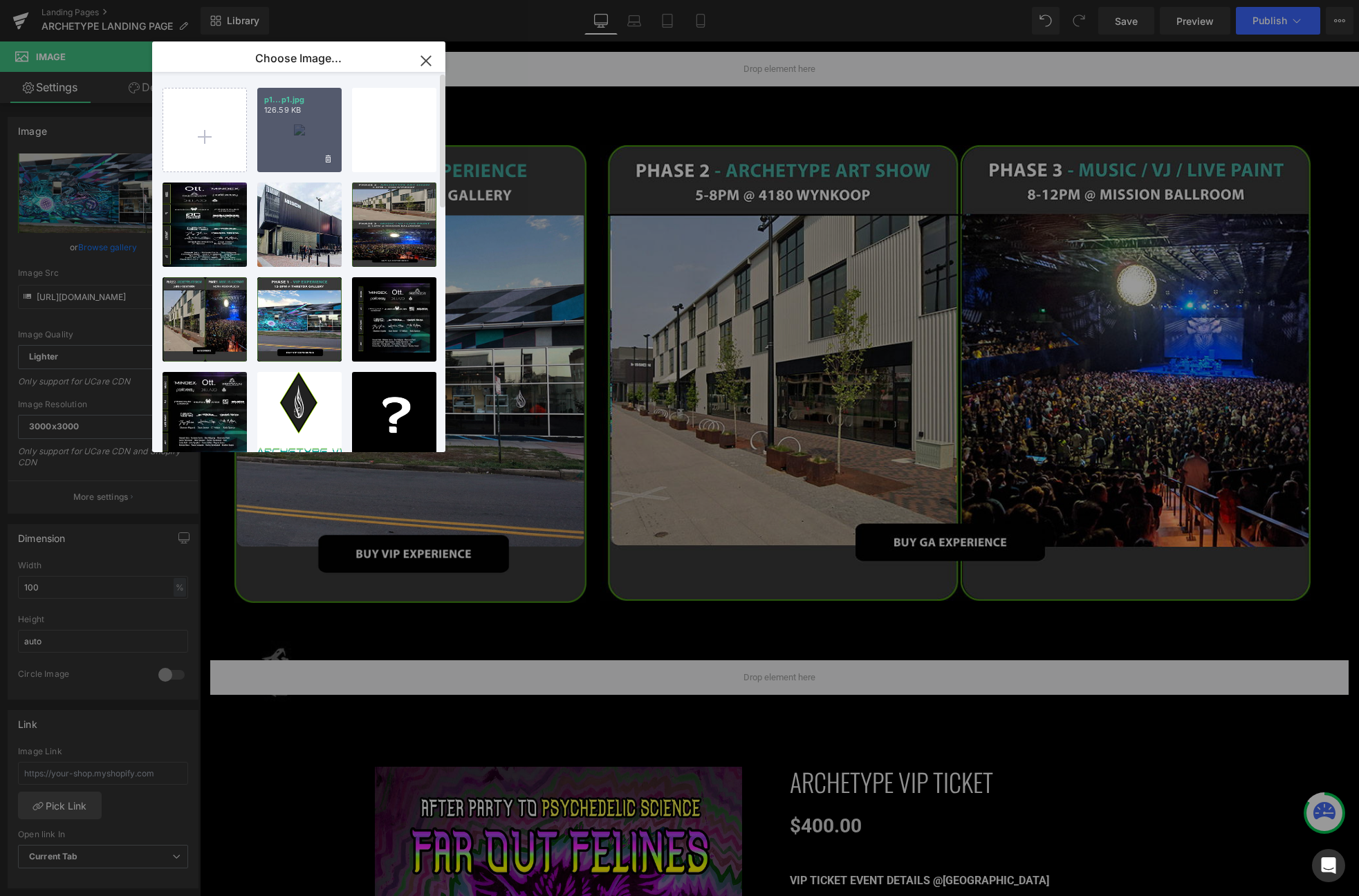
click at [292, 118] on div "p1...p1.jpg 126.59 KB" at bounding box center [299, 130] width 84 height 84
type input "https://ucarecdn.com/b4658aa9-fc8a-4ffc-9853-0107b4ef6c95/-/format/auto/-/previ…"
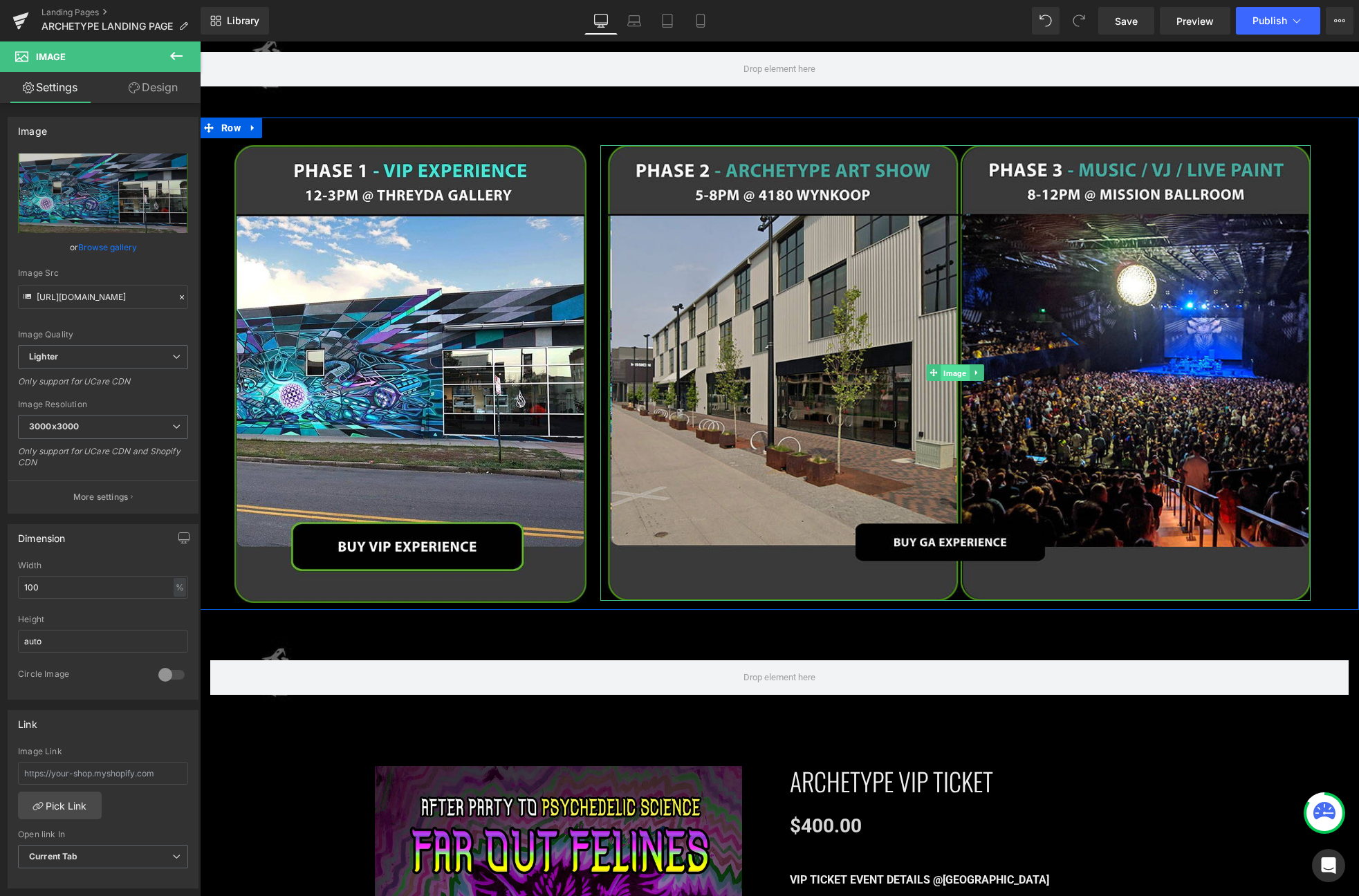
click at [957, 365] on span "Image" at bounding box center [955, 373] width 28 height 16
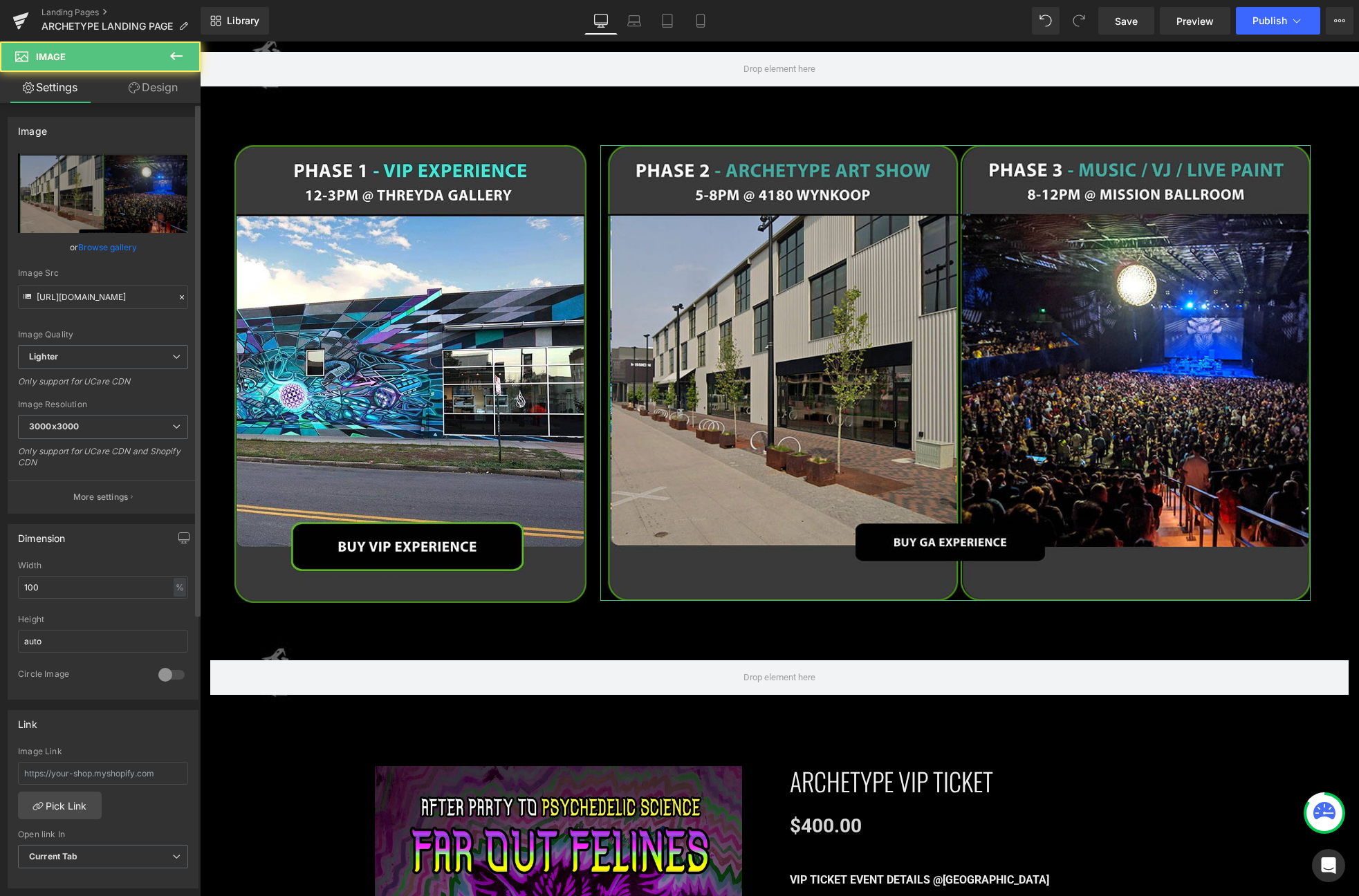
click at [114, 249] on link "Browse gallery" at bounding box center [107, 247] width 58 height 24
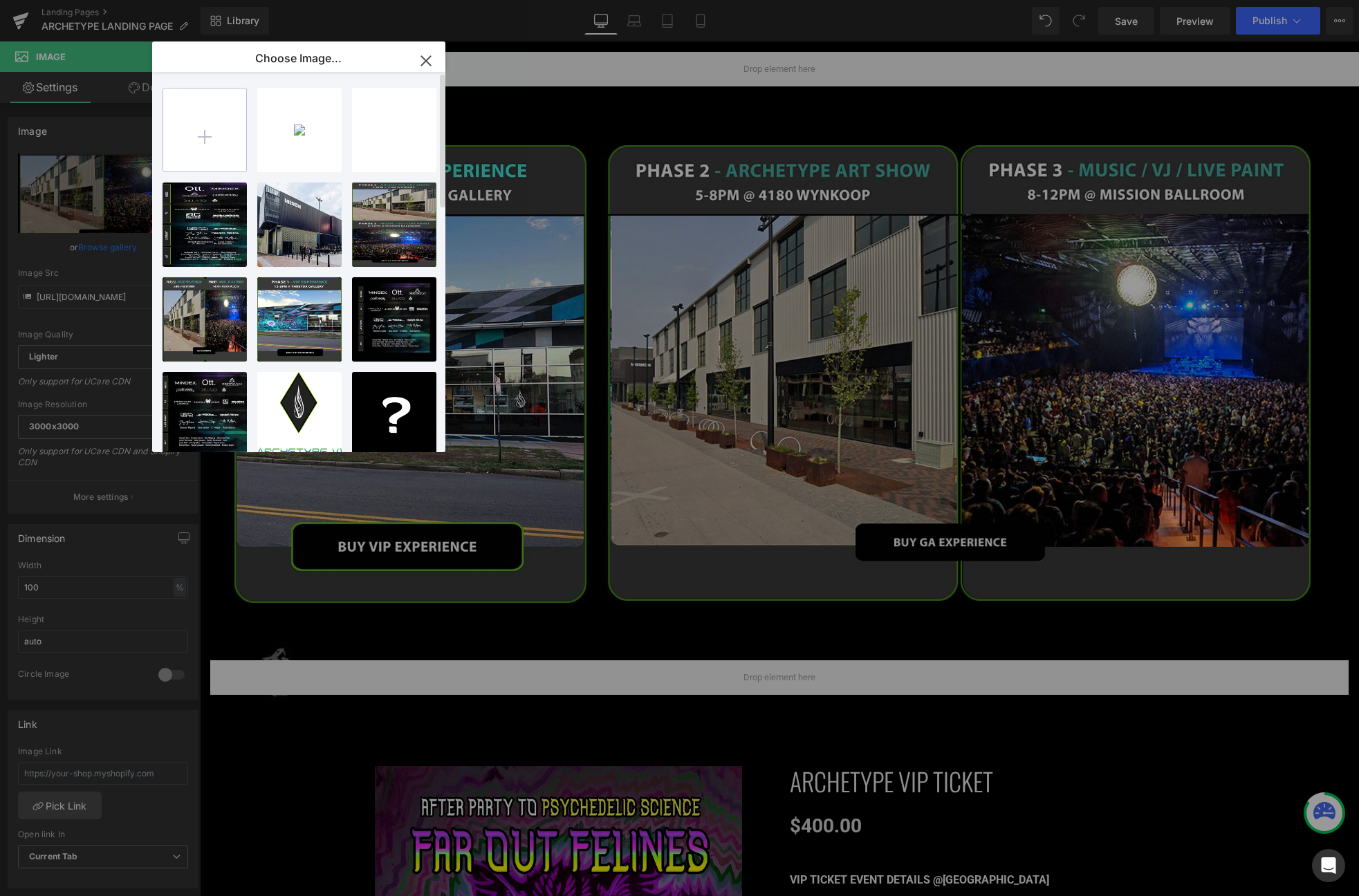
click at [224, 148] on input "file" at bounding box center [204, 130] width 83 height 83
type input "C:\fakepath\p2.jpg"
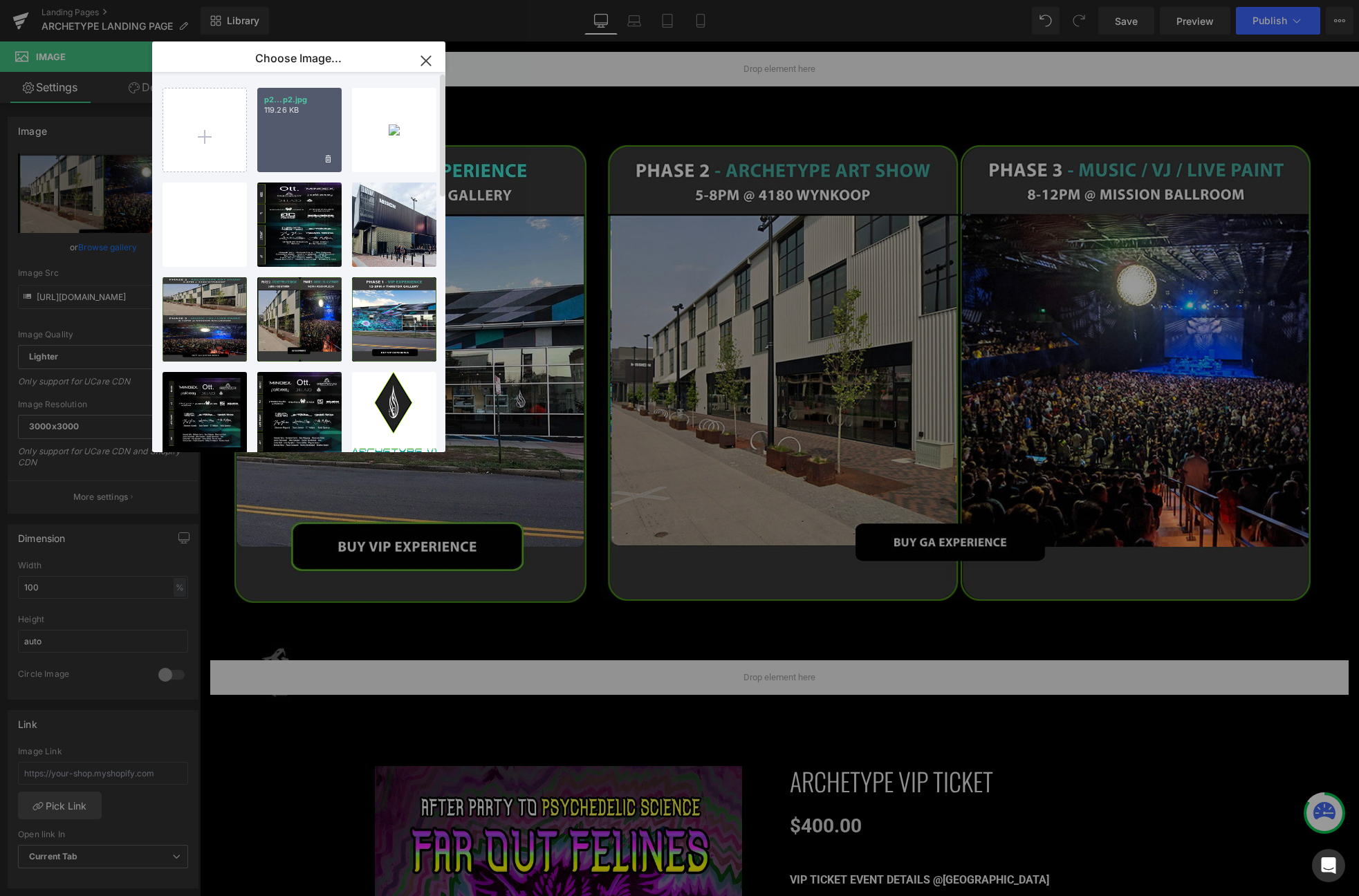
click at [296, 144] on div "p2...p2.jpg 119.26 KB" at bounding box center [299, 130] width 84 height 84
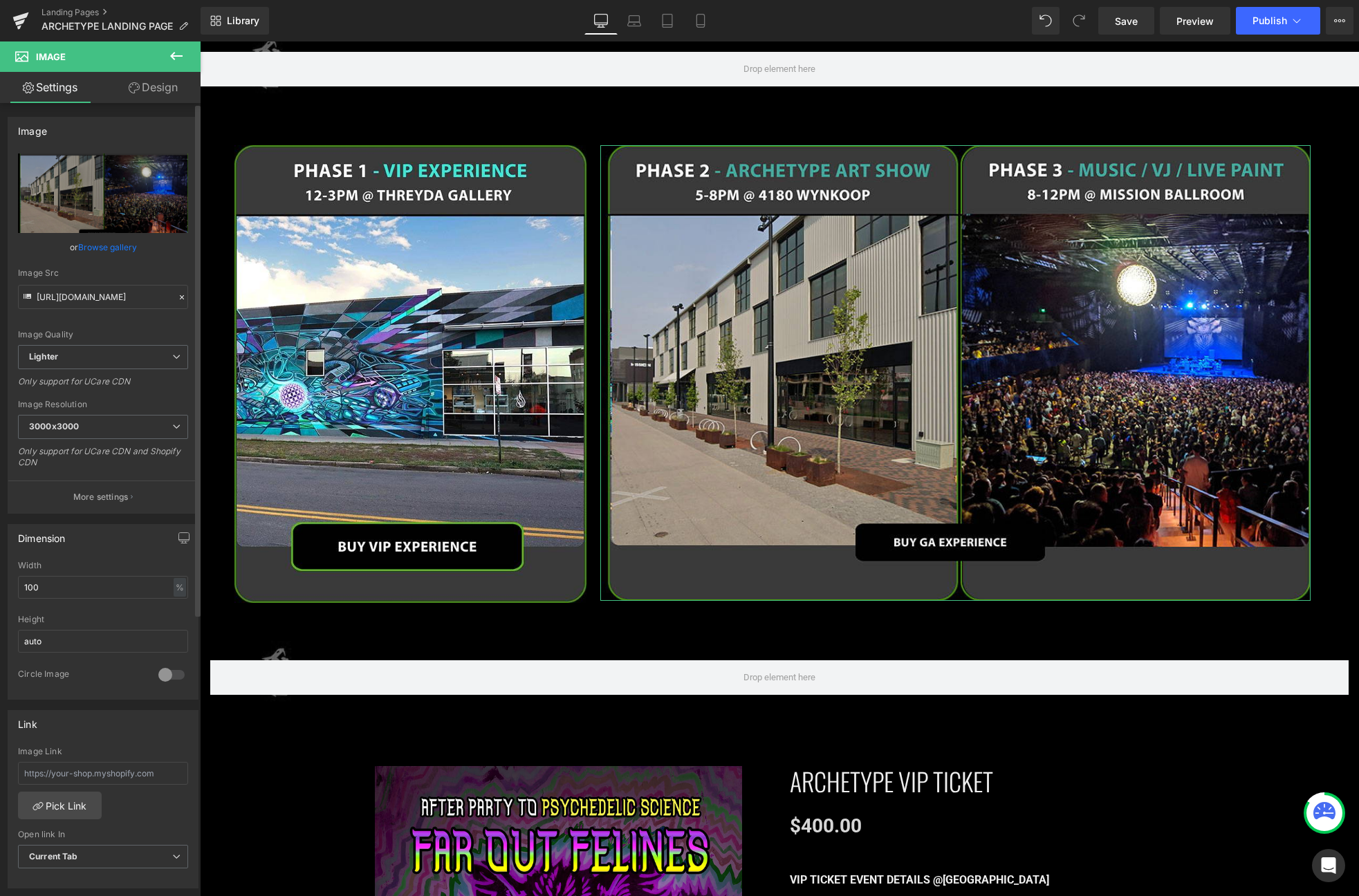
click at [110, 251] on link "Browse gallery" at bounding box center [107, 247] width 58 height 24
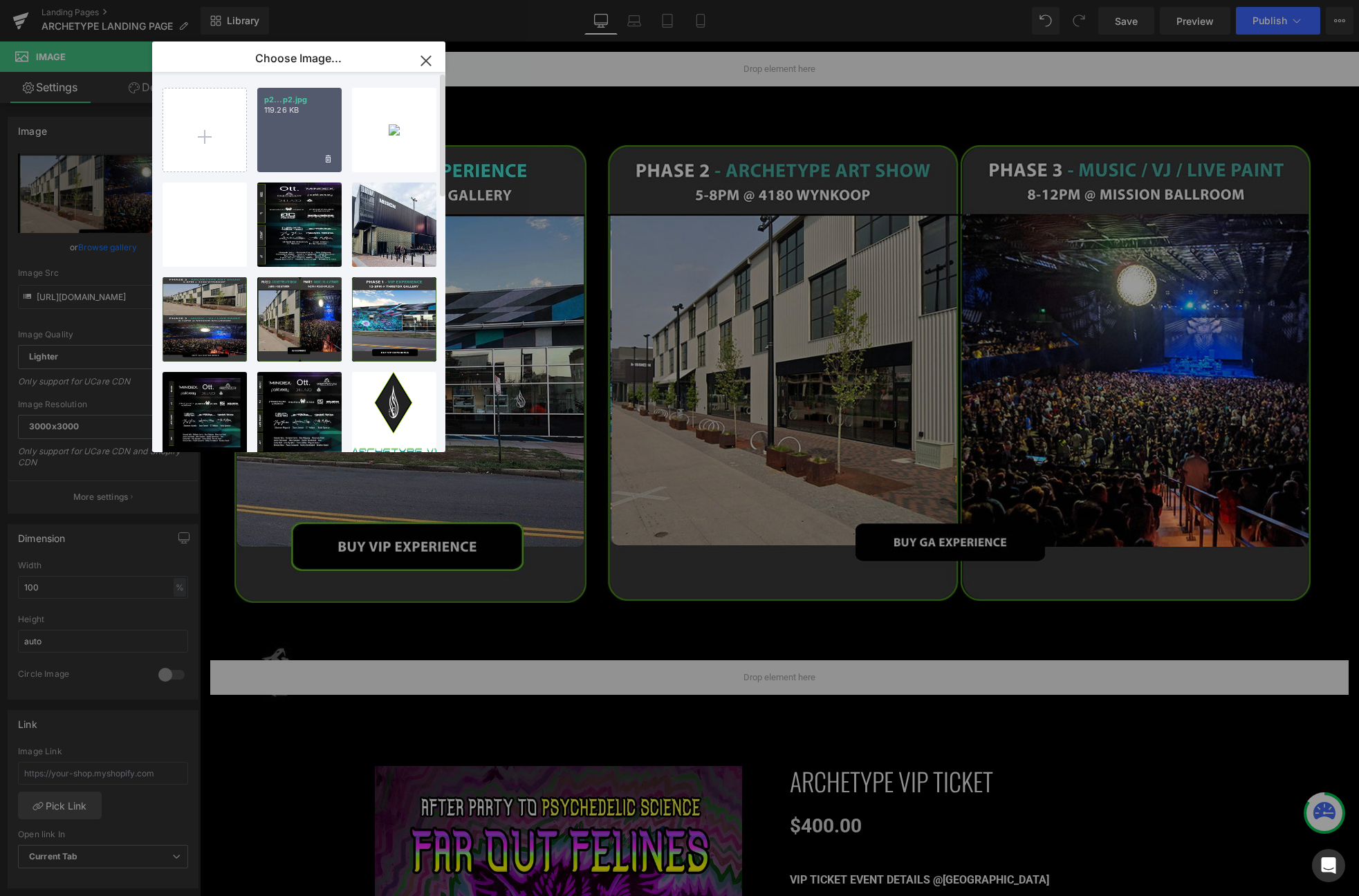
click at [302, 121] on div "p2...p2.jpg 119.26 KB" at bounding box center [299, 130] width 84 height 84
type input "https://ucarecdn.com/73fc892a-cc0e-461d-b9c2-456d0888fa79/-/format/auto/-/previ…"
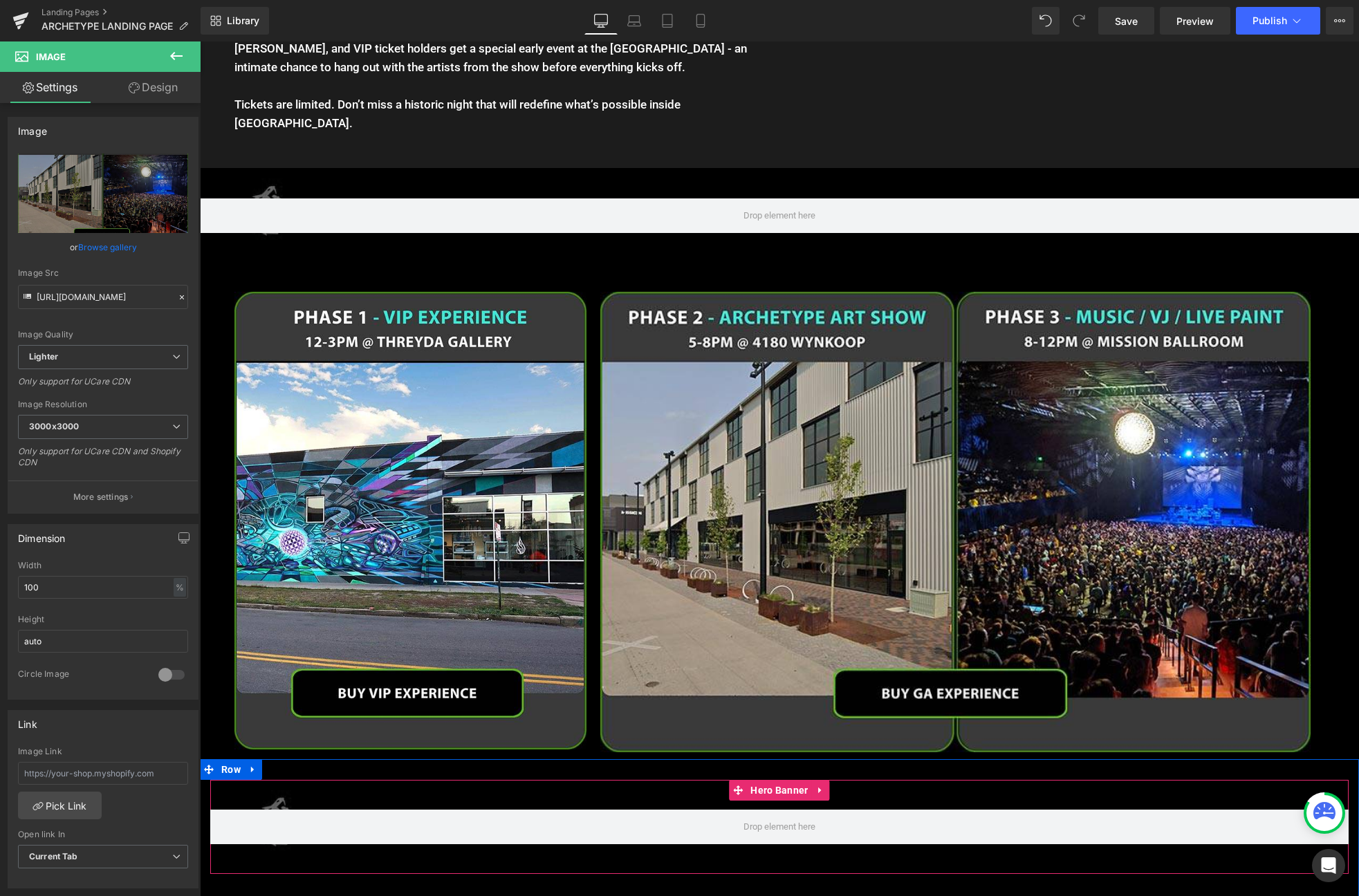
scroll to position [2055, 0]
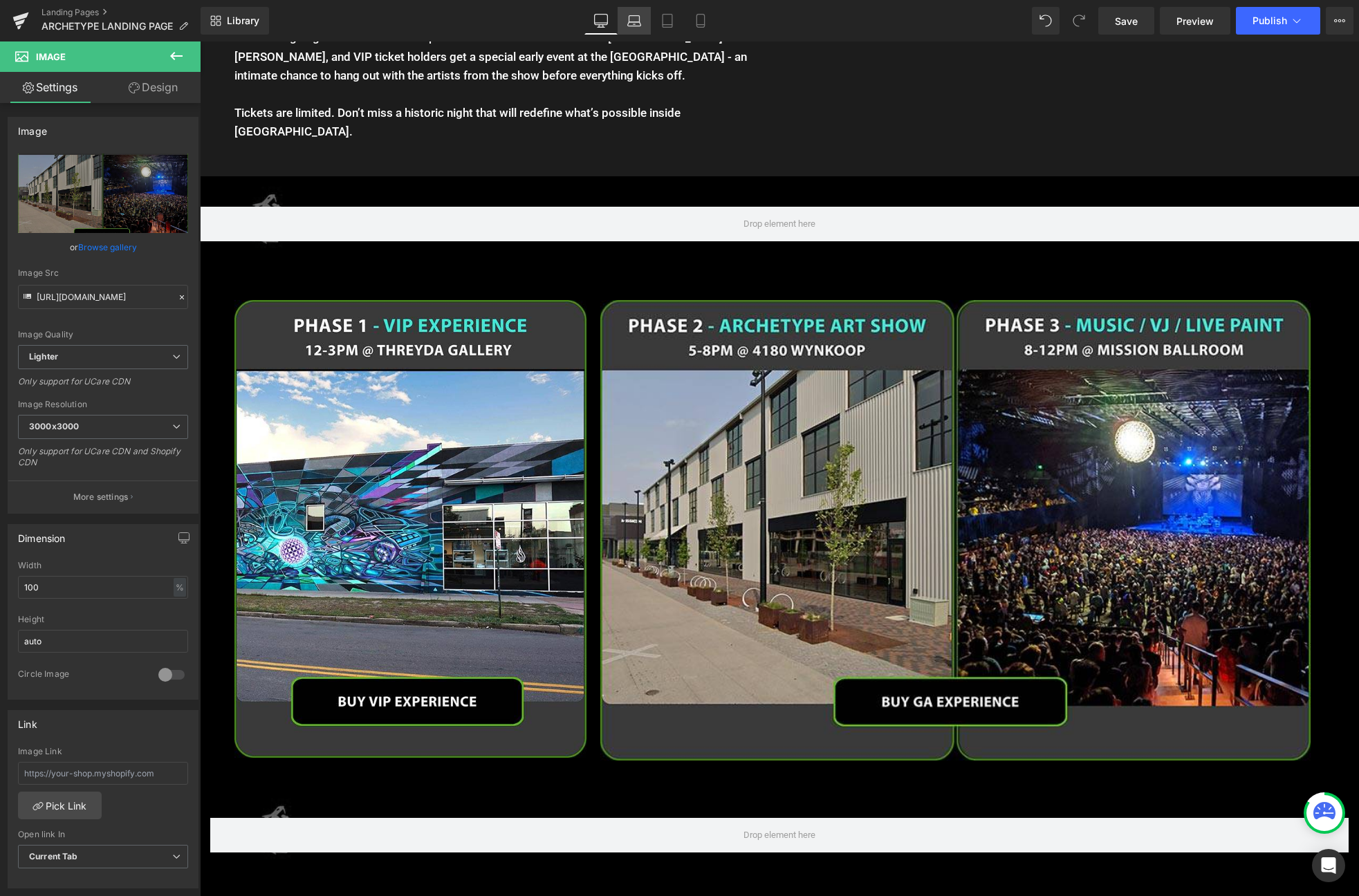
click at [637, 12] on link "Laptop" at bounding box center [634, 21] width 33 height 28
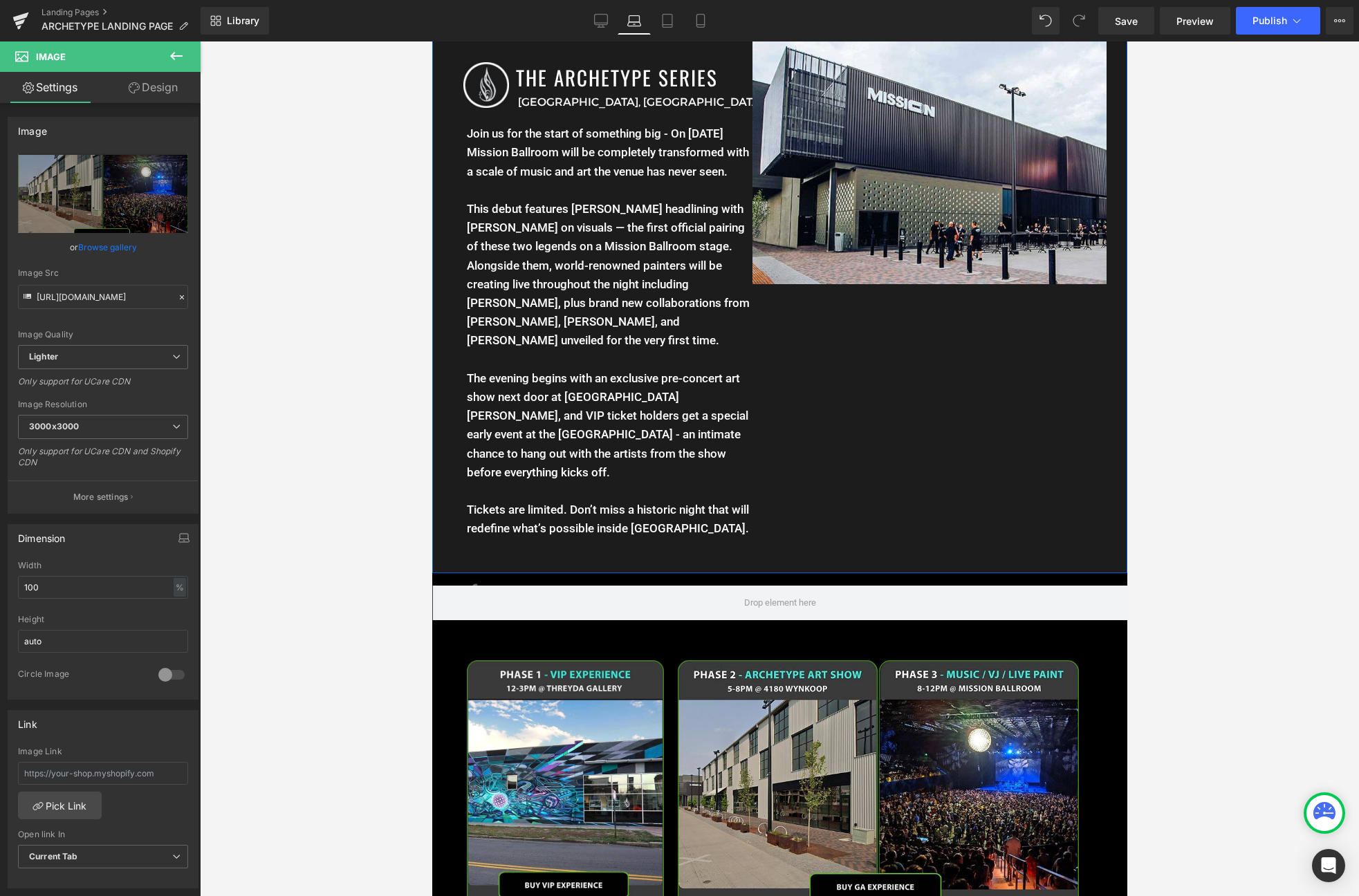
scroll to position [1277, 0]
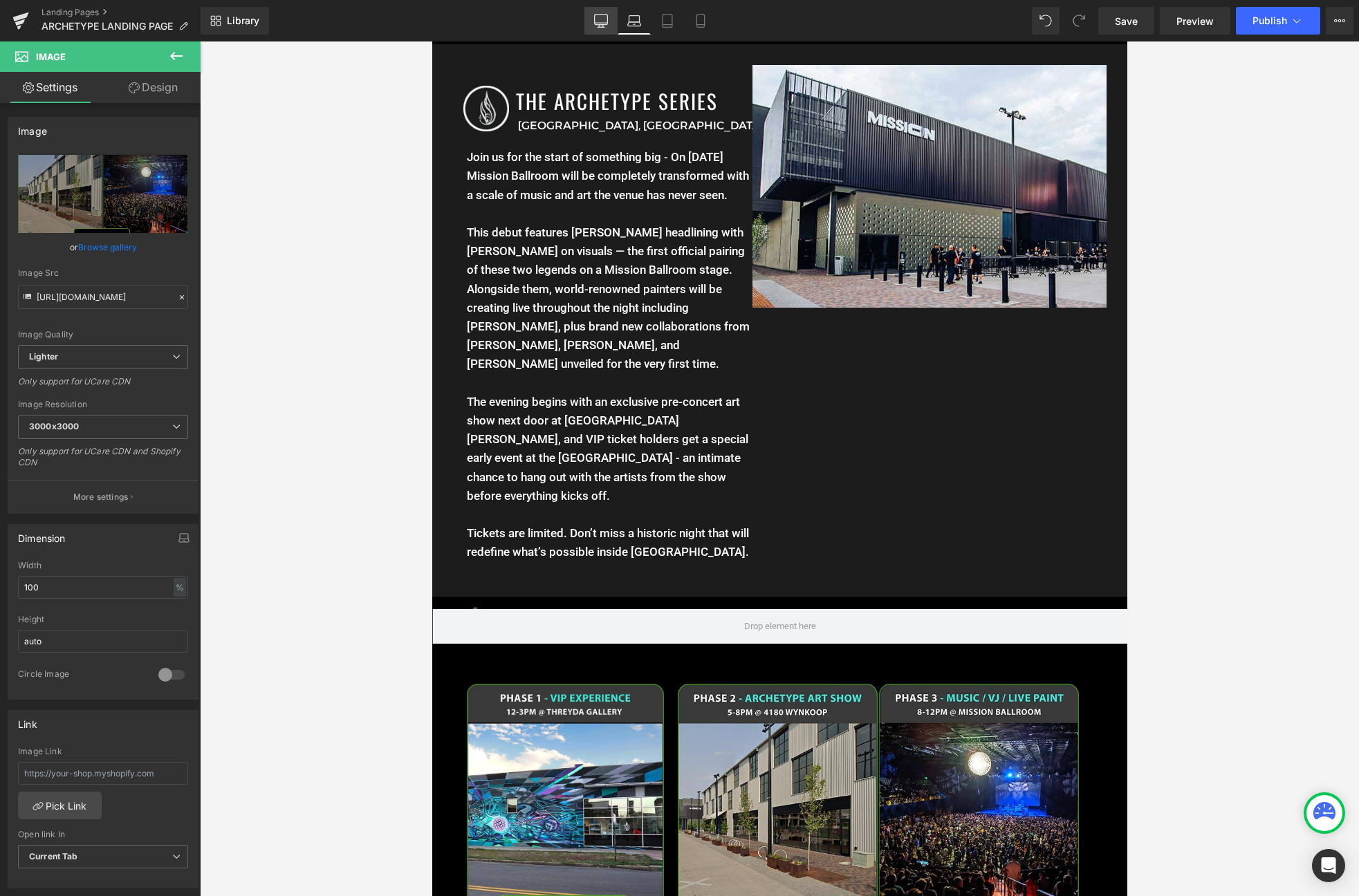
click at [603, 19] on icon at bounding box center [601, 20] width 14 height 14
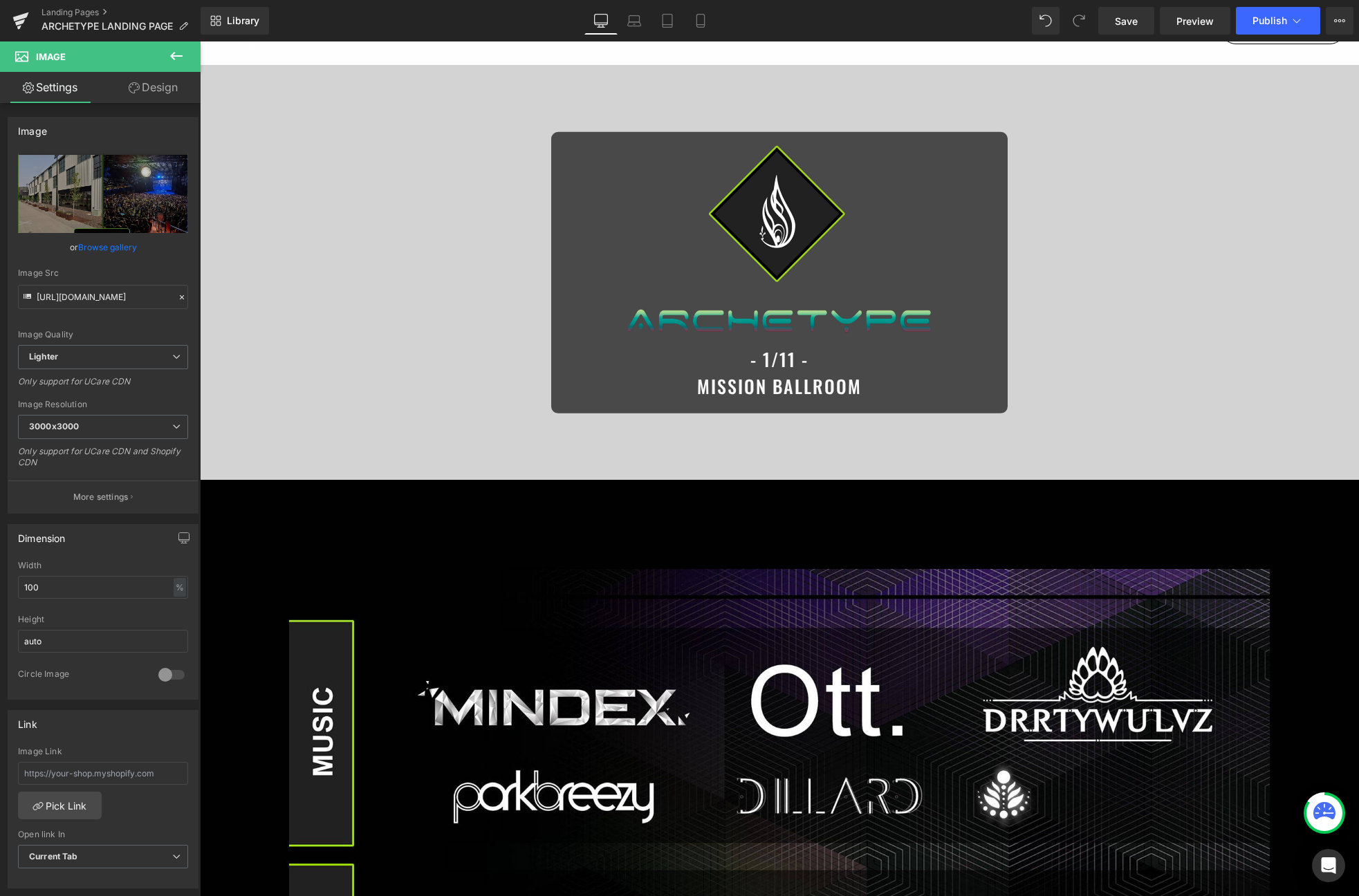
scroll to position [0, 0]
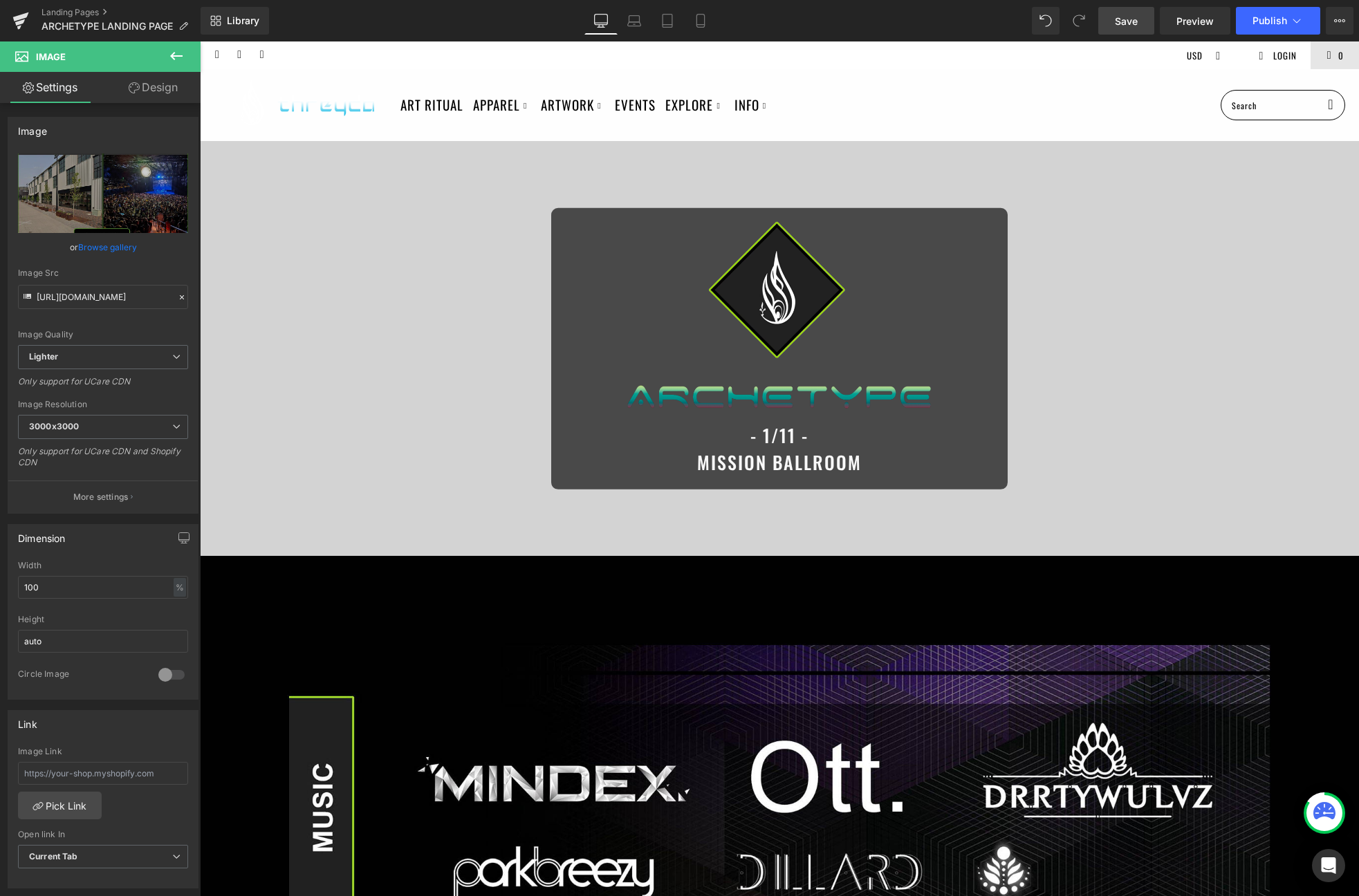
click at [1135, 16] on span "Save" at bounding box center [1126, 21] width 23 height 15
click at [667, 19] on icon at bounding box center [667, 20] width 14 height 14
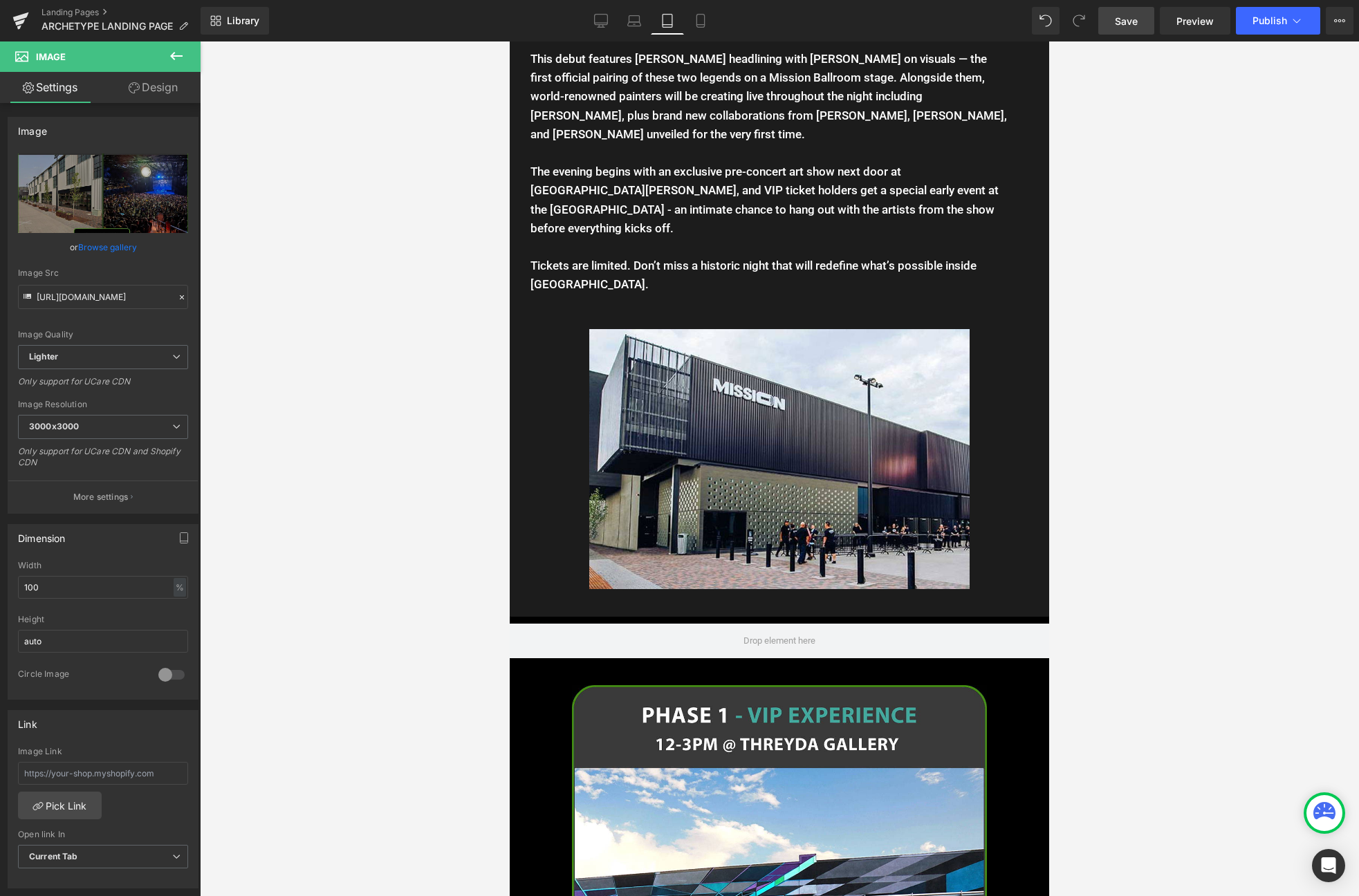
scroll to position [1692, 0]
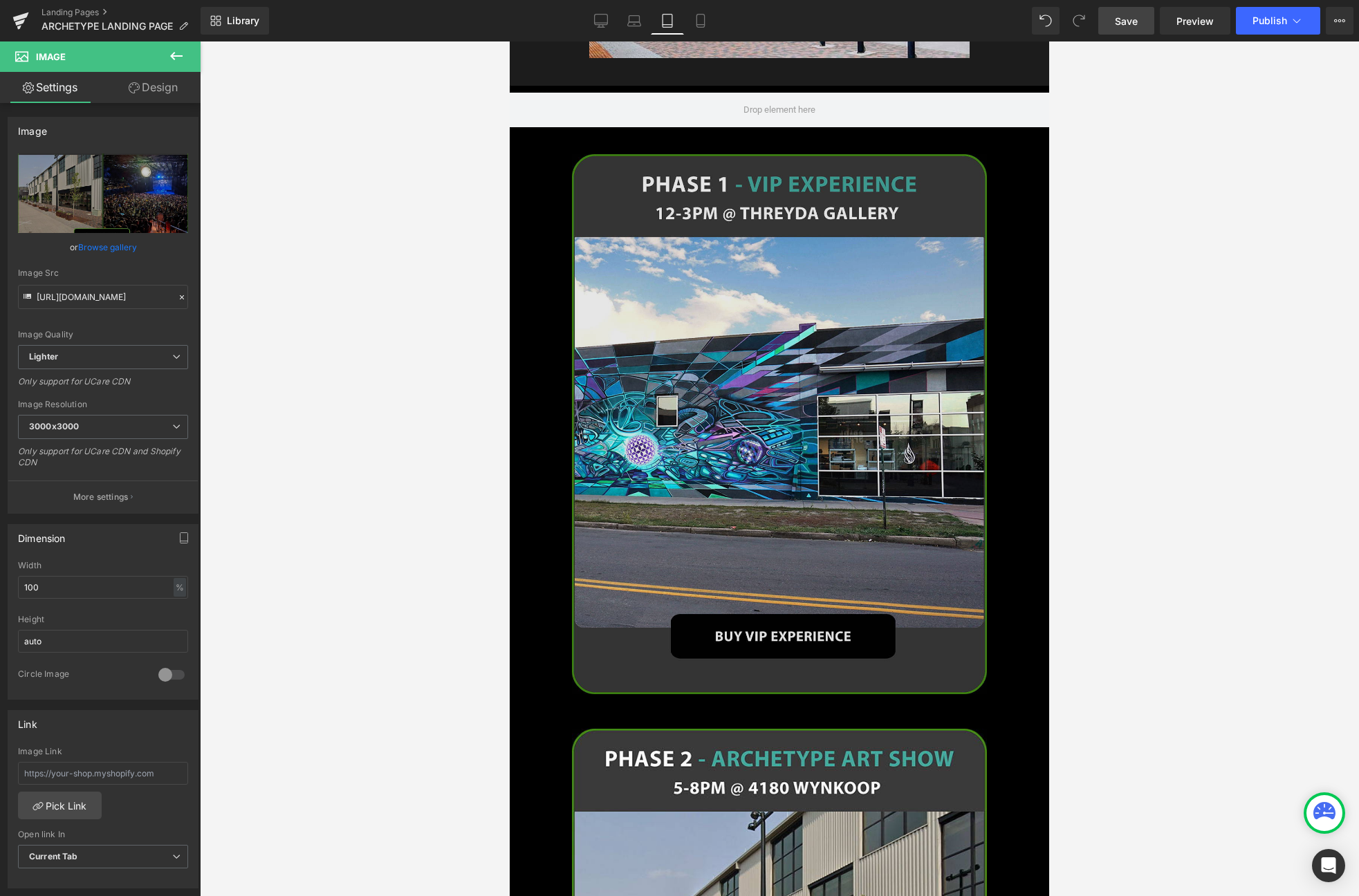
click at [730, 286] on img at bounding box center [779, 424] width 415 height 540
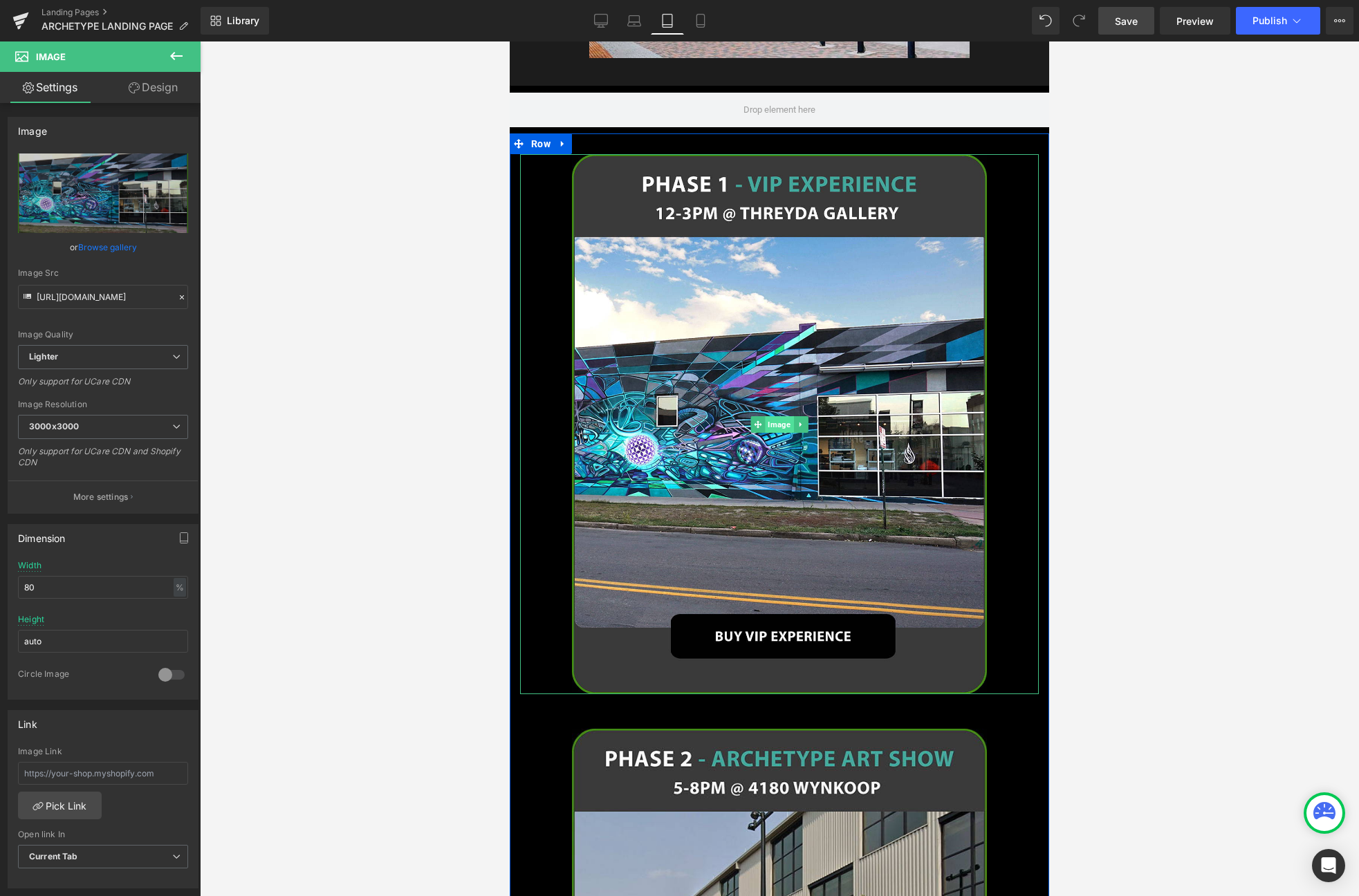
click at [777, 416] on span "Image" at bounding box center [778, 424] width 28 height 16
click at [120, 248] on link "Browse gallery" at bounding box center [107, 247] width 58 height 24
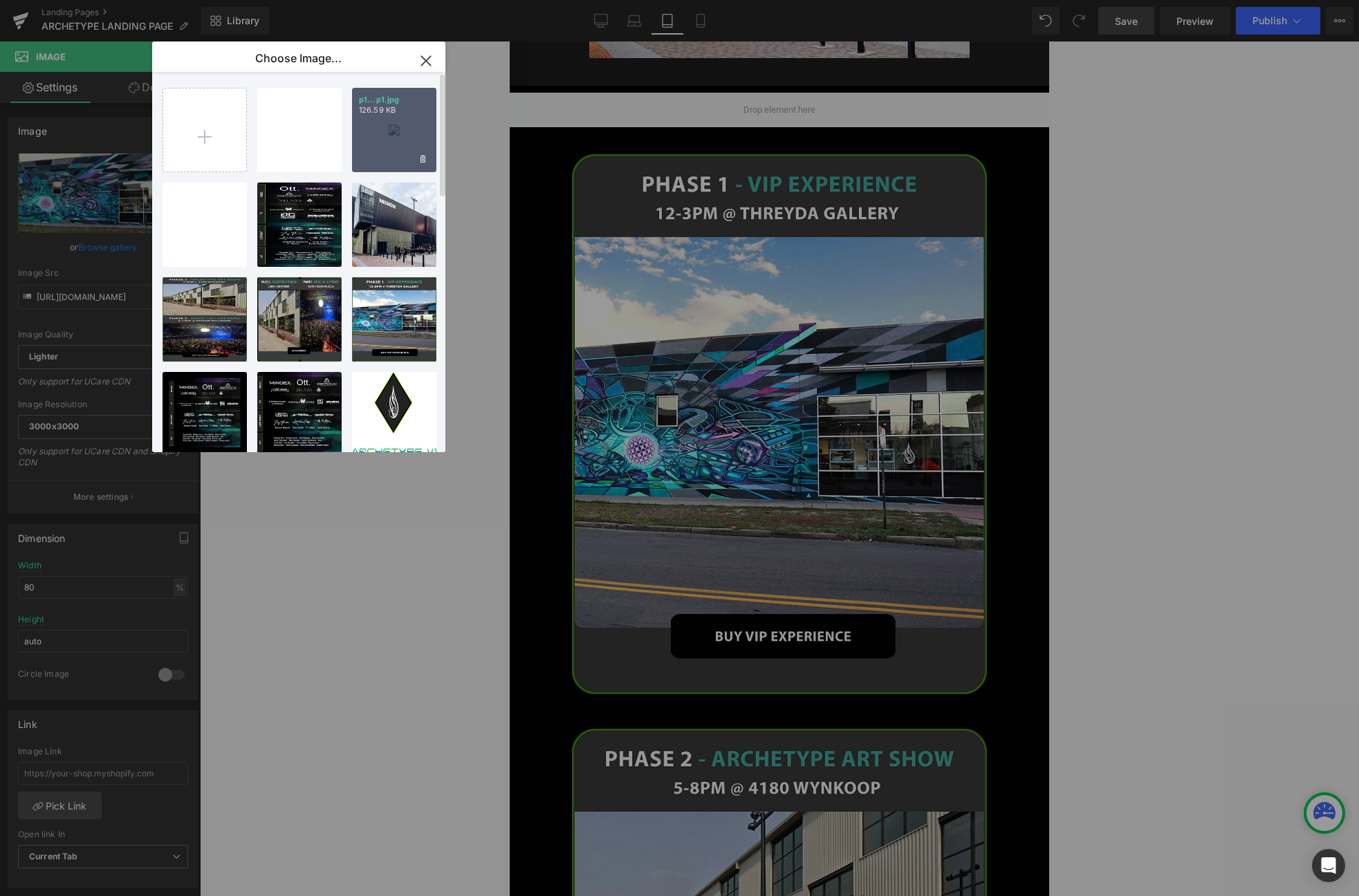
click at [384, 130] on div "p1...p1.jpg 126.59 KB" at bounding box center [394, 130] width 84 height 84
type input "https://ucarecdn.com/b4658aa9-fc8a-4ffc-9853-0107b4ef6c95/-/format/auto/-/previ…"
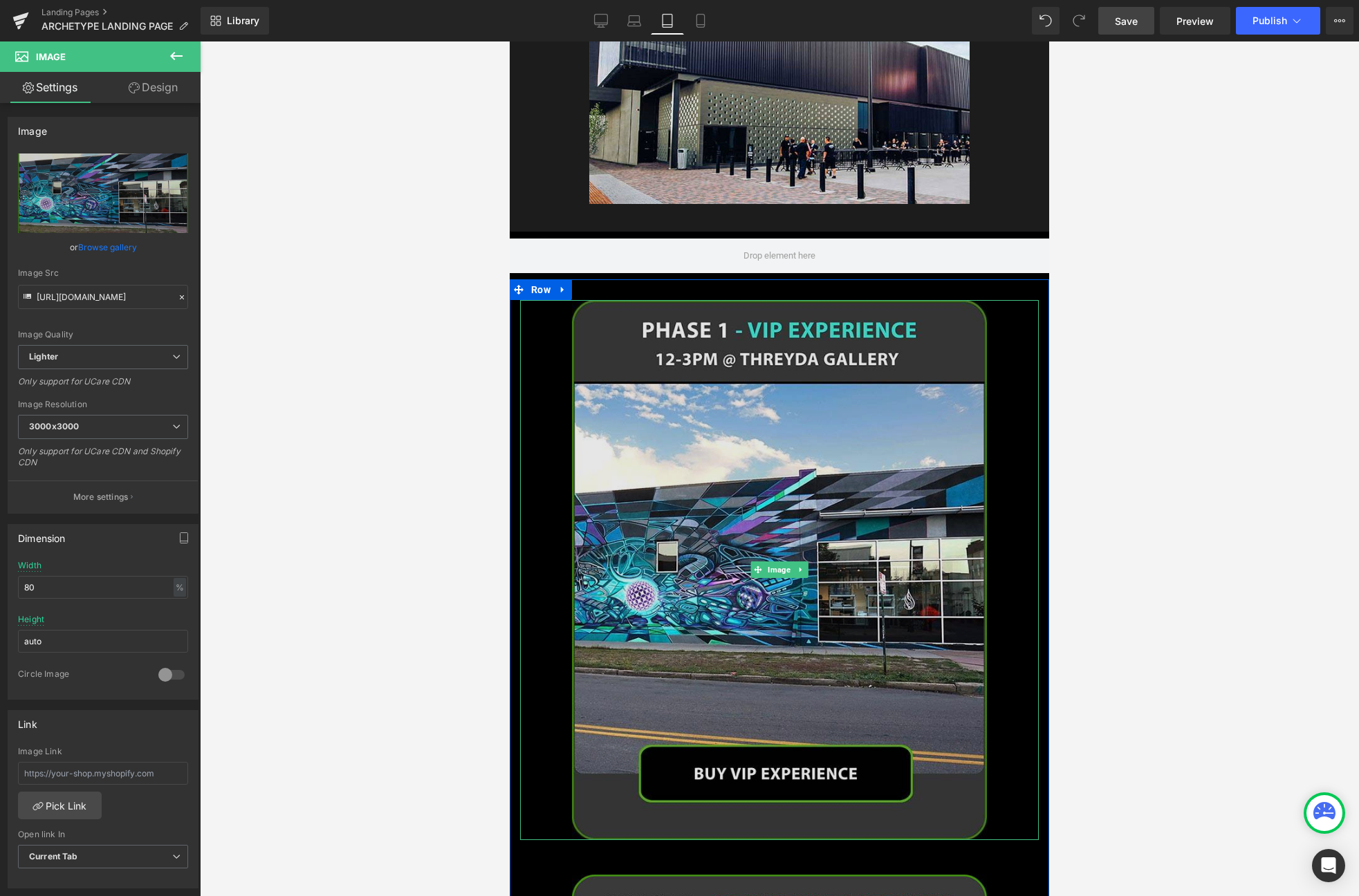
scroll to position [1266, 0]
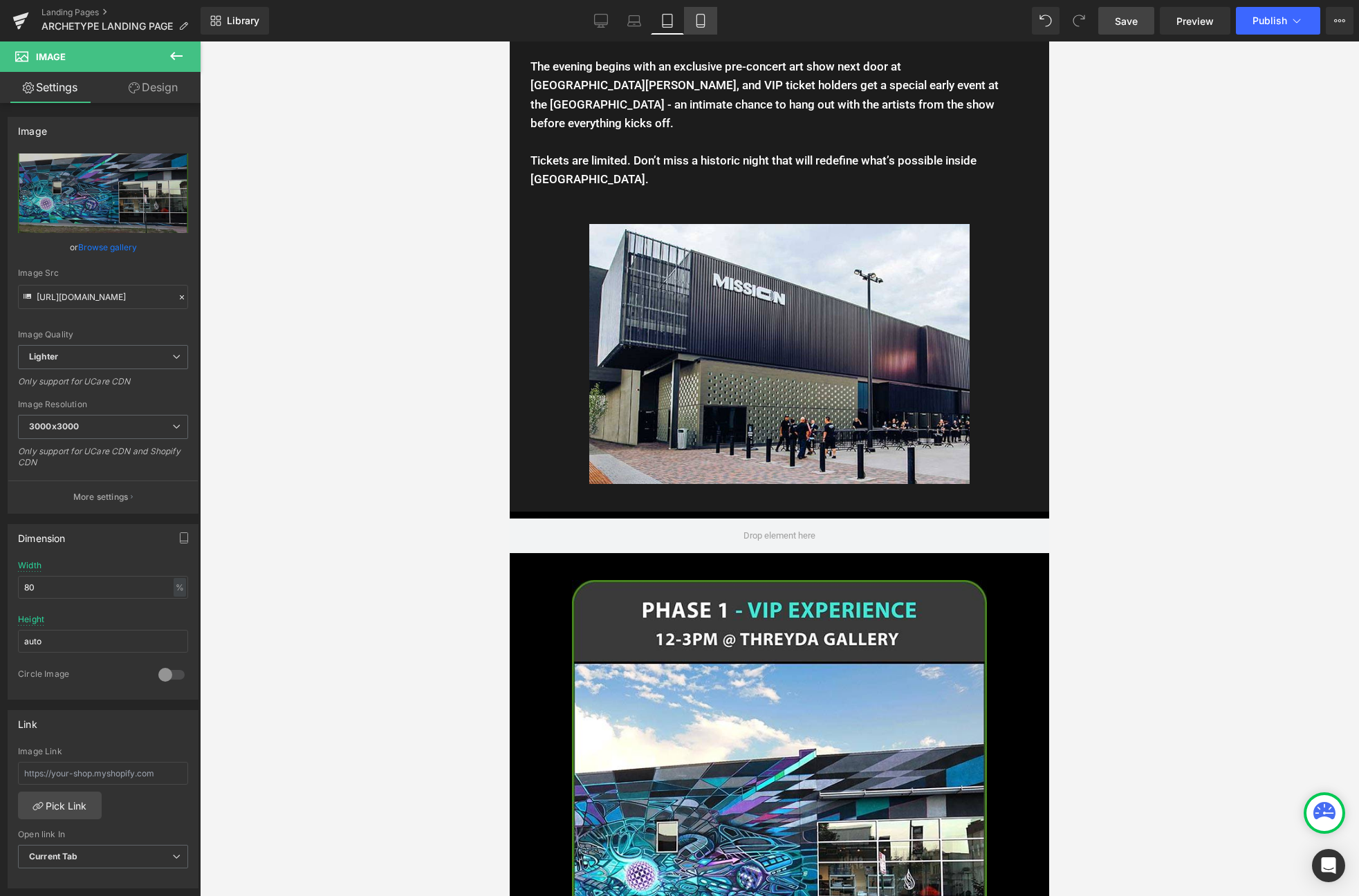
click at [701, 17] on icon at bounding box center [700, 20] width 14 height 14
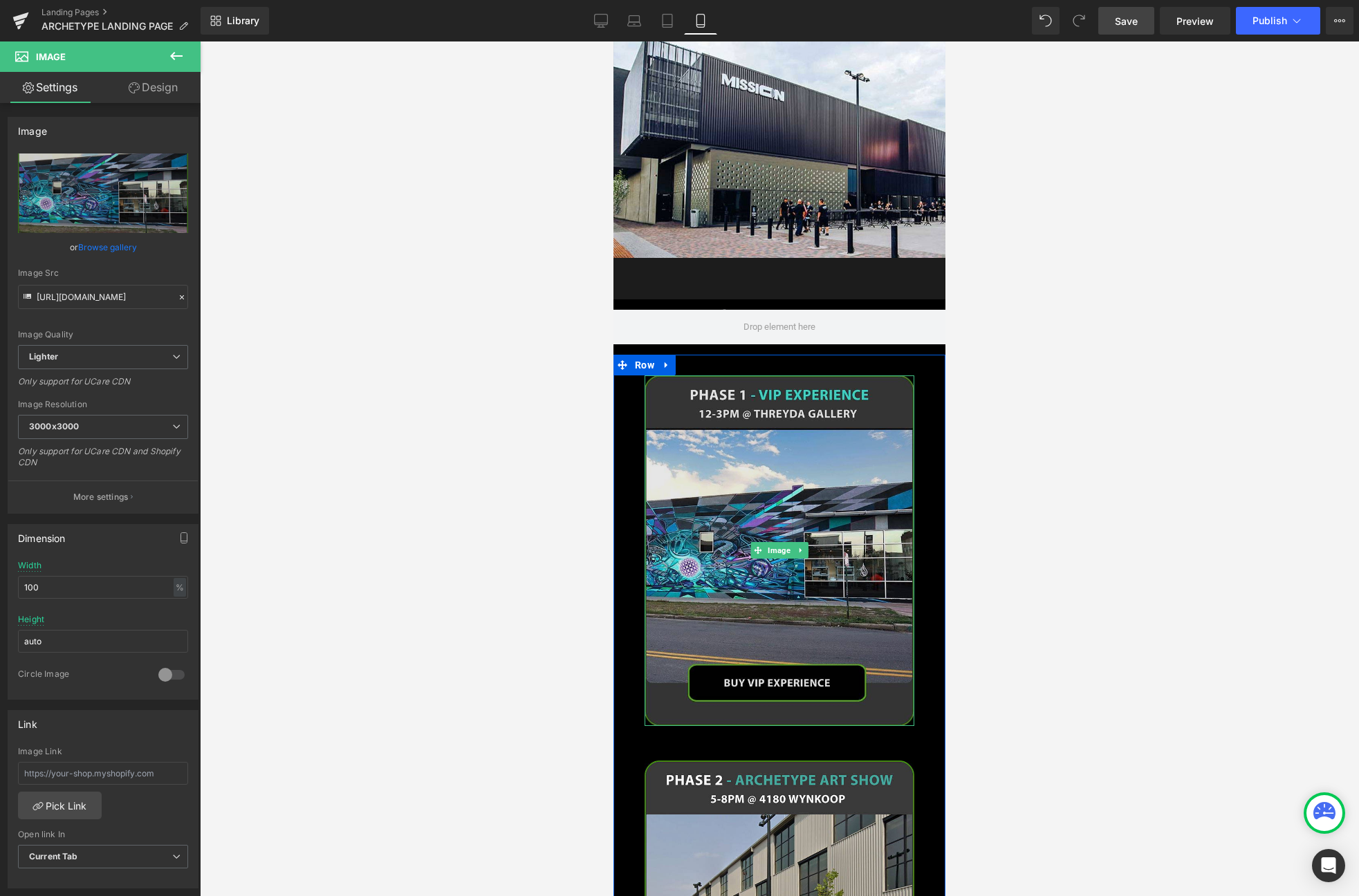
scroll to position [1752, 0]
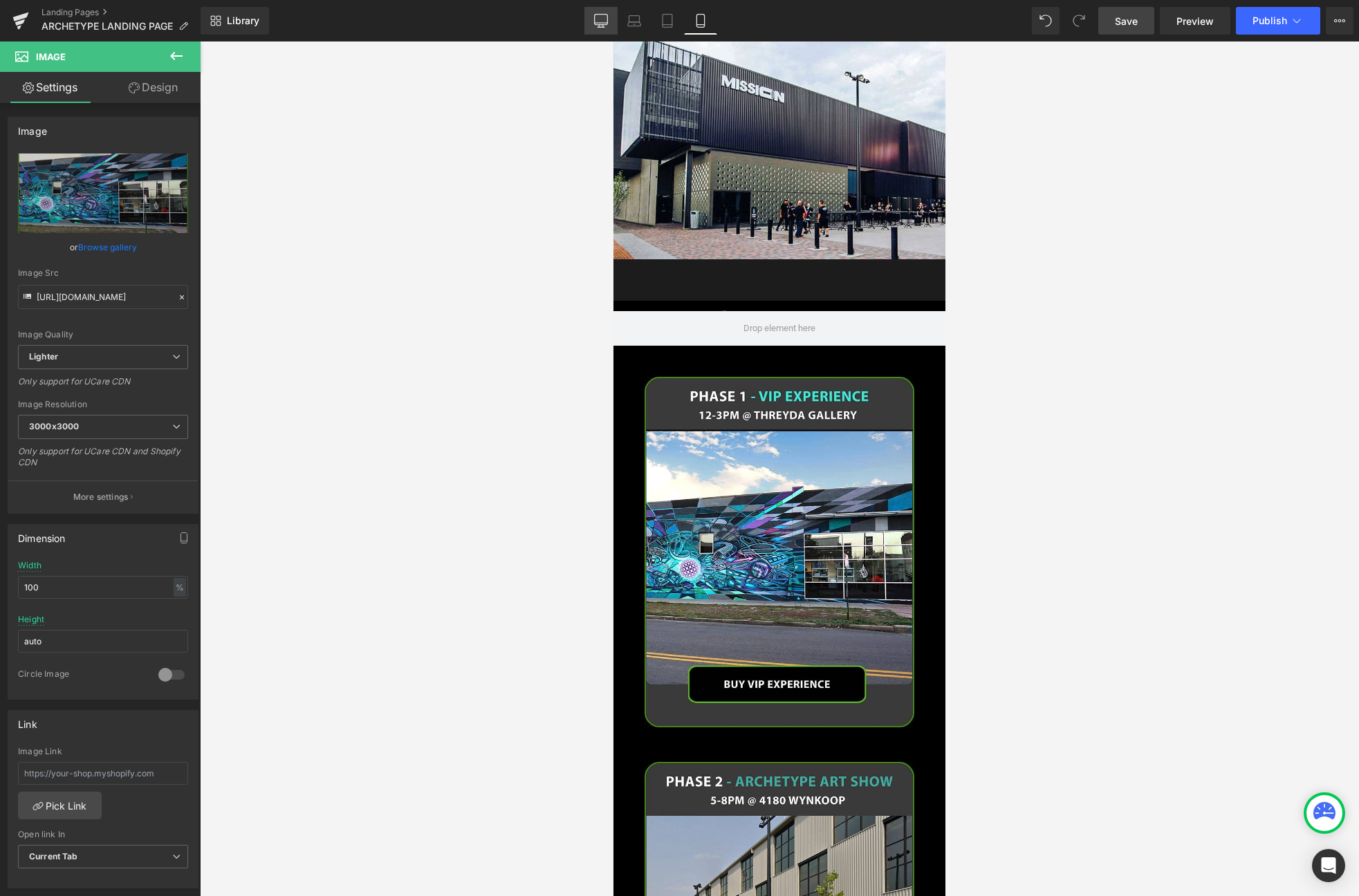
click at [593, 27] on link "Desktop" at bounding box center [601, 21] width 33 height 28
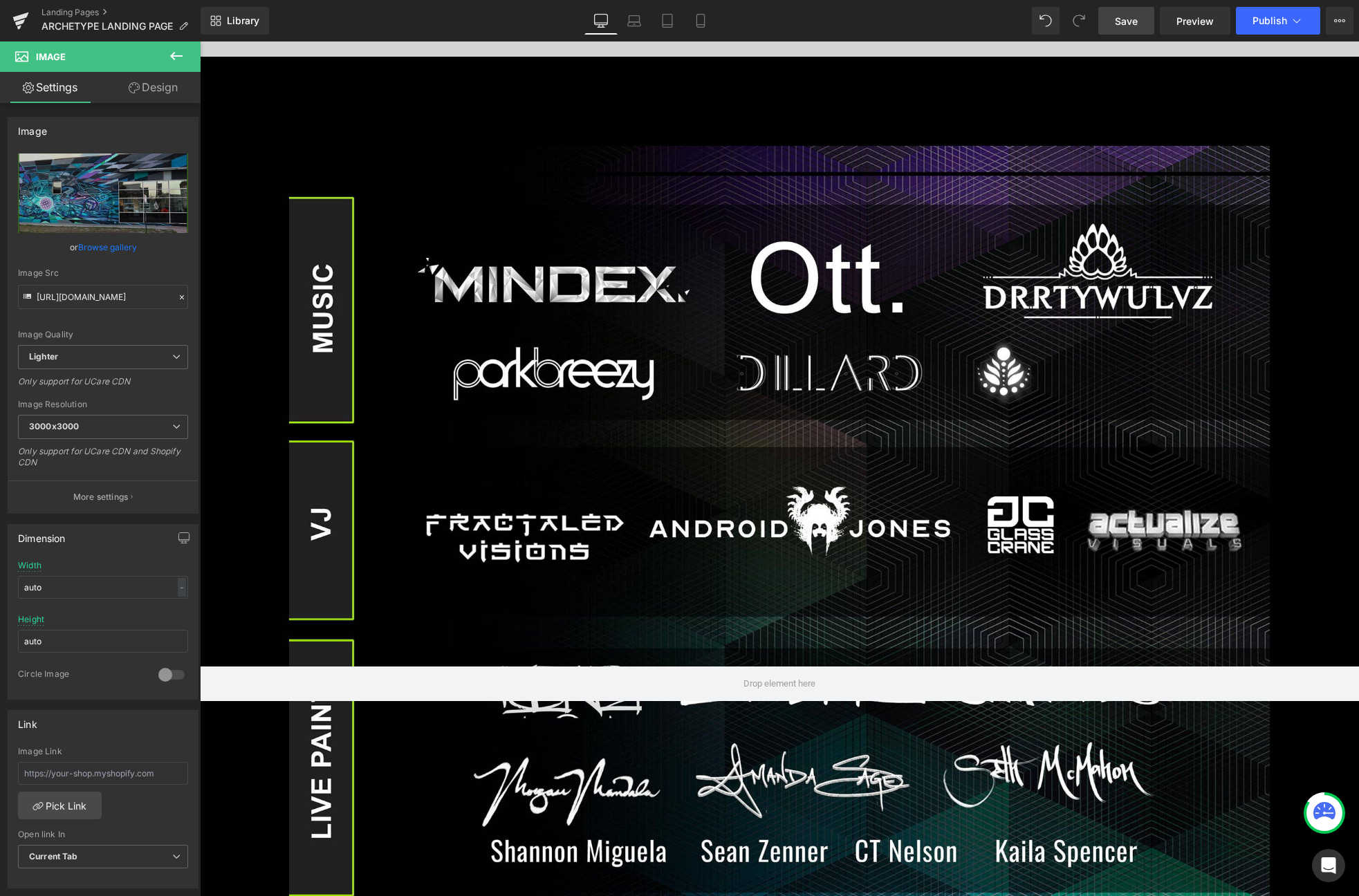
scroll to position [0, 0]
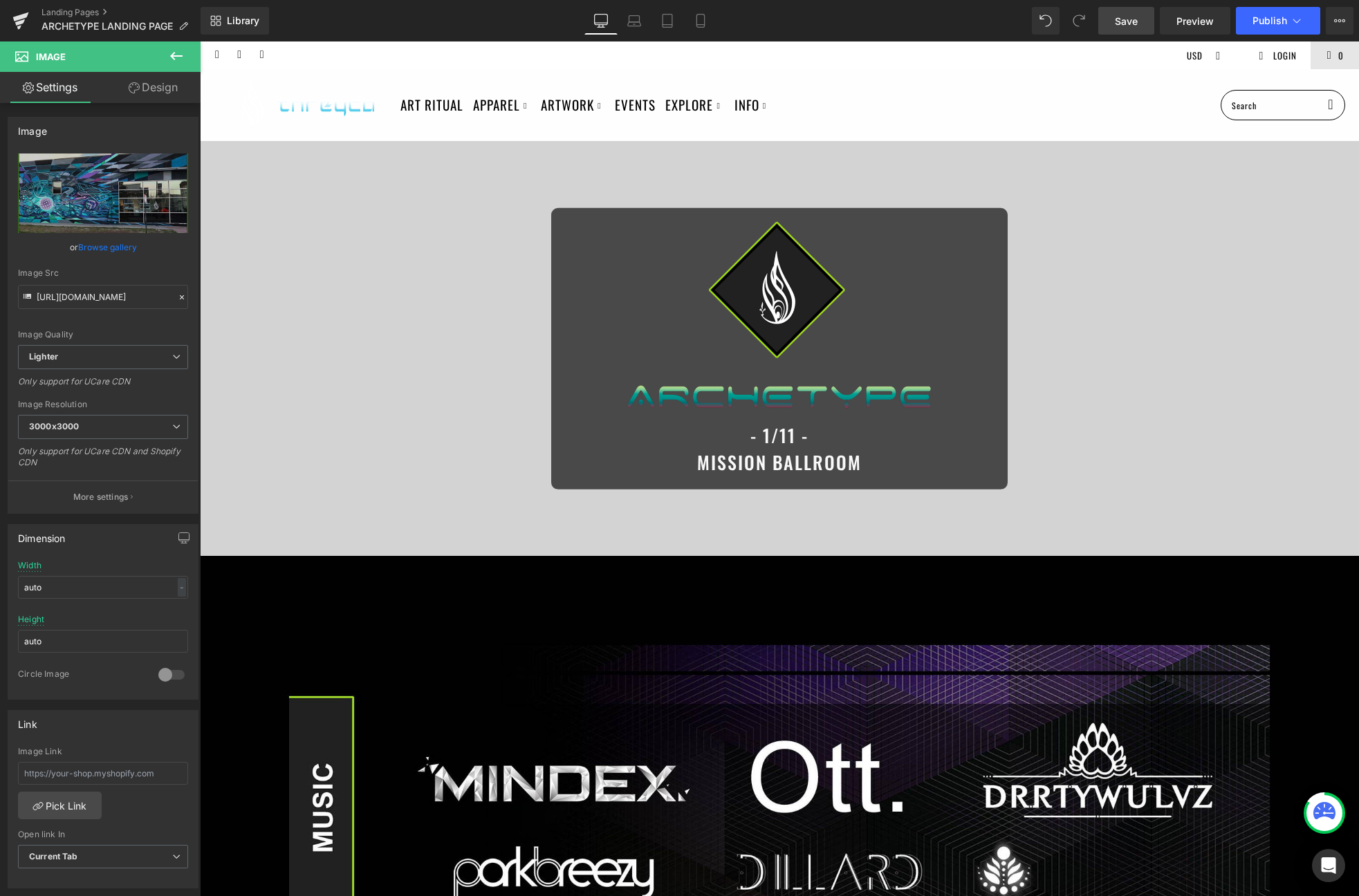
click at [1152, 15] on link "Save" at bounding box center [1125, 21] width 56 height 28
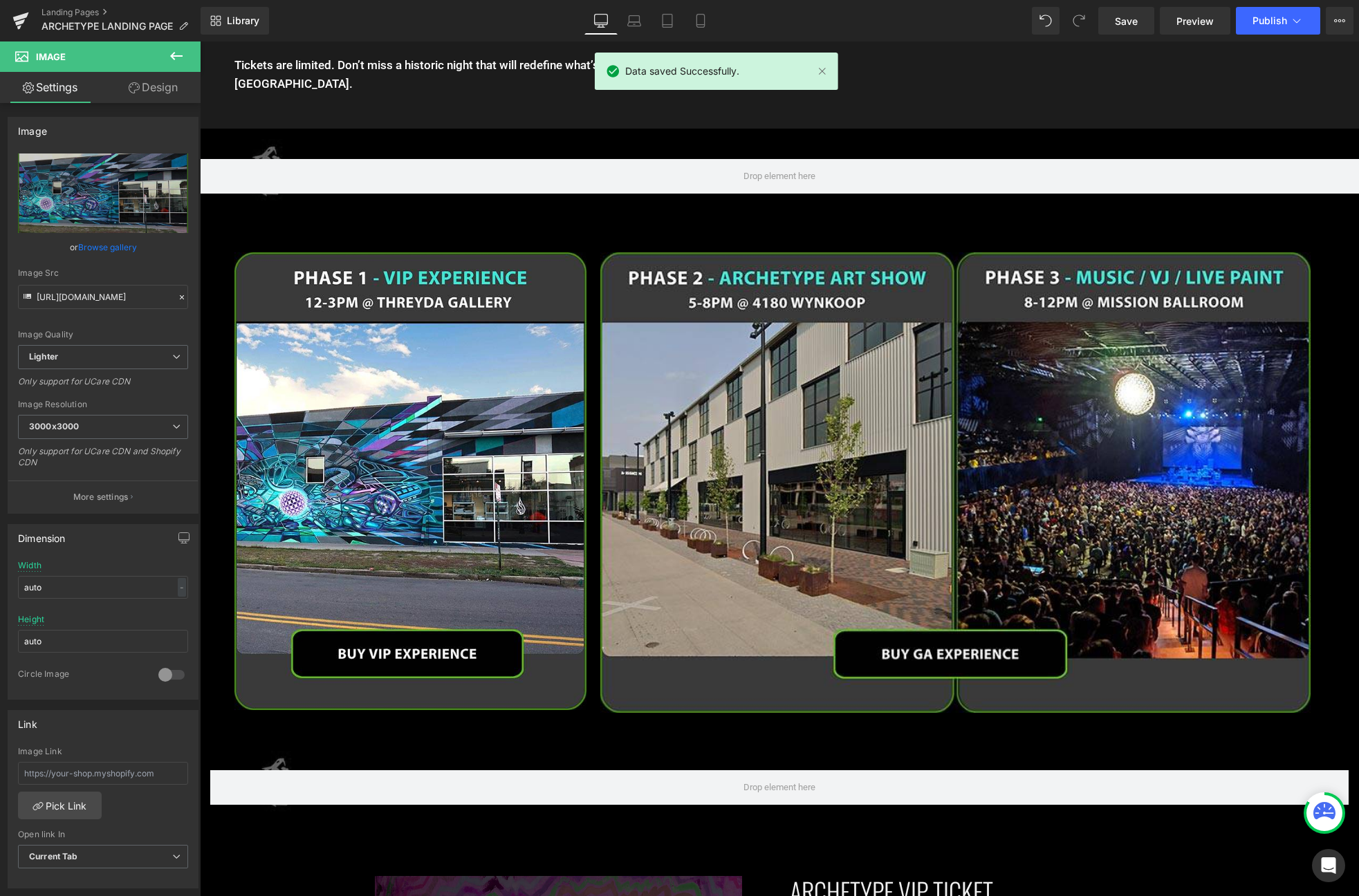
scroll to position [2103, 0]
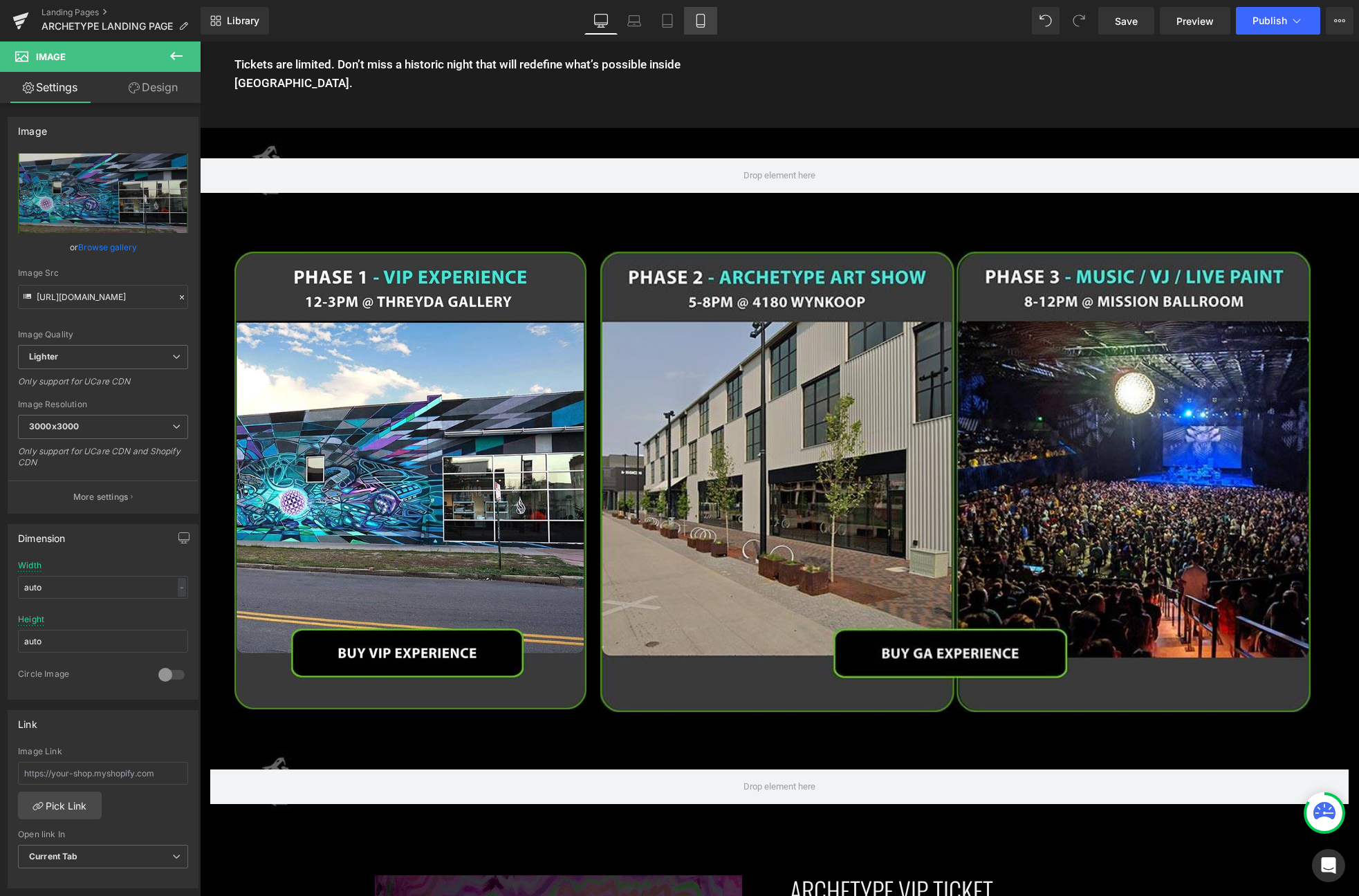
click at [704, 23] on icon at bounding box center [700, 21] width 7 height 13
type input "100"
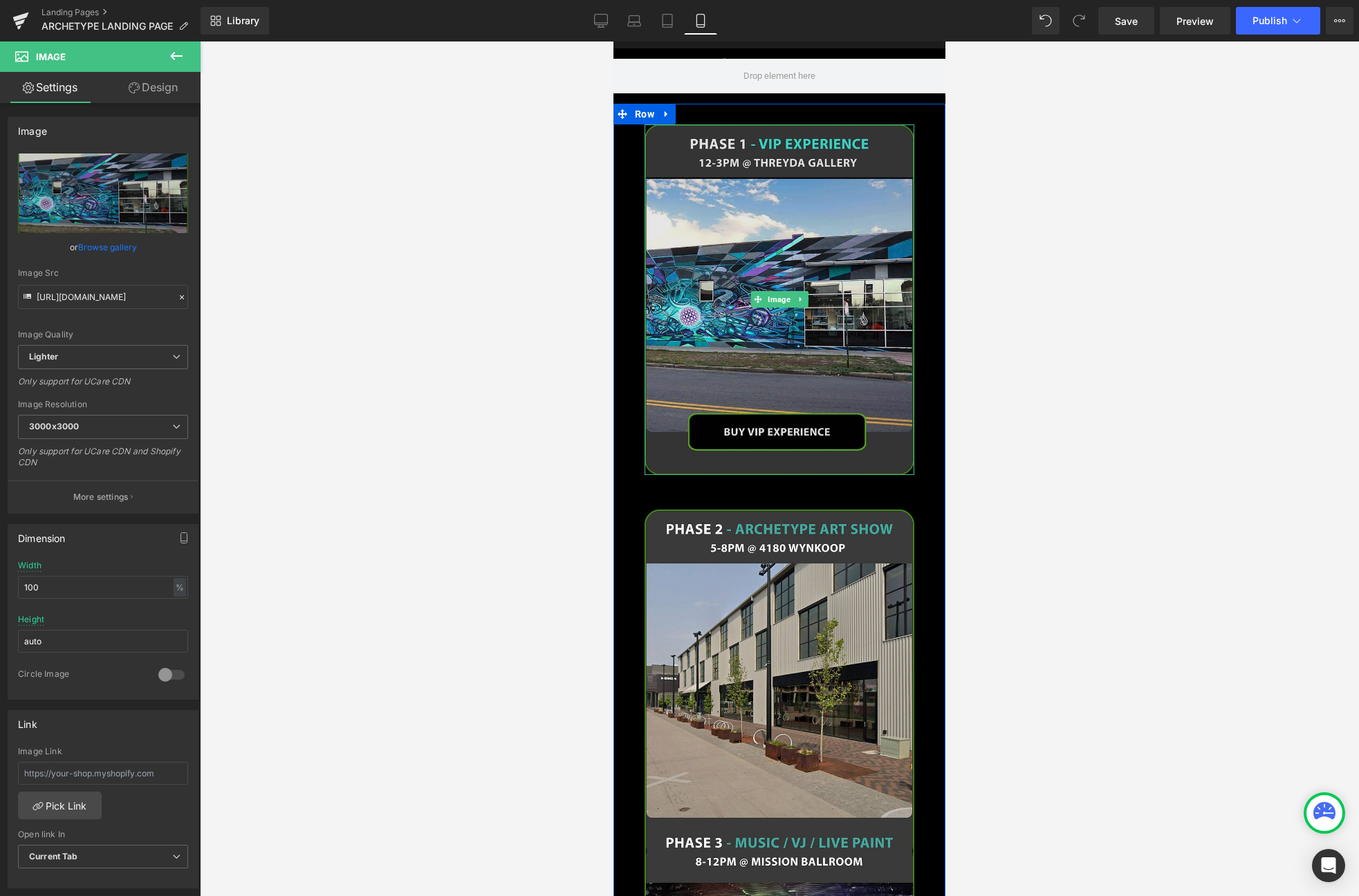
scroll to position [2081, 0]
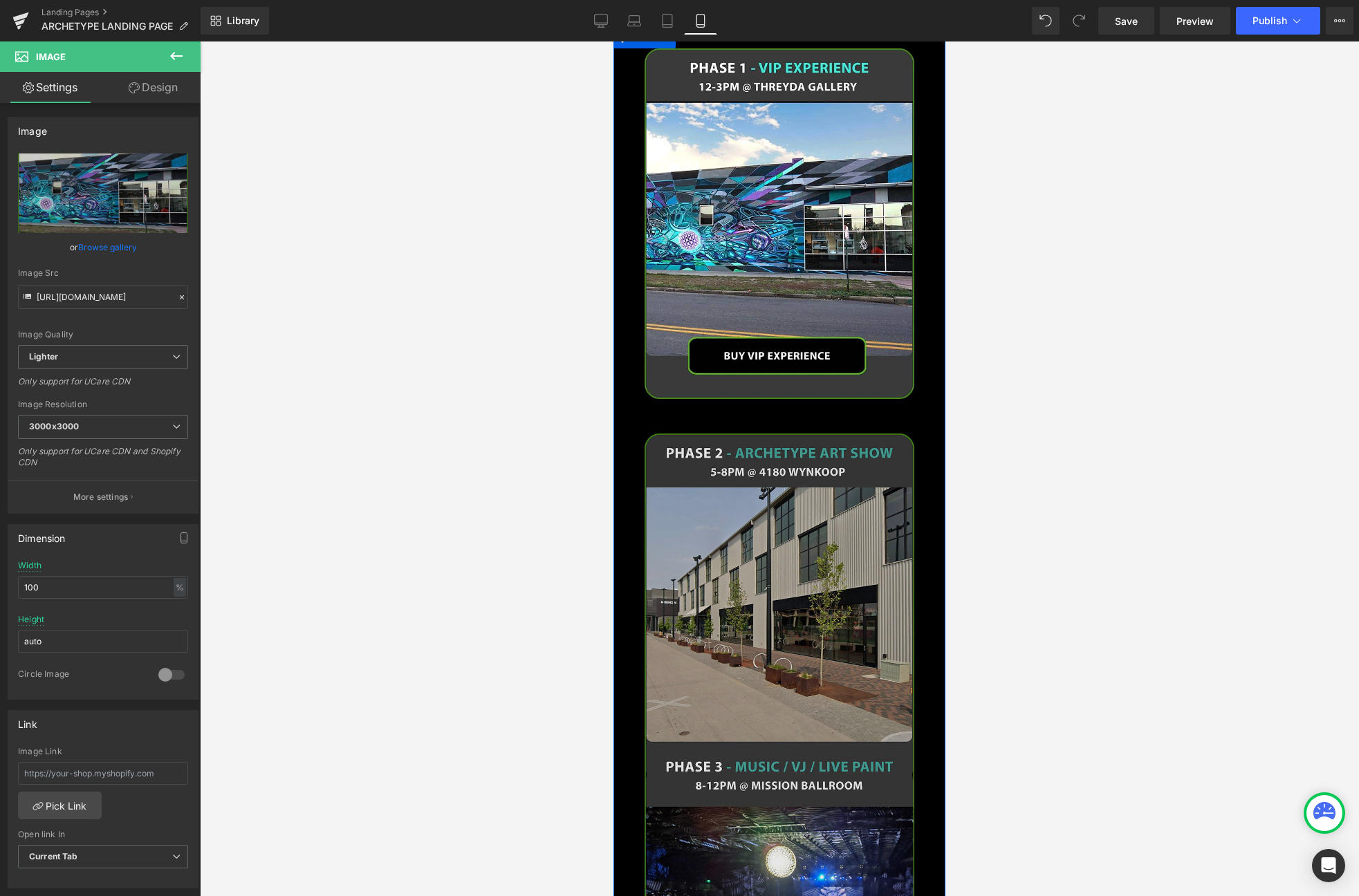
click at [775, 477] on img at bounding box center [779, 775] width 270 height 684
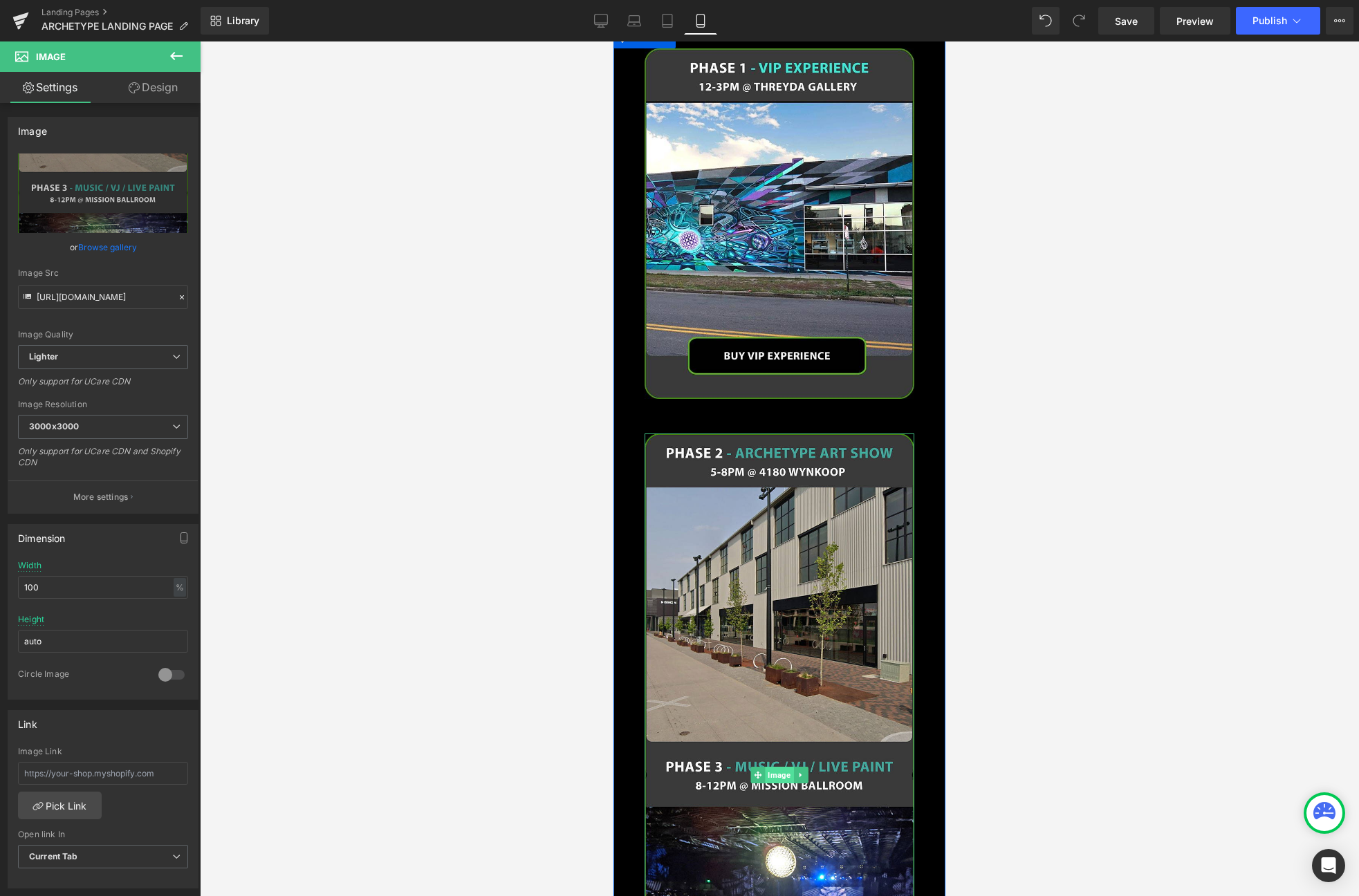
click at [781, 767] on span "Image" at bounding box center [778, 775] width 28 height 16
click at [113, 251] on link "Browse gallery" at bounding box center [107, 247] width 58 height 24
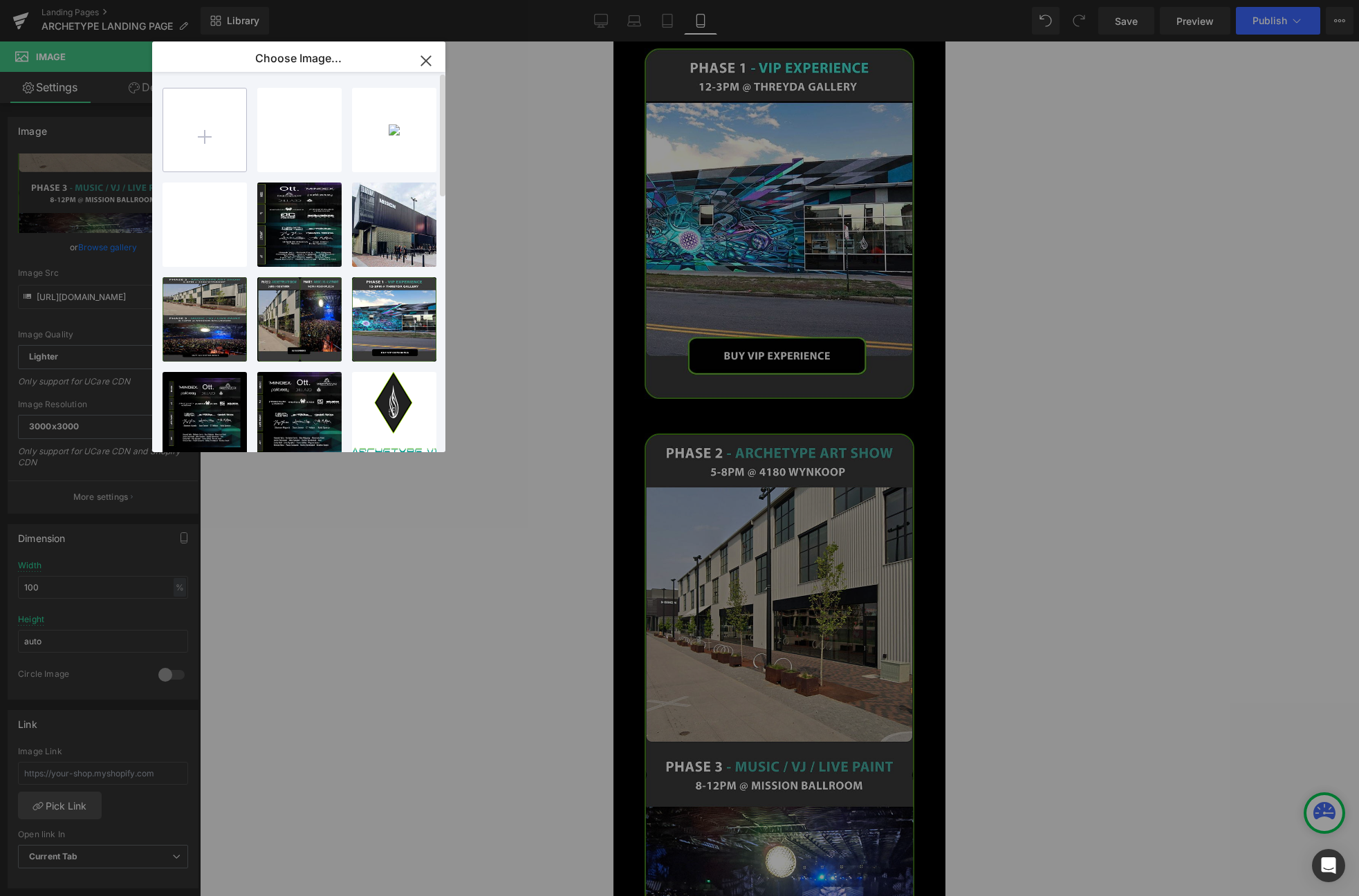
click at [184, 127] on input "file" at bounding box center [204, 130] width 83 height 83
type input "C:\fakepath\g2.jpg"
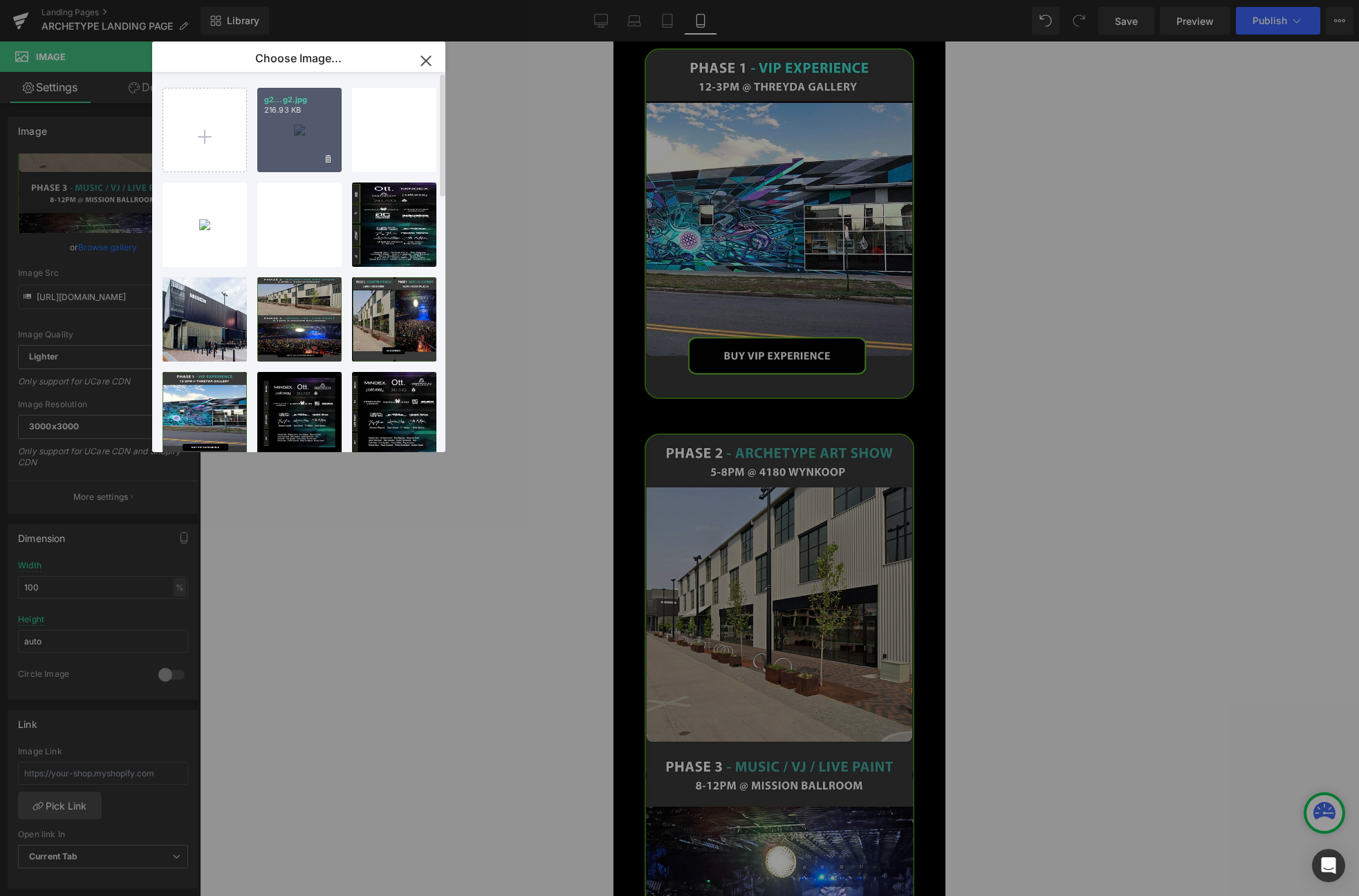
click at [305, 136] on div "g2...g2.jpg 216.93 KB" at bounding box center [299, 130] width 84 height 84
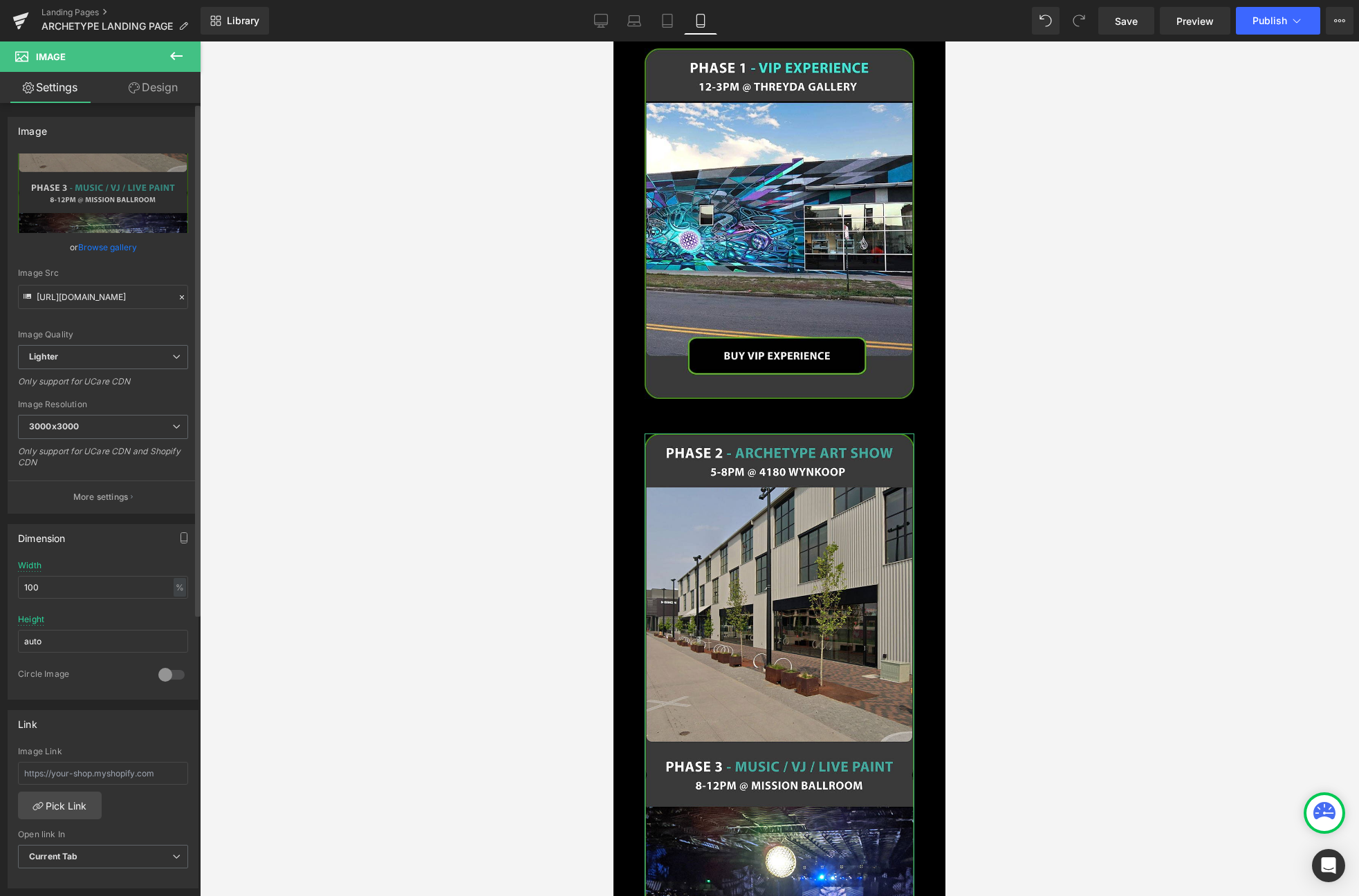
click at [87, 244] on link "Browse gallery" at bounding box center [107, 247] width 58 height 24
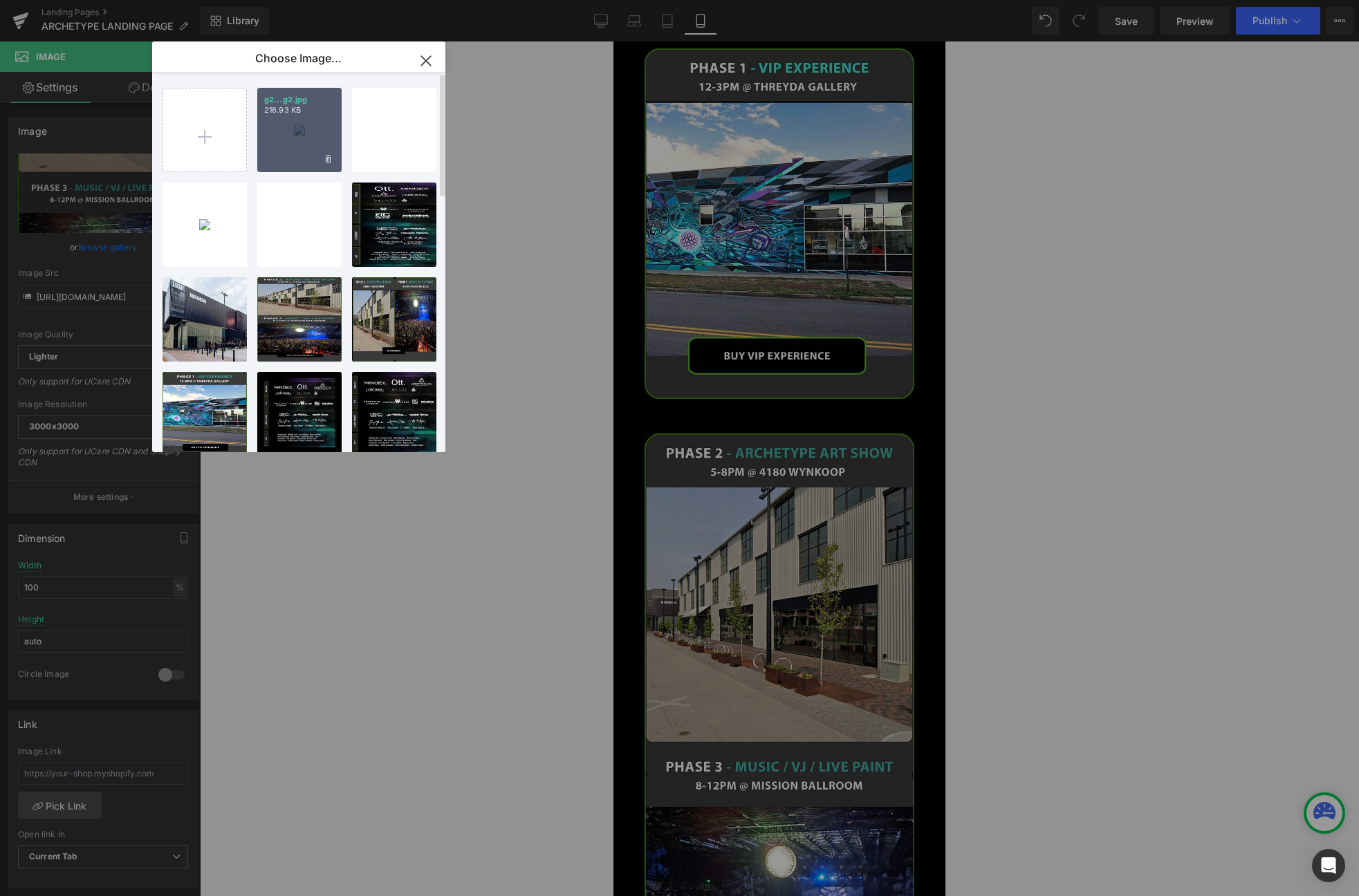
click at [287, 126] on div "g2...g2.jpg 216.93 KB" at bounding box center [299, 130] width 84 height 84
type input "https://ucarecdn.com/5e9358c2-6525-4f41-81e9-9805299e7bfb/-/format/auto/-/previ…"
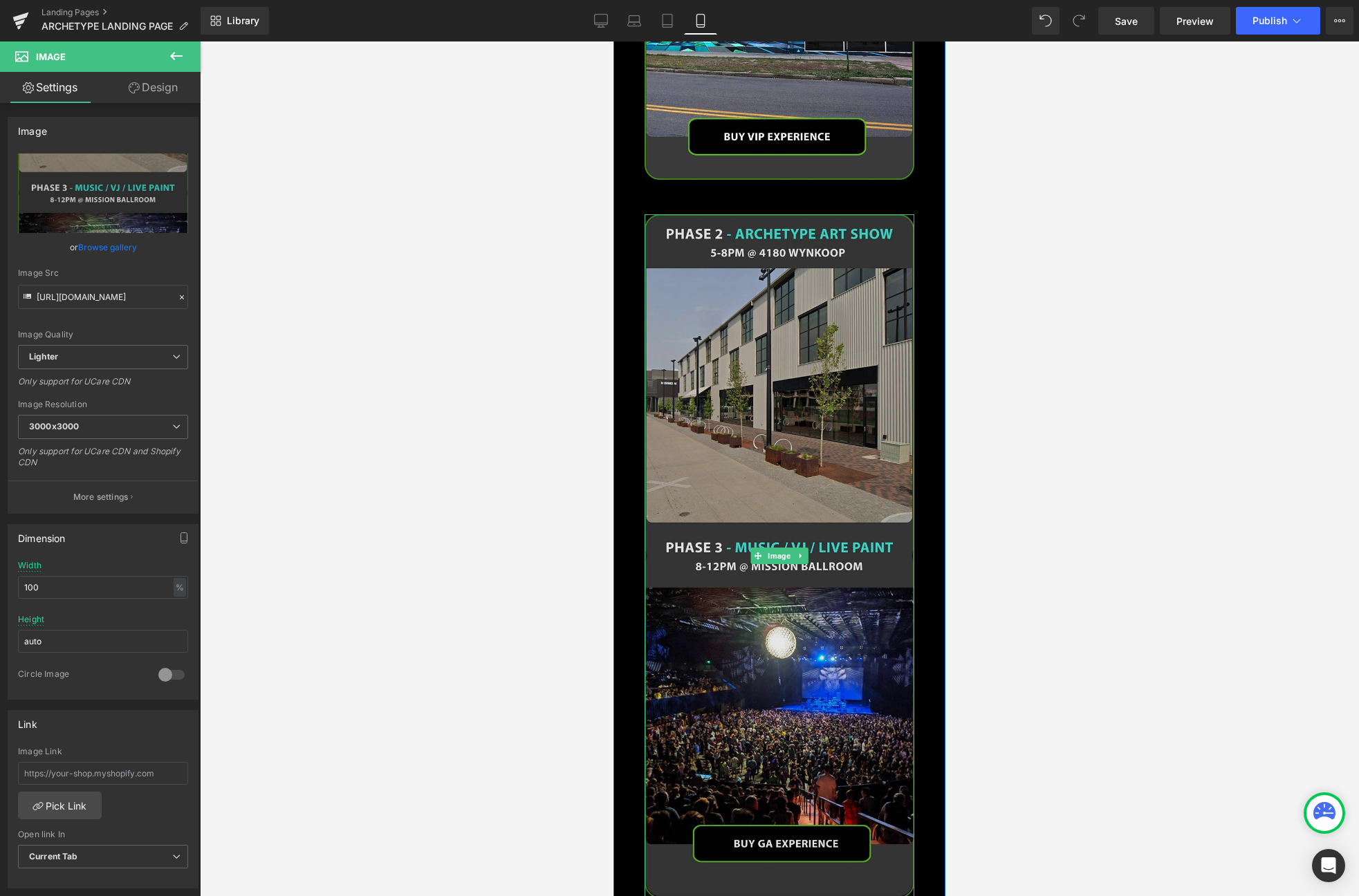
scroll to position [2291, 0]
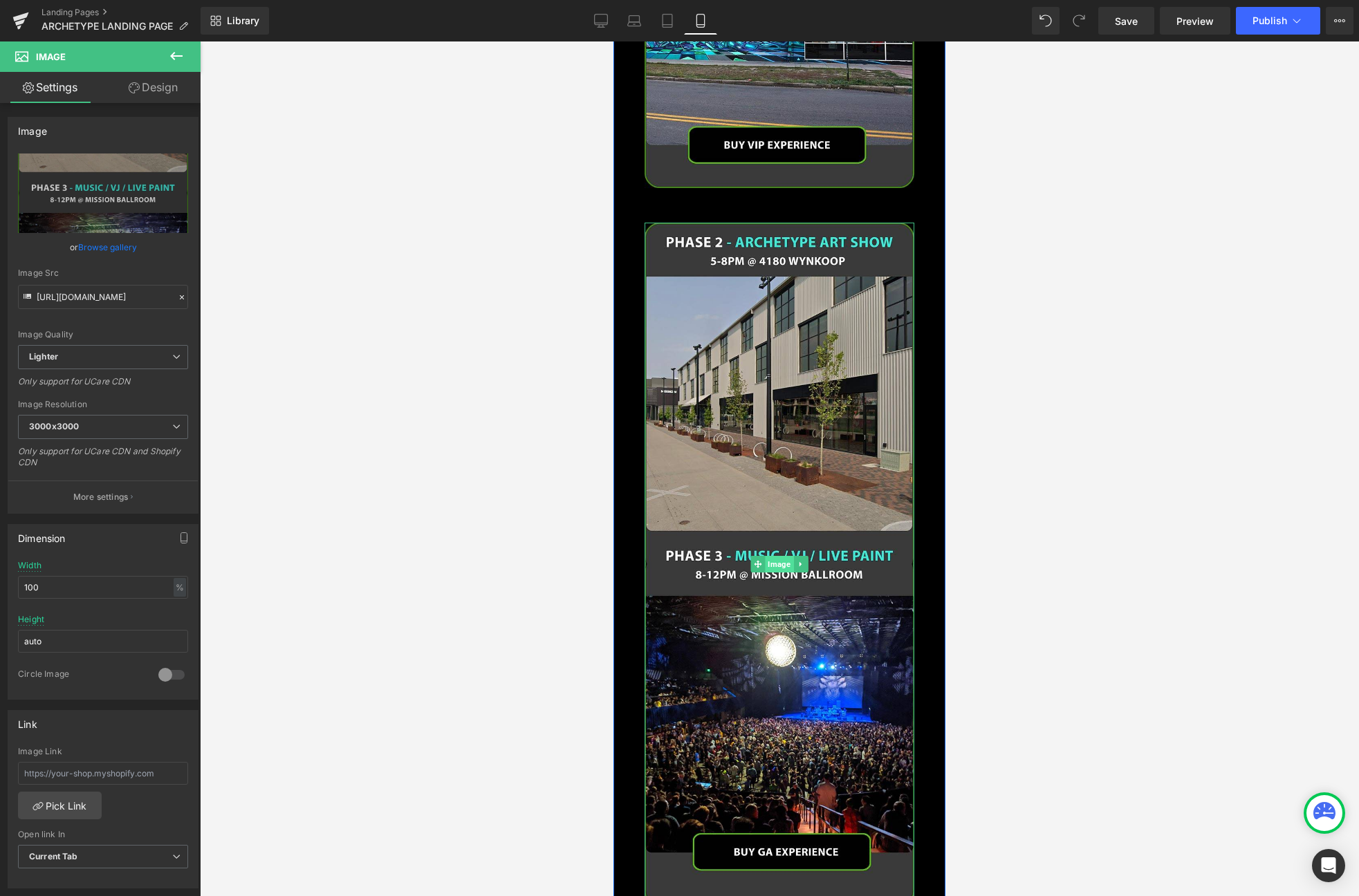
click at [782, 556] on span "Image" at bounding box center [778, 564] width 28 height 16
click at [101, 245] on link "Browse gallery" at bounding box center [107, 247] width 58 height 24
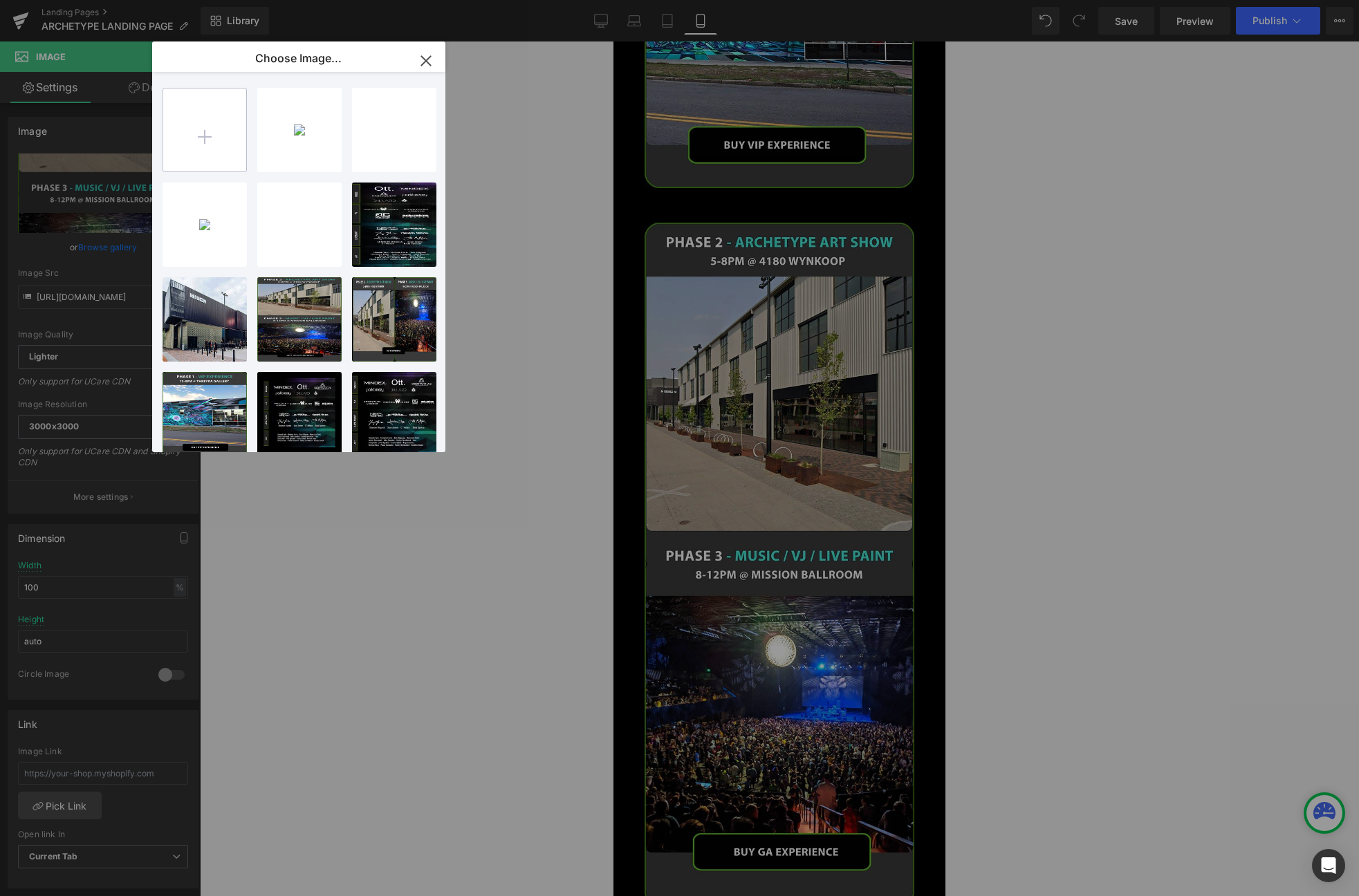
click at [199, 139] on input "file" at bounding box center [204, 130] width 83 height 83
type input "C:\fakepath\ga3.jpg"
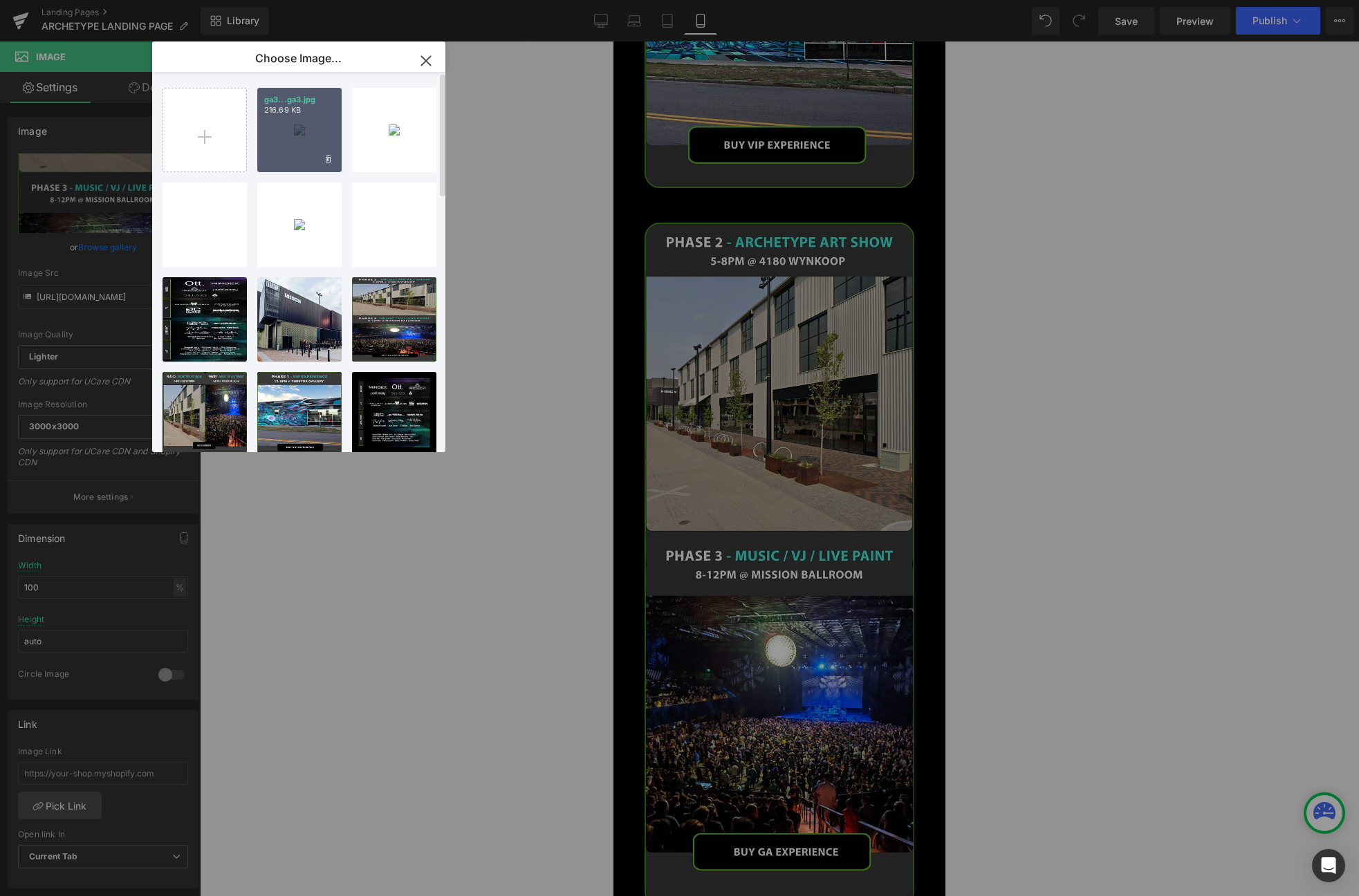
click at [322, 130] on div "ga3...ga3.jpg 216.69 KB" at bounding box center [299, 130] width 84 height 84
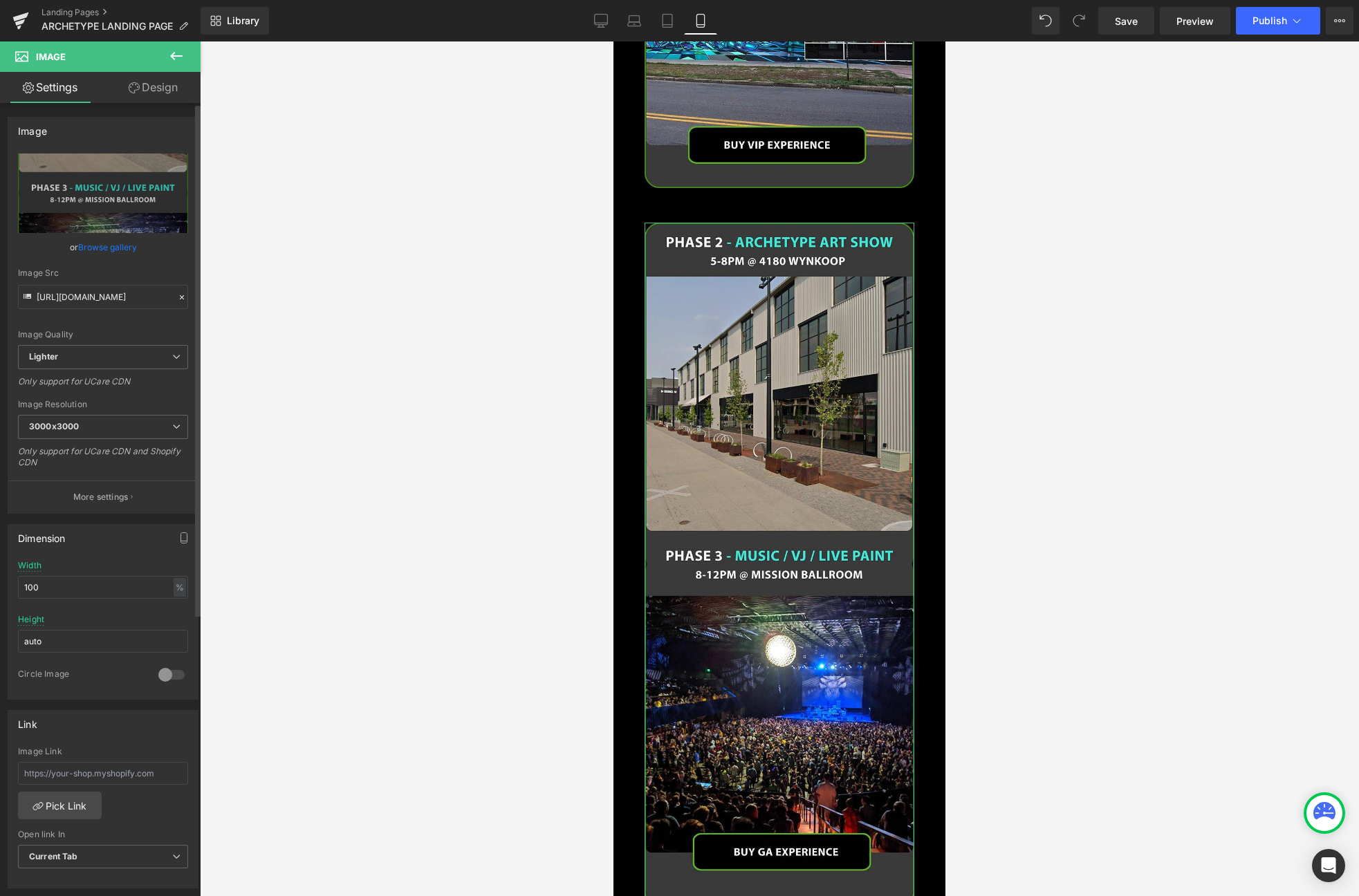
click at [120, 244] on link "Browse gallery" at bounding box center [107, 247] width 58 height 24
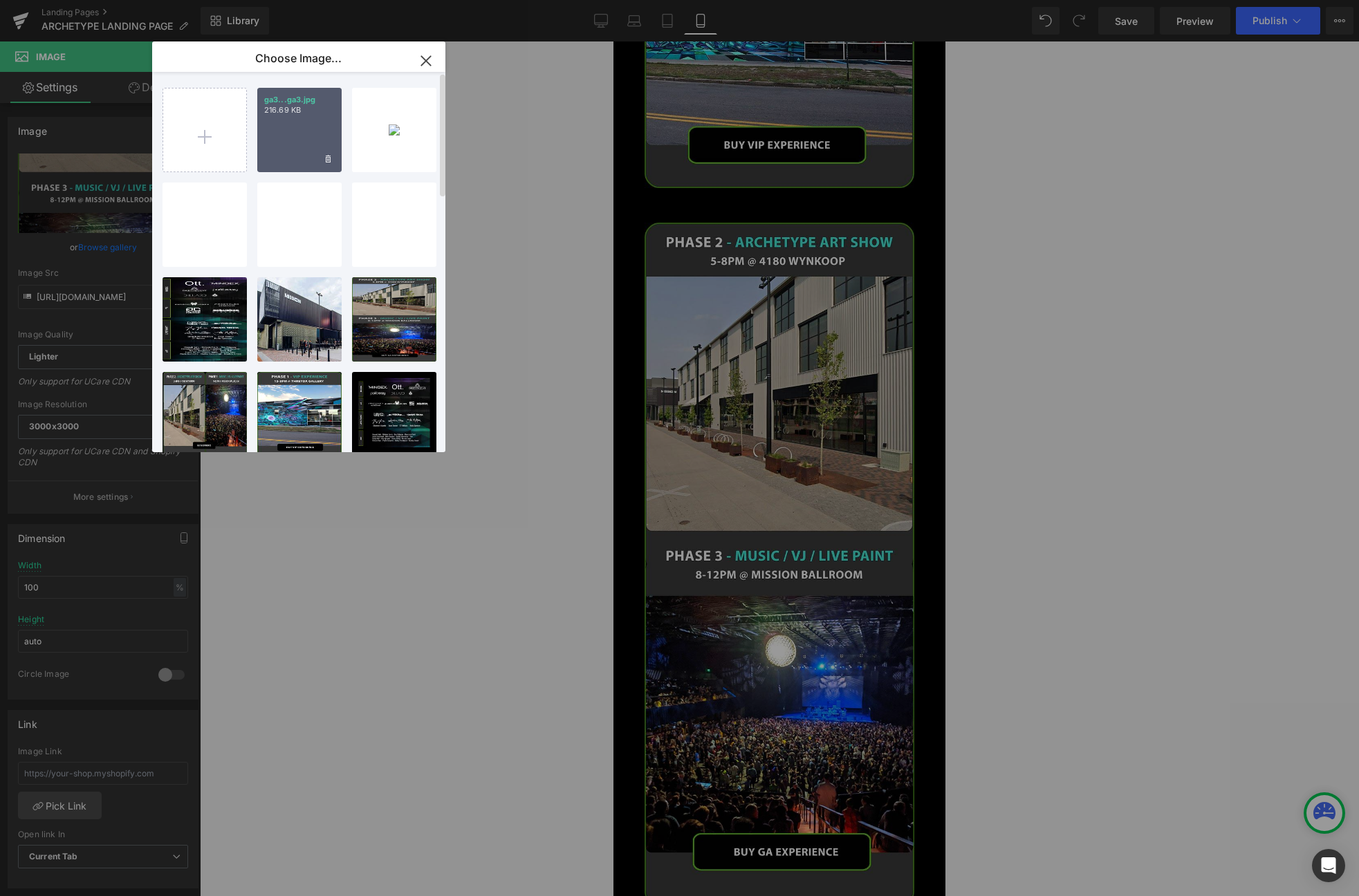
click at [306, 131] on div "ga3...ga3.jpg 216.69 KB" at bounding box center [299, 130] width 84 height 84
type input "https://ucarecdn.com/5bead864-2e28-4e7b-b6a6-b92161edddce/-/format/auto/-/previ…"
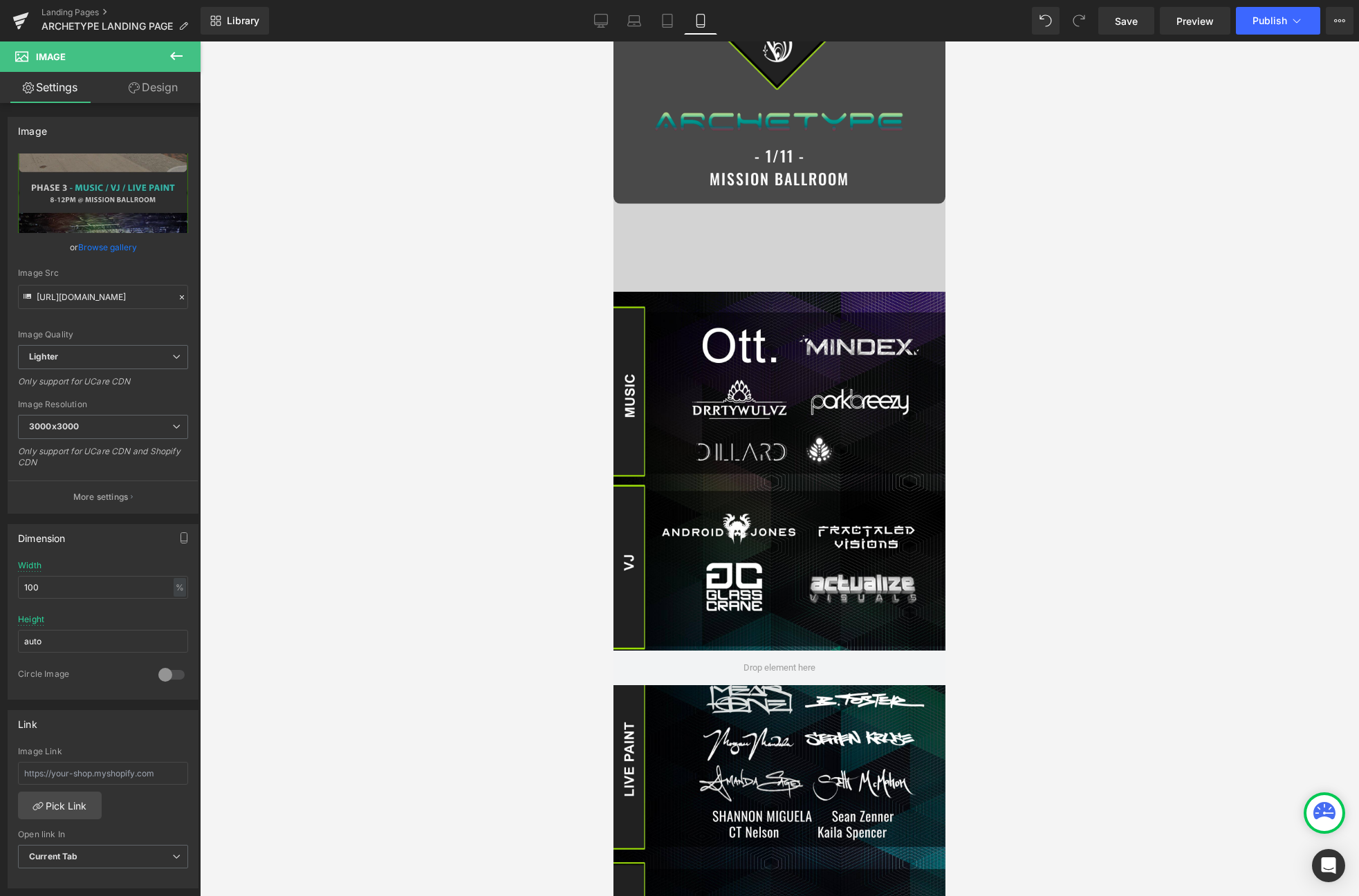
scroll to position [0, 0]
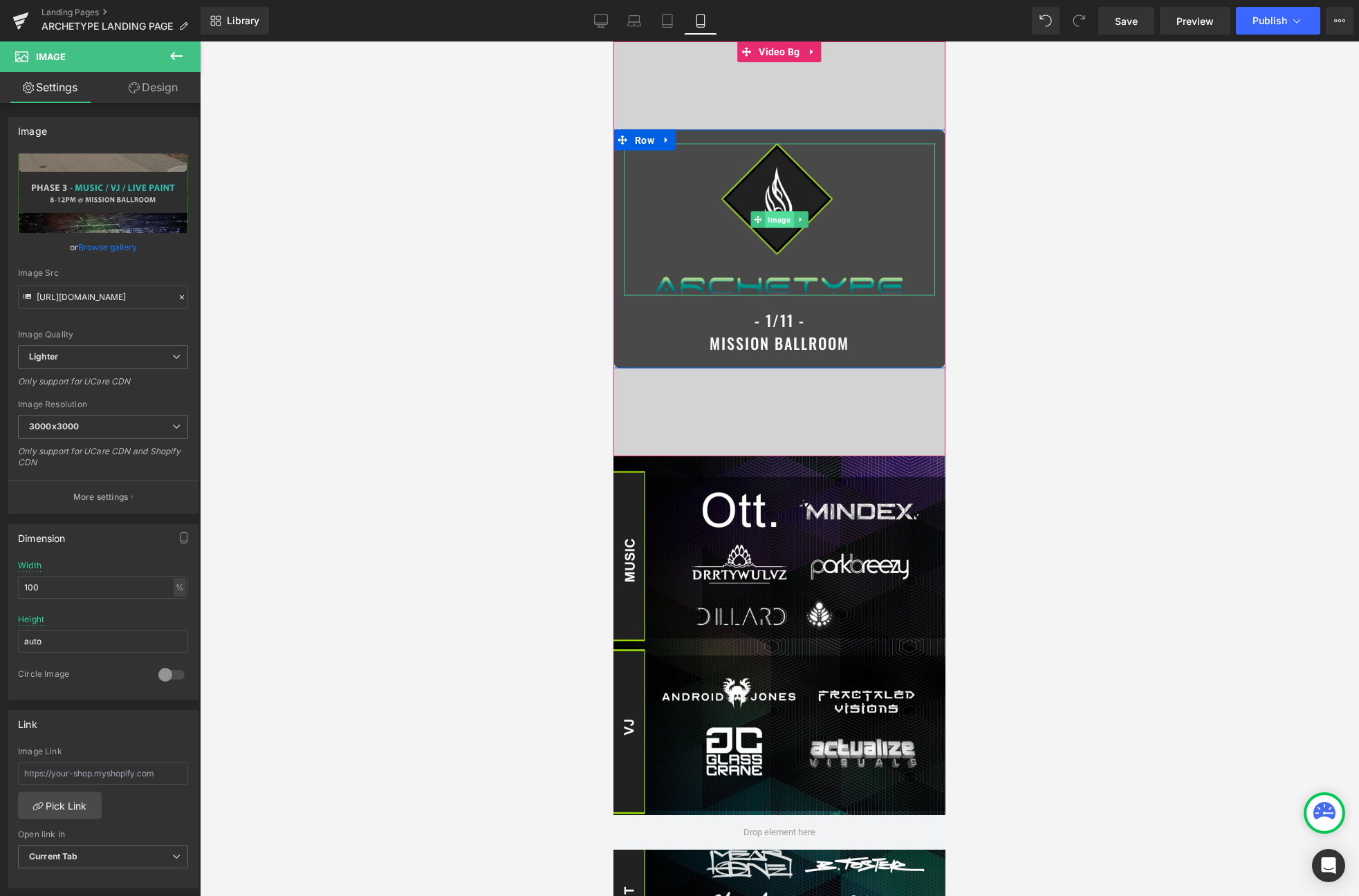
click at [778, 220] on span "Image" at bounding box center [778, 219] width 28 height 16
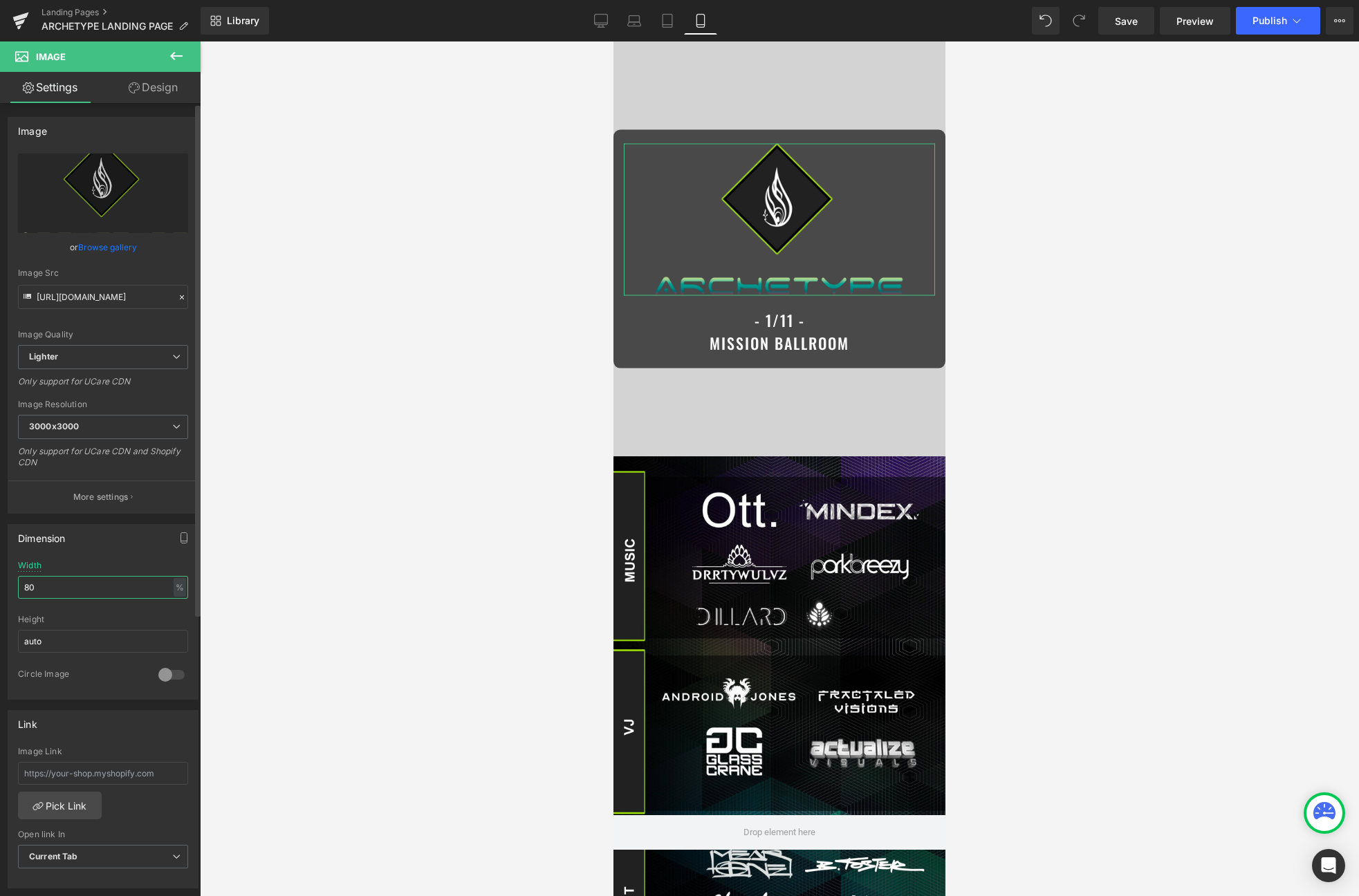
click at [63, 585] on input "80" at bounding box center [103, 587] width 170 height 23
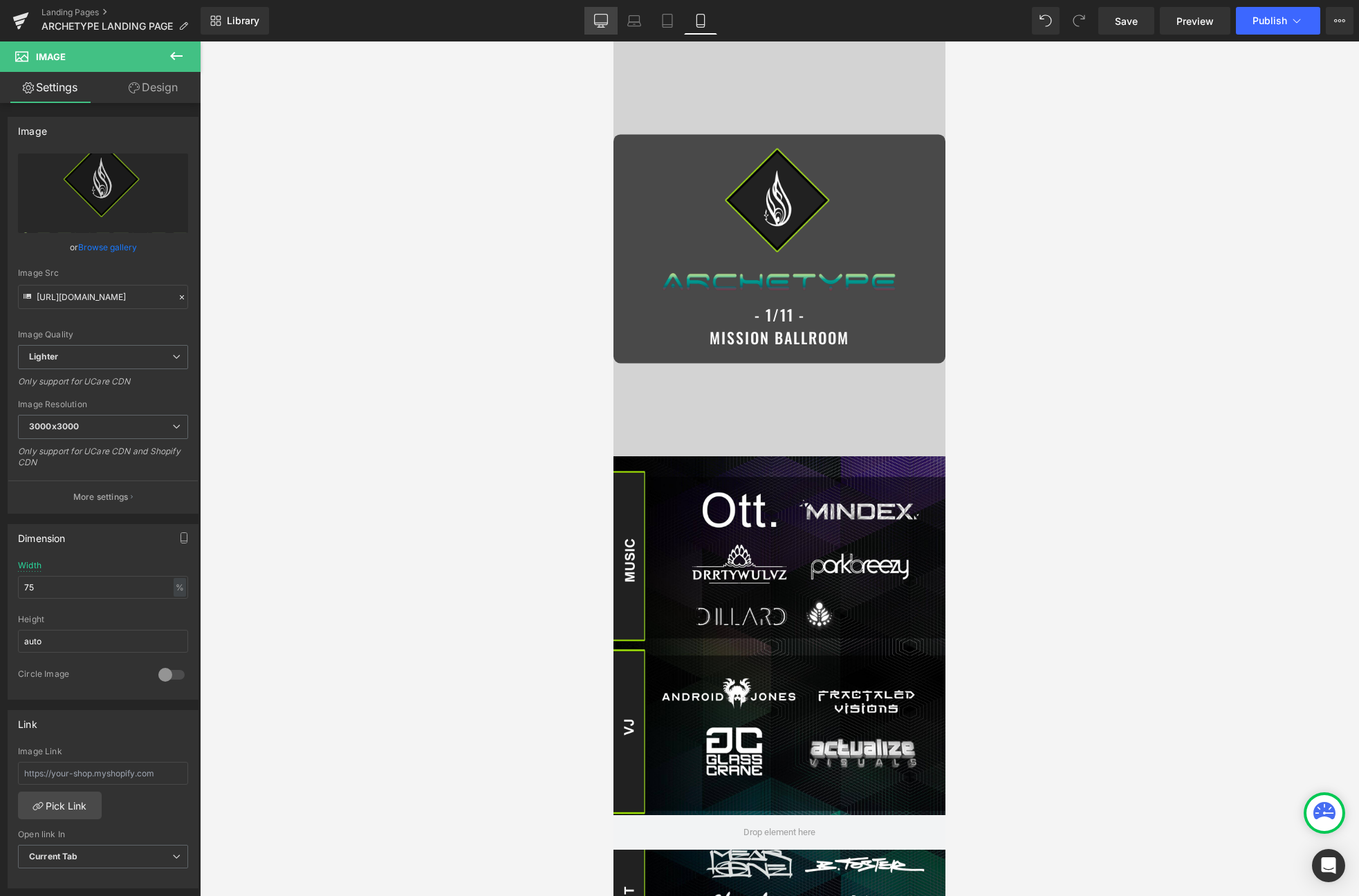
click at [596, 17] on icon at bounding box center [601, 20] width 14 height 14
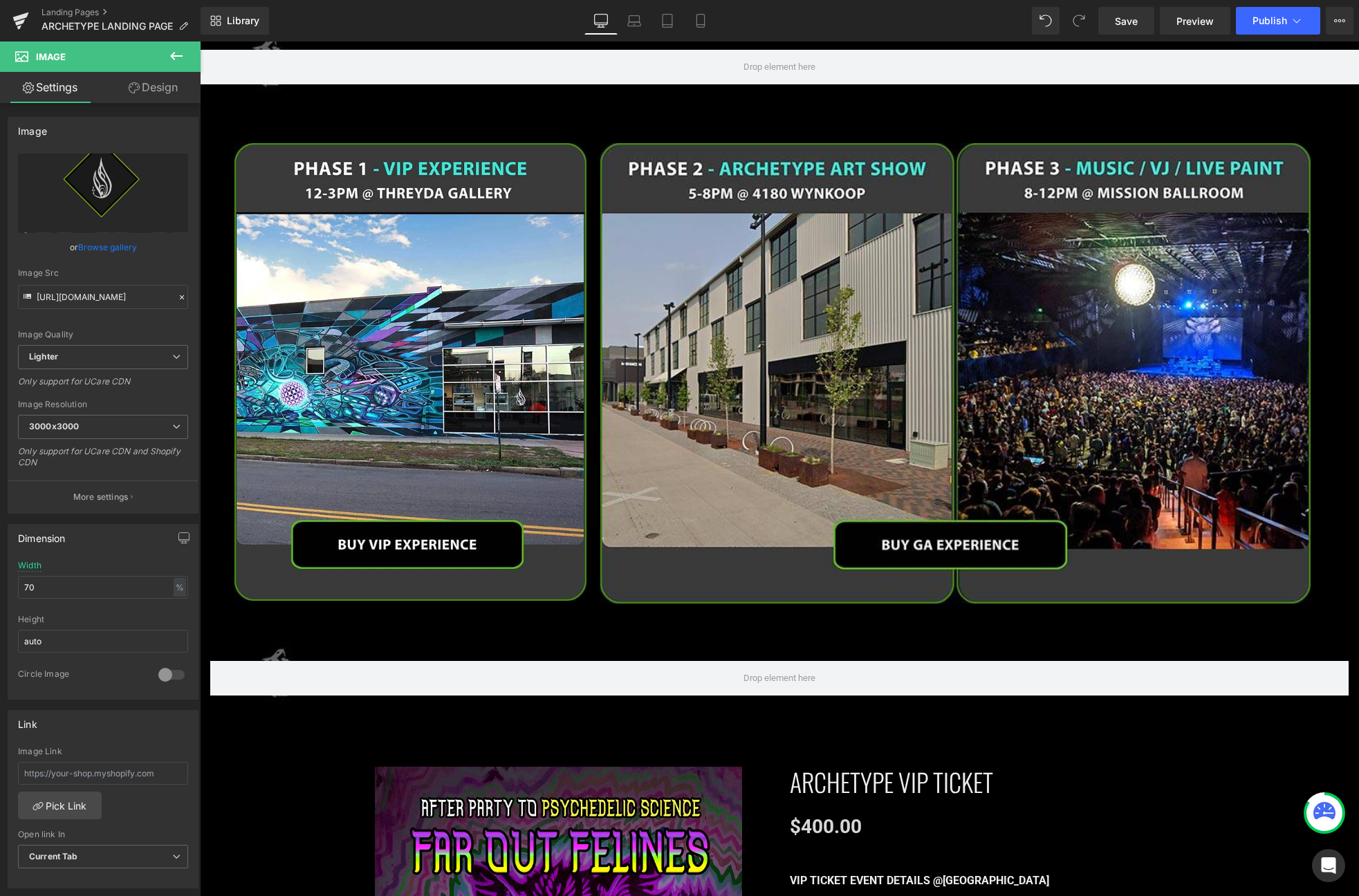
scroll to position [1913, 0]
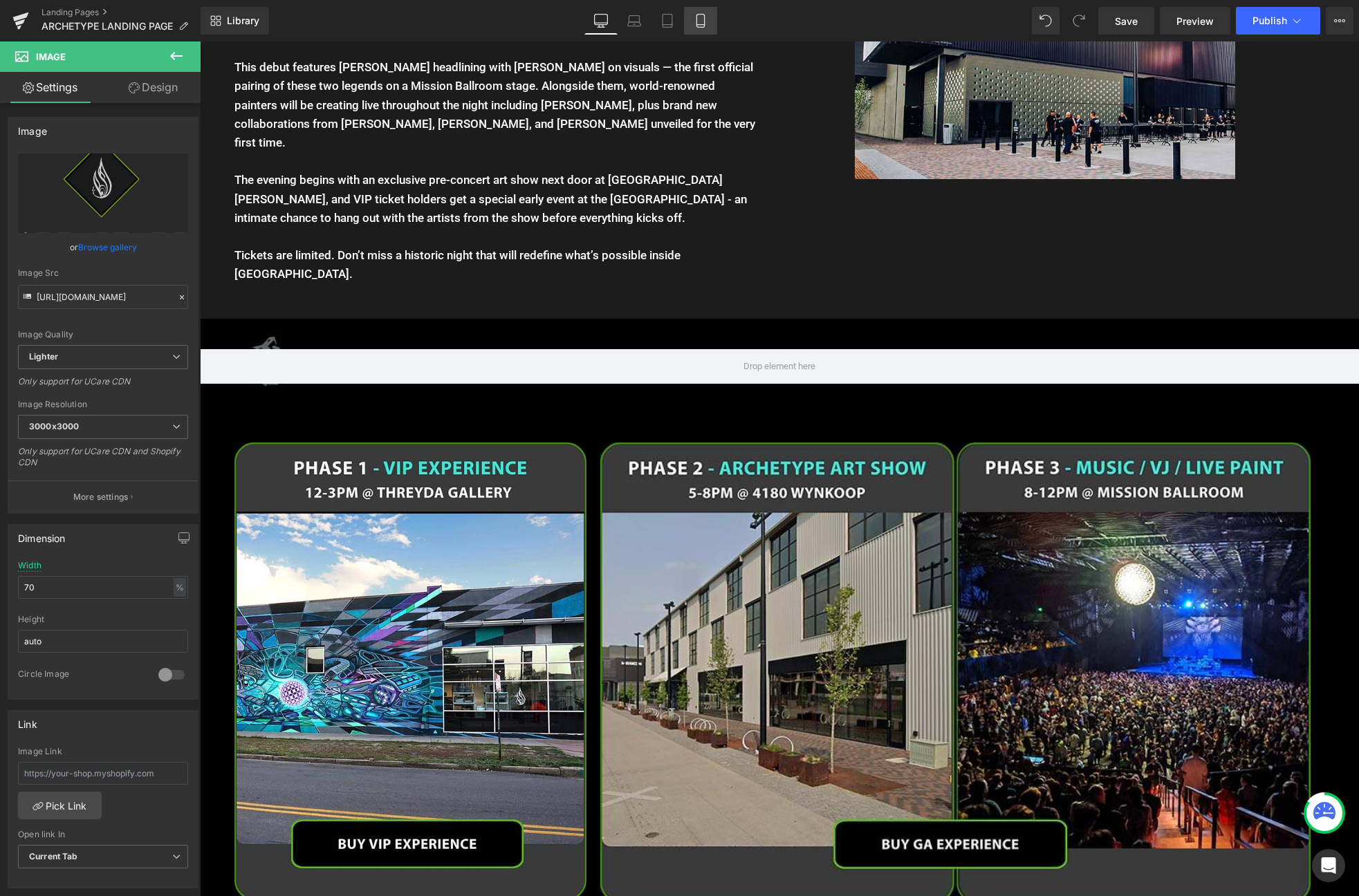
click at [697, 14] on icon at bounding box center [700, 20] width 14 height 14
type input "75"
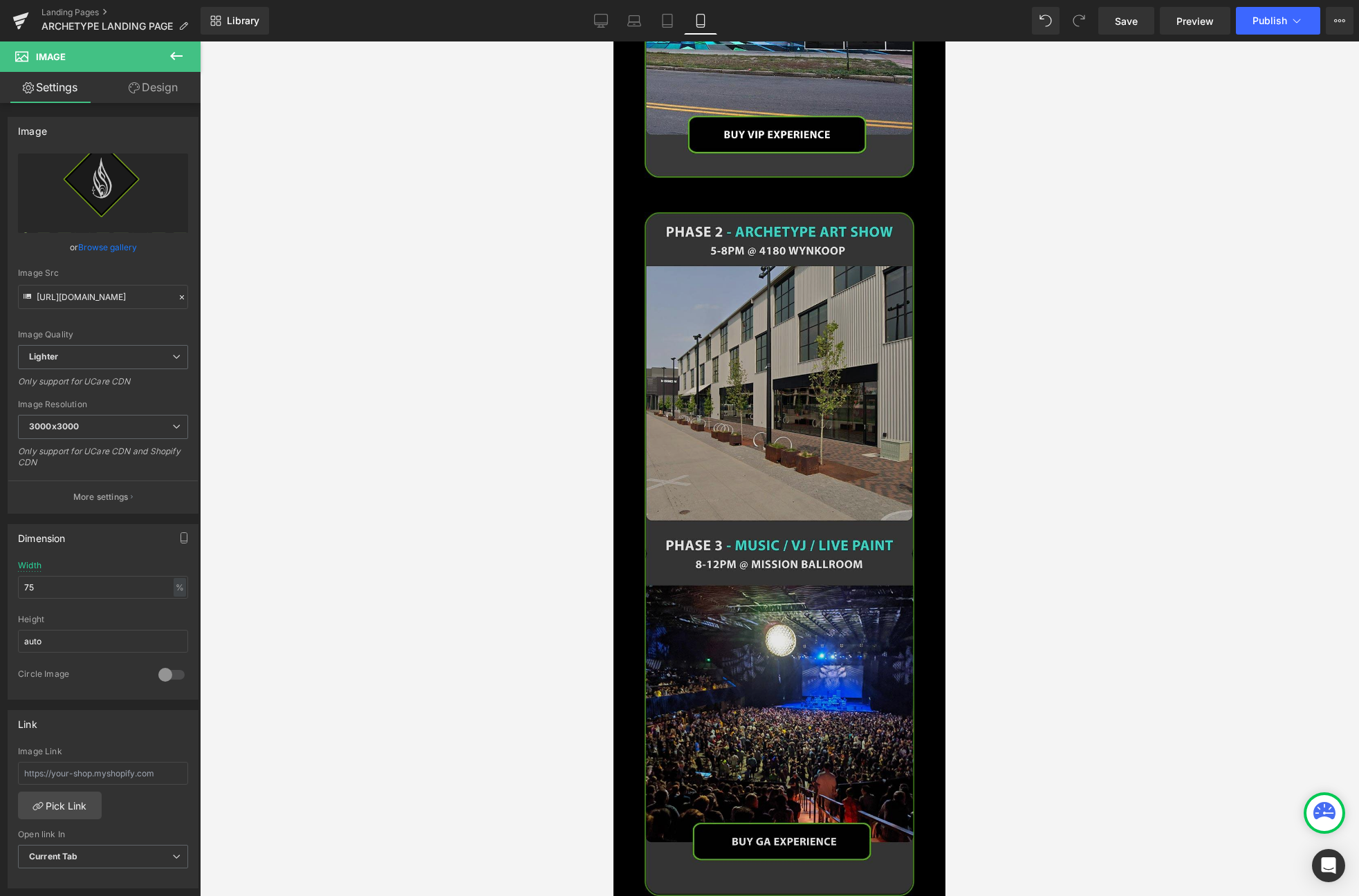
scroll to position [2301, 0]
click at [781, 281] on img at bounding box center [779, 555] width 270 height 684
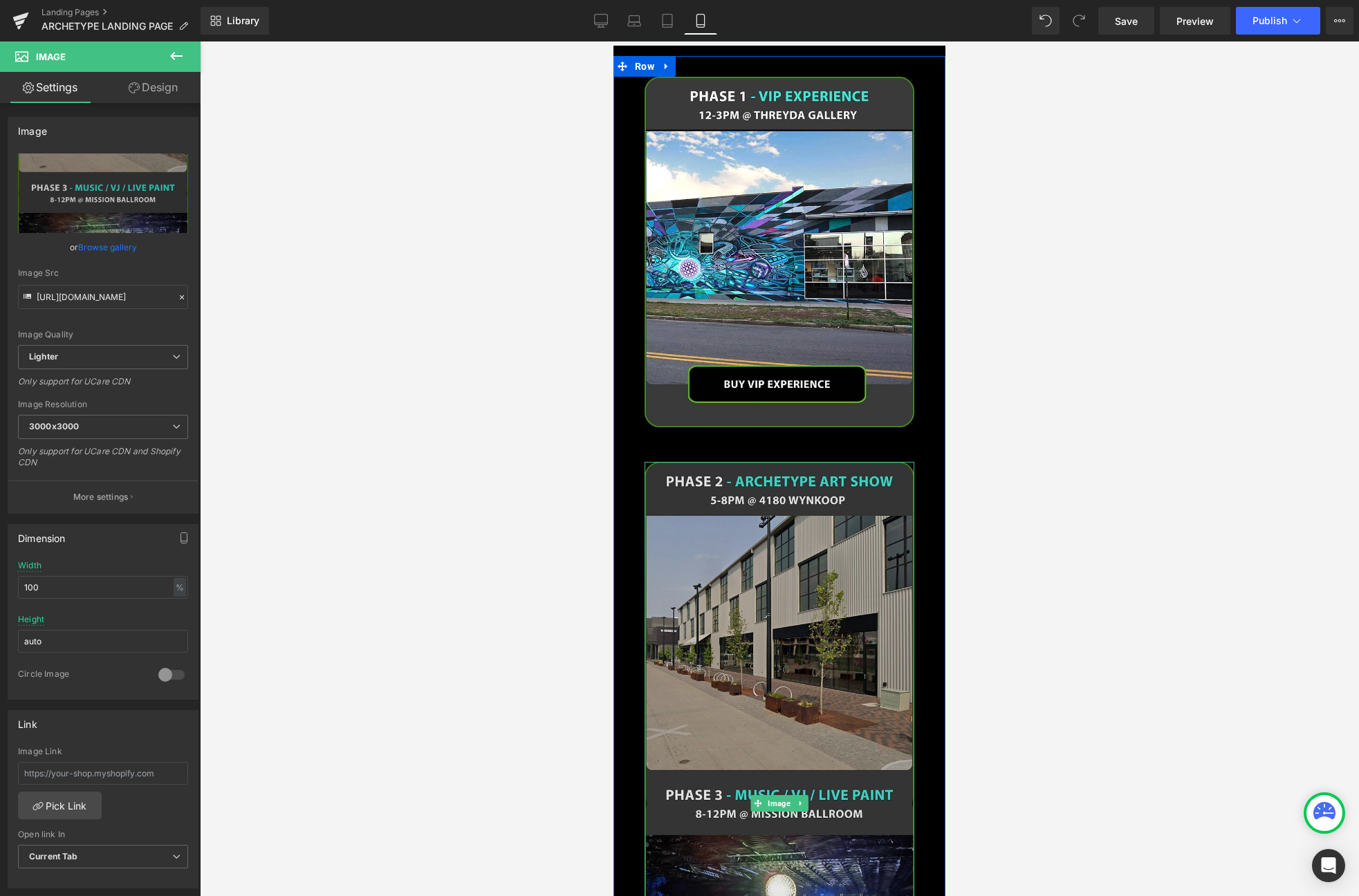
scroll to position [1890, 0]
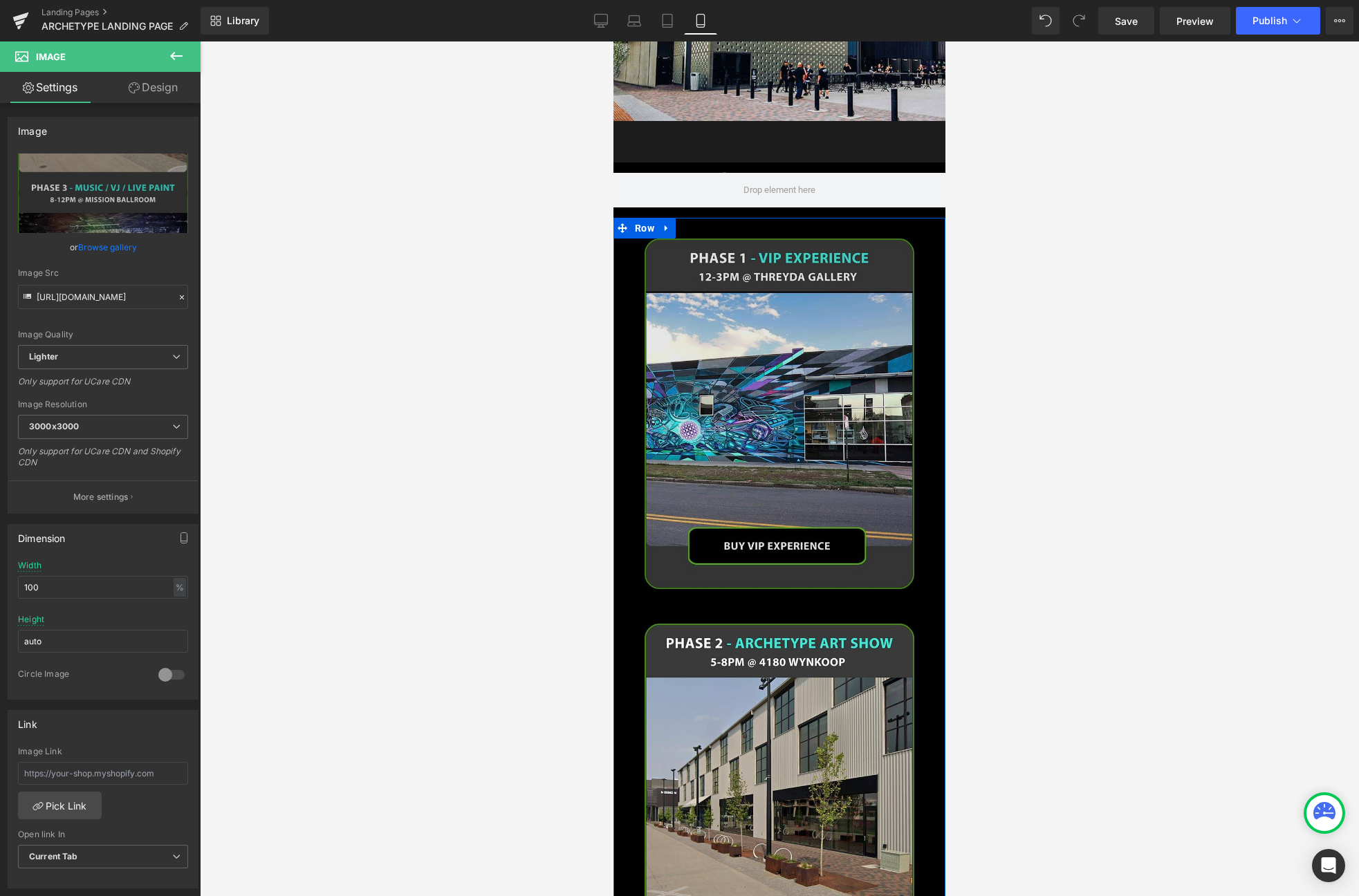
click at [805, 379] on img at bounding box center [779, 414] width 270 height 350
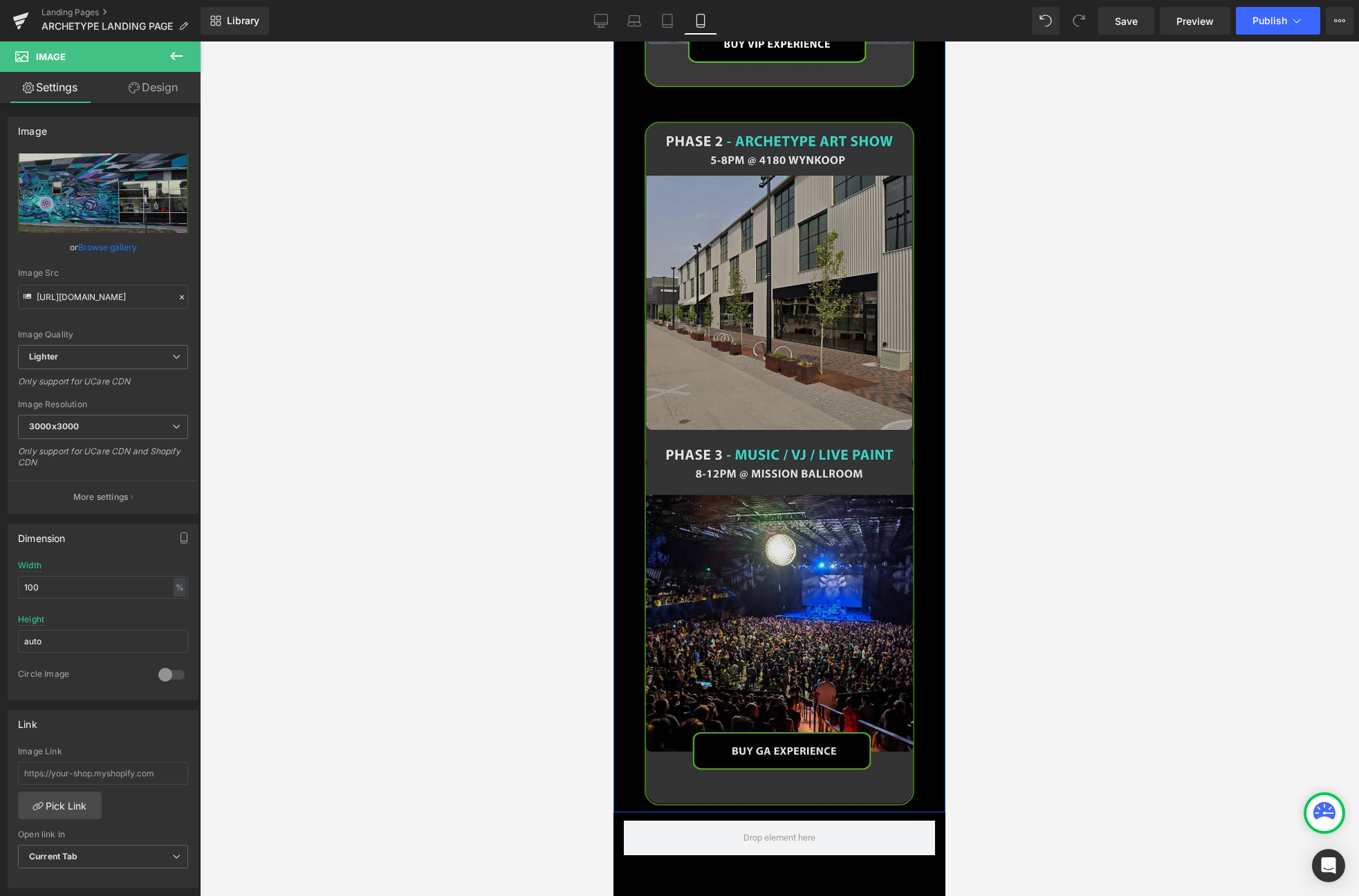
scroll to position [2386, 0]
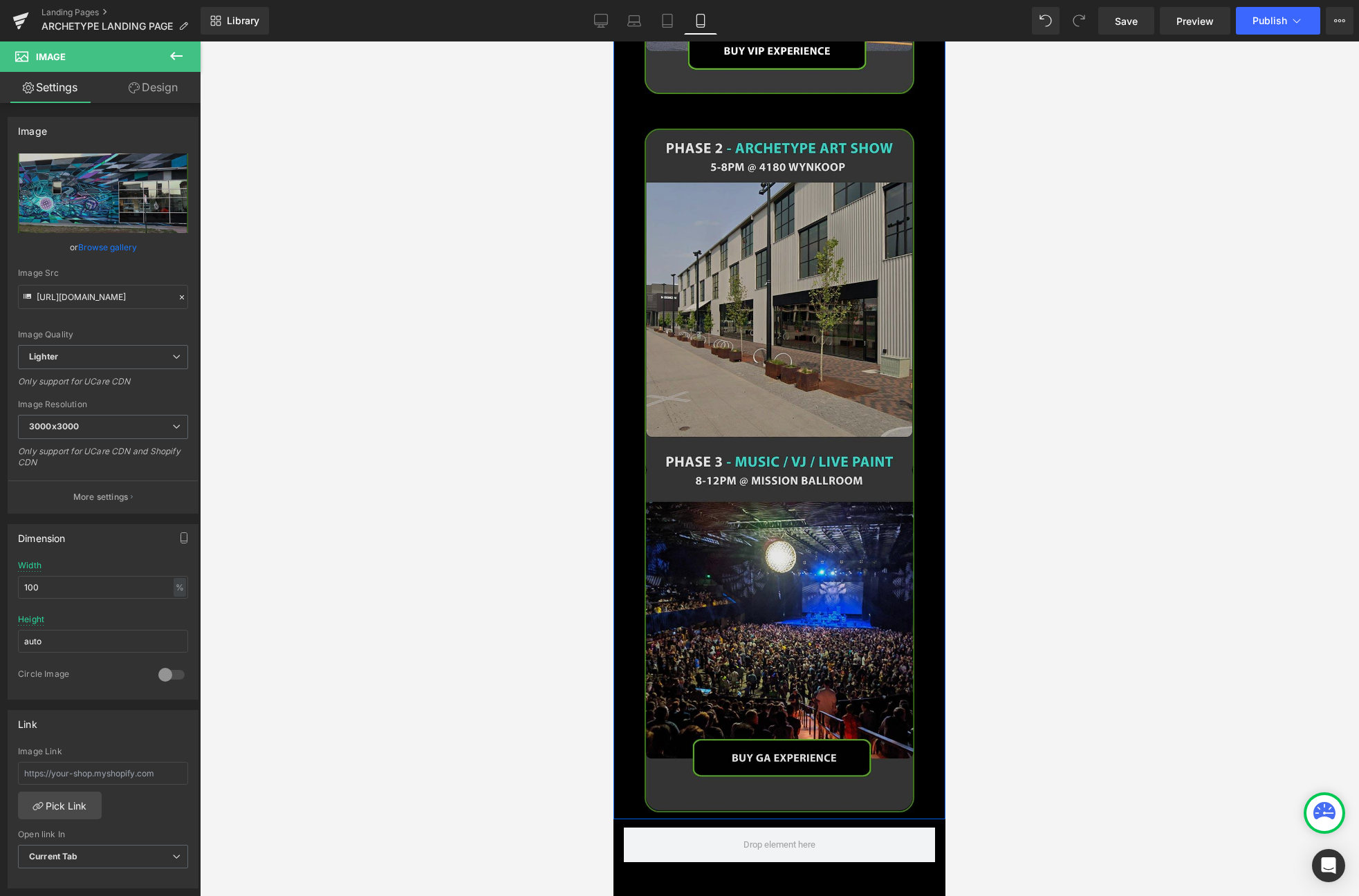
click at [782, 318] on img at bounding box center [779, 470] width 270 height 684
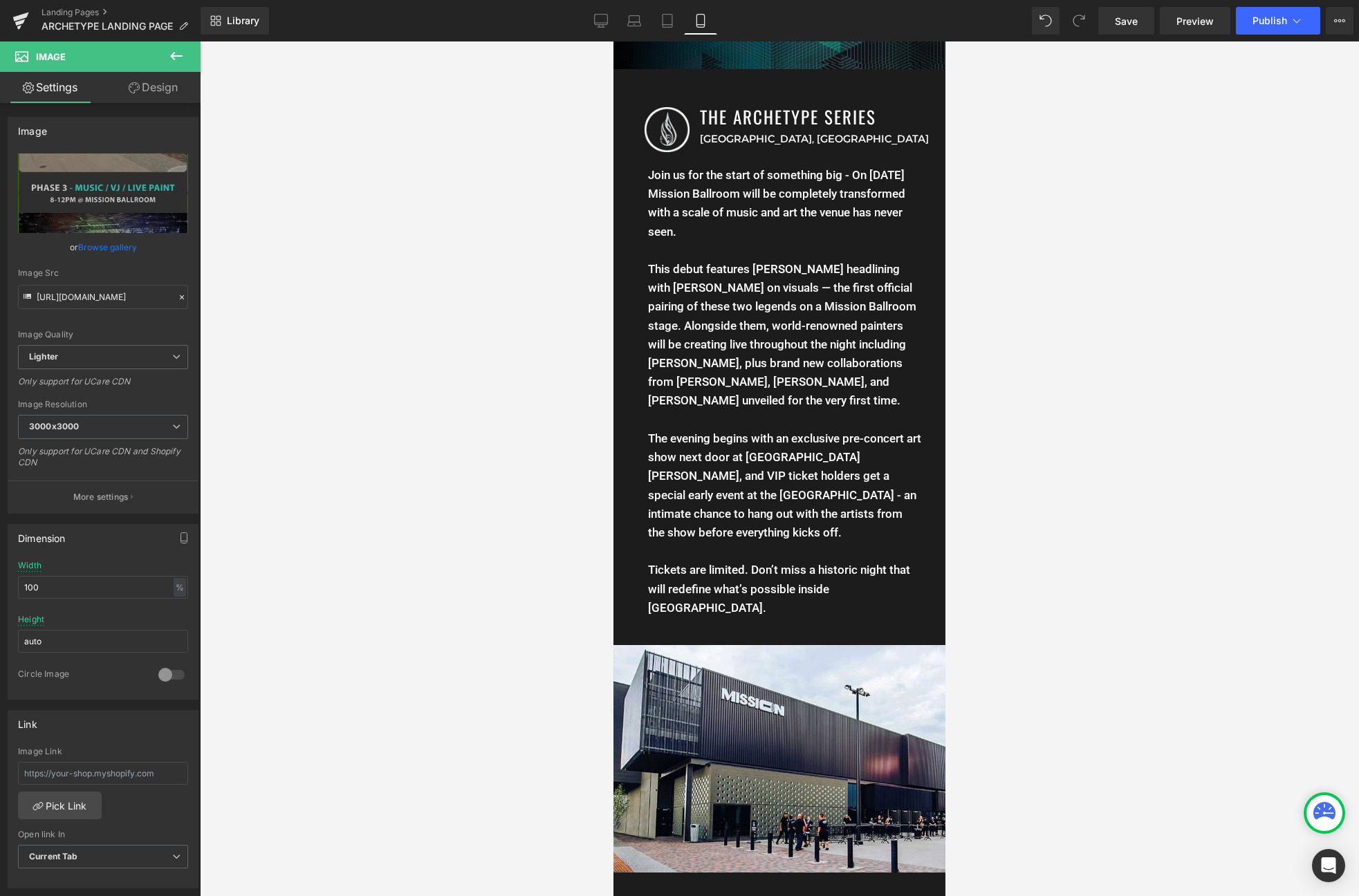
scroll to position [1062, 0]
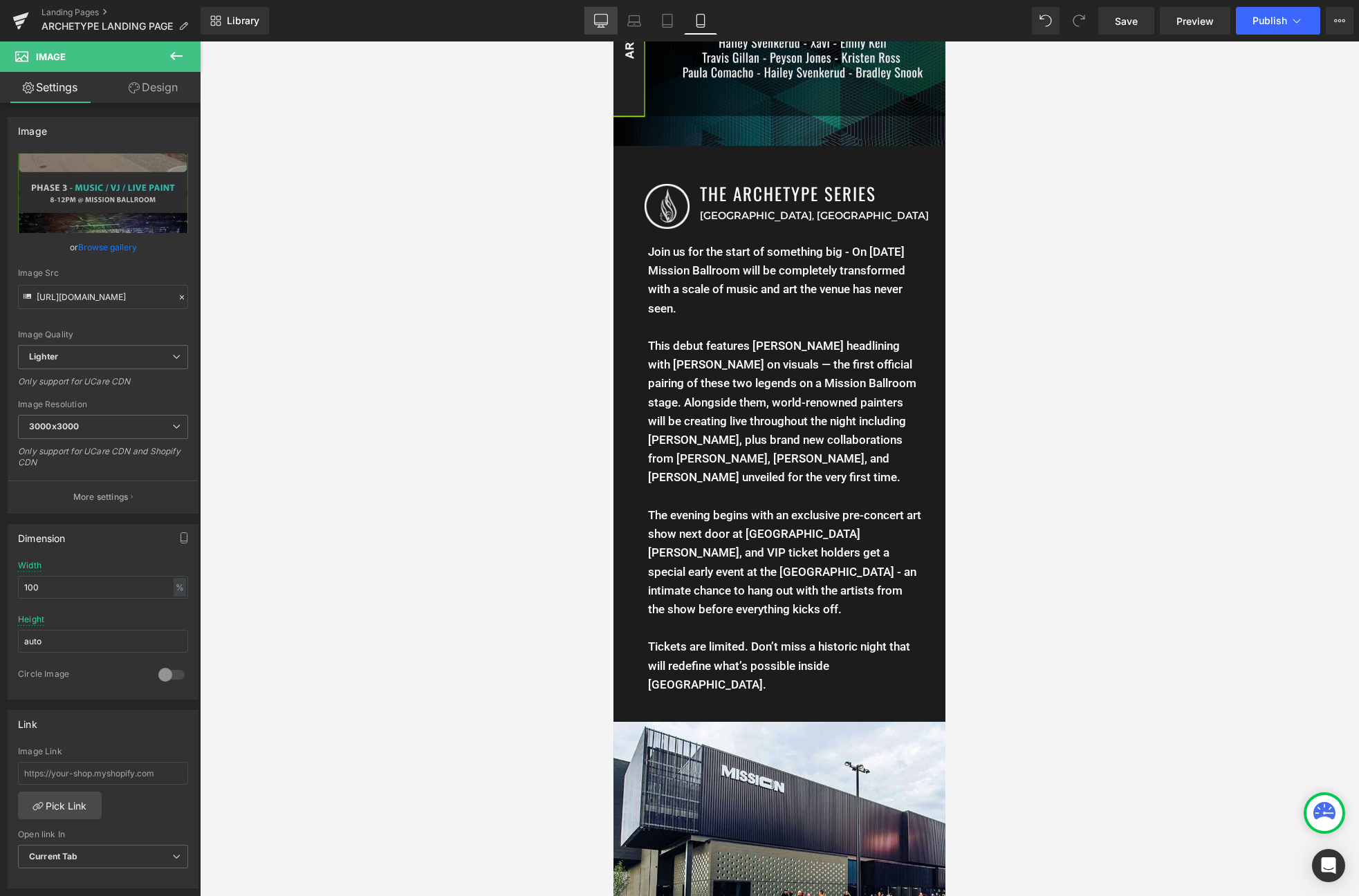
click at [589, 22] on link "Desktop" at bounding box center [601, 21] width 33 height 28
type input "auto"
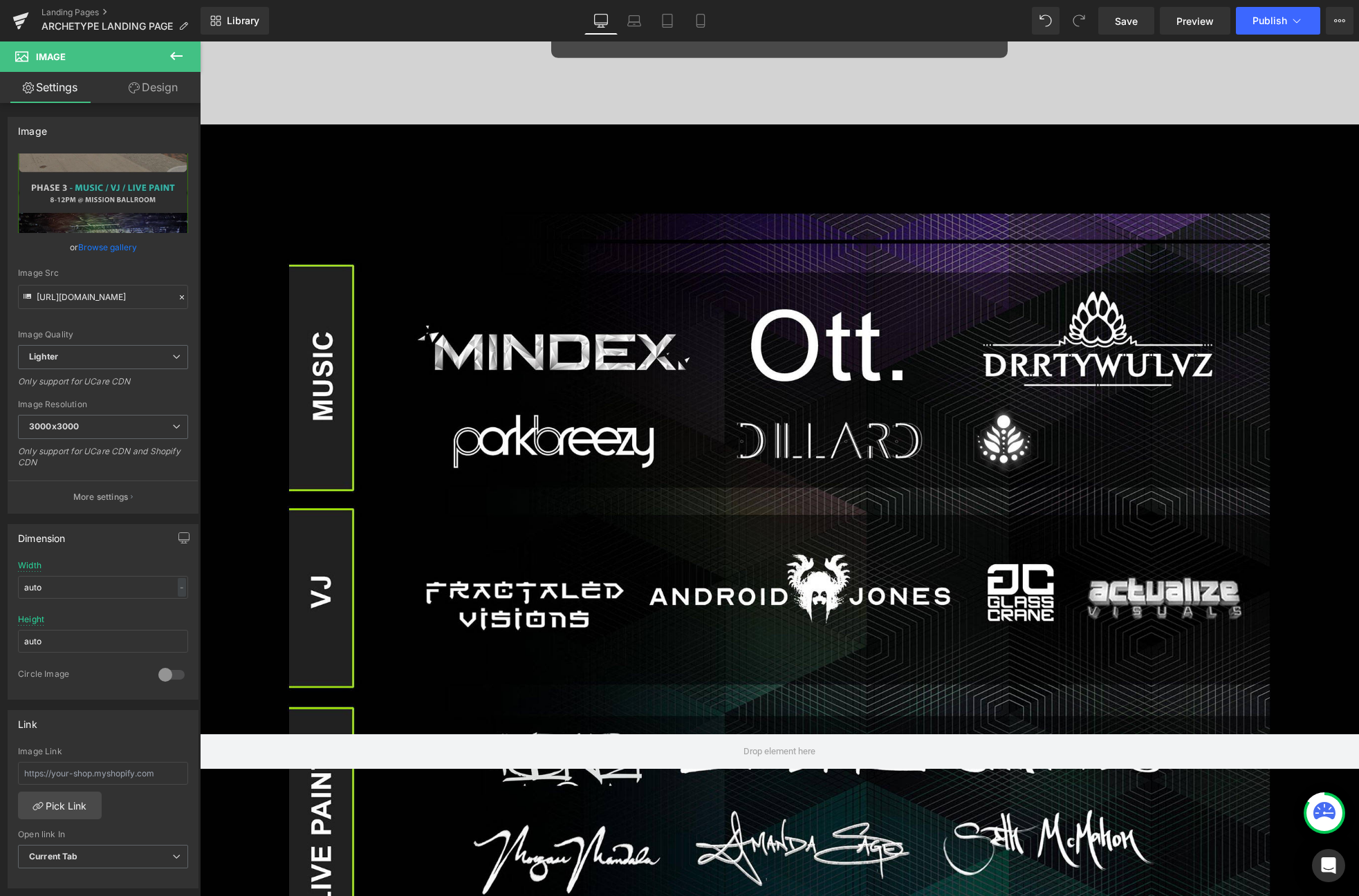
scroll to position [0, 0]
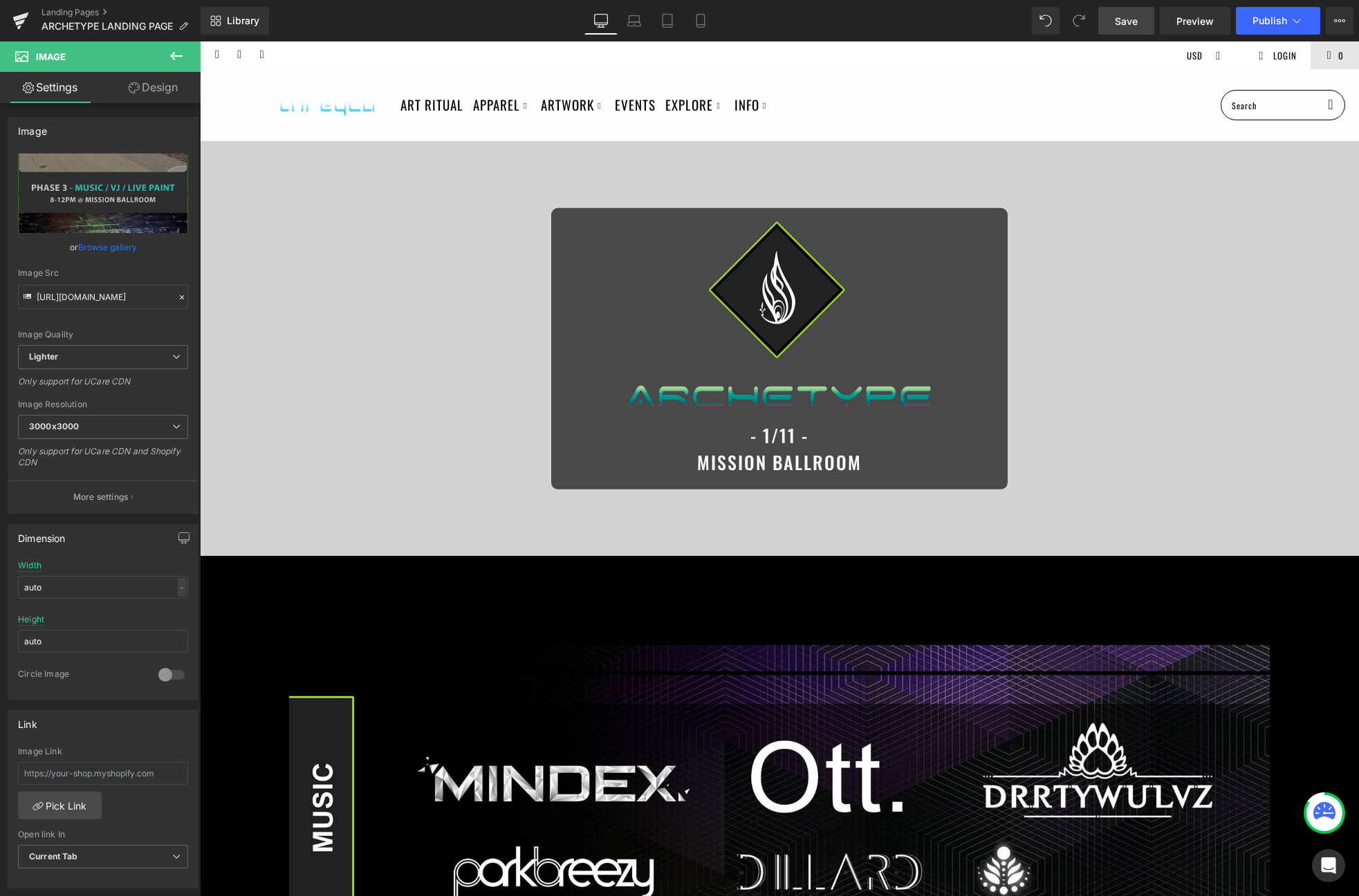
click at [1122, 23] on span "Save" at bounding box center [1126, 21] width 23 height 15
click at [1132, 22] on span "Save" at bounding box center [1126, 21] width 23 height 15
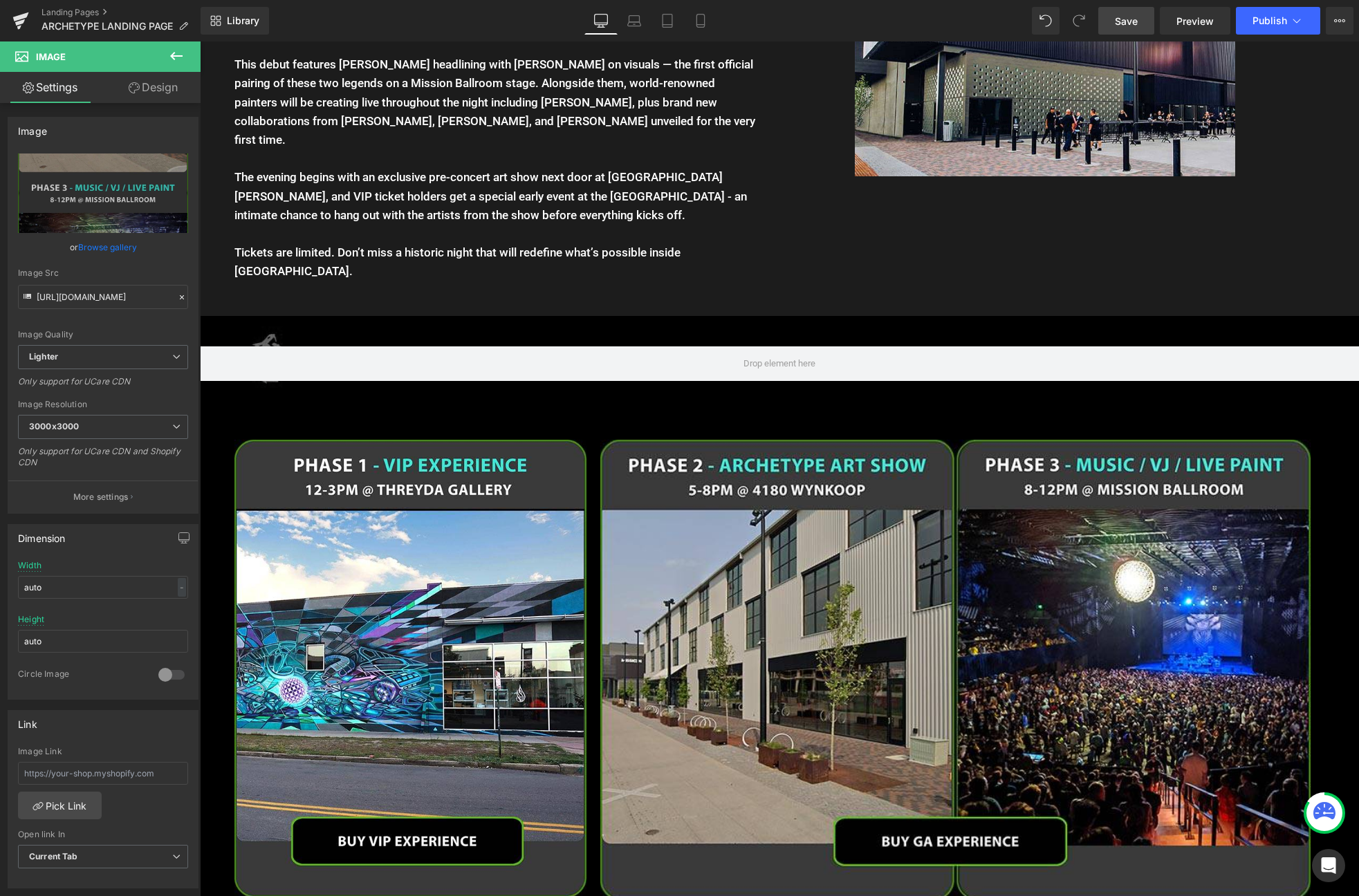
scroll to position [2129, 0]
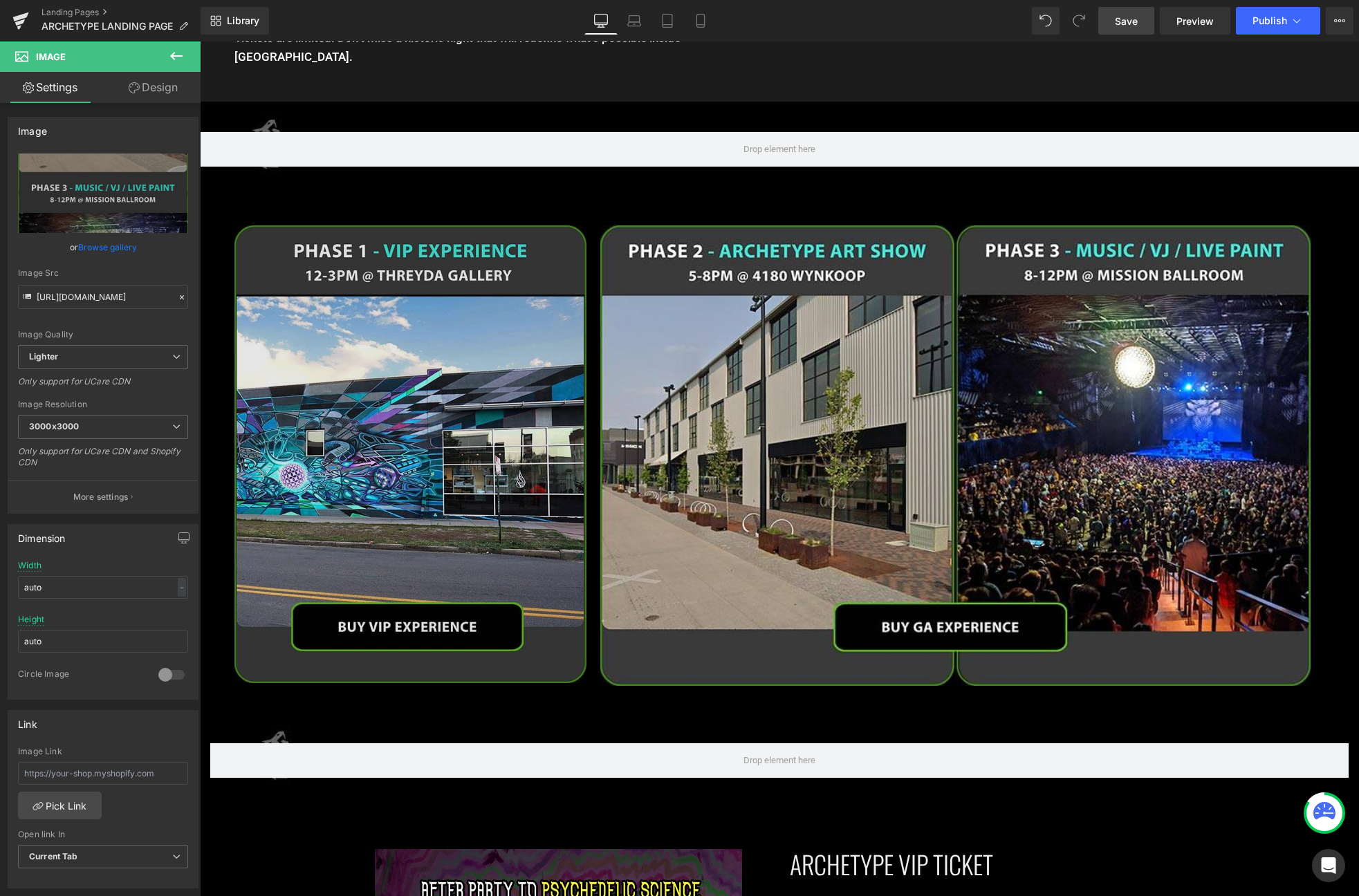
click at [427, 307] on img at bounding box center [410, 454] width 352 height 458
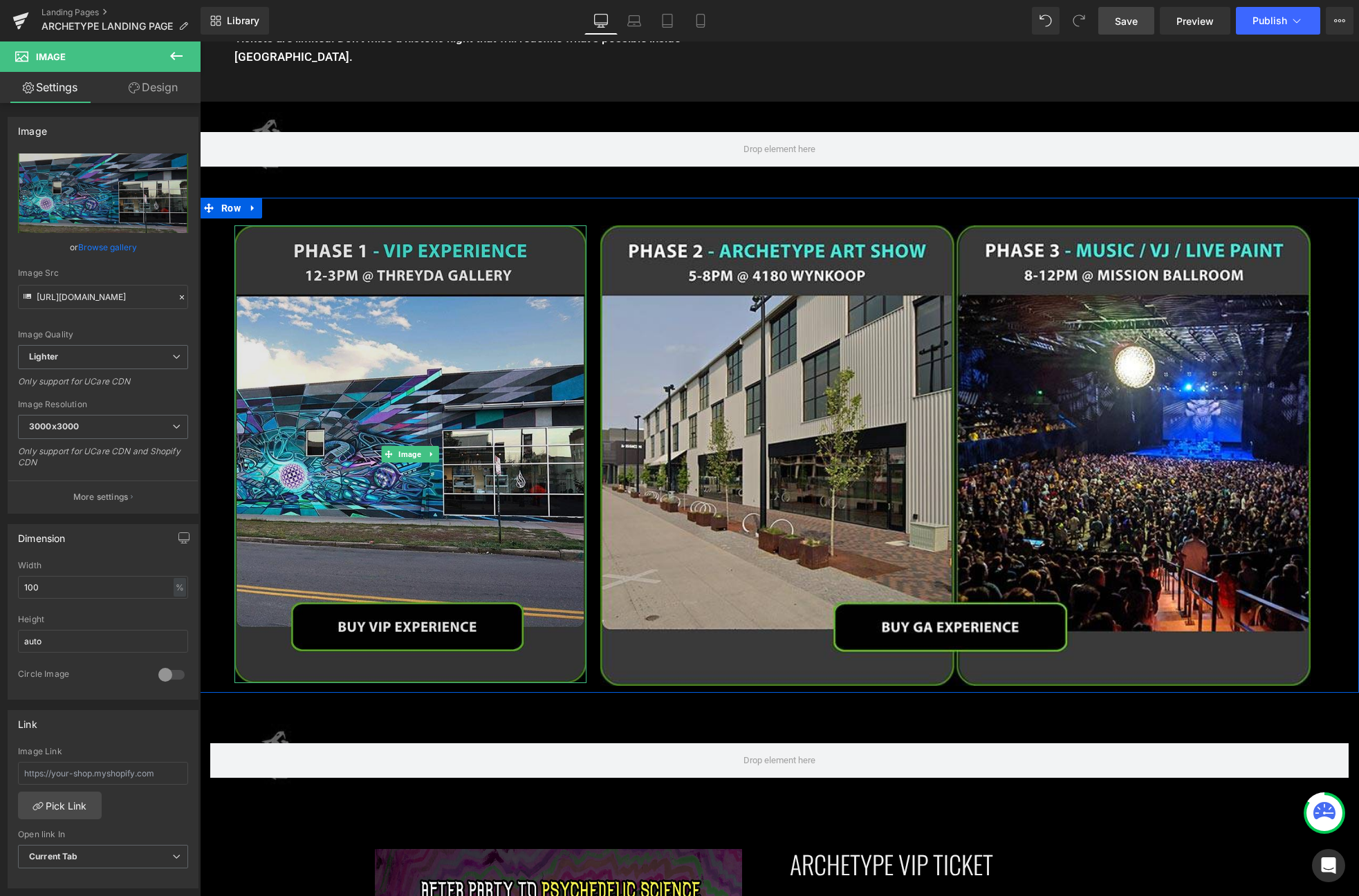
click at [353, 526] on img at bounding box center [410, 454] width 352 height 458
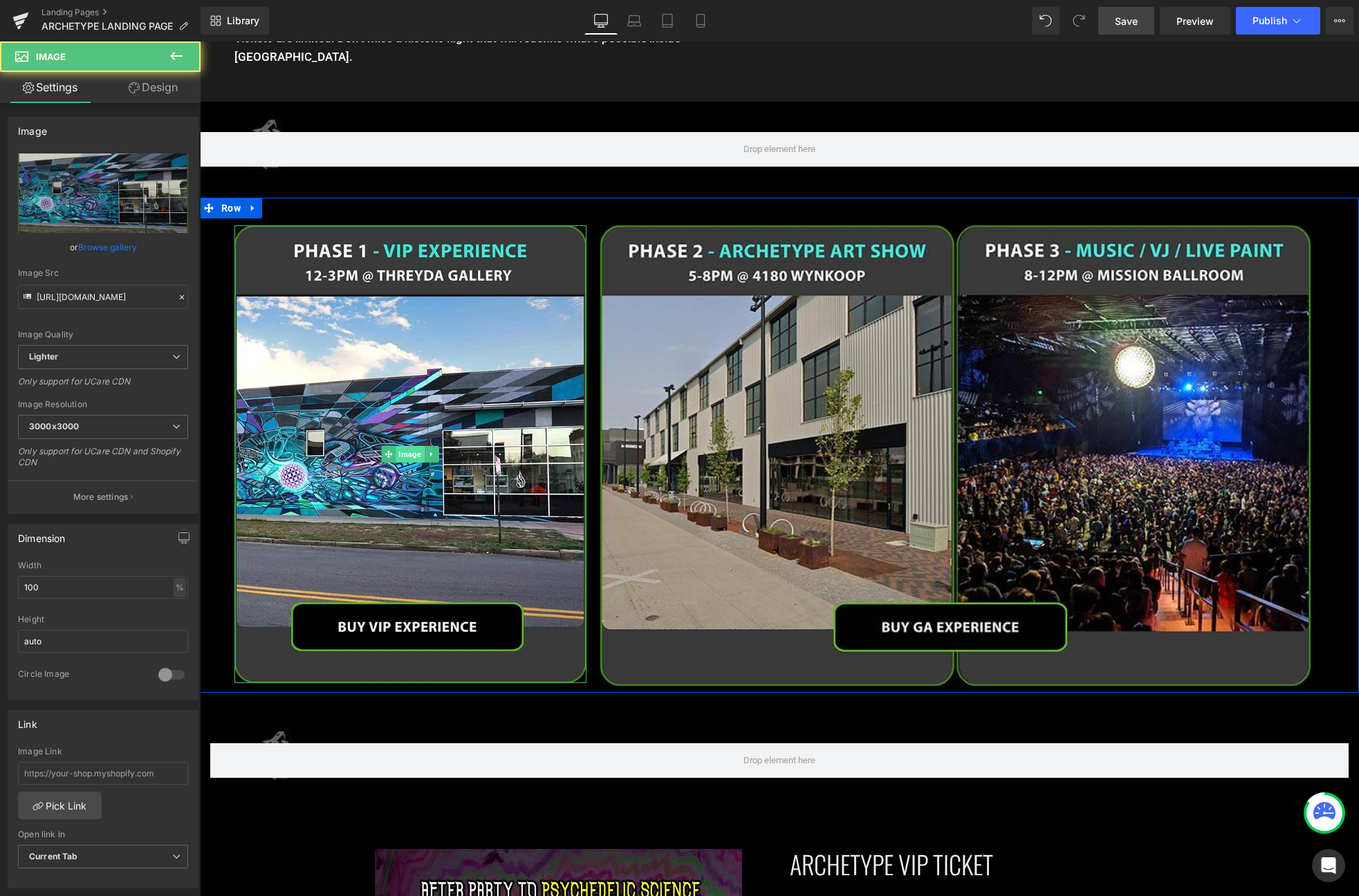
click at [407, 446] on span "Image" at bounding box center [410, 454] width 28 height 16
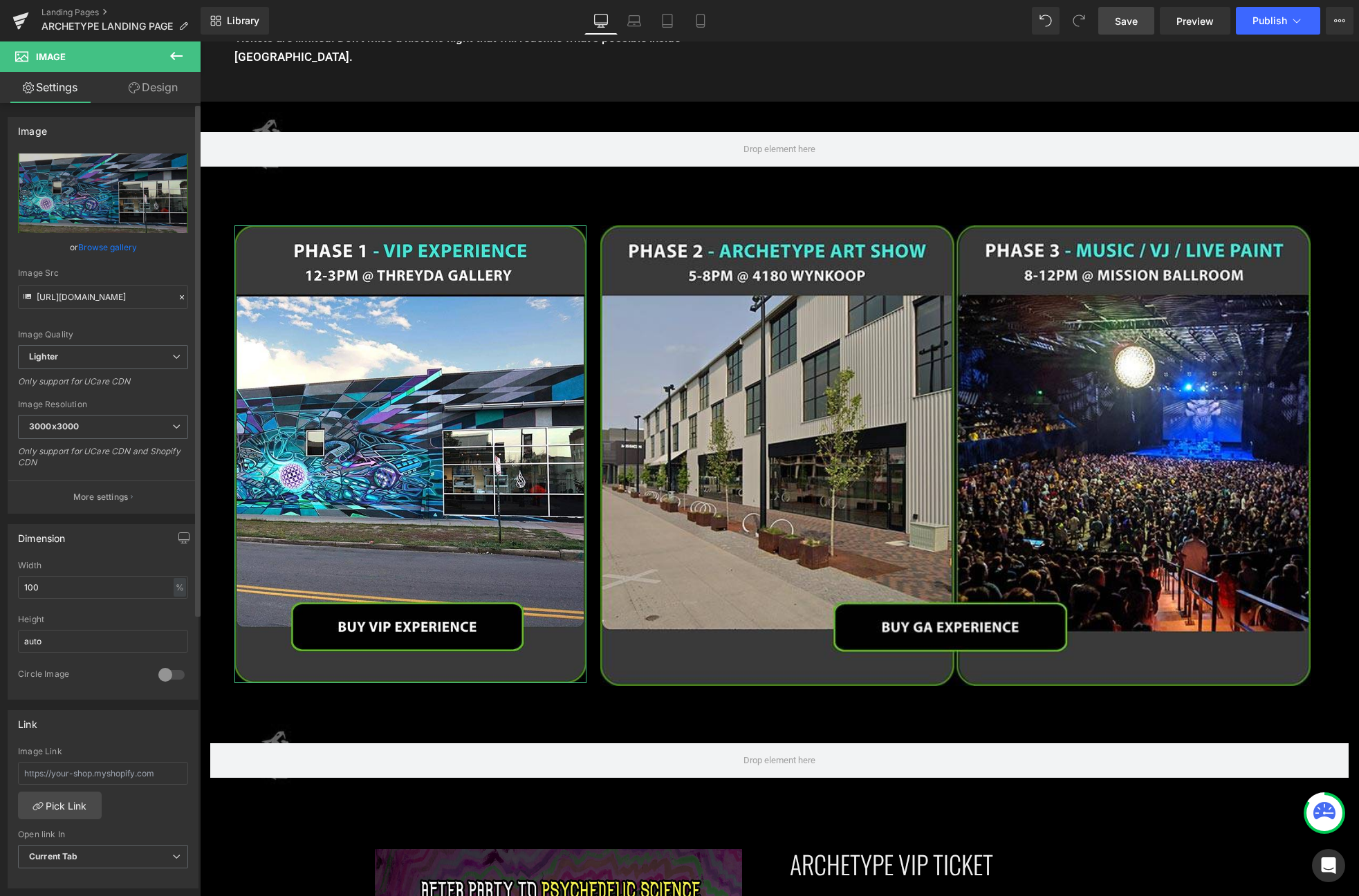
click at [113, 249] on link "Browse gallery" at bounding box center [107, 247] width 58 height 24
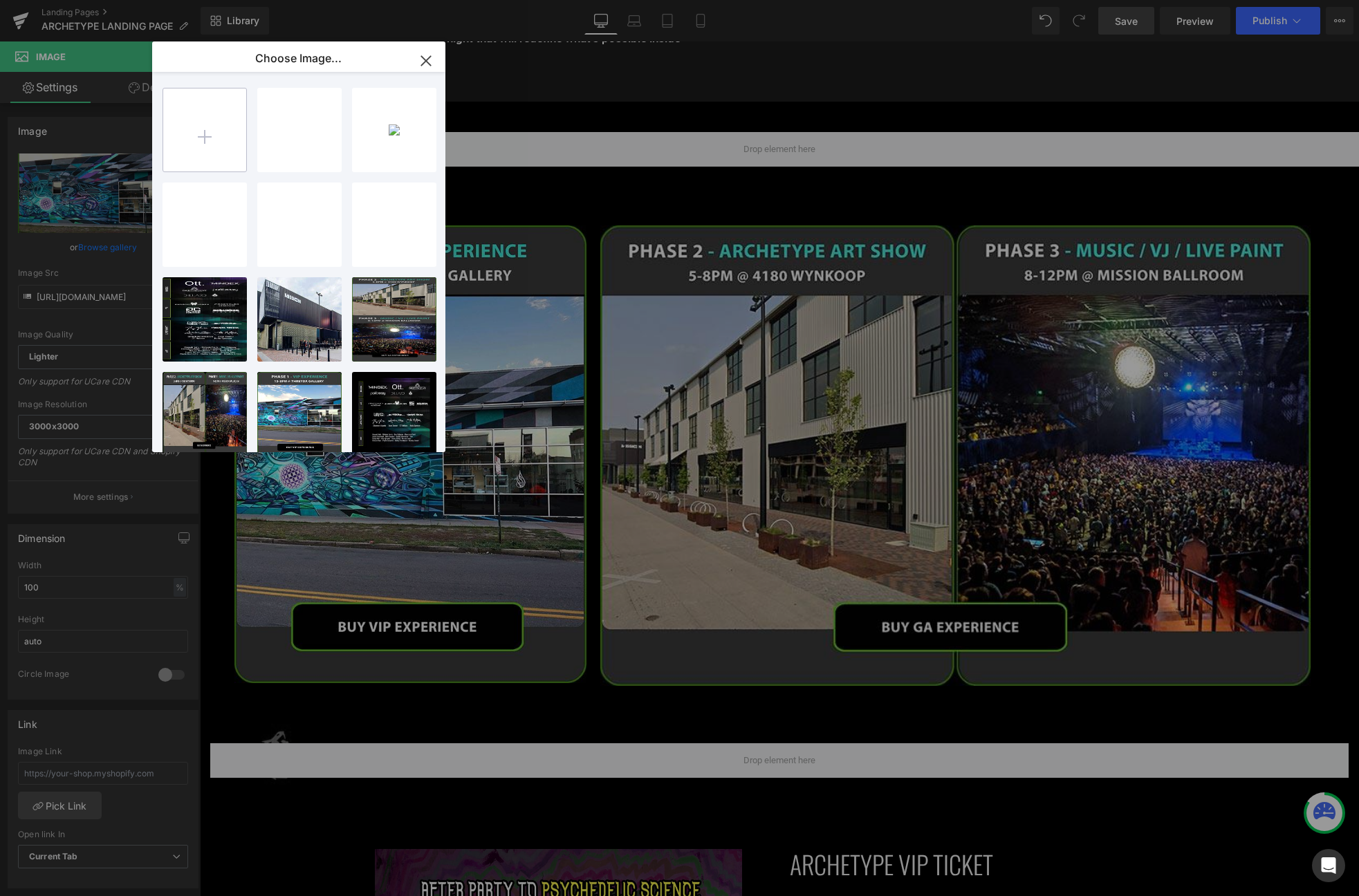
click at [199, 156] on input "file" at bounding box center [204, 130] width 83 height 83
type input "C:\fakepath\phase1_new.jpg"
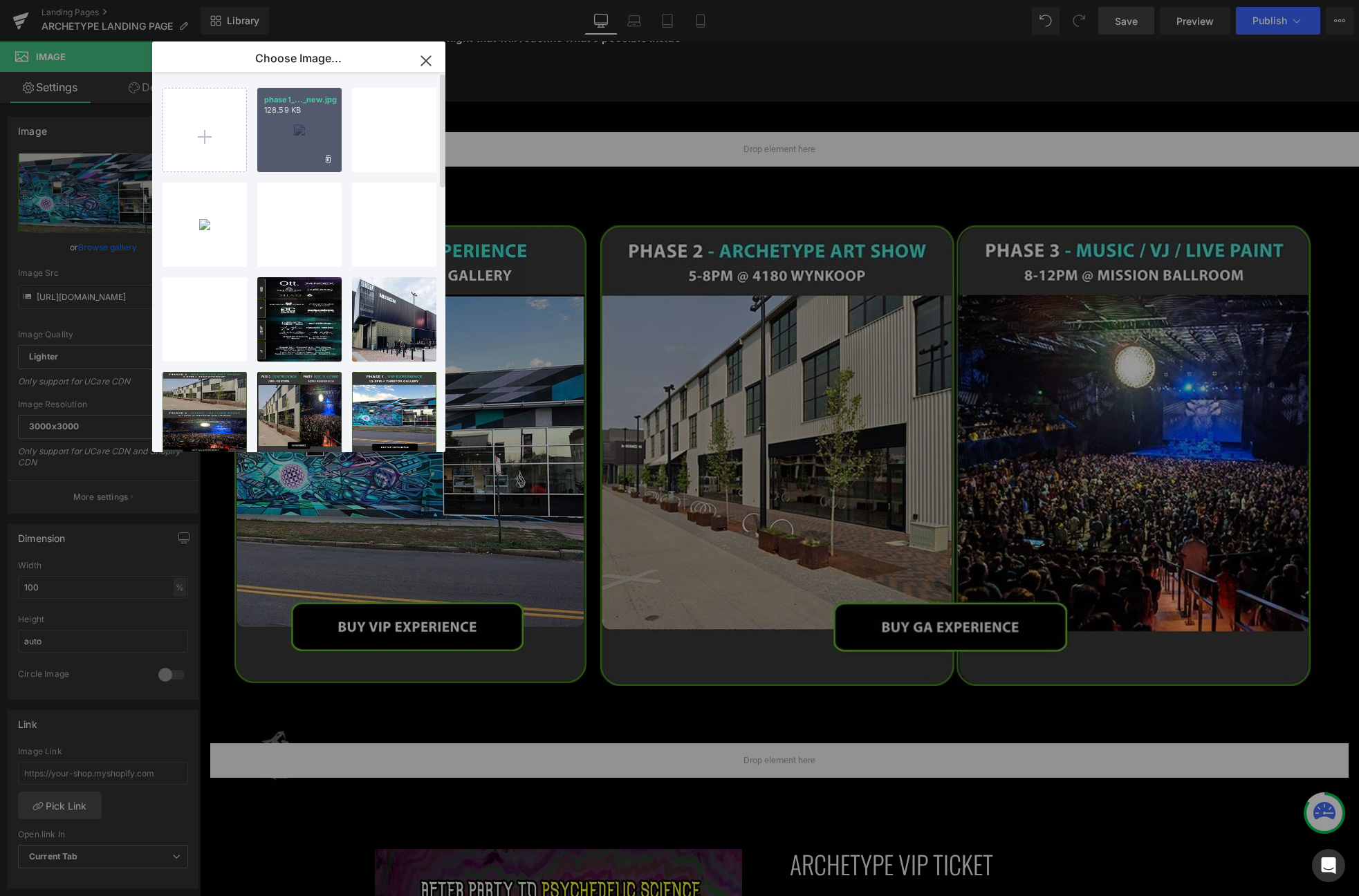
click at [297, 122] on div "phase1_..._new.jpg 128.59 KB" at bounding box center [299, 130] width 84 height 84
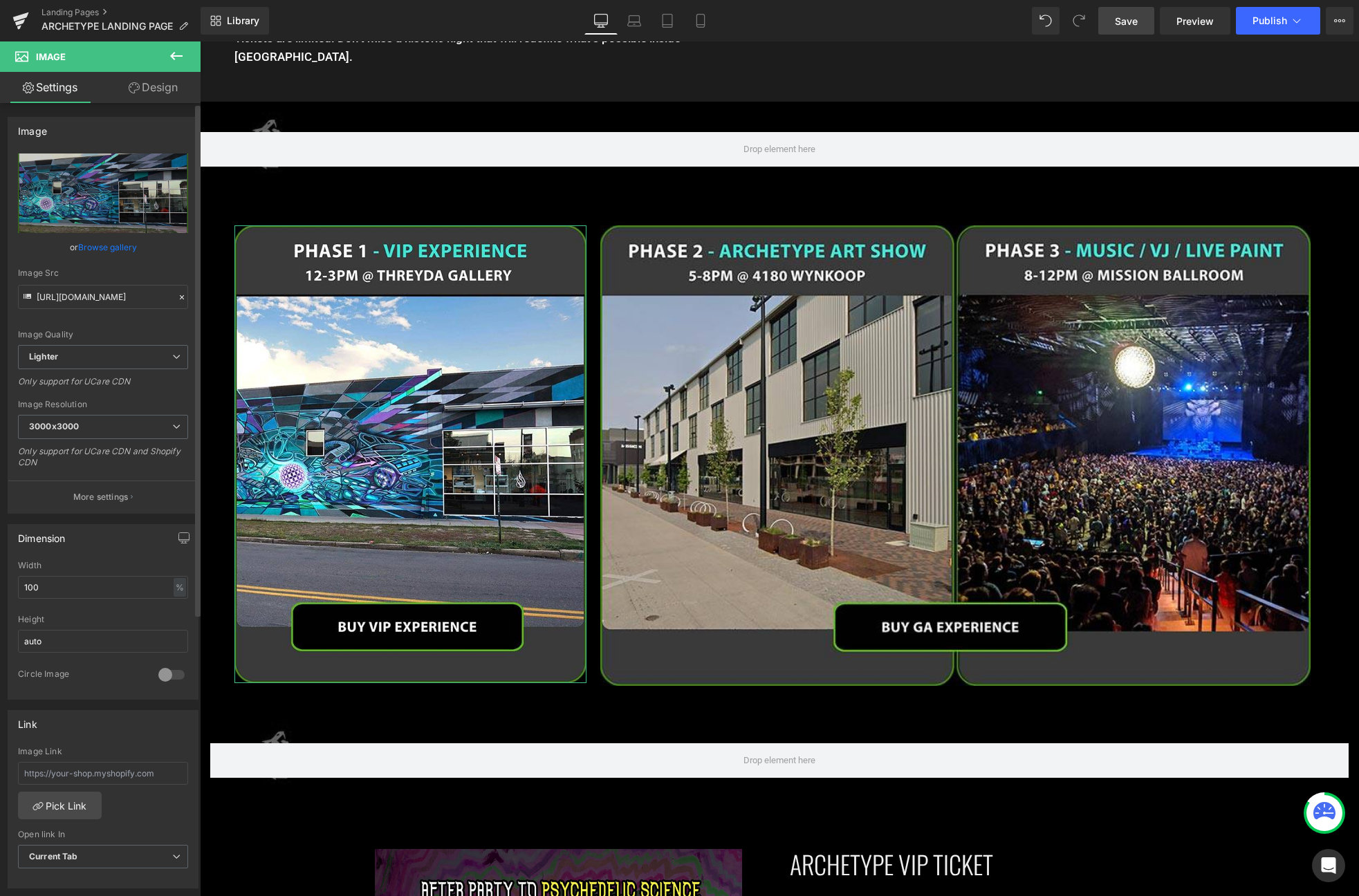
click at [124, 245] on link "Browse gallery" at bounding box center [107, 247] width 58 height 24
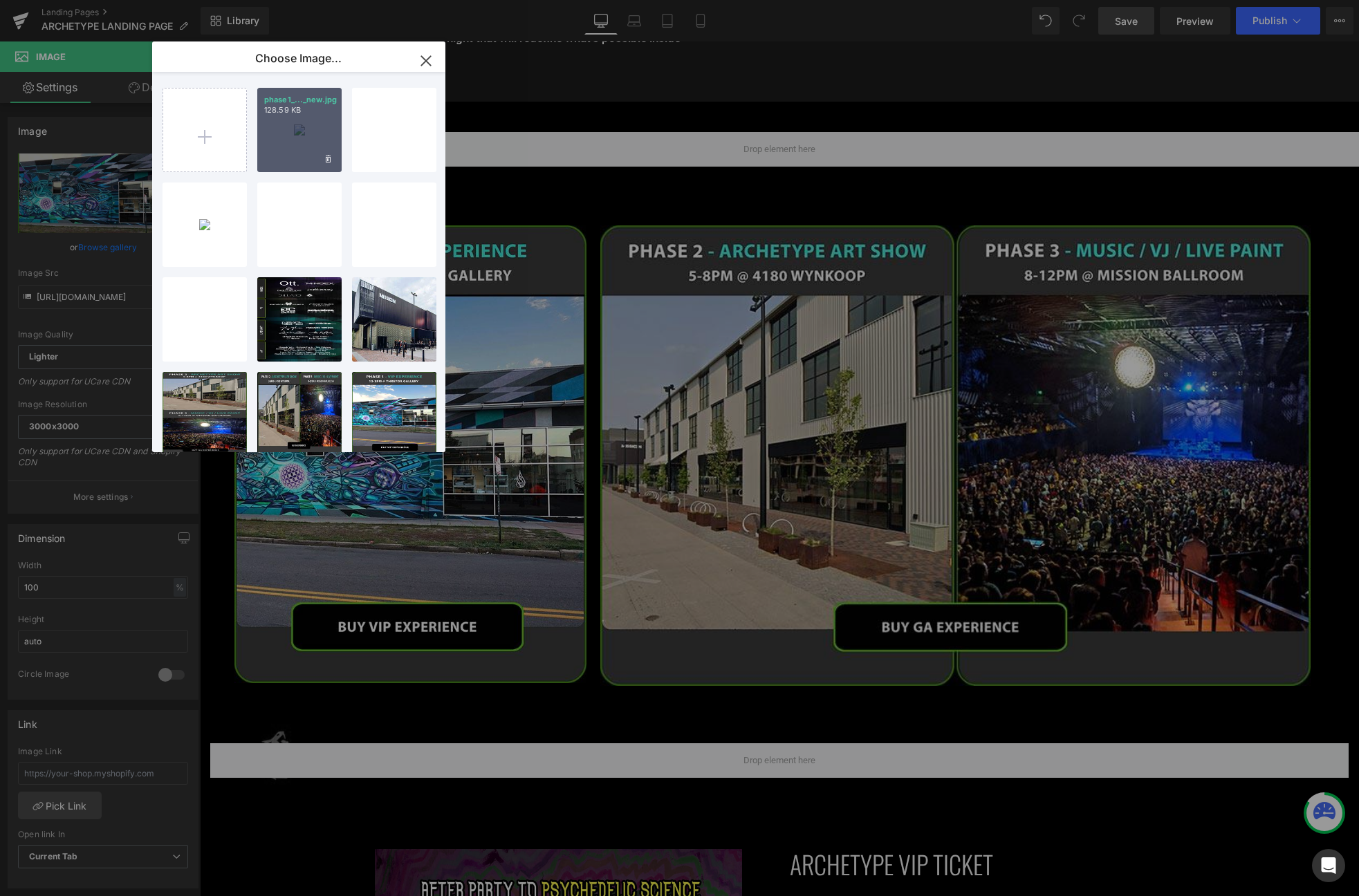
click at [285, 131] on div "phase1_..._new.jpg 128.59 KB" at bounding box center [299, 130] width 84 height 84
type input "https://ucarecdn.com/bef8ddc5-2588-4ad0-9a37-3abca53ff91a/-/format/auto/-/previ…"
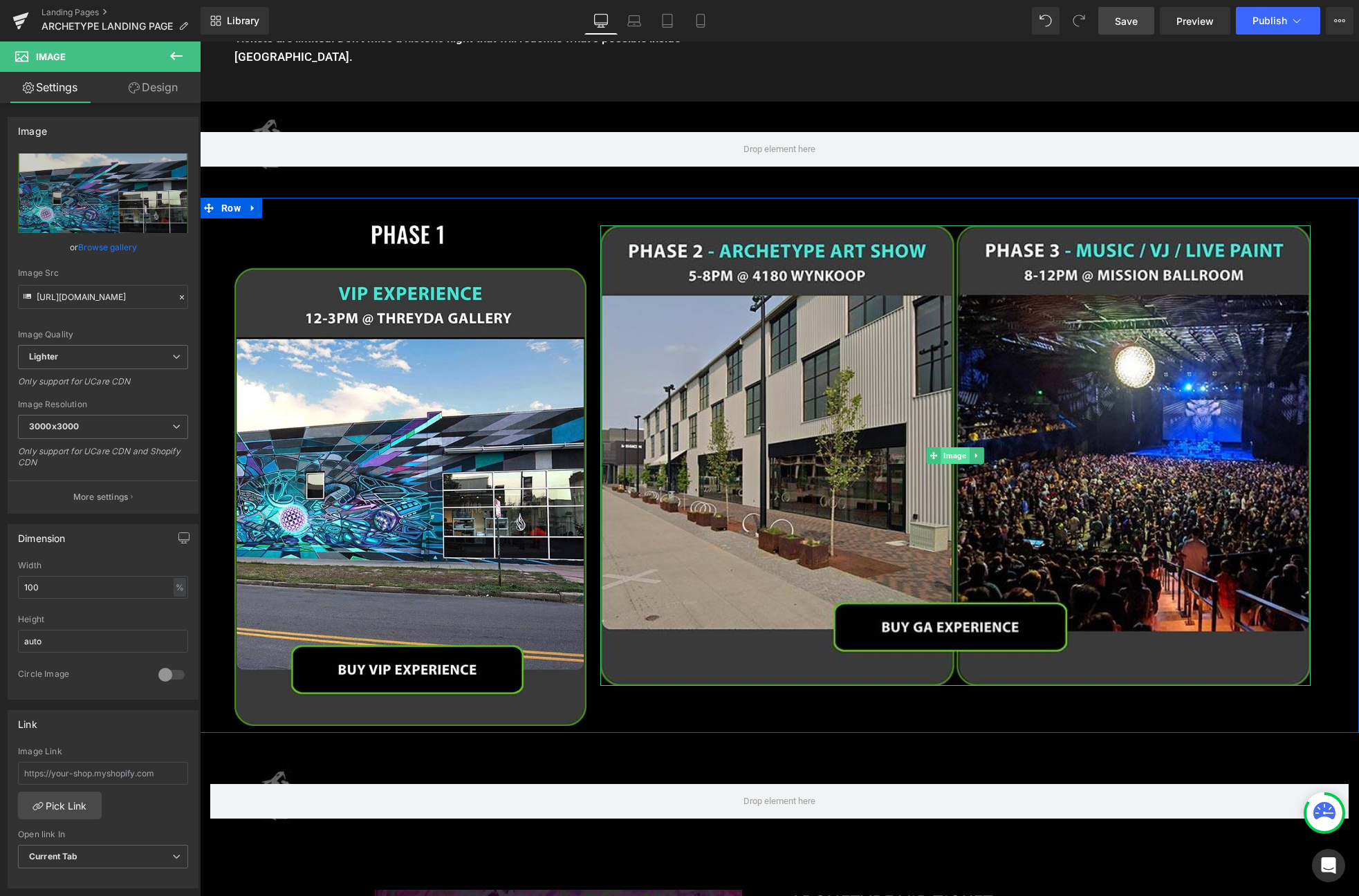
click at [952, 448] on span "Image" at bounding box center [955, 456] width 28 height 16
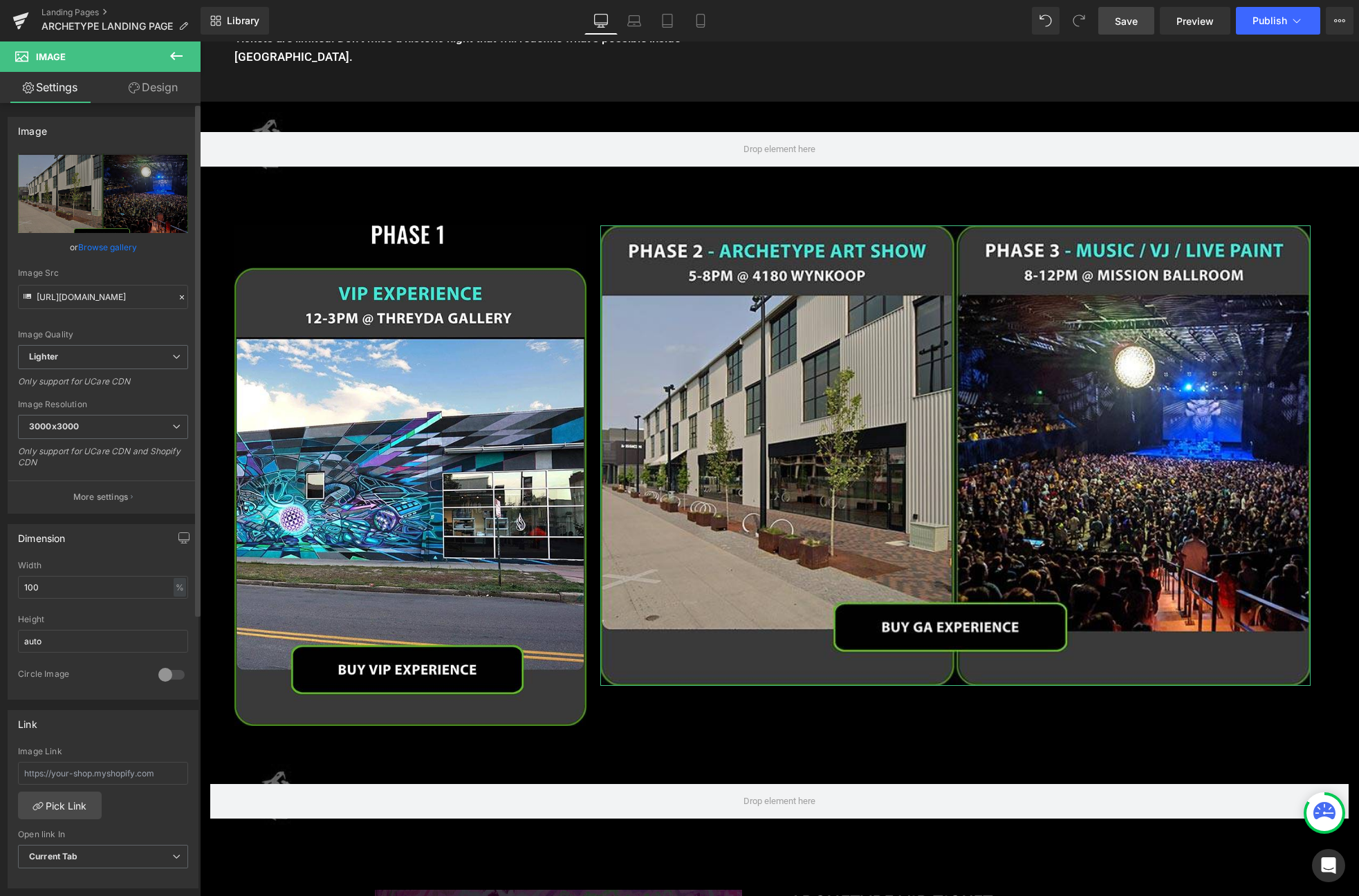
click at [93, 247] on link "Browse gallery" at bounding box center [107, 247] width 58 height 24
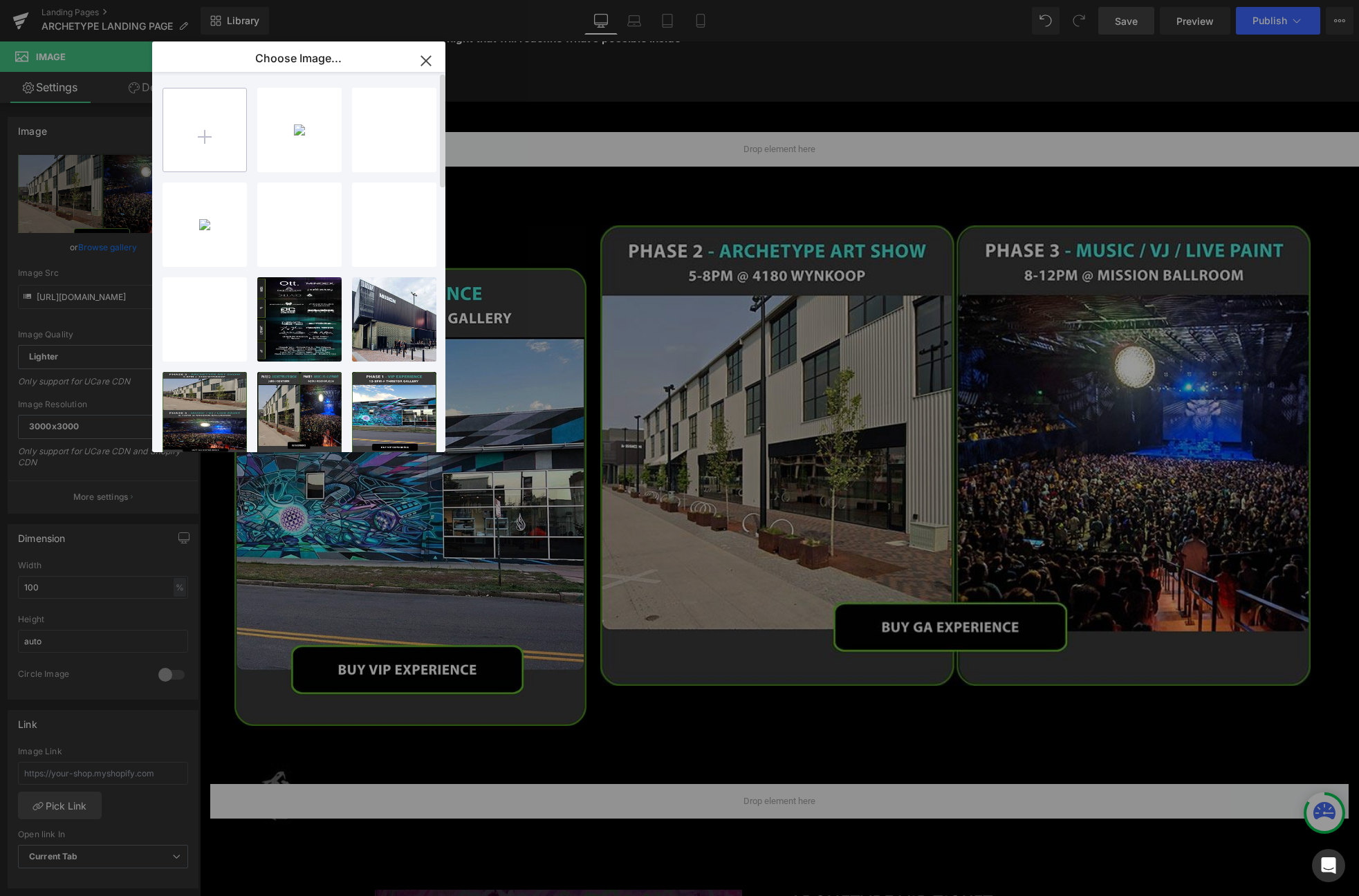
click at [228, 139] on input "file" at bounding box center [204, 130] width 83 height 83
type input "C:\fakepath\ga3.jpg"
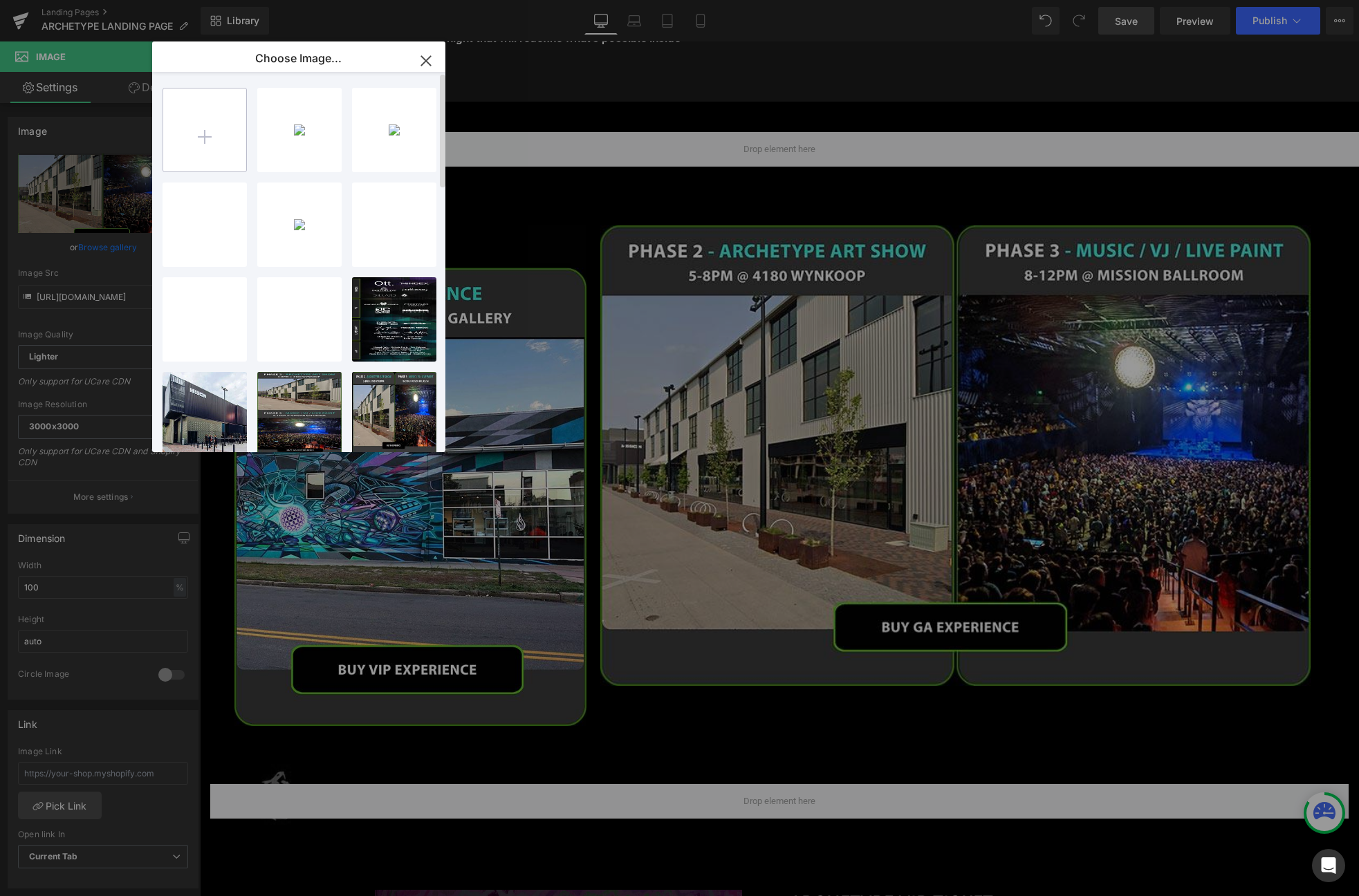
click at [221, 120] on input "file" at bounding box center [204, 130] width 83 height 83
type input "C:\fakepath\phase2_new.jpg"
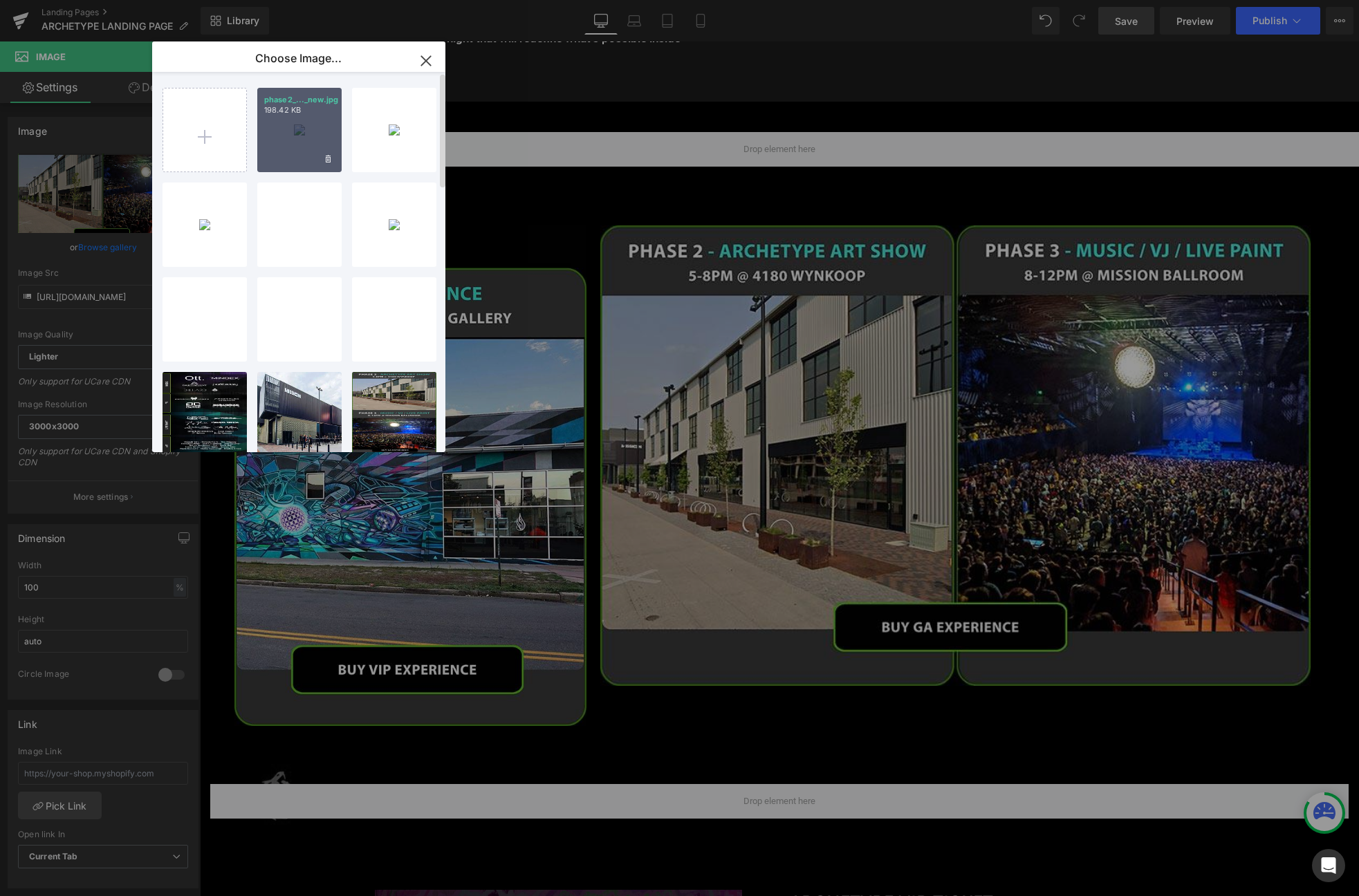
click at [298, 139] on div "phase2_..._new.jpg 198.42 KB" at bounding box center [299, 130] width 84 height 84
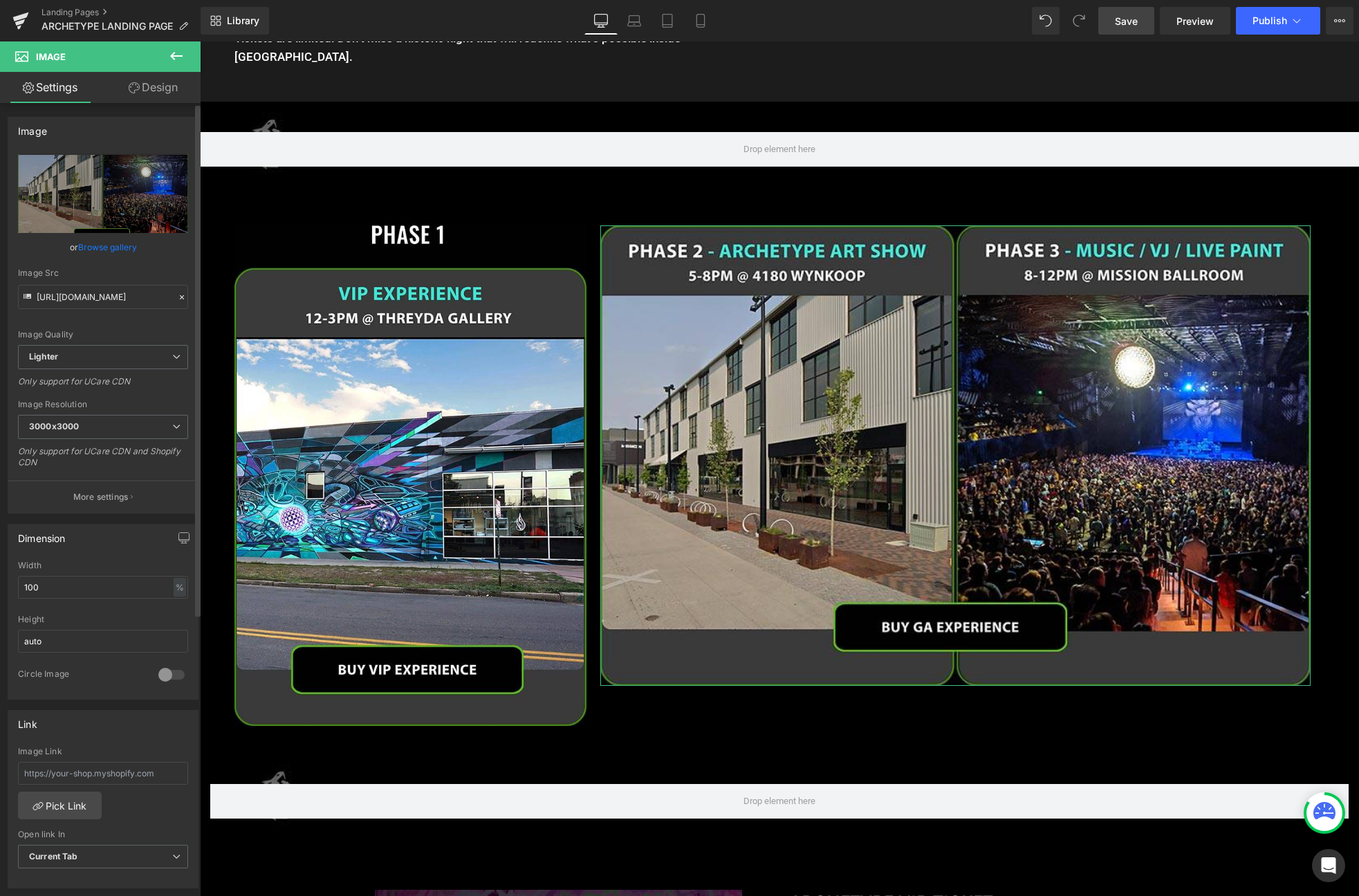
click at [105, 250] on link "Browse gallery" at bounding box center [107, 247] width 58 height 24
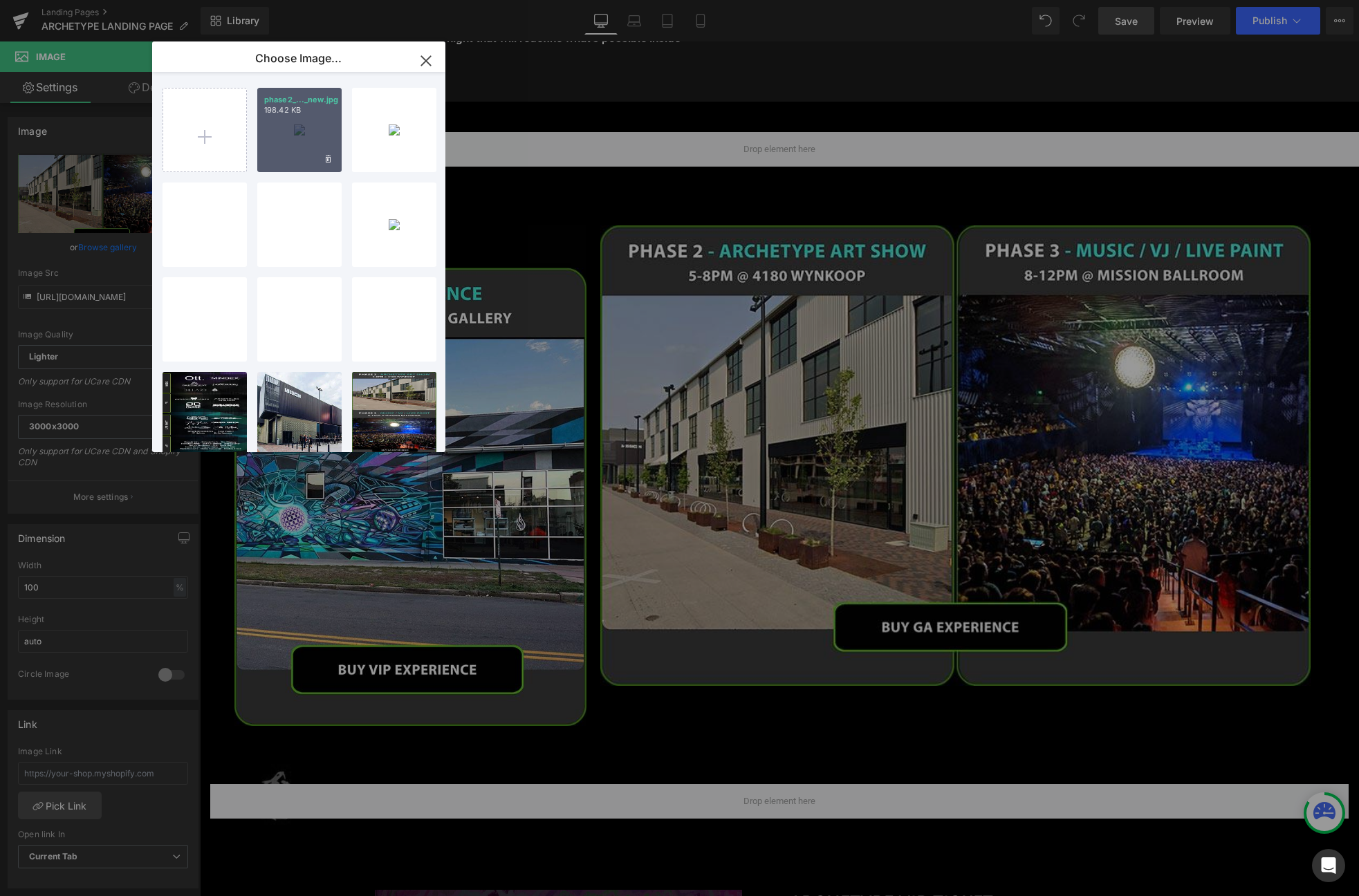
click at [309, 138] on div "phase2_..._new.jpg 198.42 KB" at bounding box center [299, 130] width 84 height 84
type input "https://ucarecdn.com/b2f311ee-28f0-4407-be03-a7580aa986d2/-/format/auto/-/previ…"
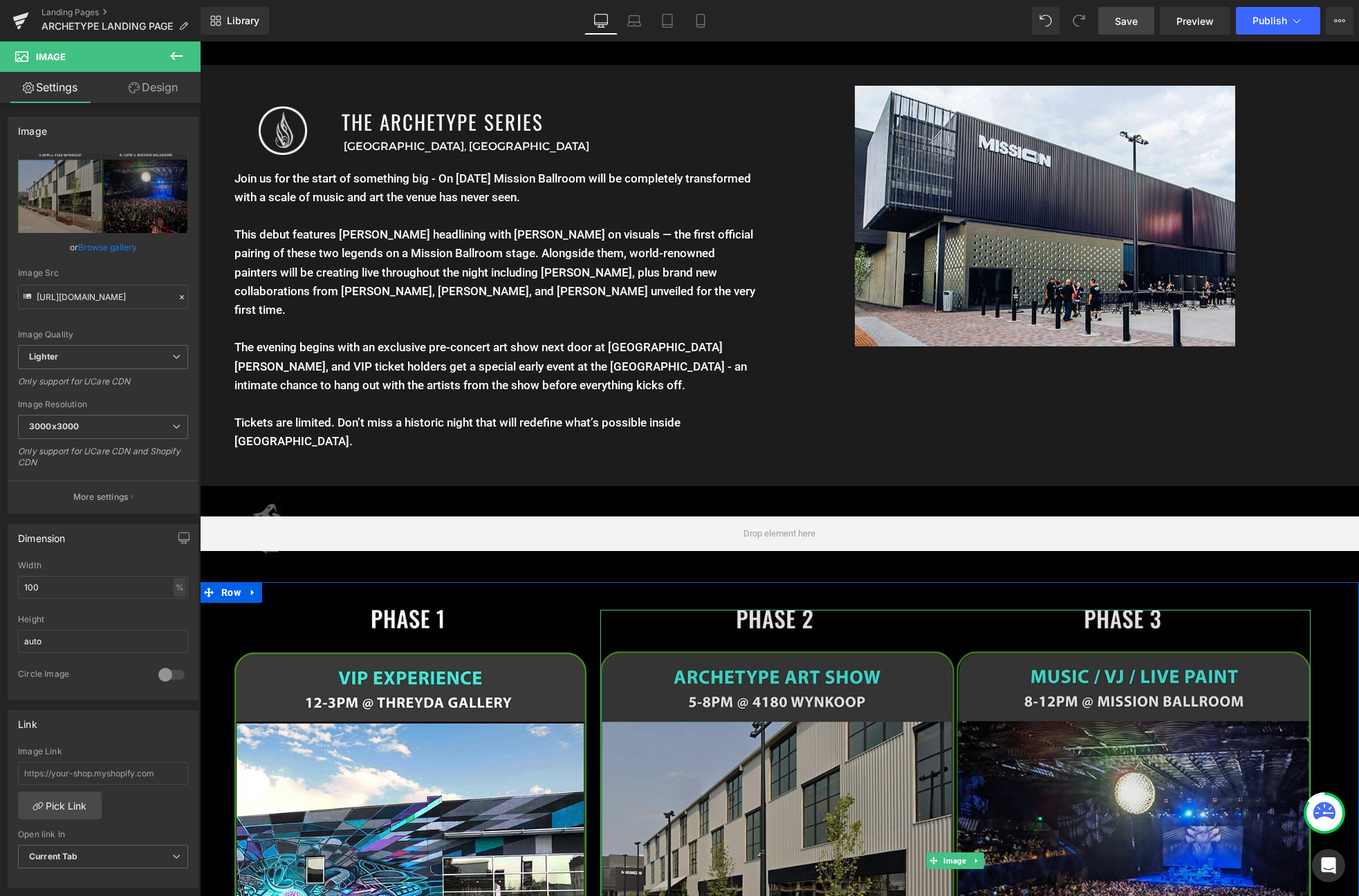
scroll to position [2105, 0]
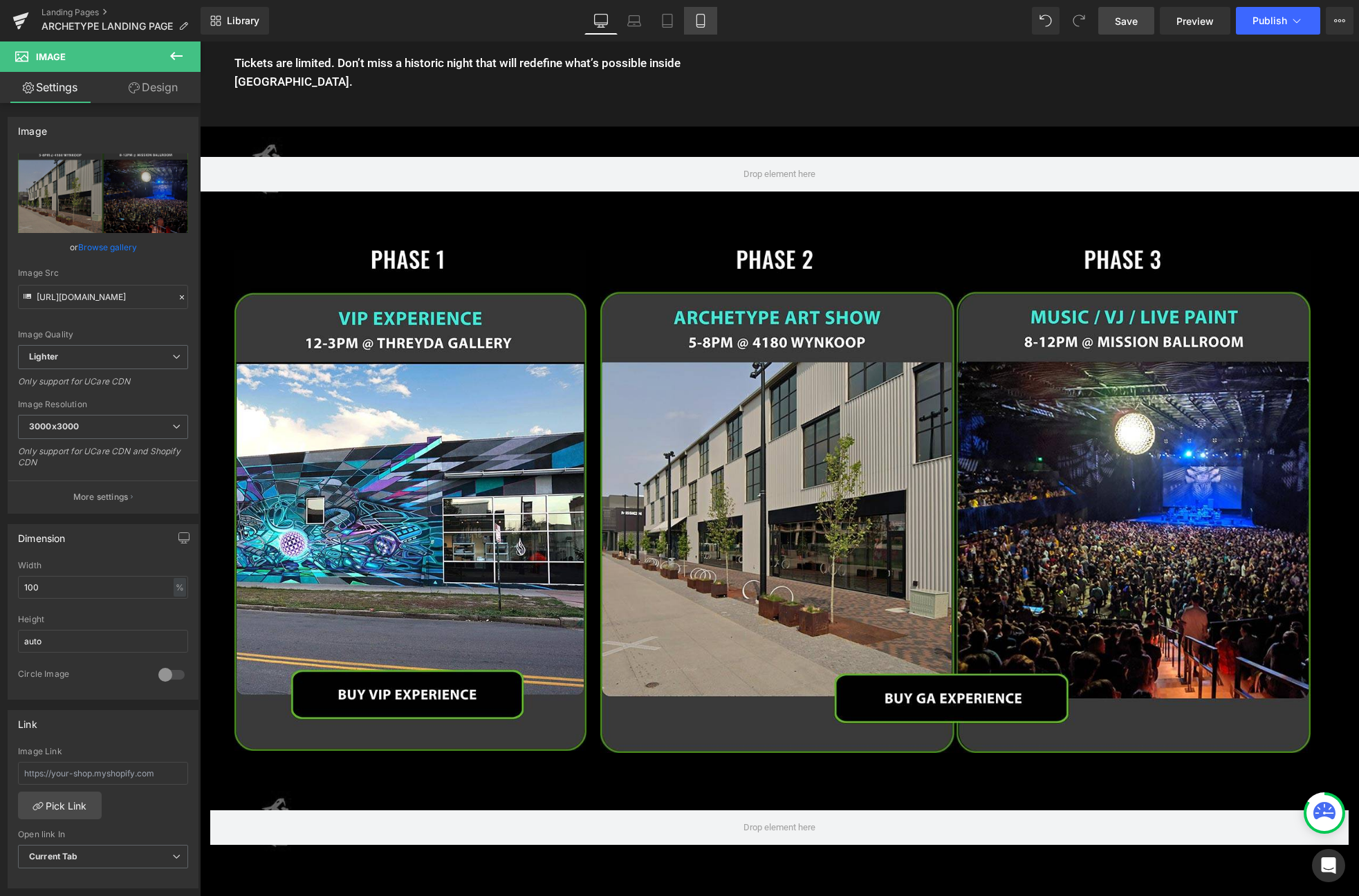
click at [696, 21] on icon at bounding box center [700, 20] width 14 height 14
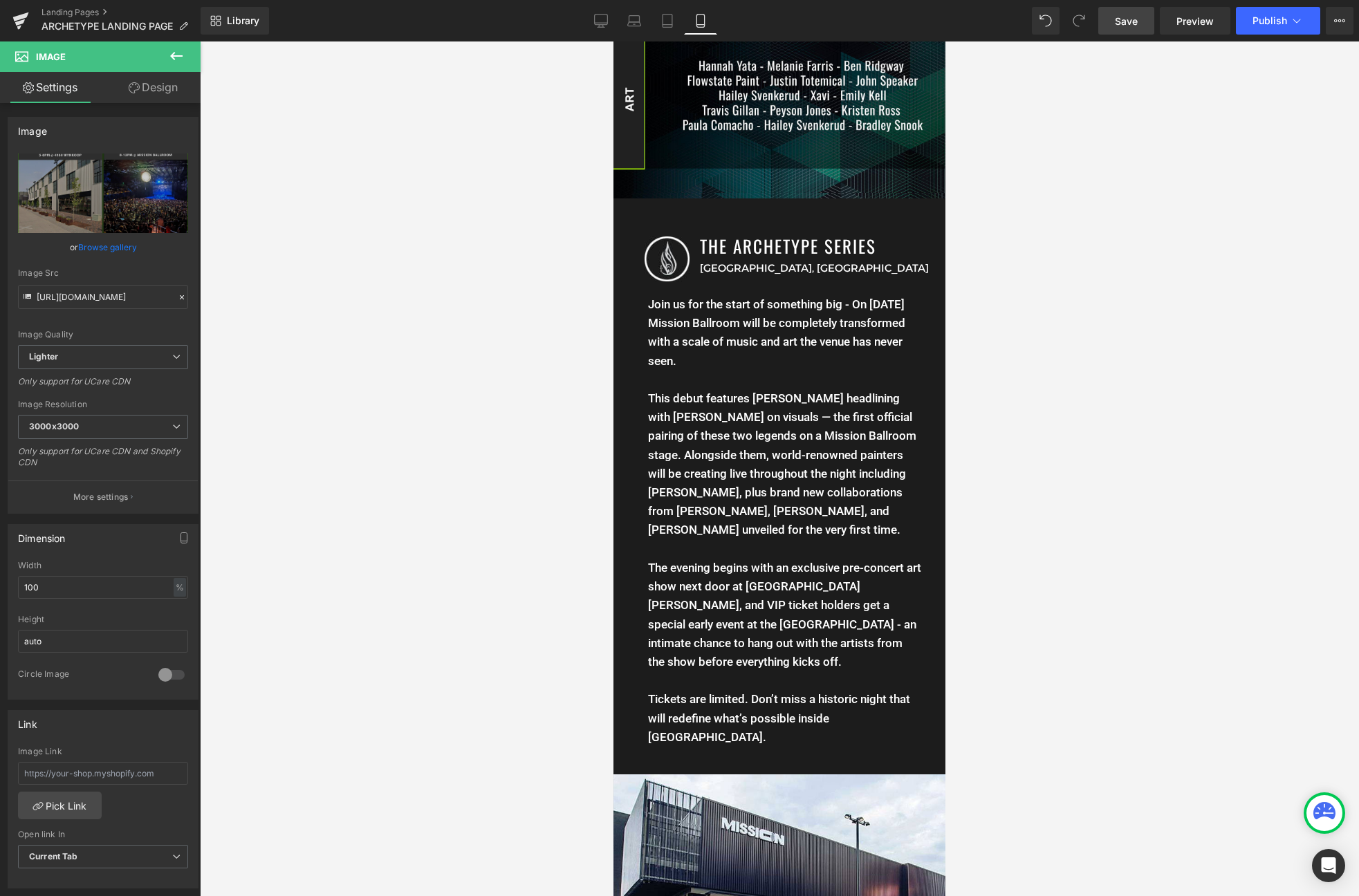
scroll to position [1008, 0]
click at [611, 12] on link "Desktop" at bounding box center [601, 21] width 33 height 28
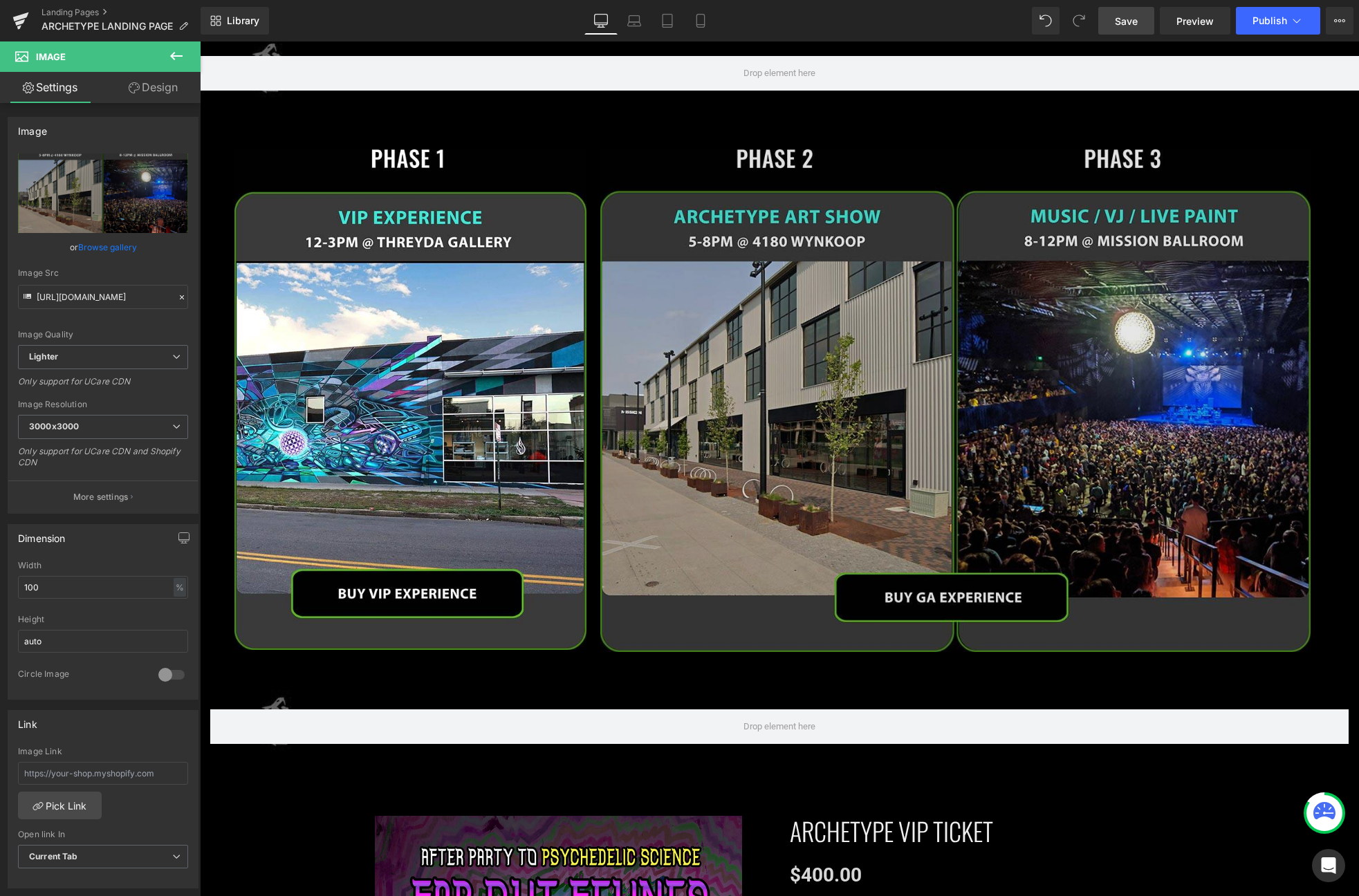
scroll to position [2193, 0]
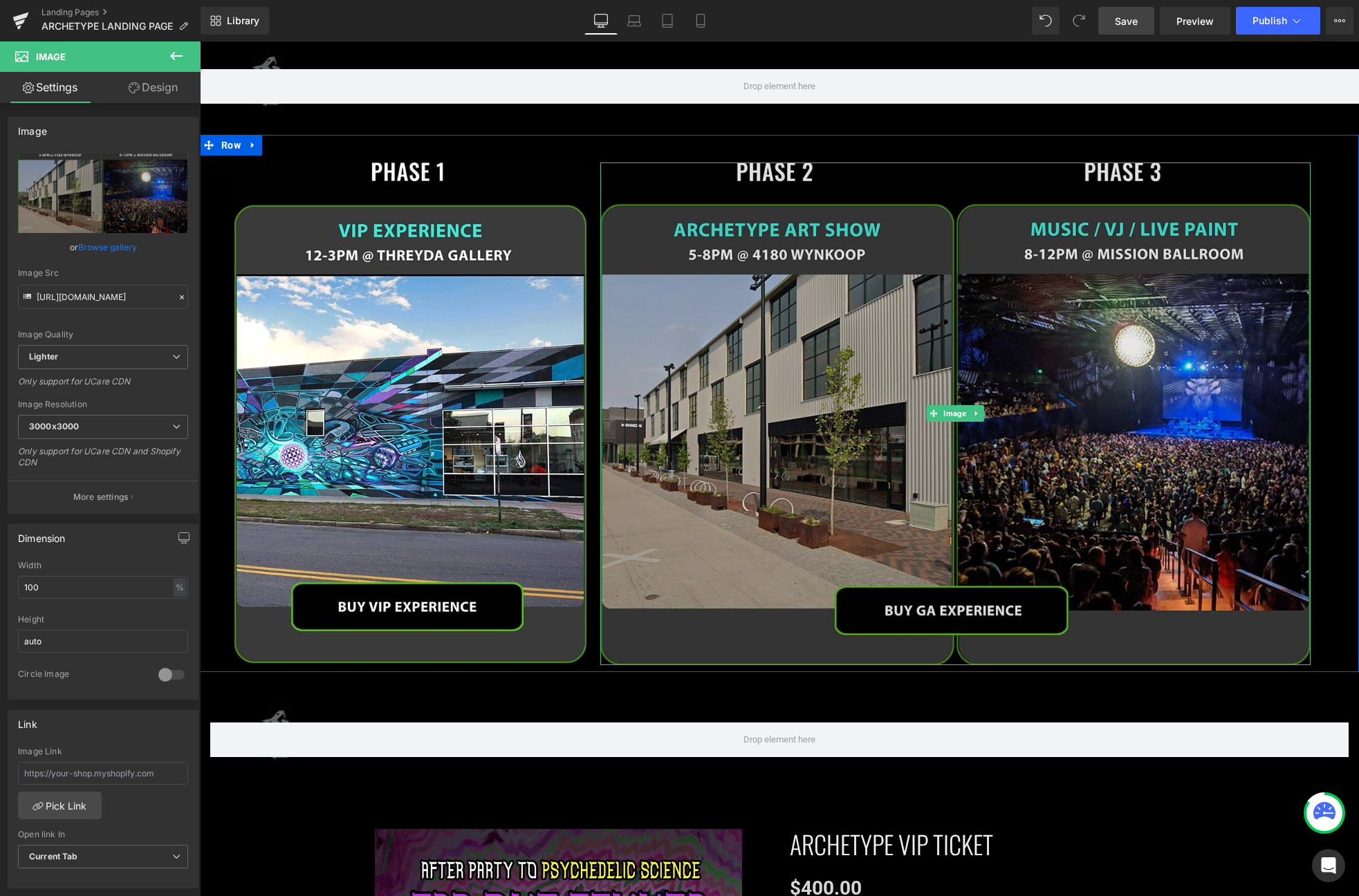
click at [944, 589] on img at bounding box center [955, 414] width 710 height 503
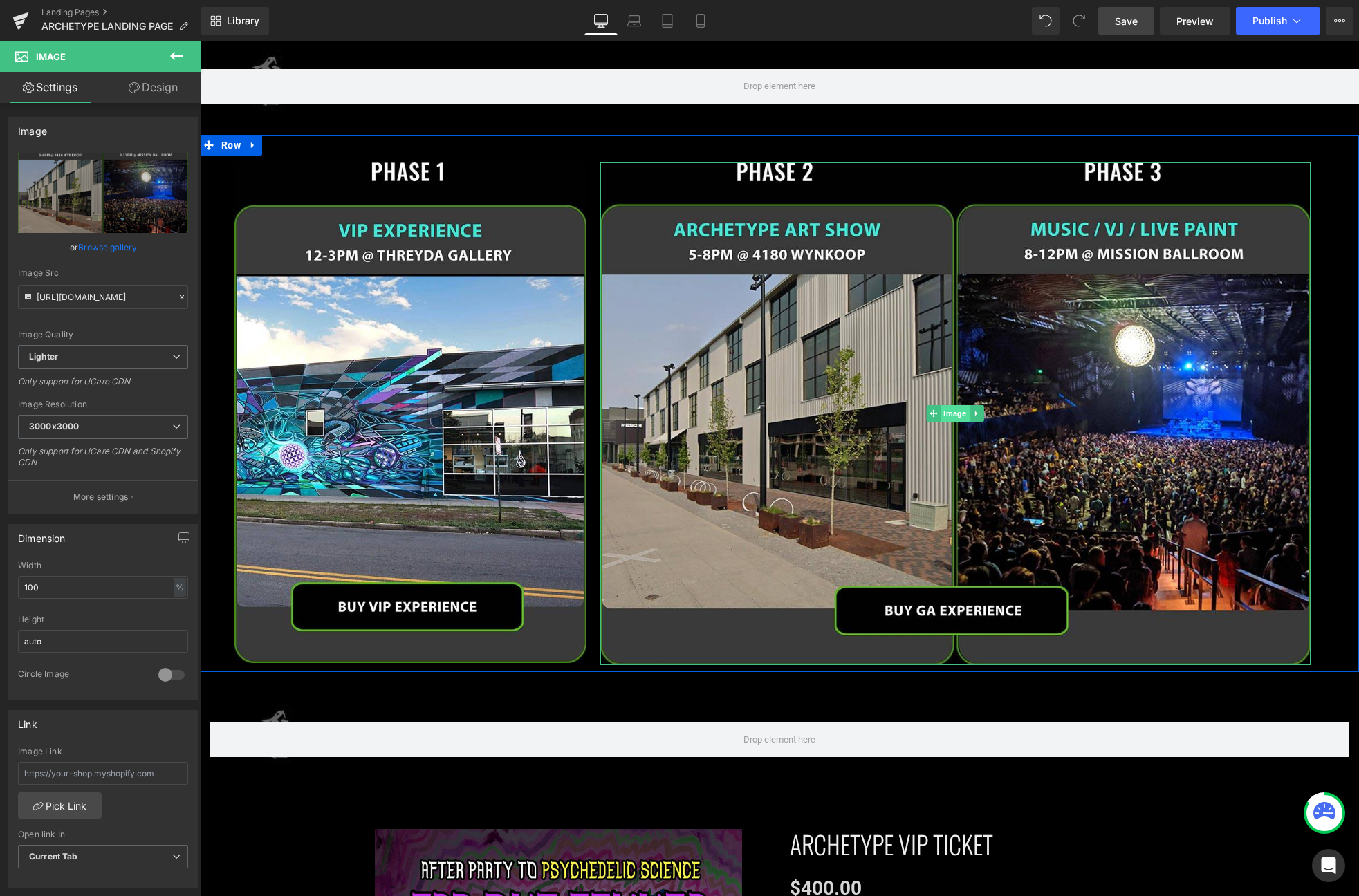
click at [957, 405] on span "Image" at bounding box center [955, 414] width 28 height 16
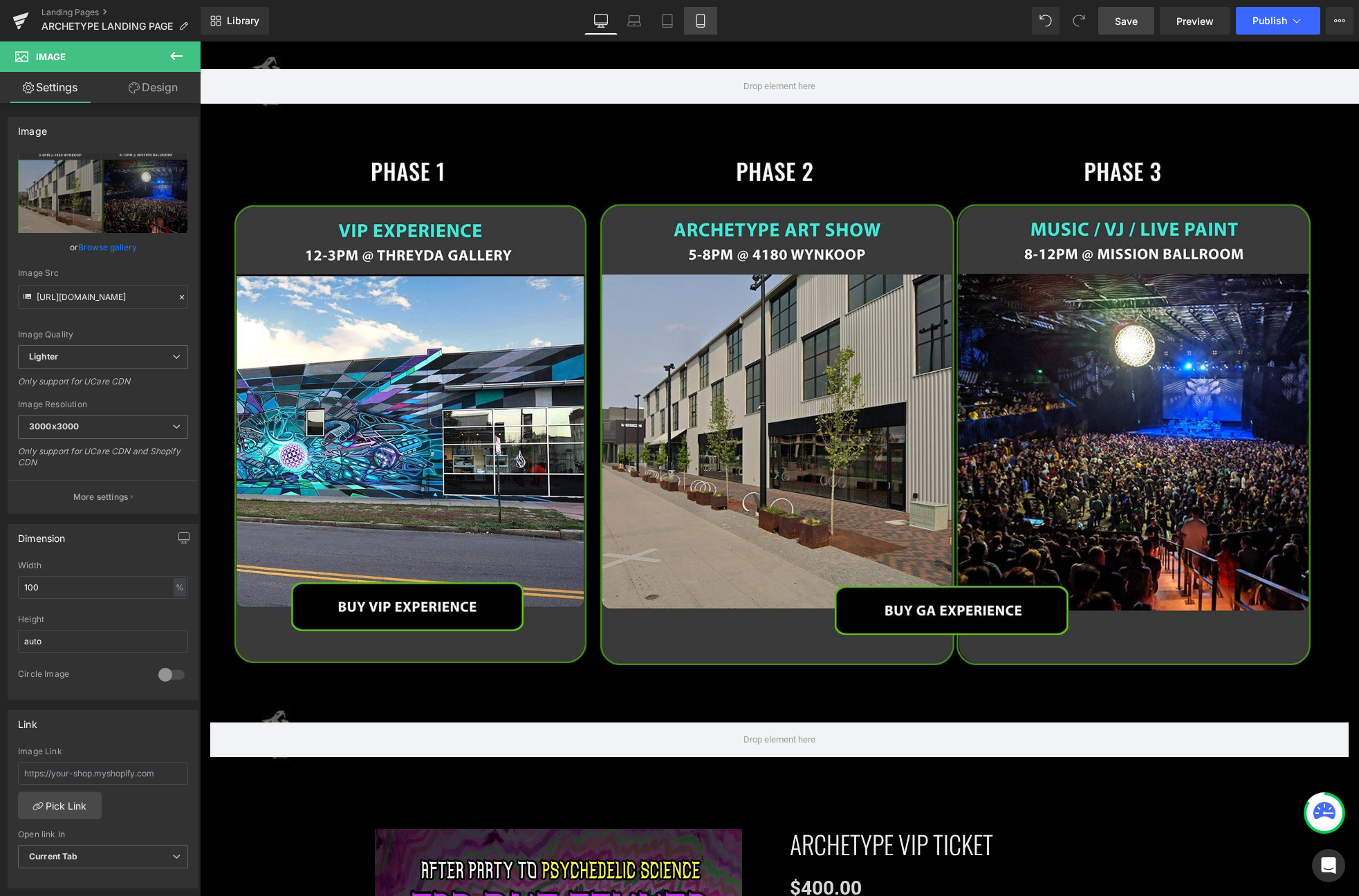
click at [714, 11] on link "Mobile" at bounding box center [700, 21] width 33 height 28
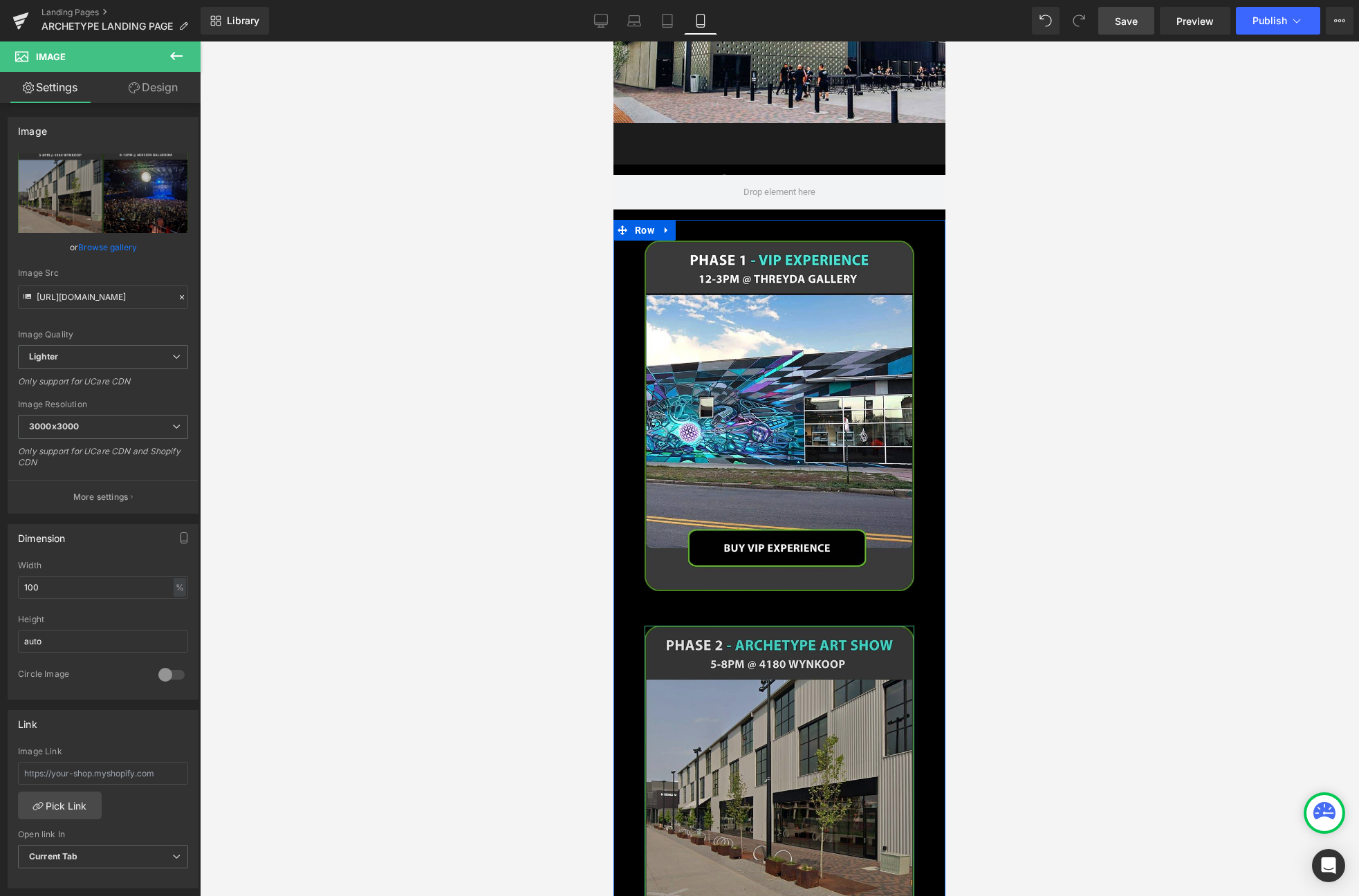
scroll to position [1884, 0]
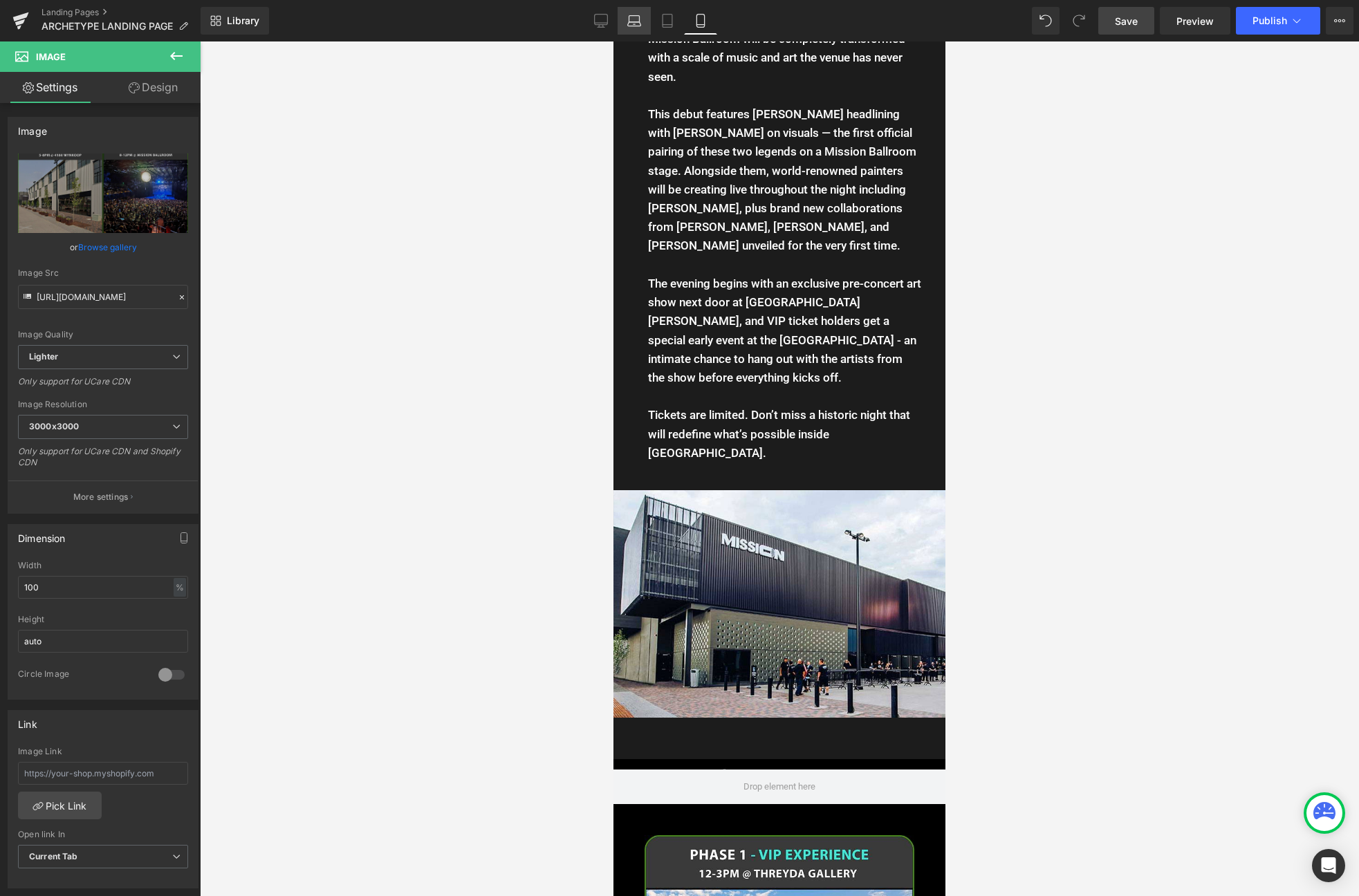
click at [623, 14] on link "Laptop" at bounding box center [634, 21] width 33 height 28
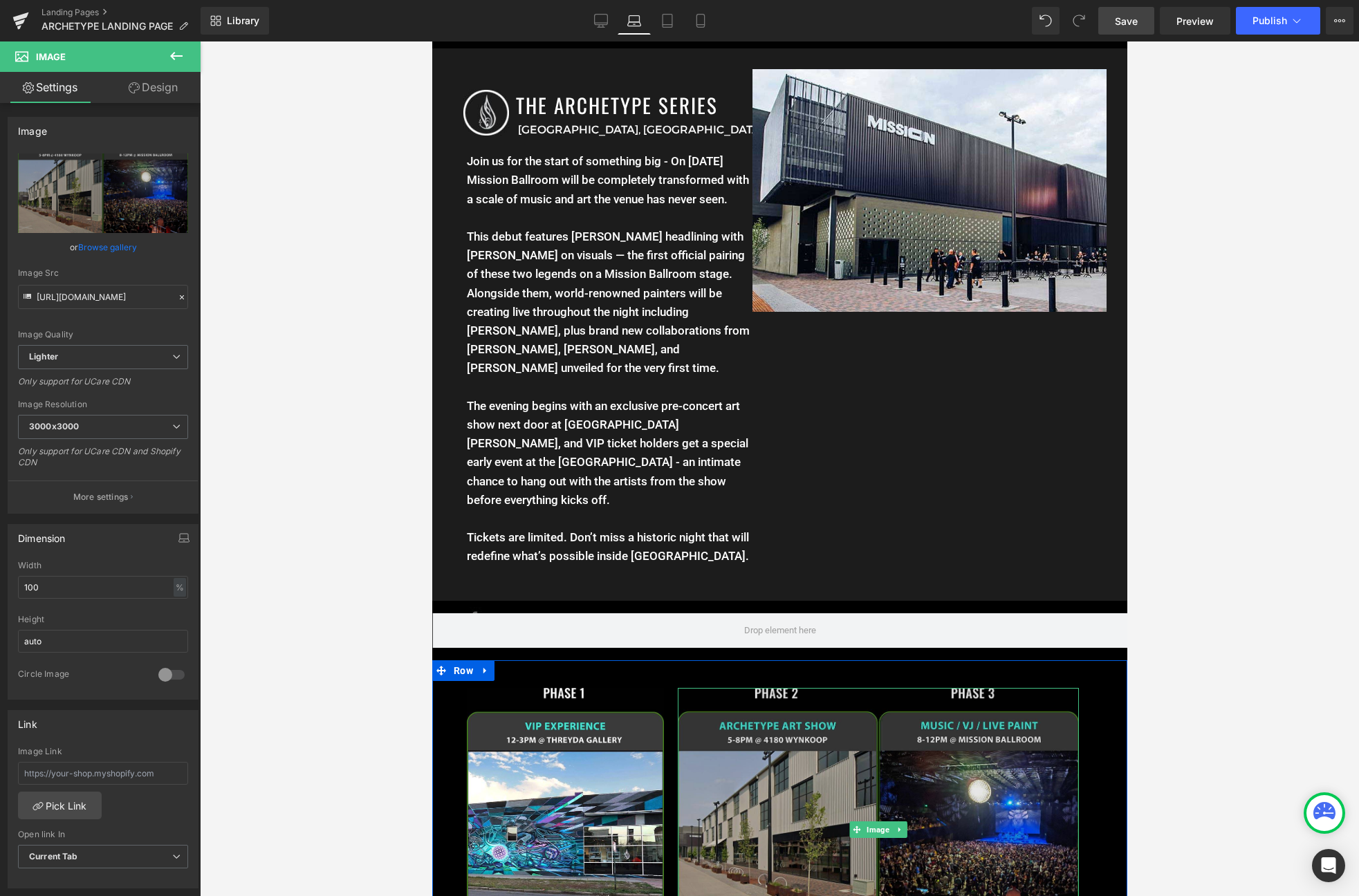
scroll to position [1121, 0]
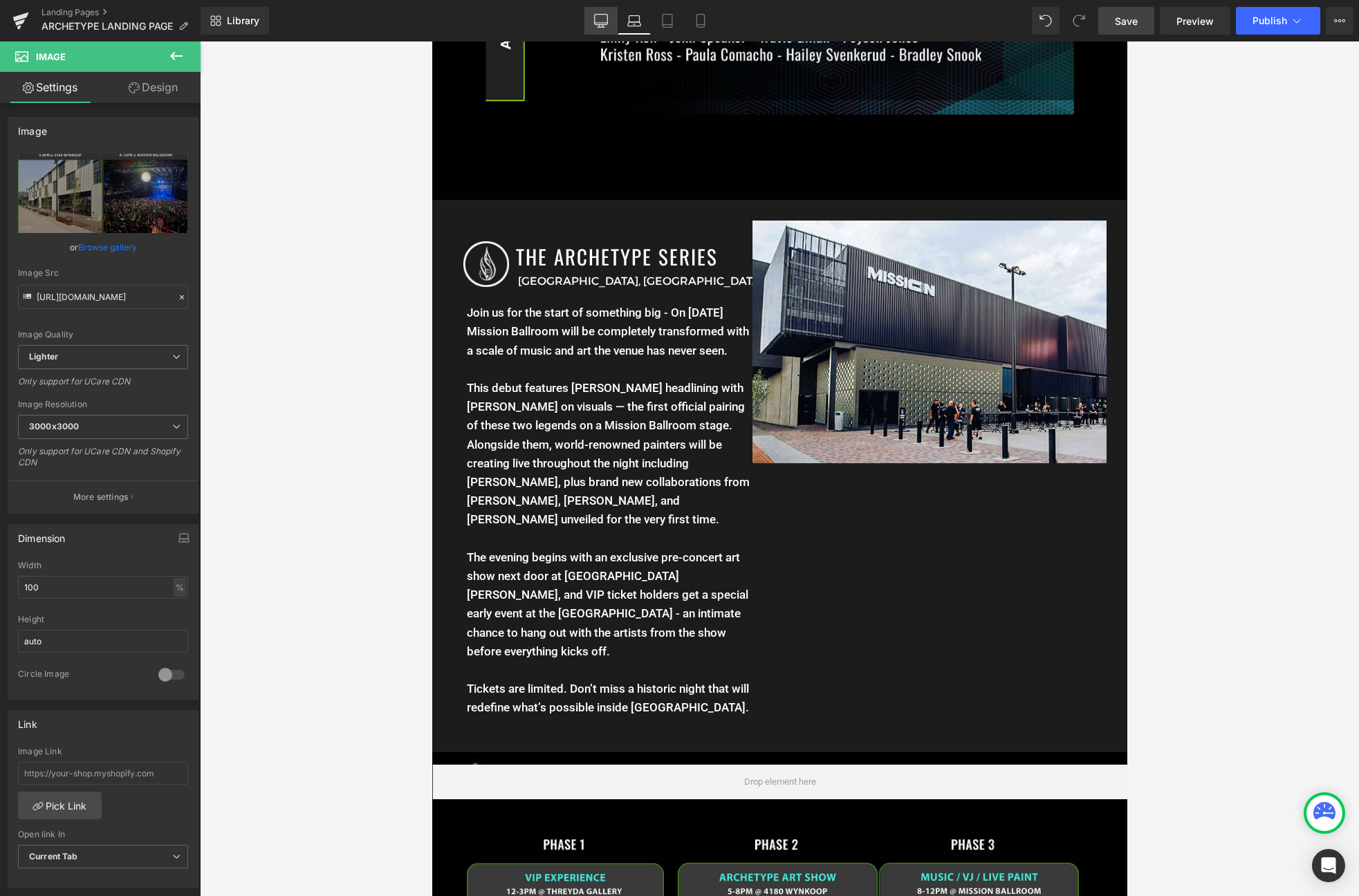
click at [599, 24] on icon at bounding box center [601, 20] width 14 height 14
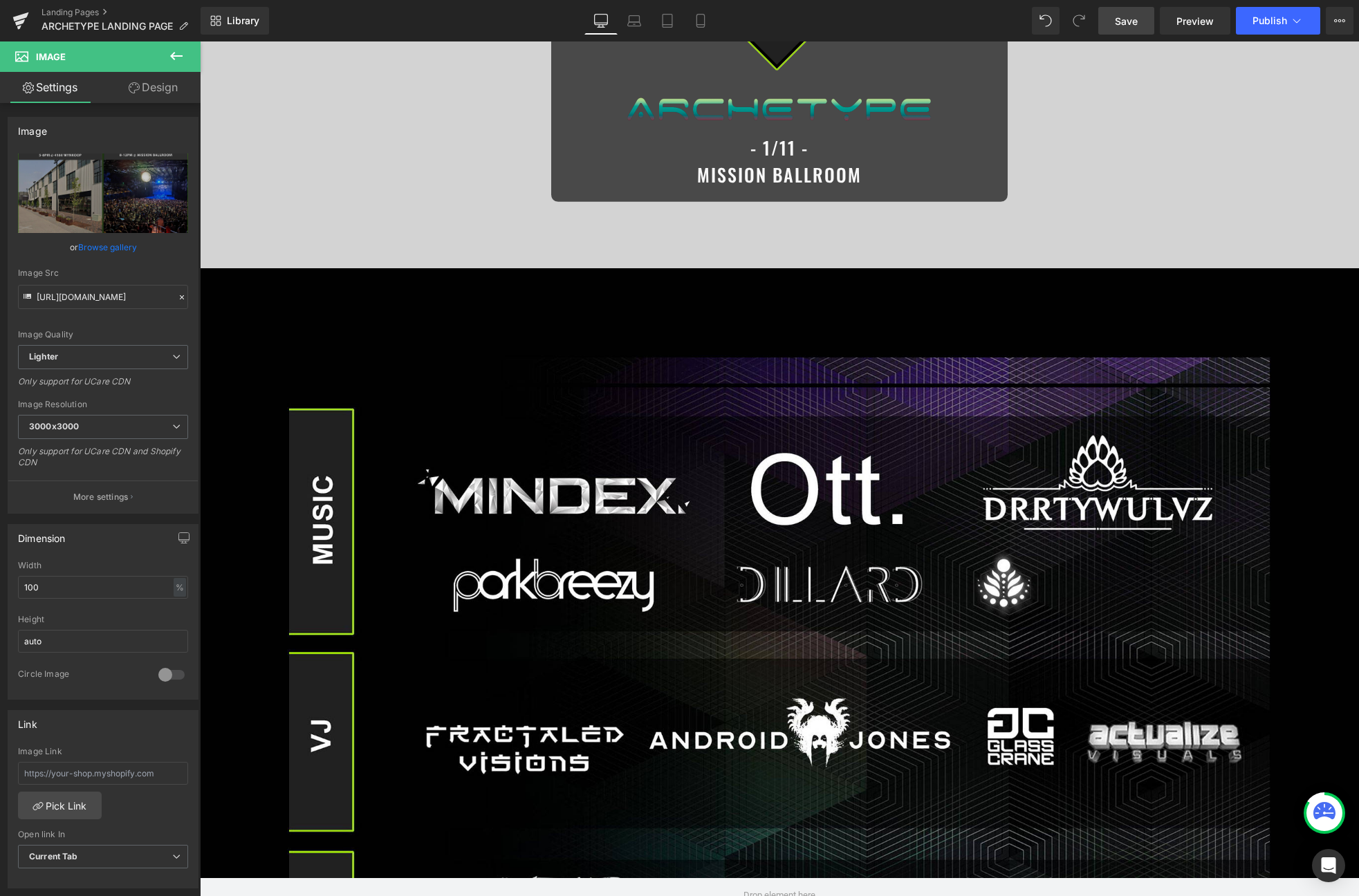
scroll to position [0, 0]
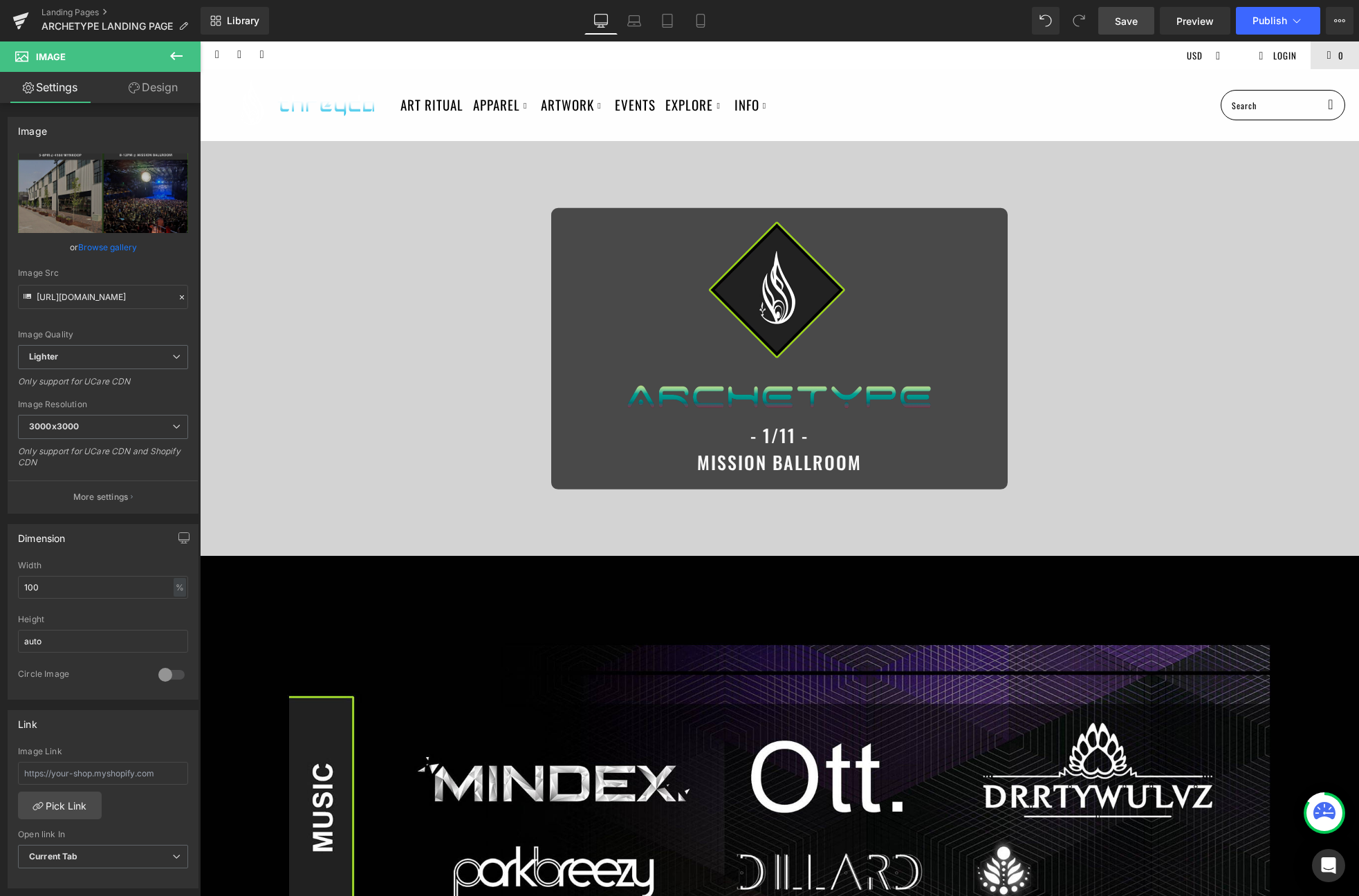
click at [1131, 16] on span "Save" at bounding box center [1126, 21] width 23 height 15
click at [703, 17] on icon at bounding box center [700, 20] width 14 height 14
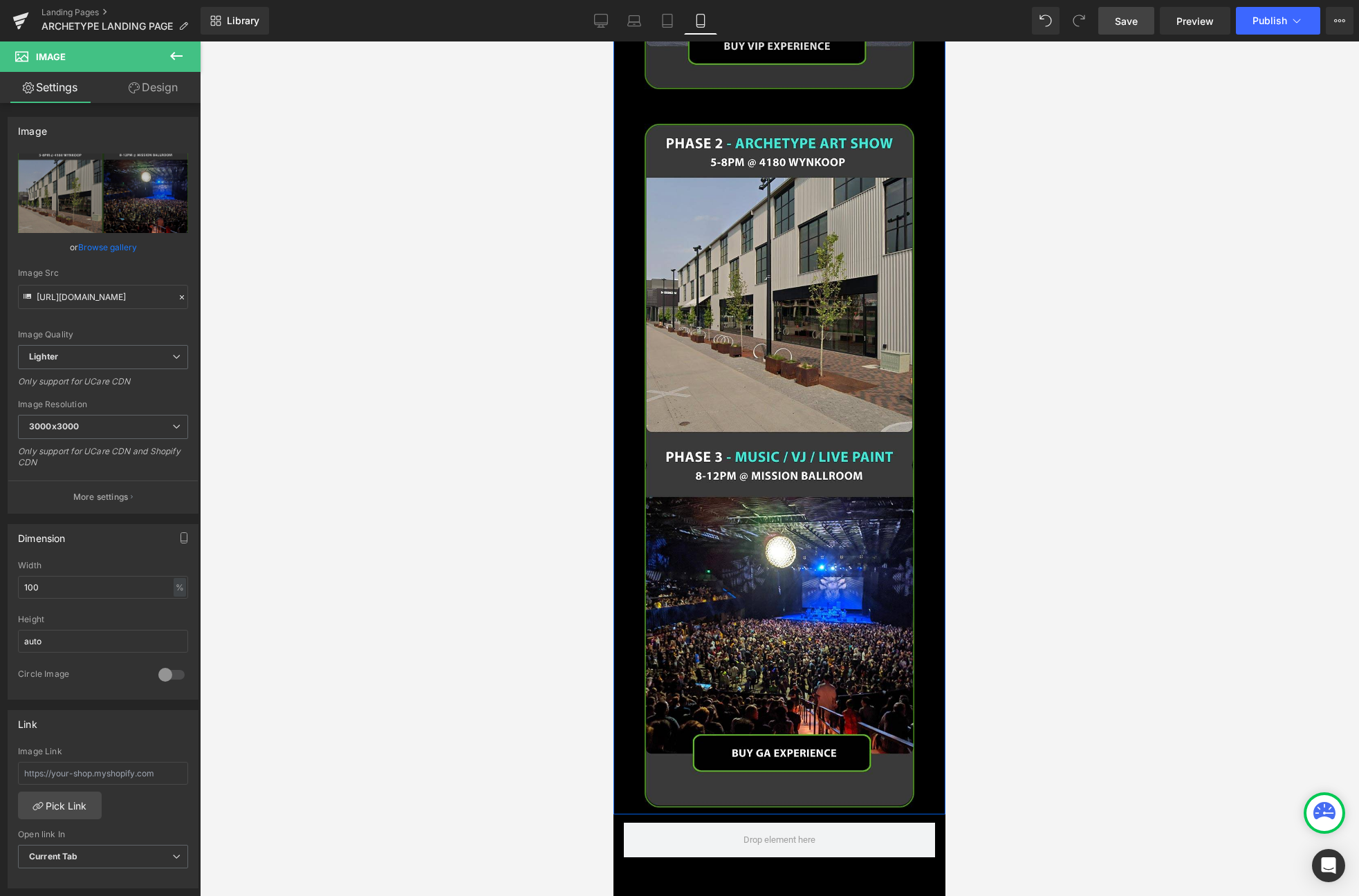
scroll to position [1957, 0]
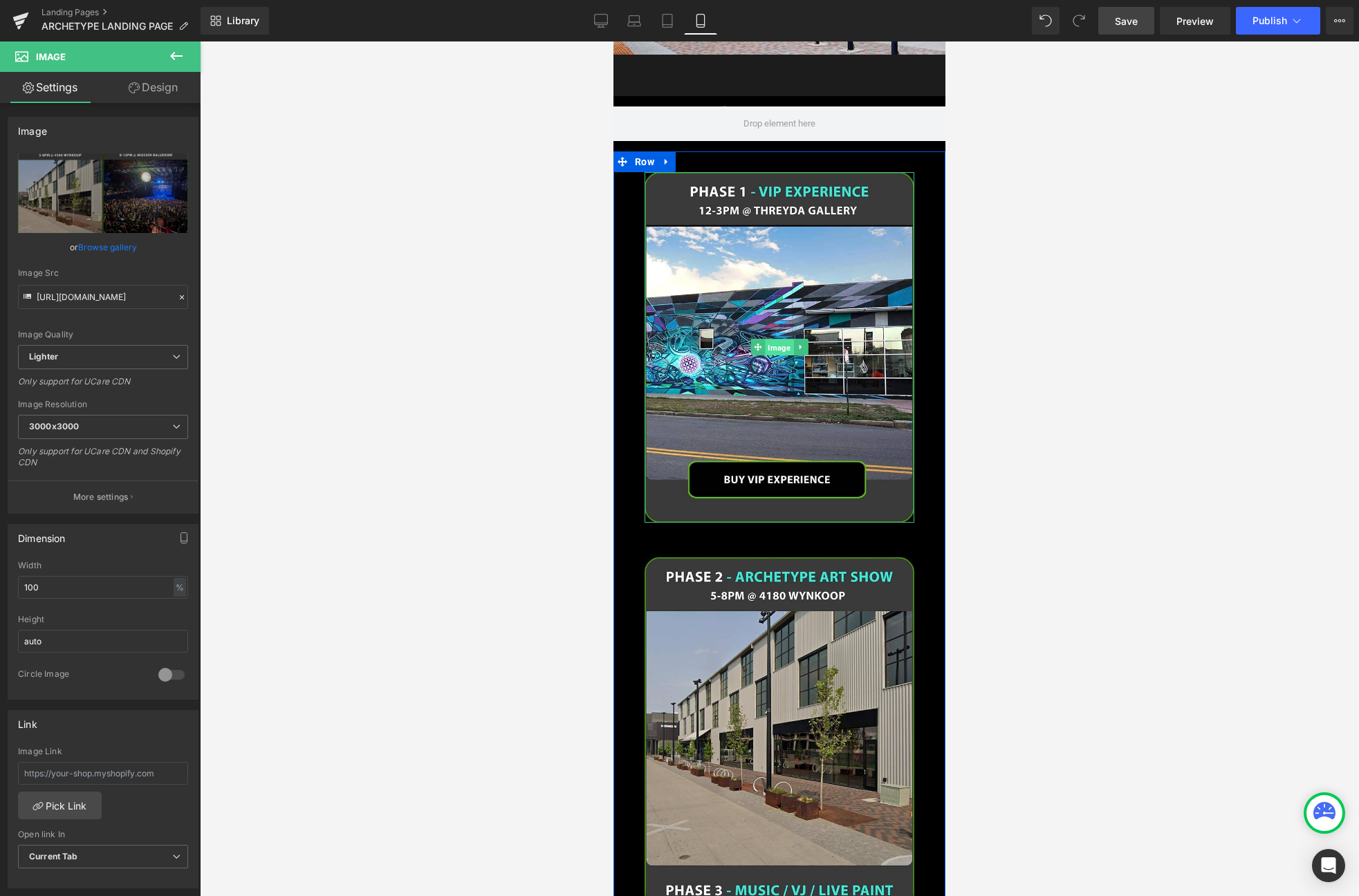
click at [773, 340] on span "Image" at bounding box center [778, 348] width 28 height 16
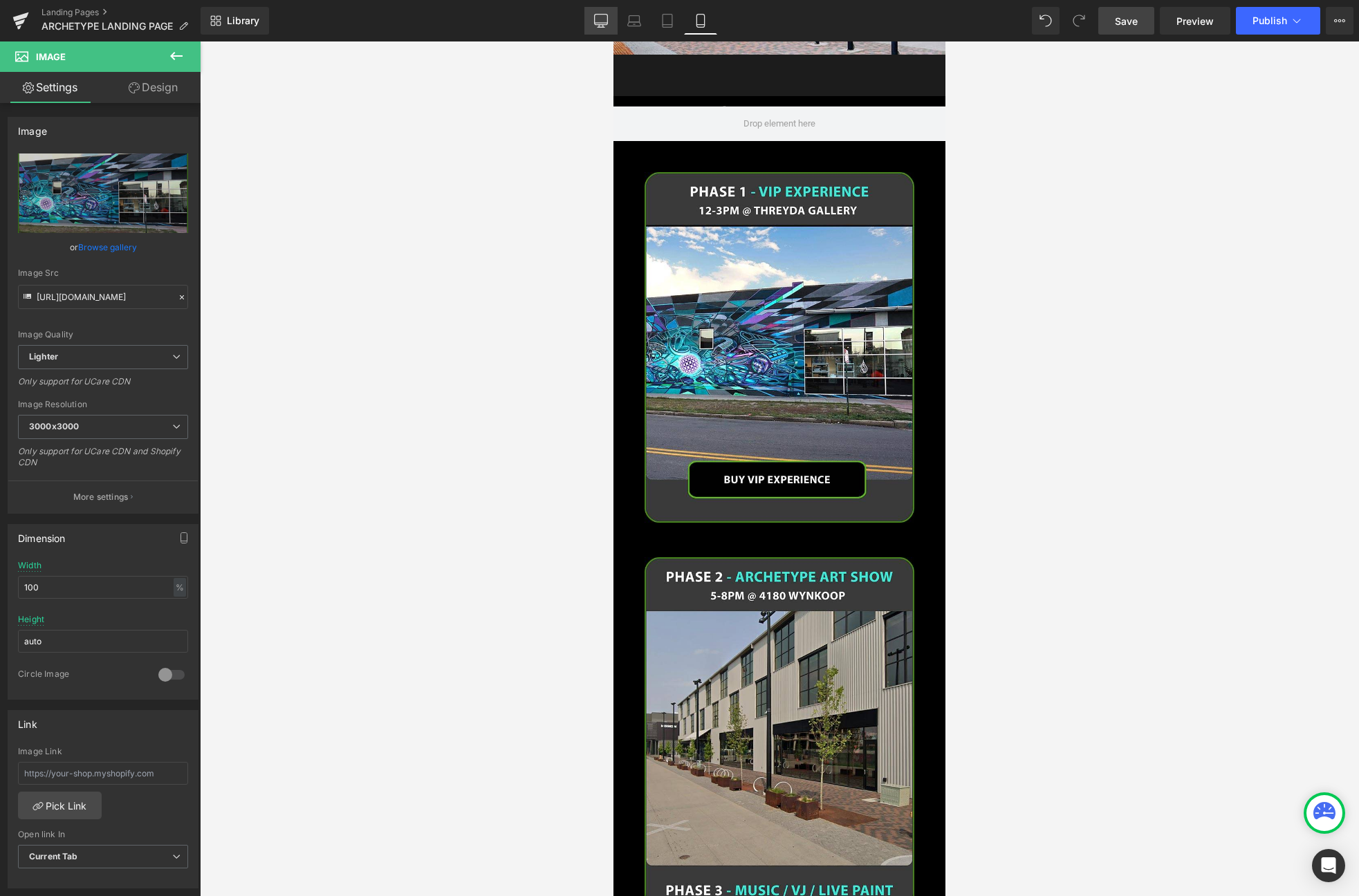
click at [602, 19] on icon at bounding box center [601, 20] width 14 height 14
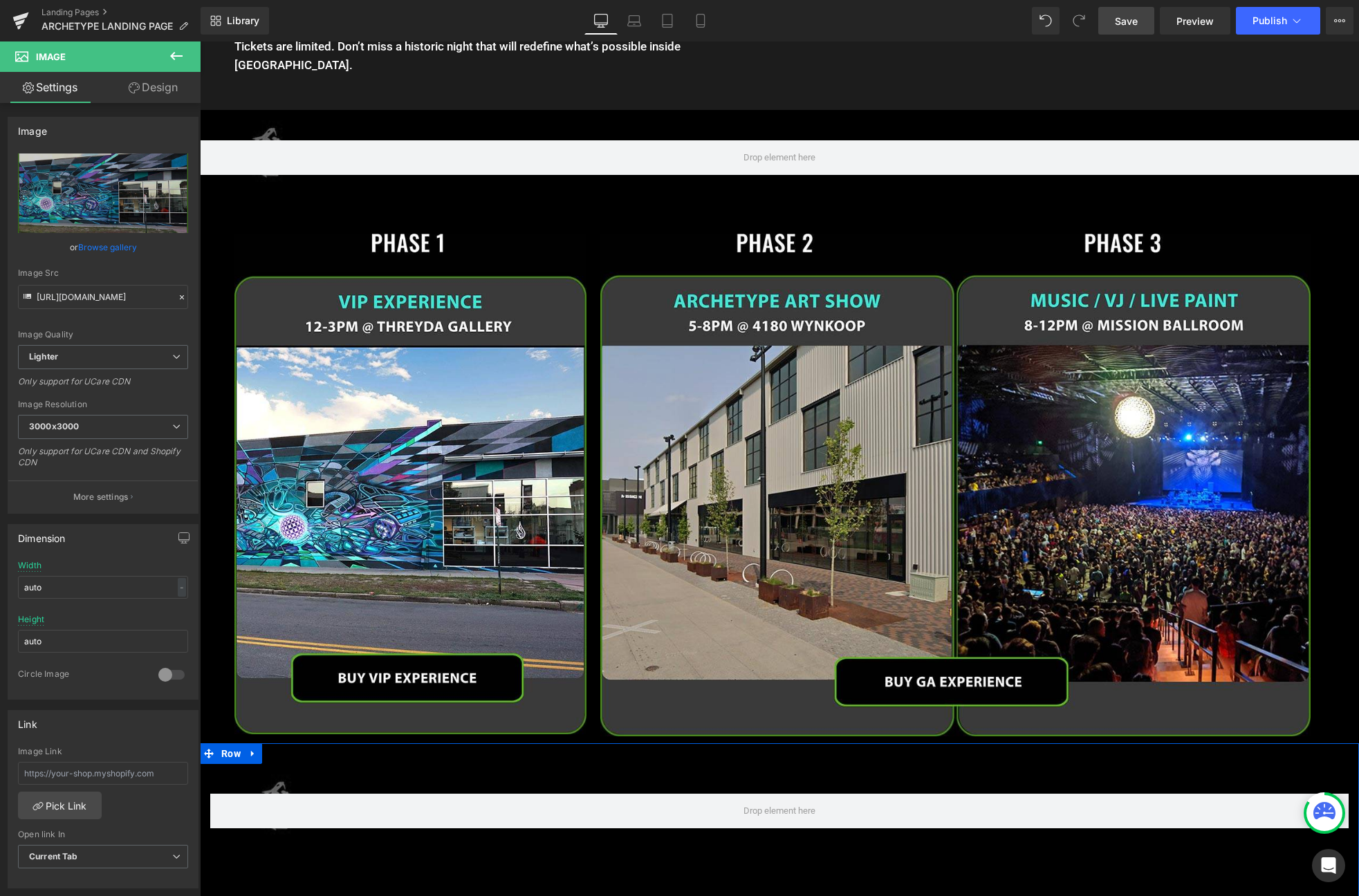
scroll to position [2057, 0]
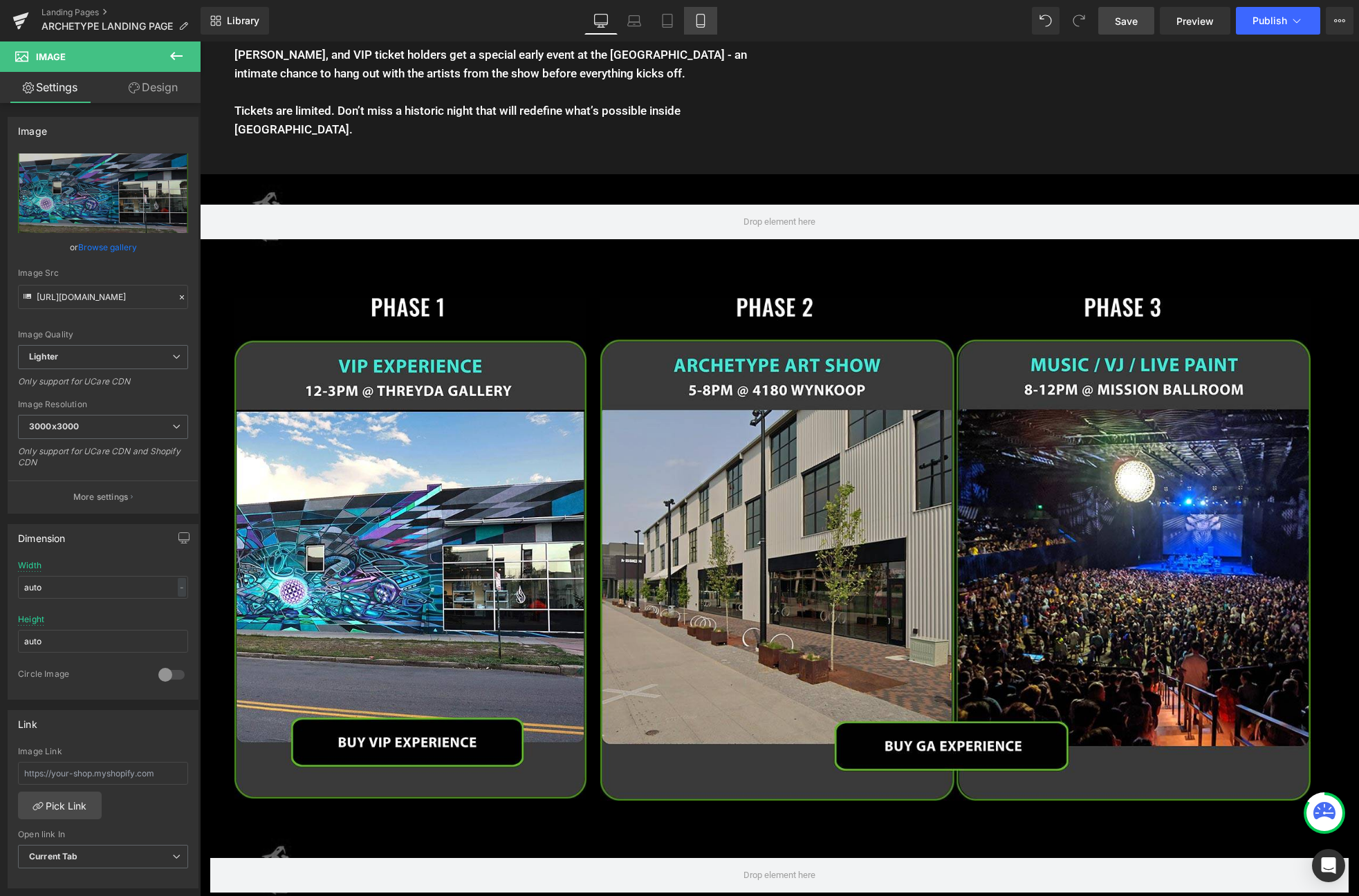
click at [697, 28] on link "Mobile" at bounding box center [700, 21] width 33 height 28
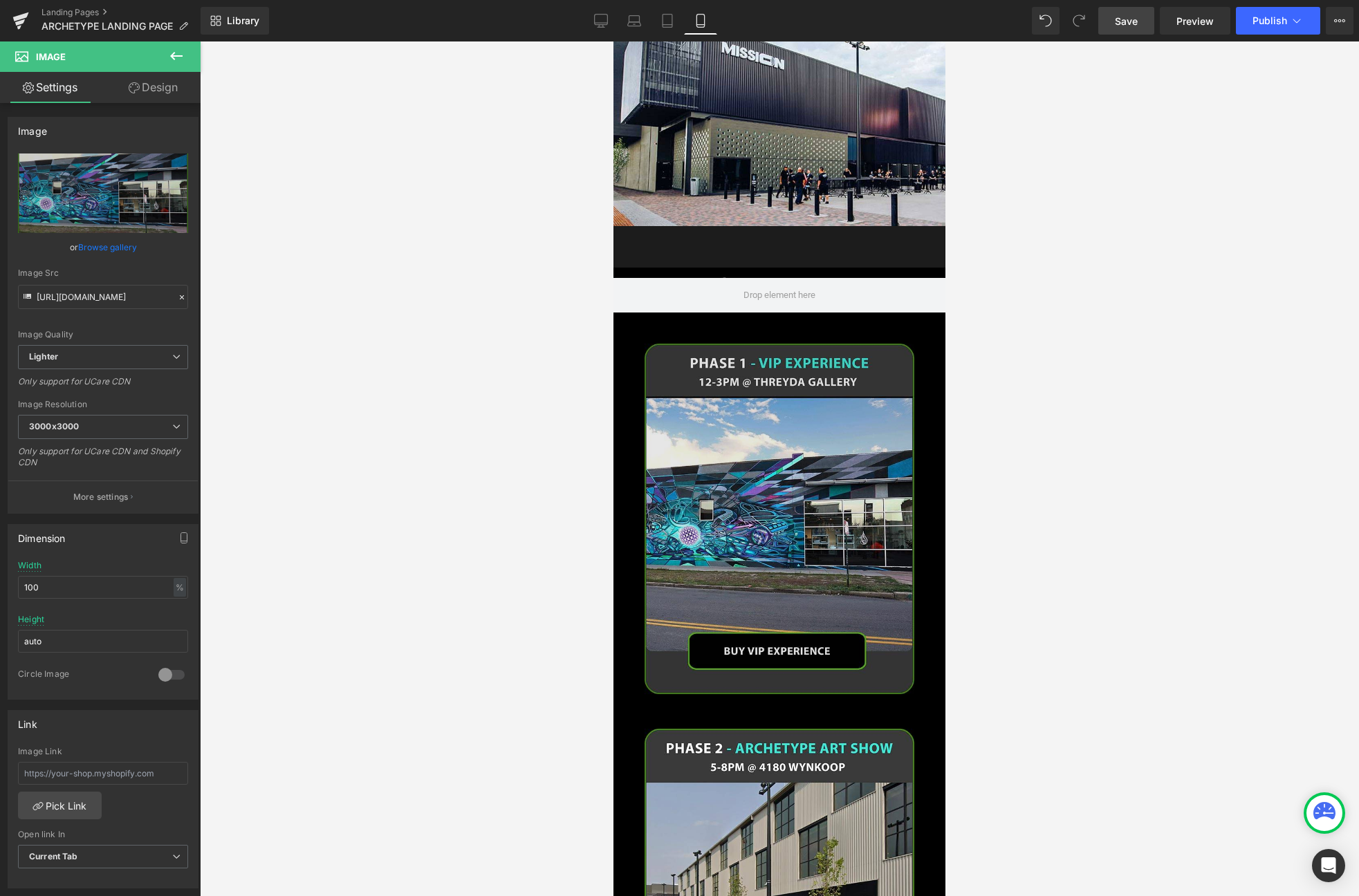
scroll to position [1784, 0]
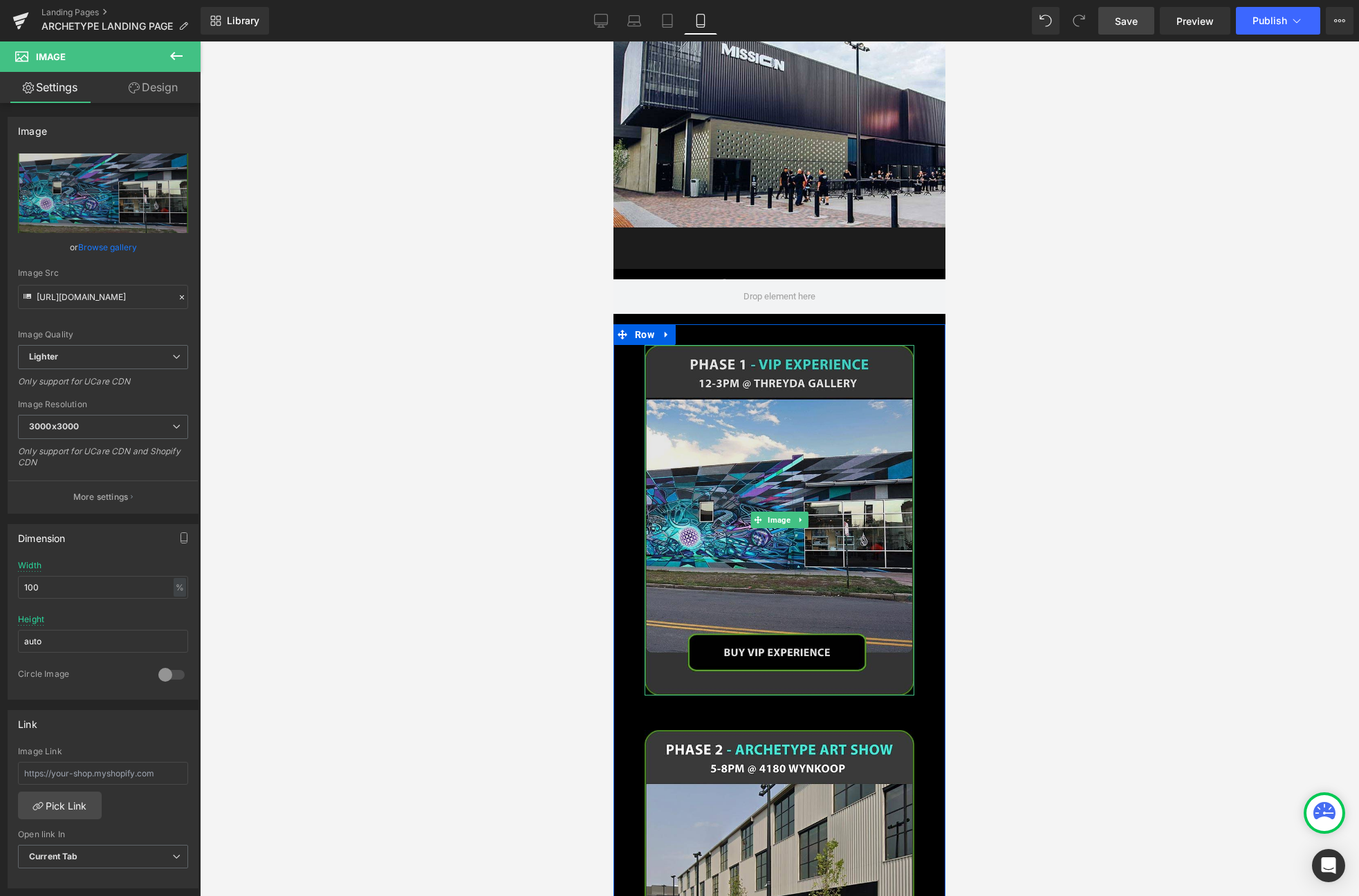
click at [774, 487] on img at bounding box center [779, 521] width 270 height 350
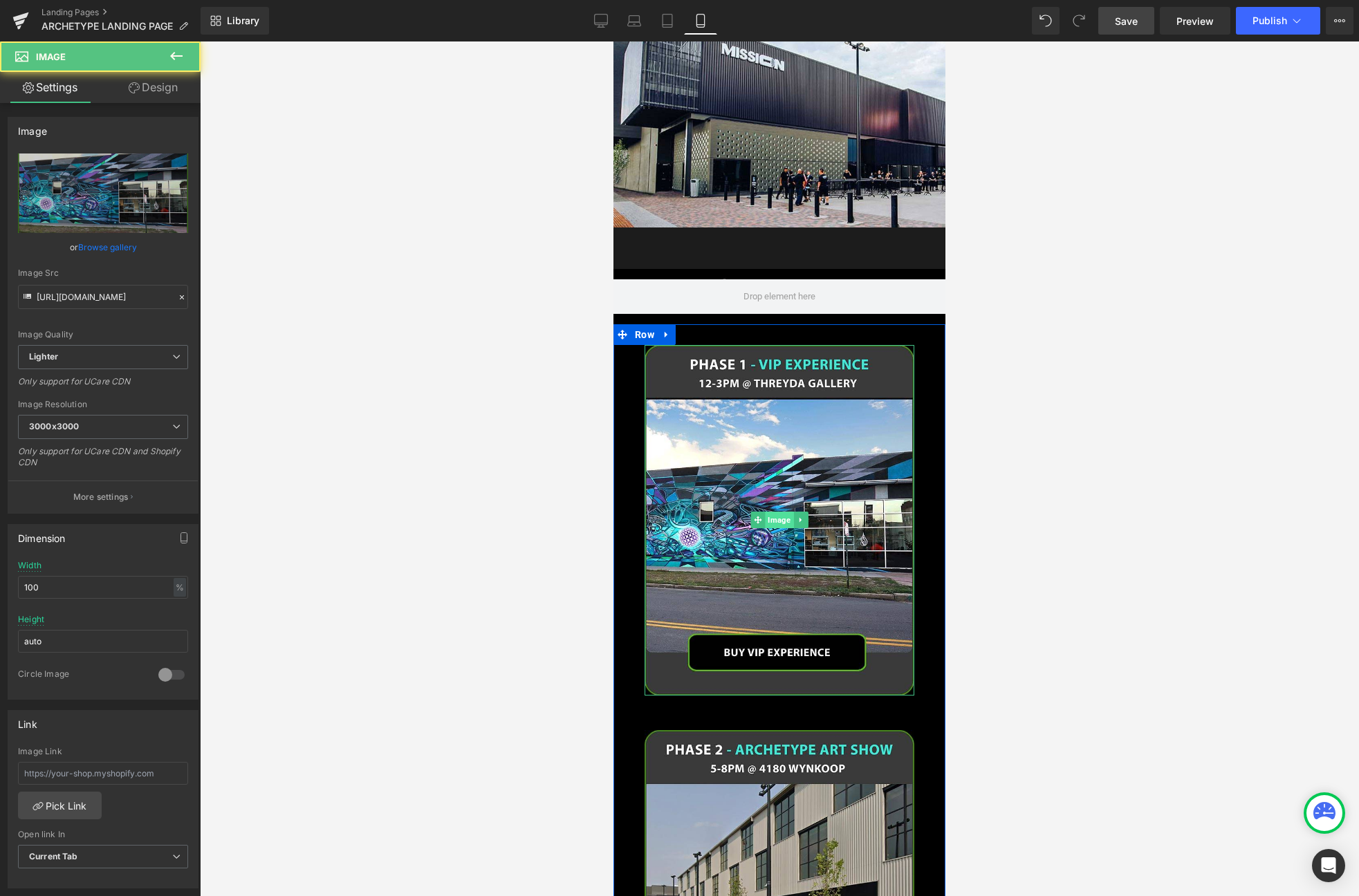
click at [771, 512] on span "Image" at bounding box center [778, 520] width 28 height 16
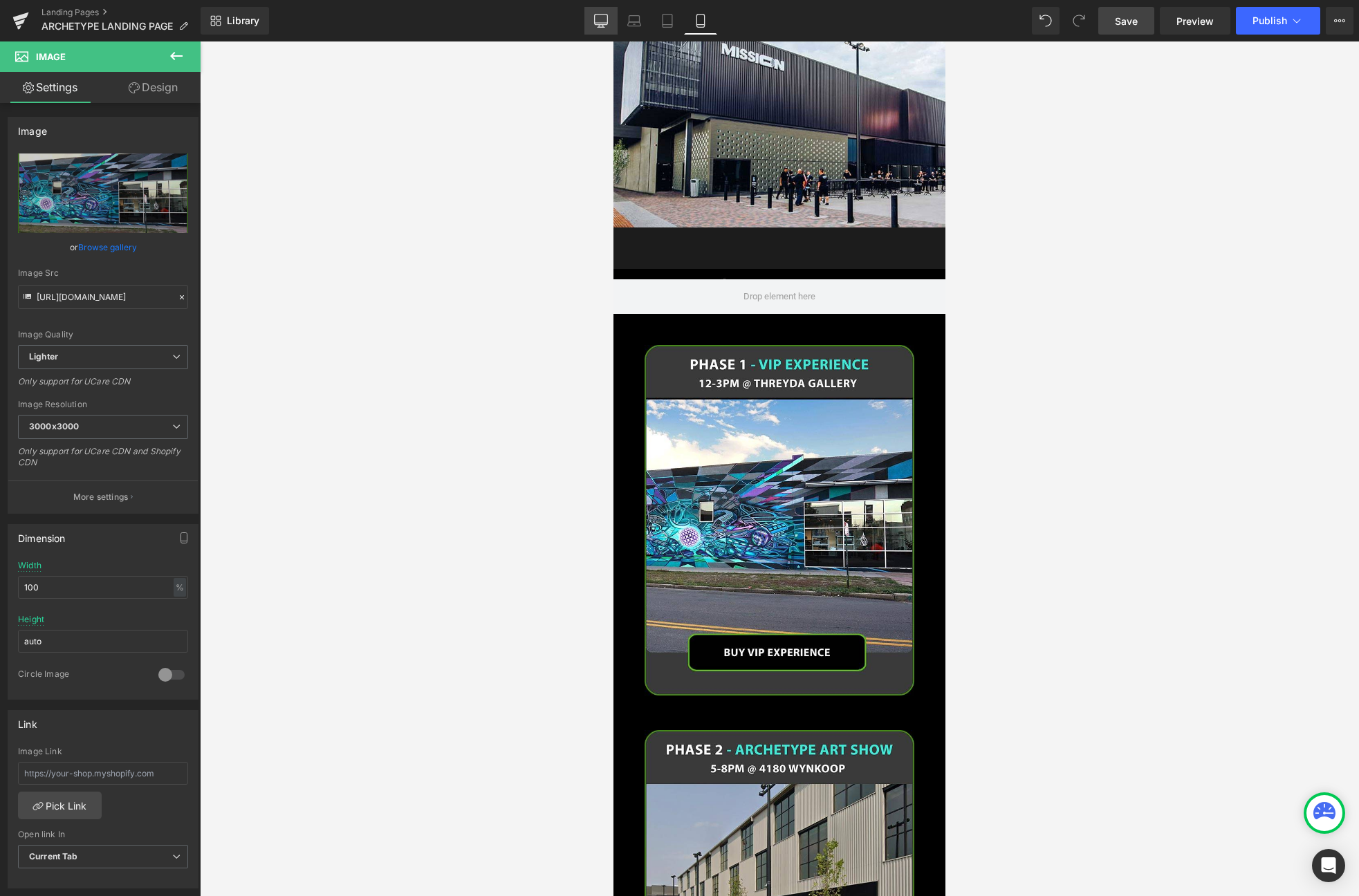
click at [596, 27] on icon at bounding box center [601, 20] width 14 height 14
type input "auto"
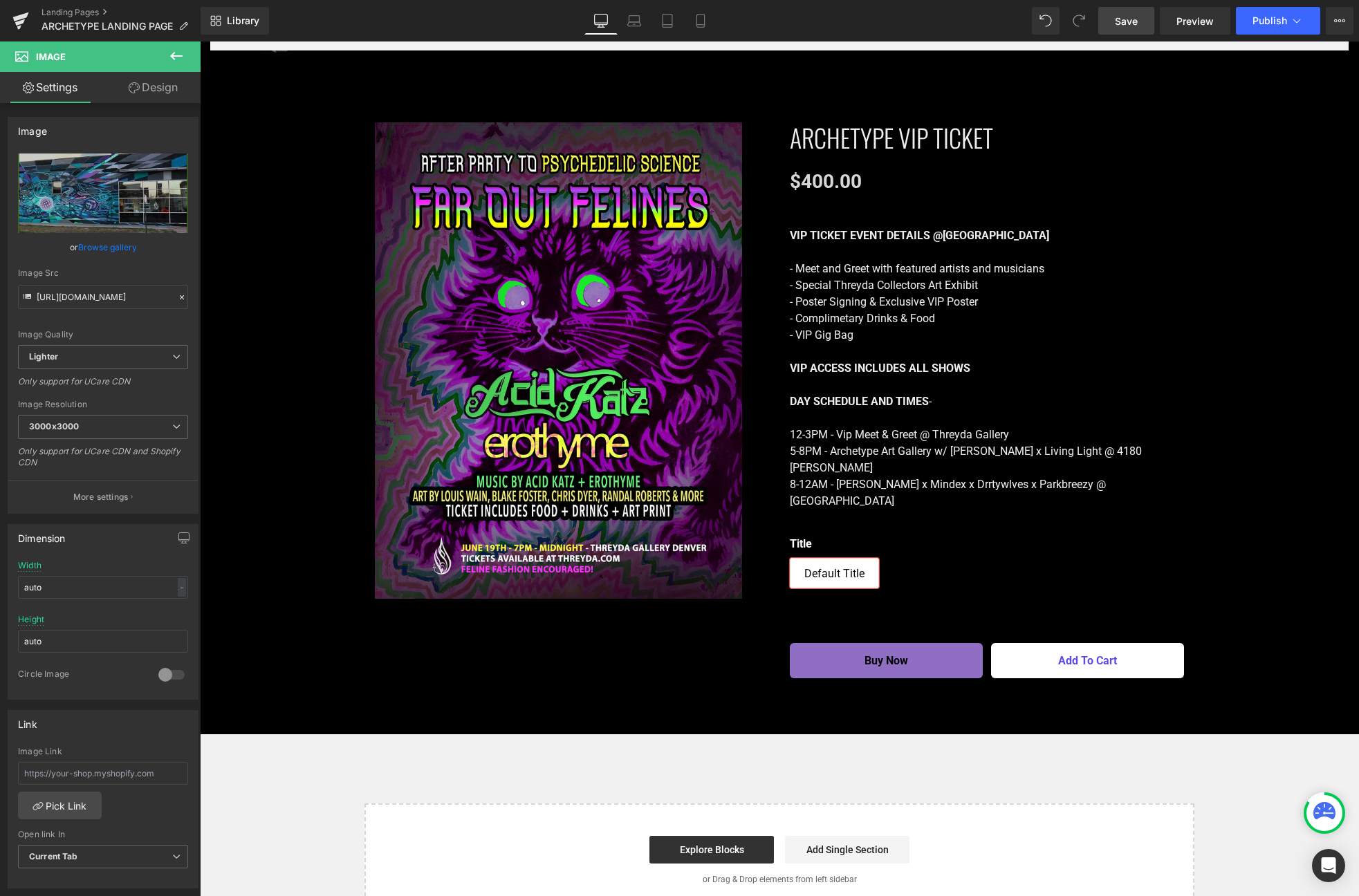
scroll to position [2763, 0]
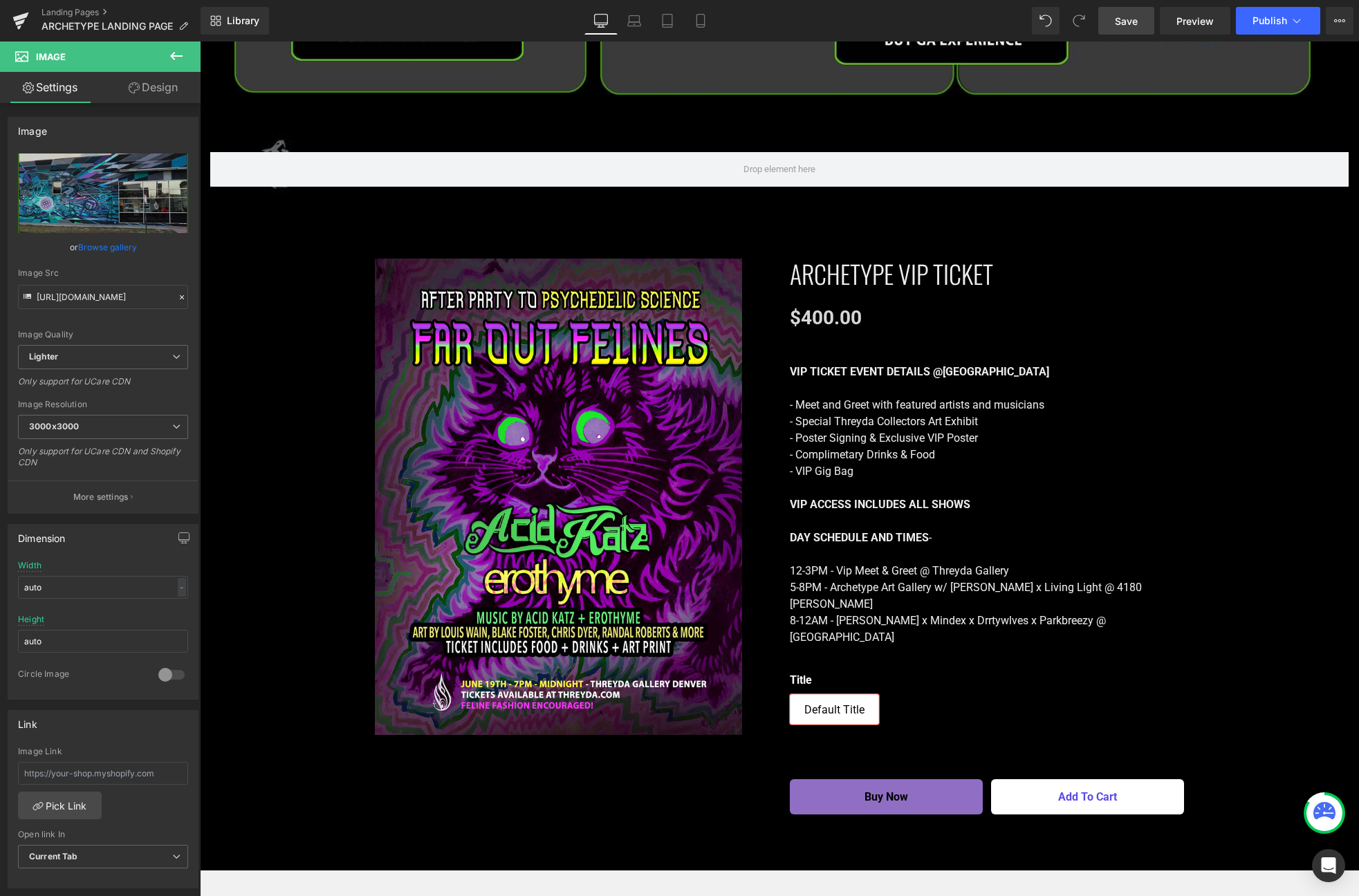
click at [182, 46] on button at bounding box center [177, 57] width 49 height 31
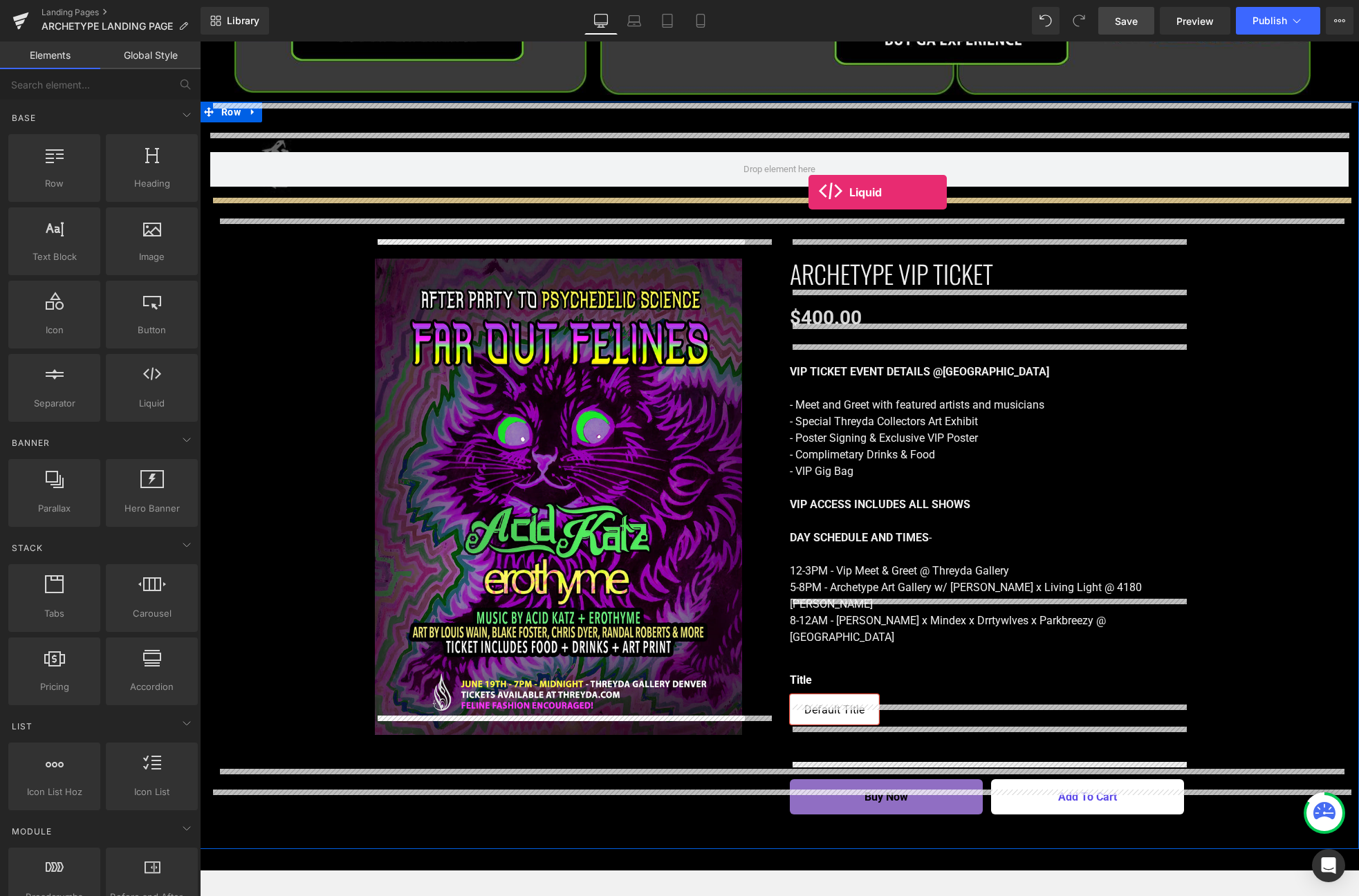
drag, startPoint x: 336, startPoint y: 422, endPoint x: 808, endPoint y: 192, distance: 525.1
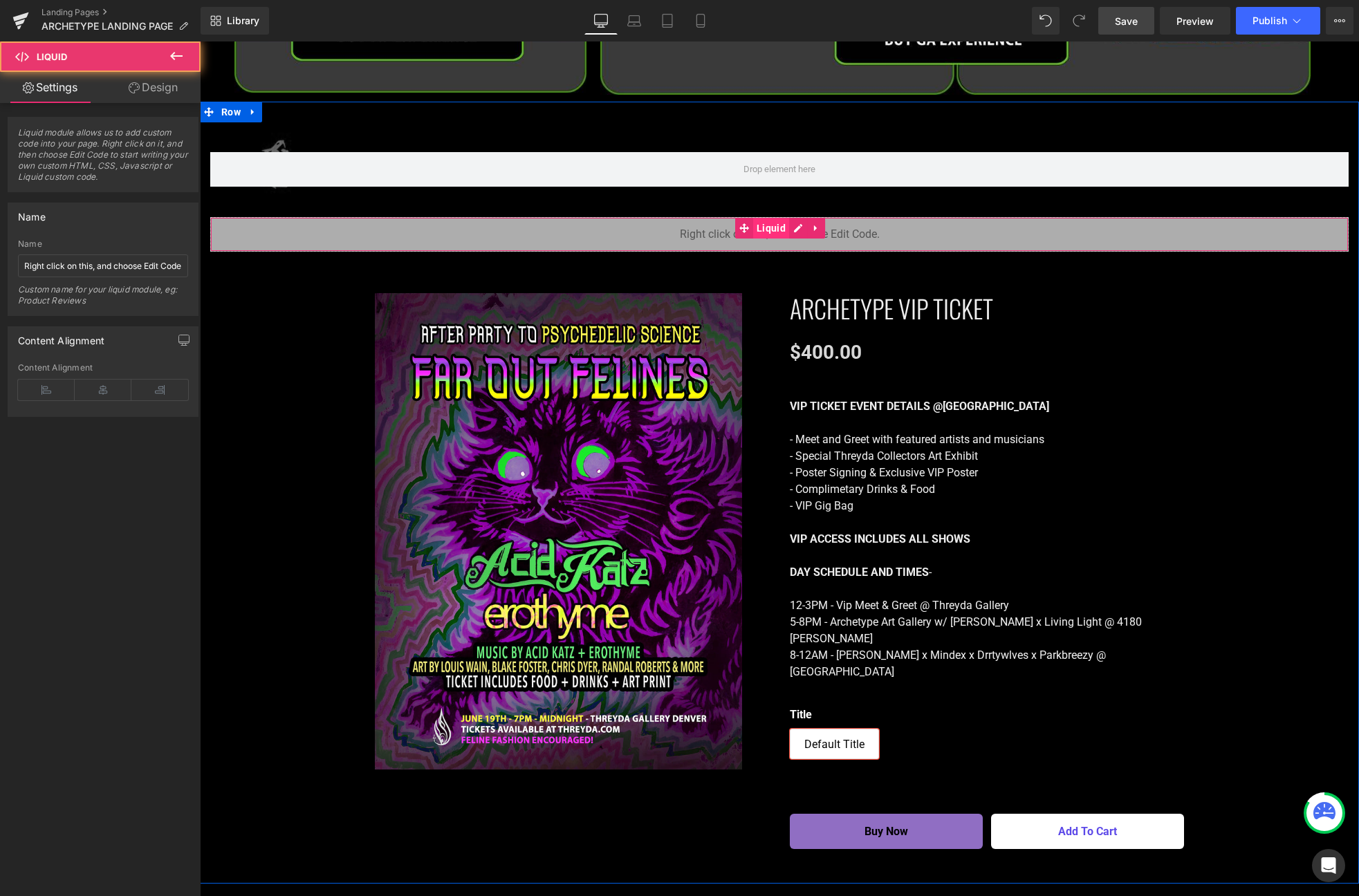
click at [766, 218] on span "Liquid" at bounding box center [771, 229] width 36 height 21
click at [787, 218] on span "Liquid" at bounding box center [771, 229] width 36 height 21
click at [791, 217] on div "Liquid" at bounding box center [779, 234] width 1138 height 35
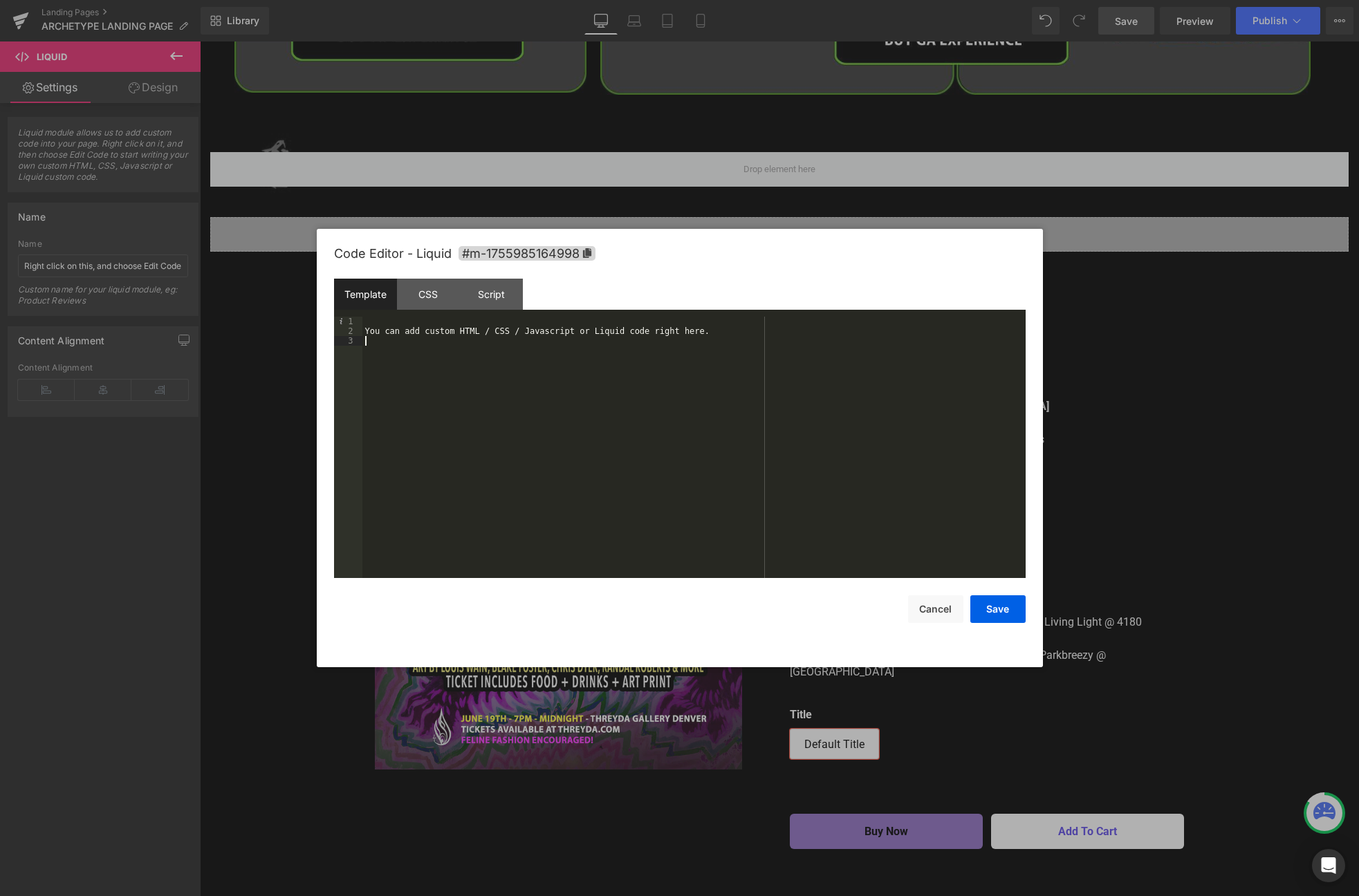
click at [454, 355] on div "You can add custom HTML / CSS / Javascript or Liquid code right here." at bounding box center [694, 457] width 663 height 281
click at [984, 610] on button "Save" at bounding box center [997, 609] width 55 height 28
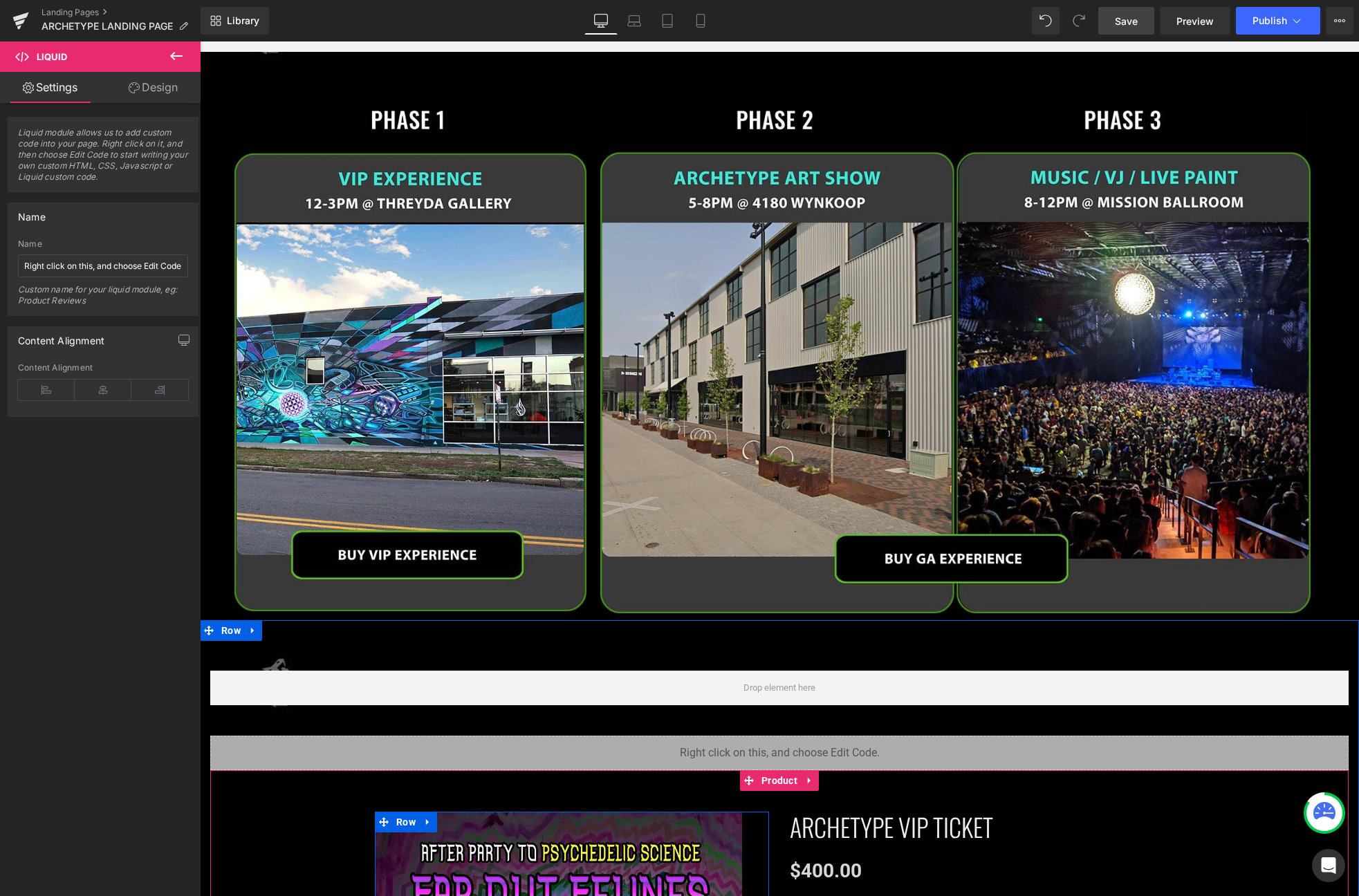
scroll to position [2133, 0]
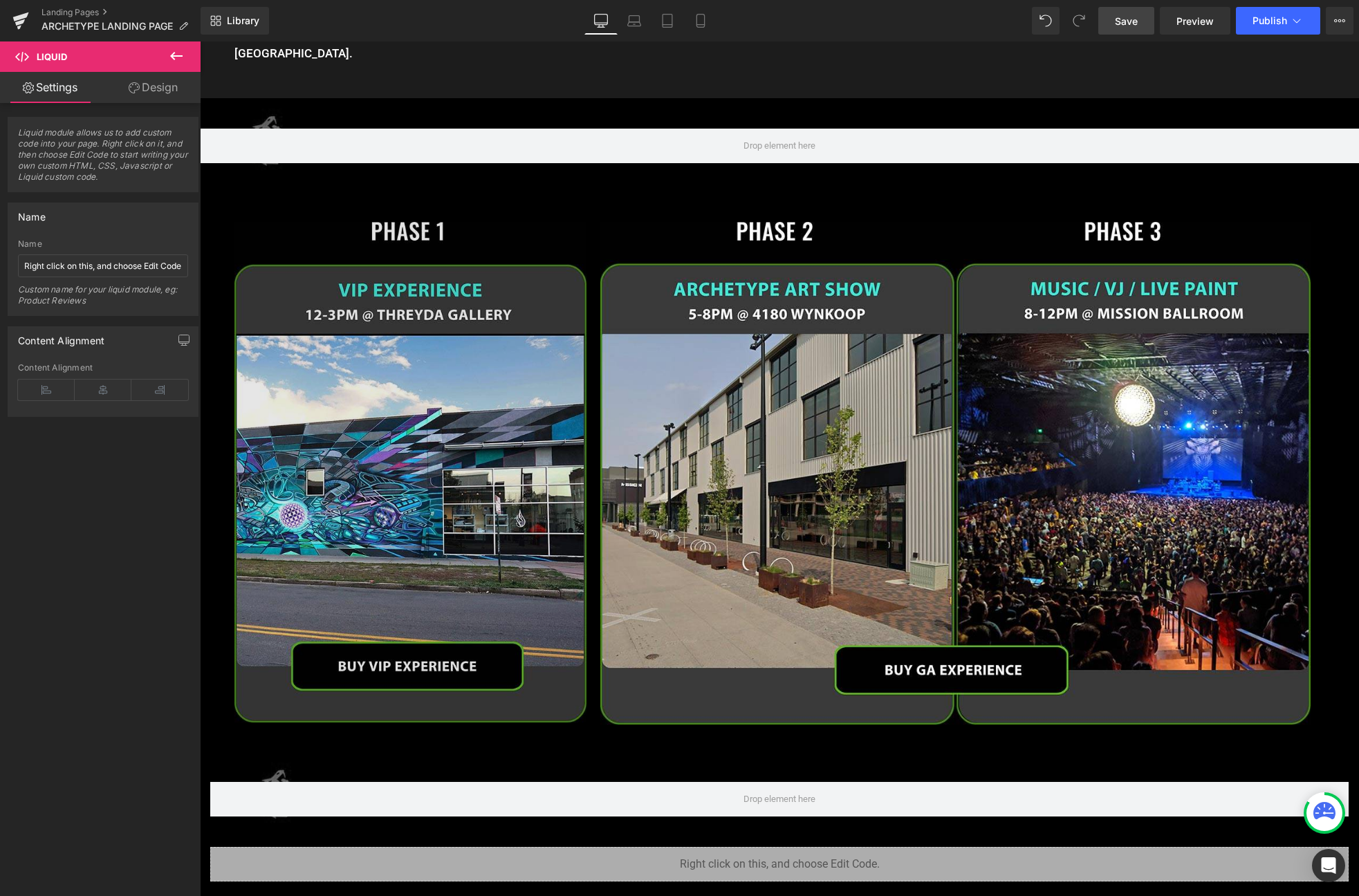
click at [398, 310] on img at bounding box center [410, 473] width 352 height 501
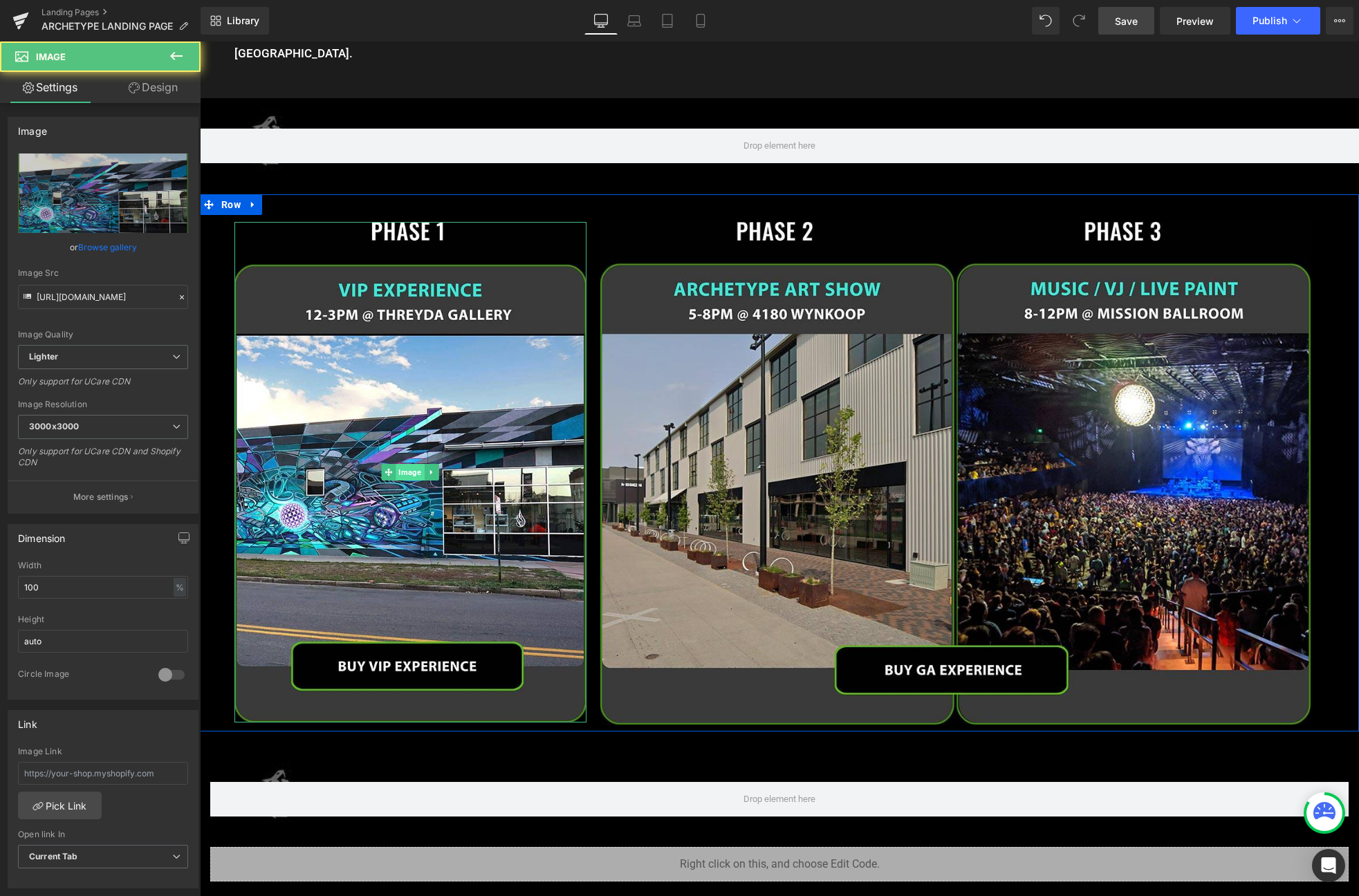
click at [412, 464] on span "Image" at bounding box center [410, 472] width 28 height 16
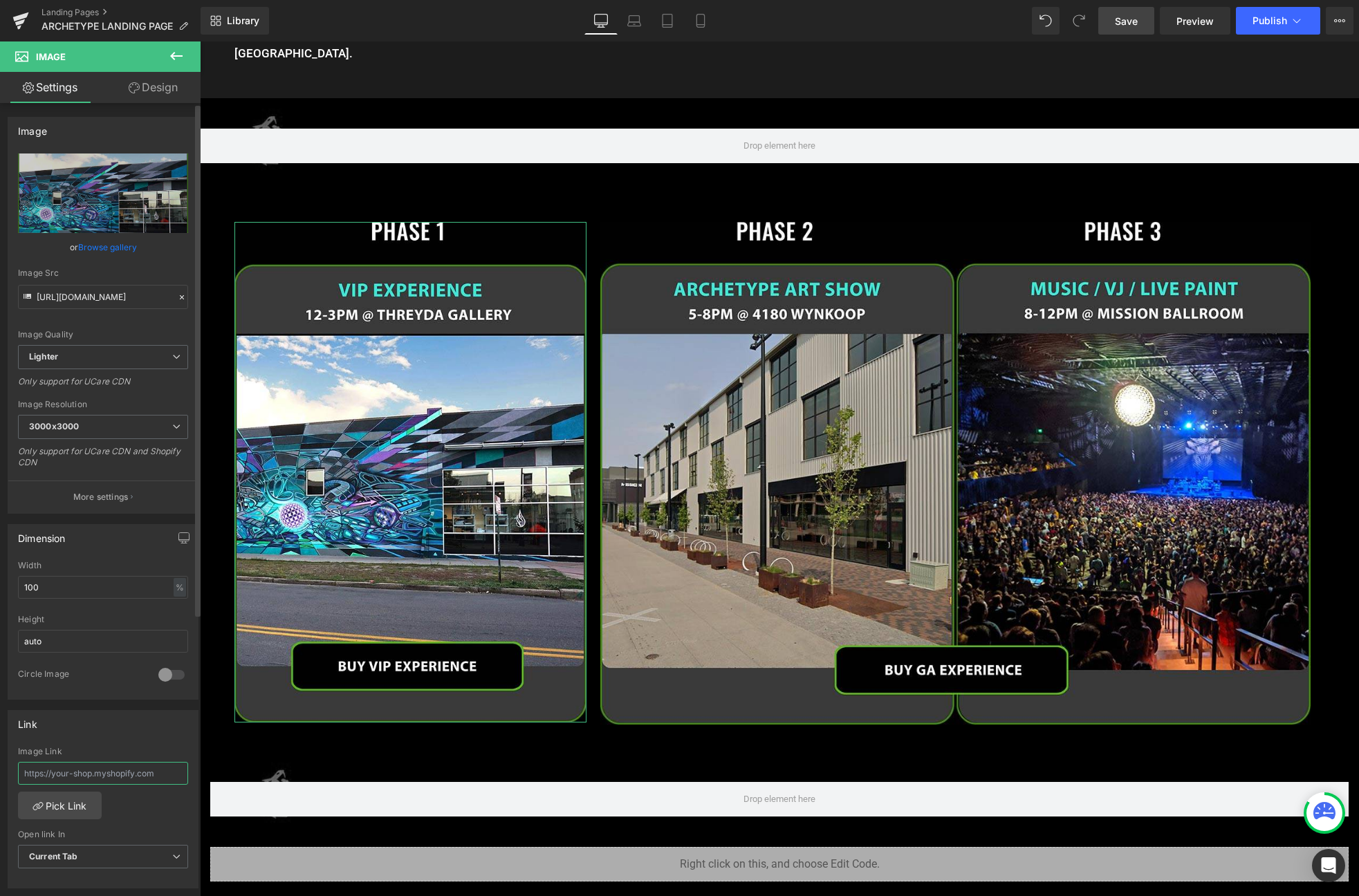
click at [78, 778] on input "text" at bounding box center [103, 774] width 170 height 23
paste input "#vip-checkout"
type input "#vip-checkout"
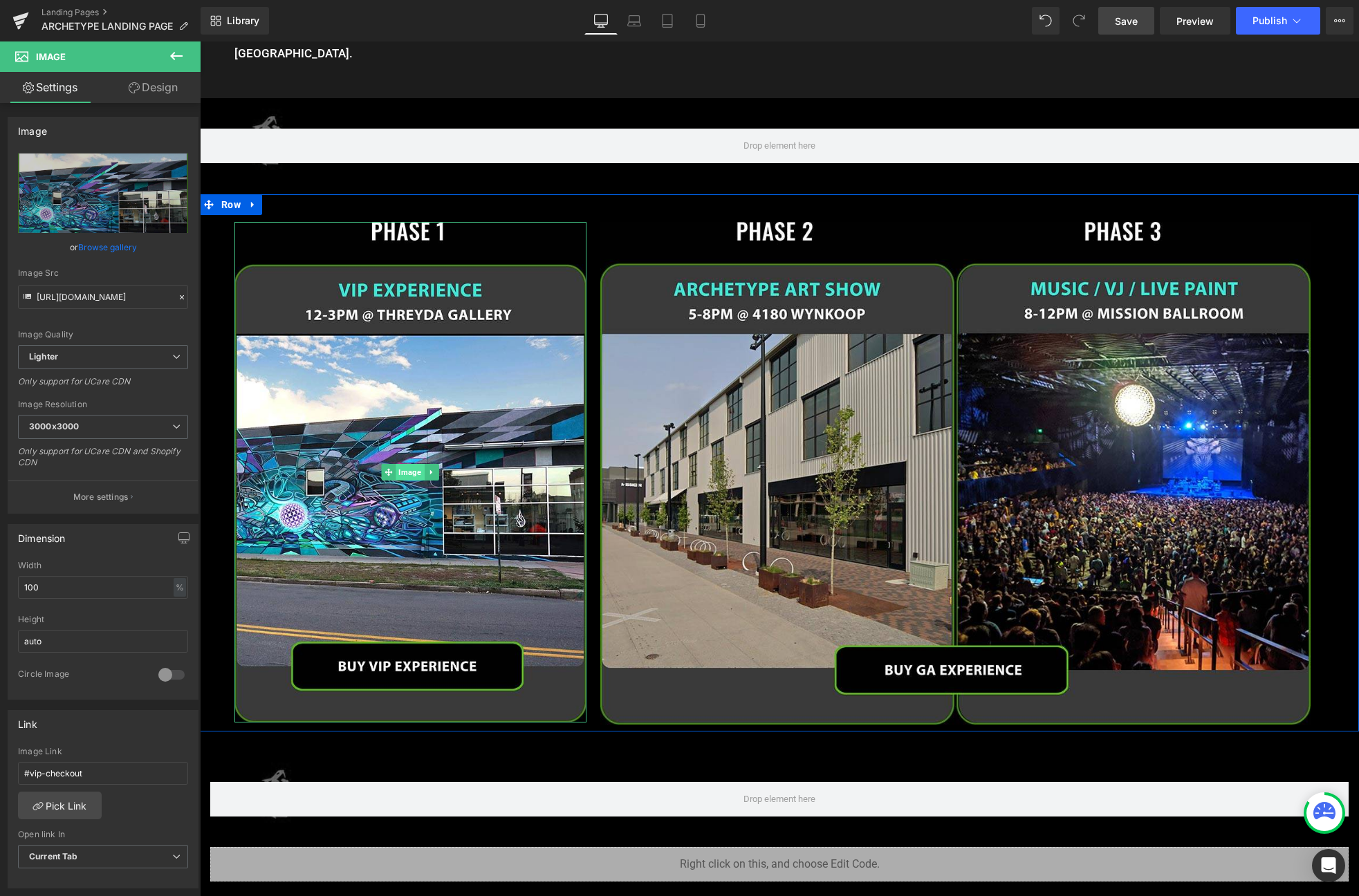
click at [408, 464] on span "Image" at bounding box center [410, 472] width 28 height 16
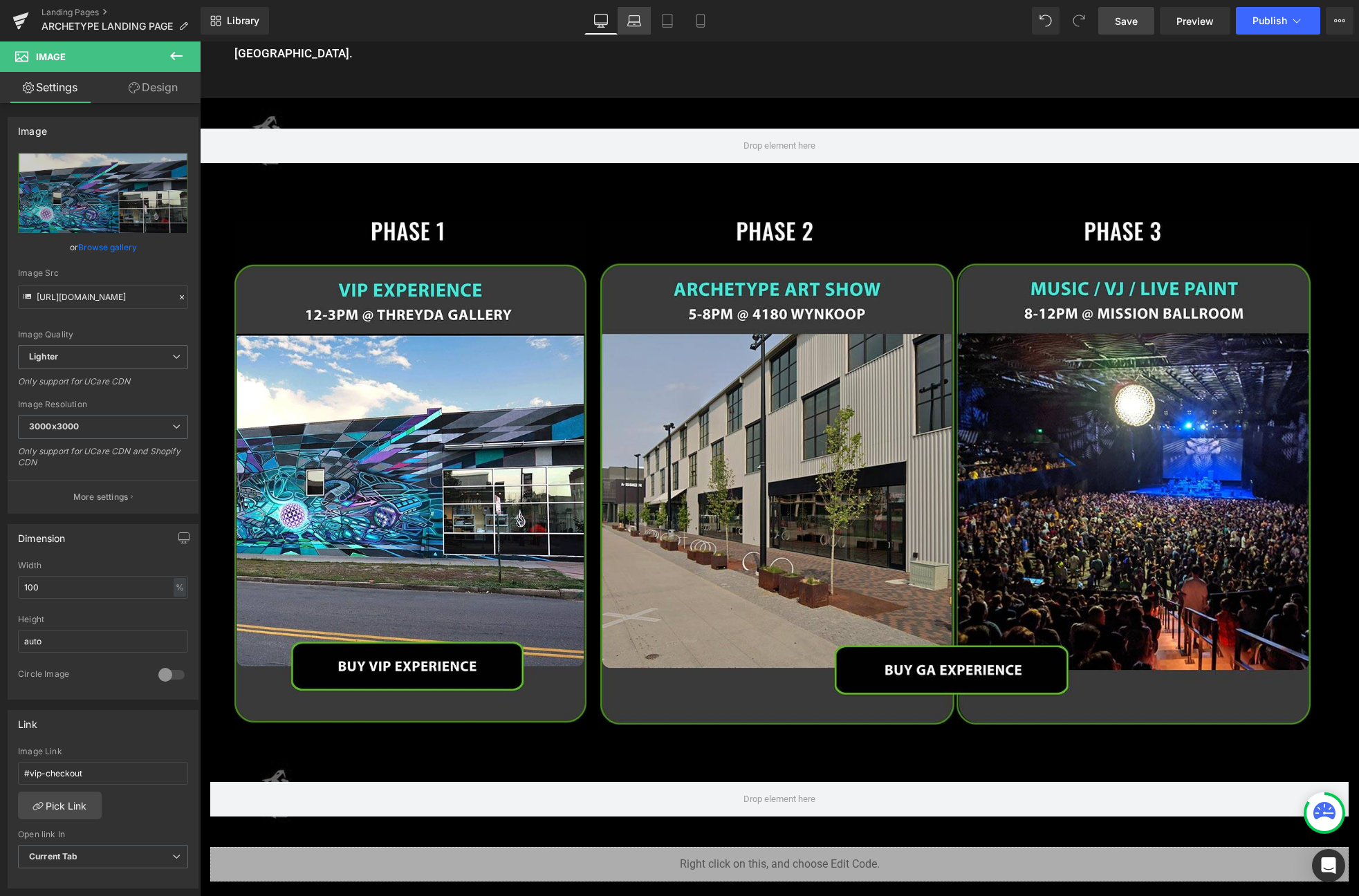
click at [629, 24] on icon at bounding box center [633, 20] width 14 height 14
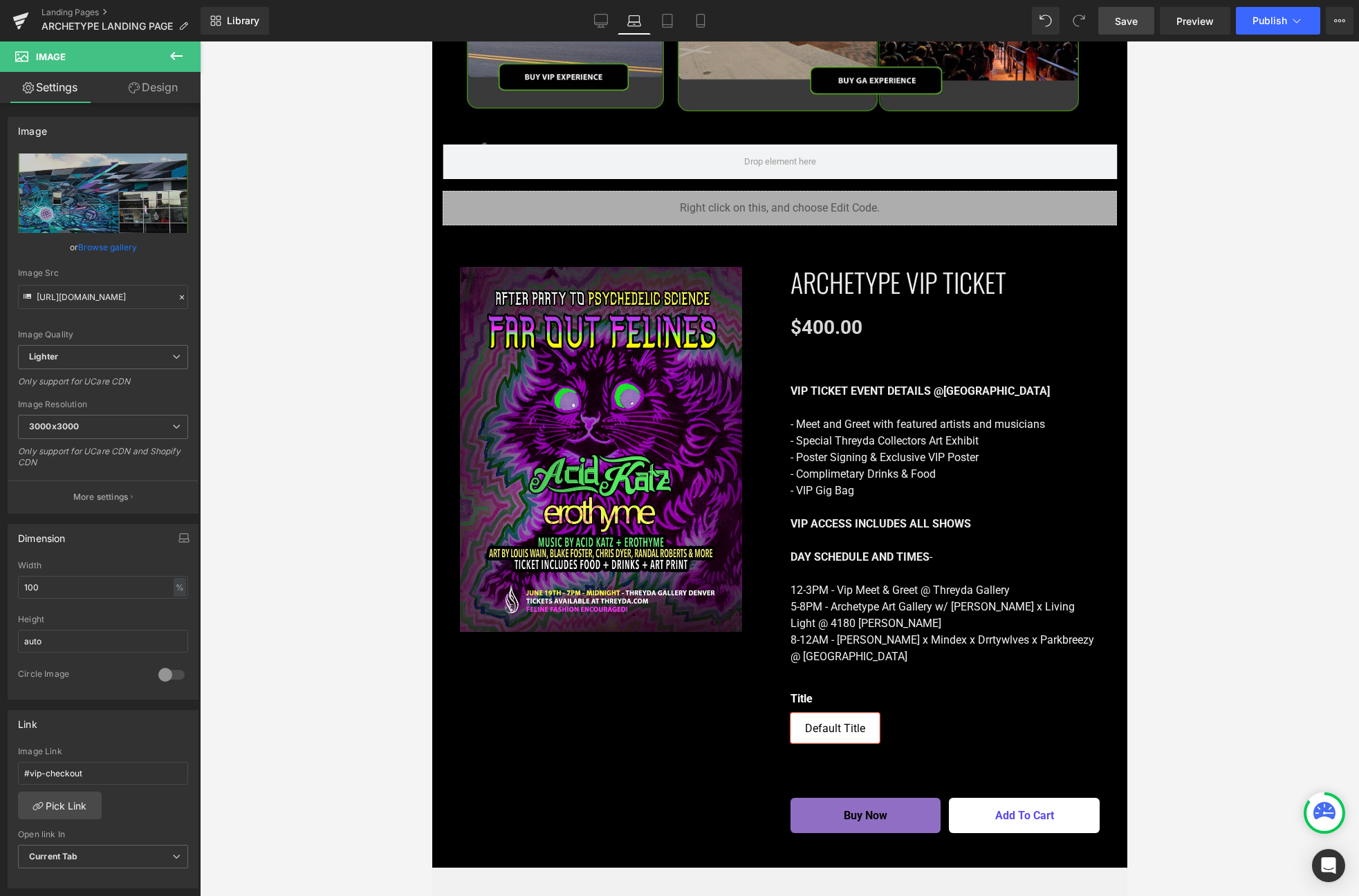
scroll to position [1739, 0]
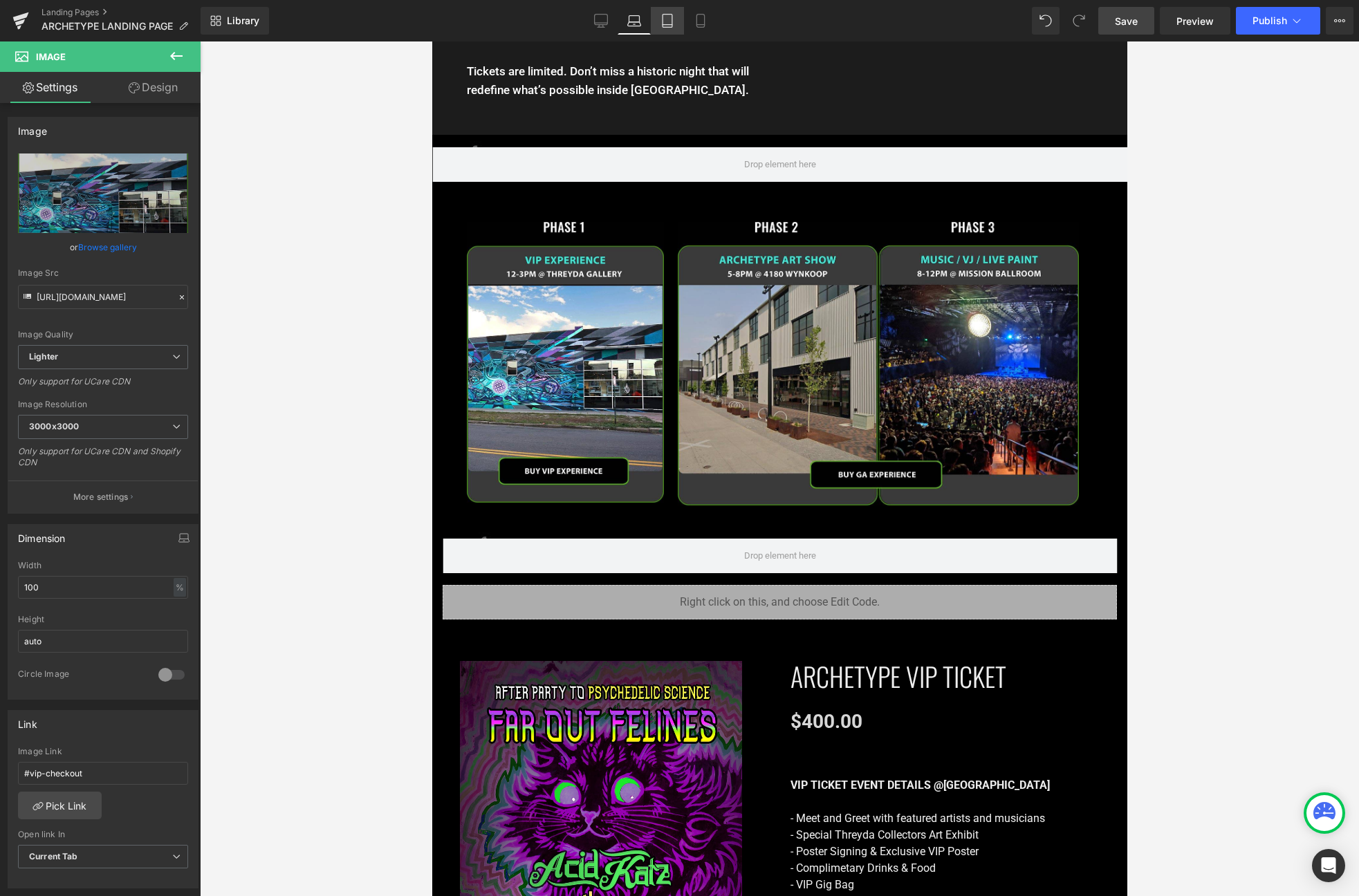
click at [668, 17] on icon at bounding box center [667, 20] width 14 height 14
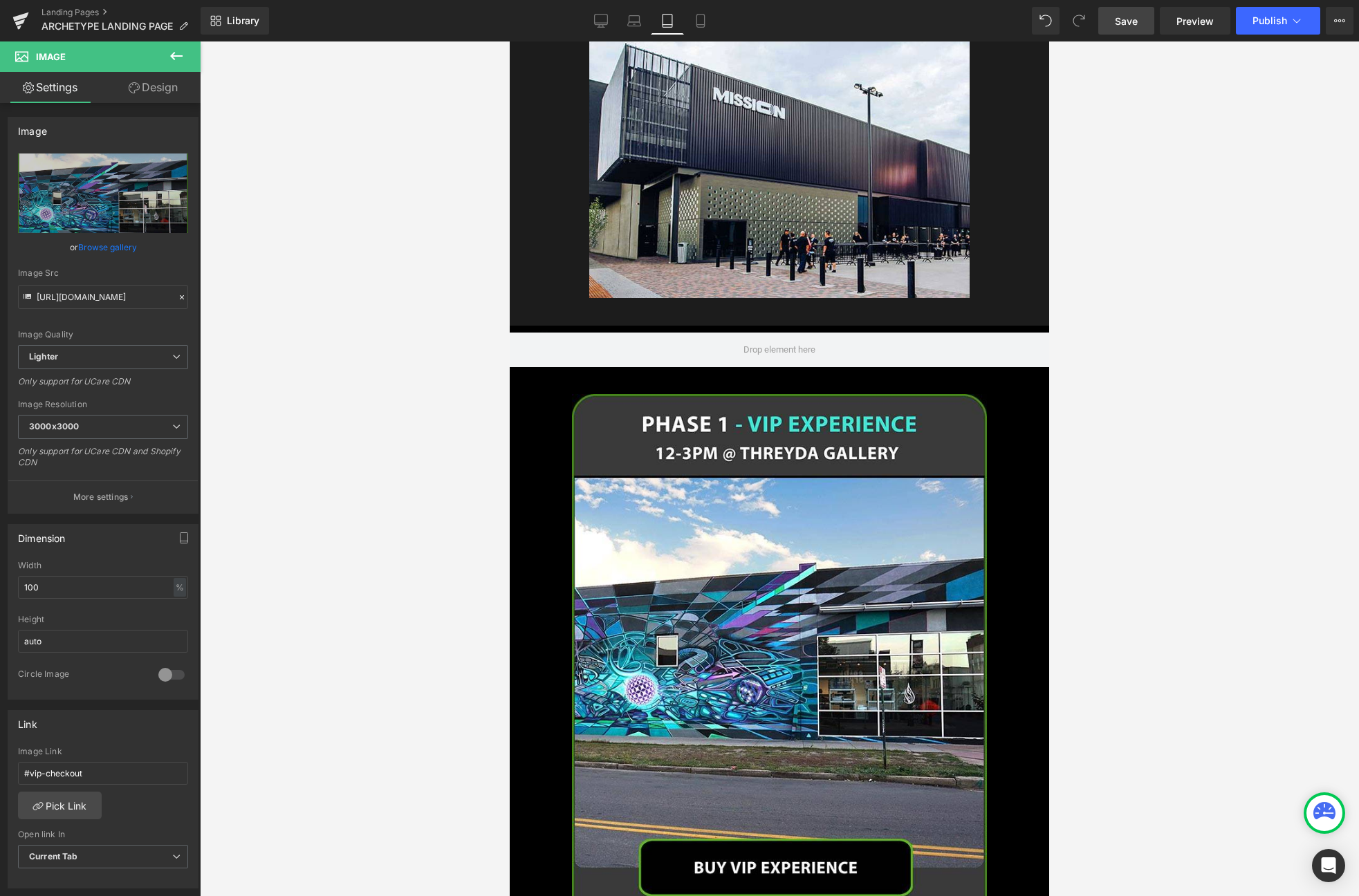
scroll to position [1455, 0]
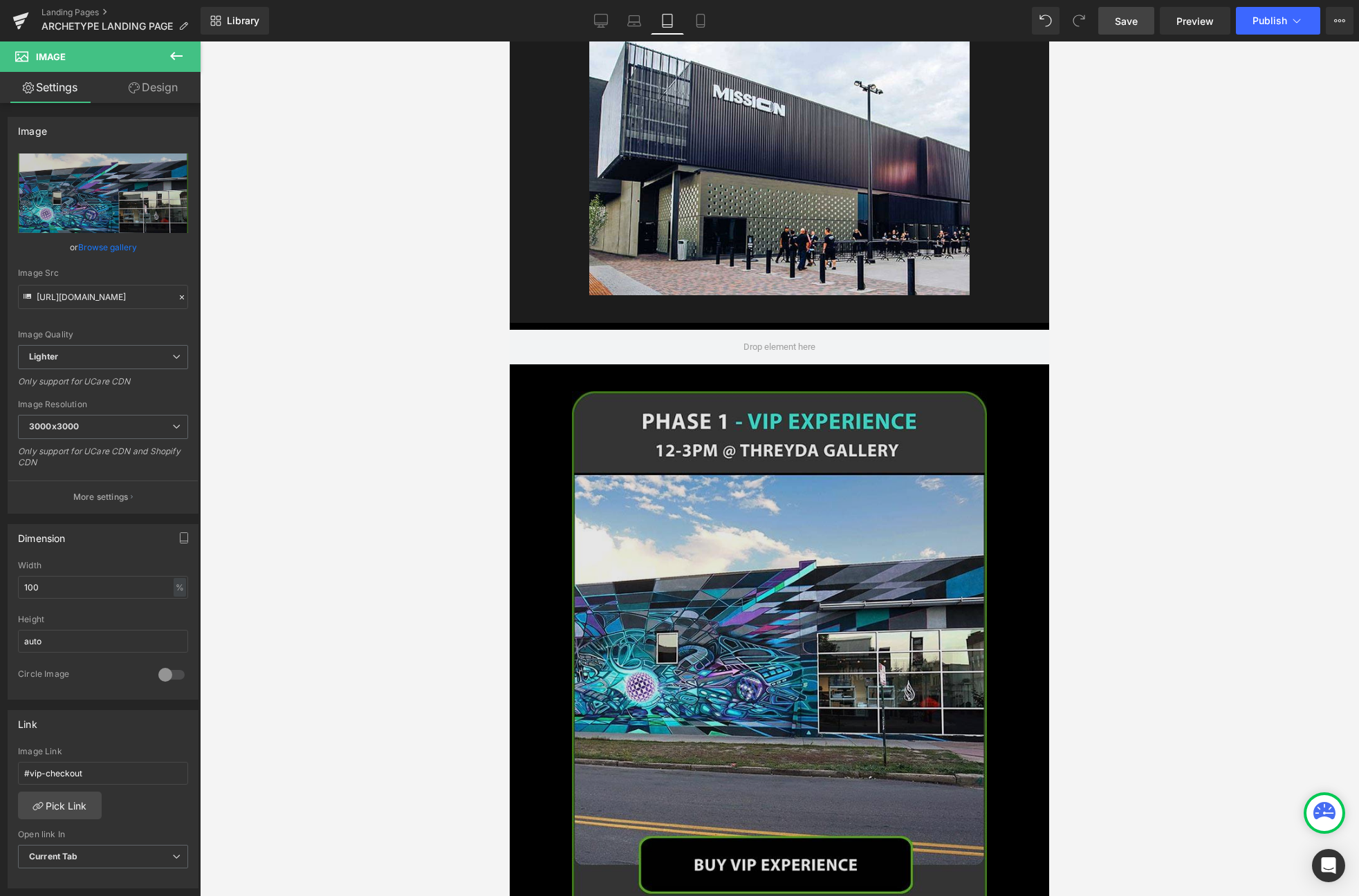
click at [763, 537] on img at bounding box center [779, 662] width 415 height 540
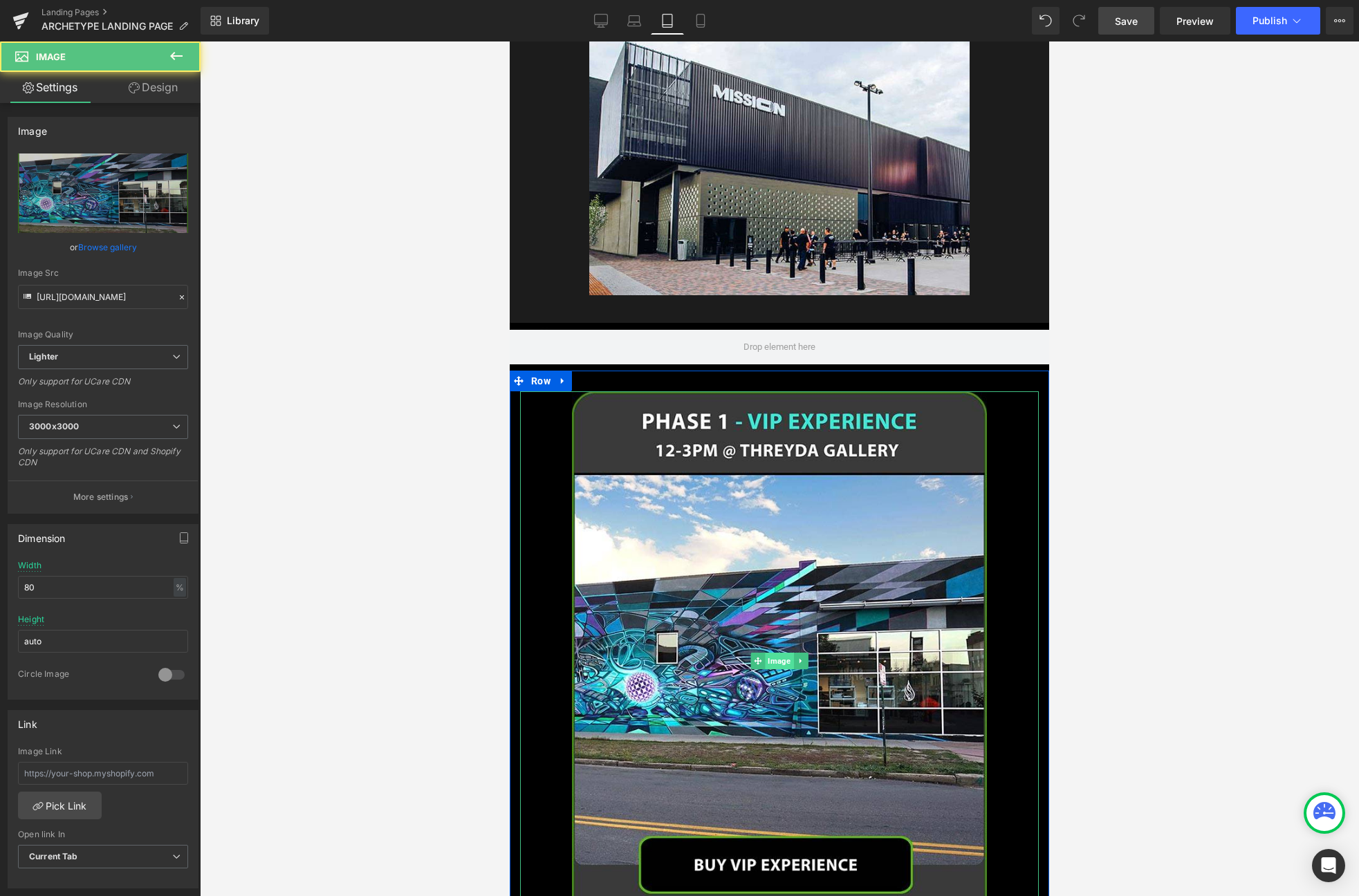
click at [778, 653] on span "Image" at bounding box center [778, 661] width 28 height 16
click at [96, 765] on input "text" at bounding box center [103, 774] width 170 height 23
paste input "#vip-checkout"
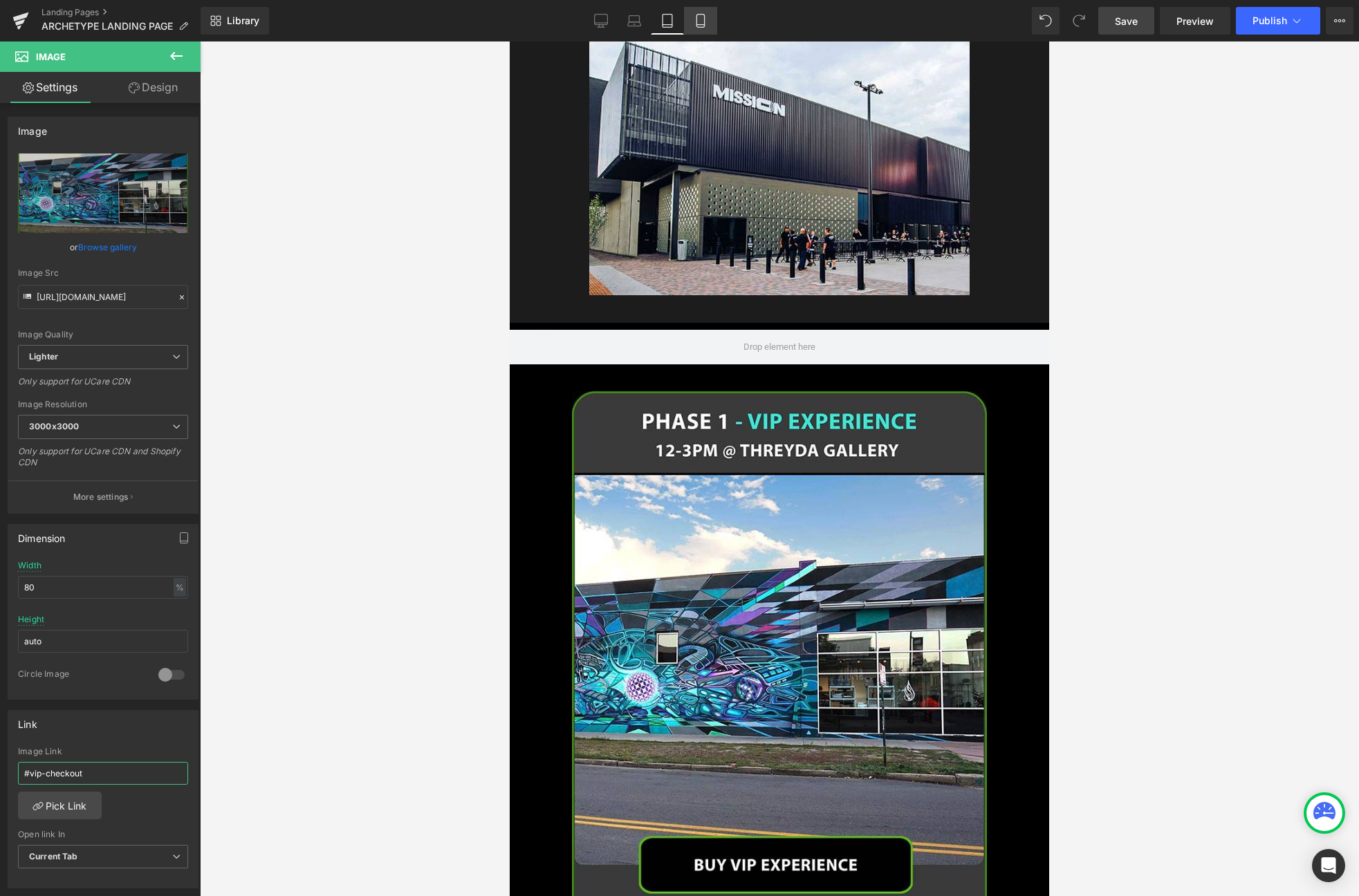
type input "#vip-checkout"
click at [685, 18] on link "Mobile" at bounding box center [700, 21] width 33 height 28
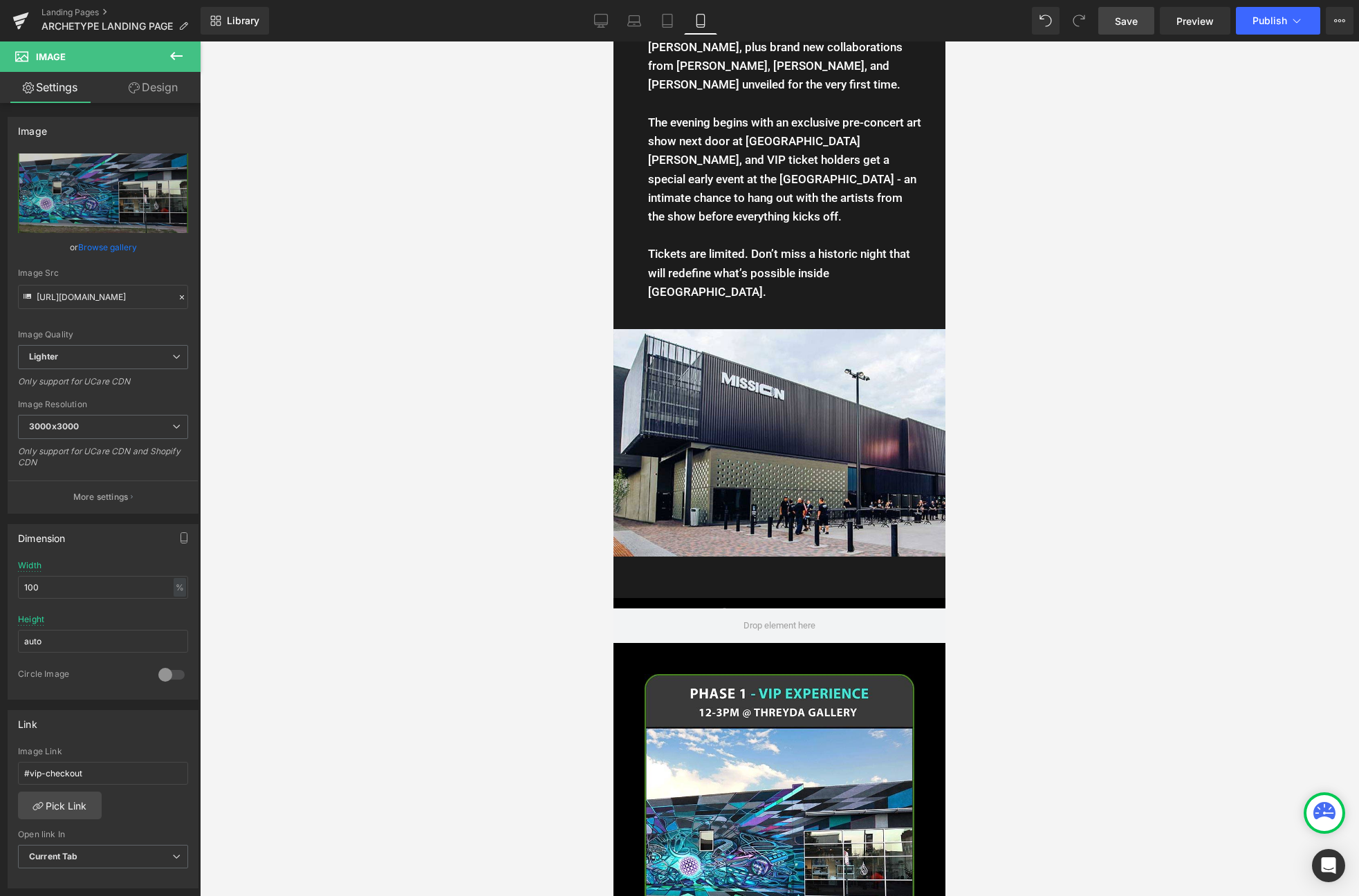
scroll to position [1692, 0]
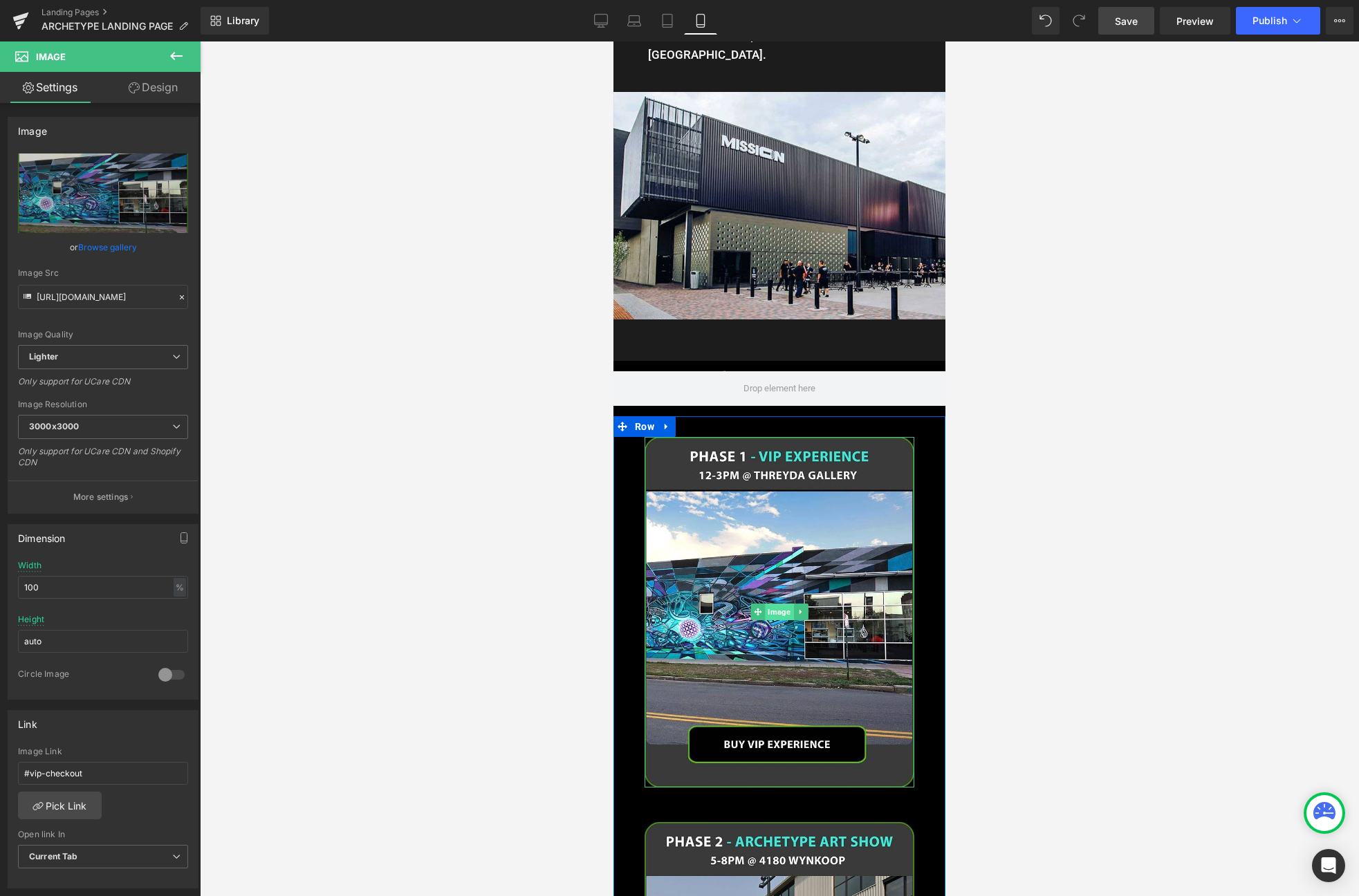
click at [774, 603] on span "Image" at bounding box center [778, 611] width 28 height 16
click at [606, 19] on icon at bounding box center [601, 20] width 14 height 14
type input "auto"
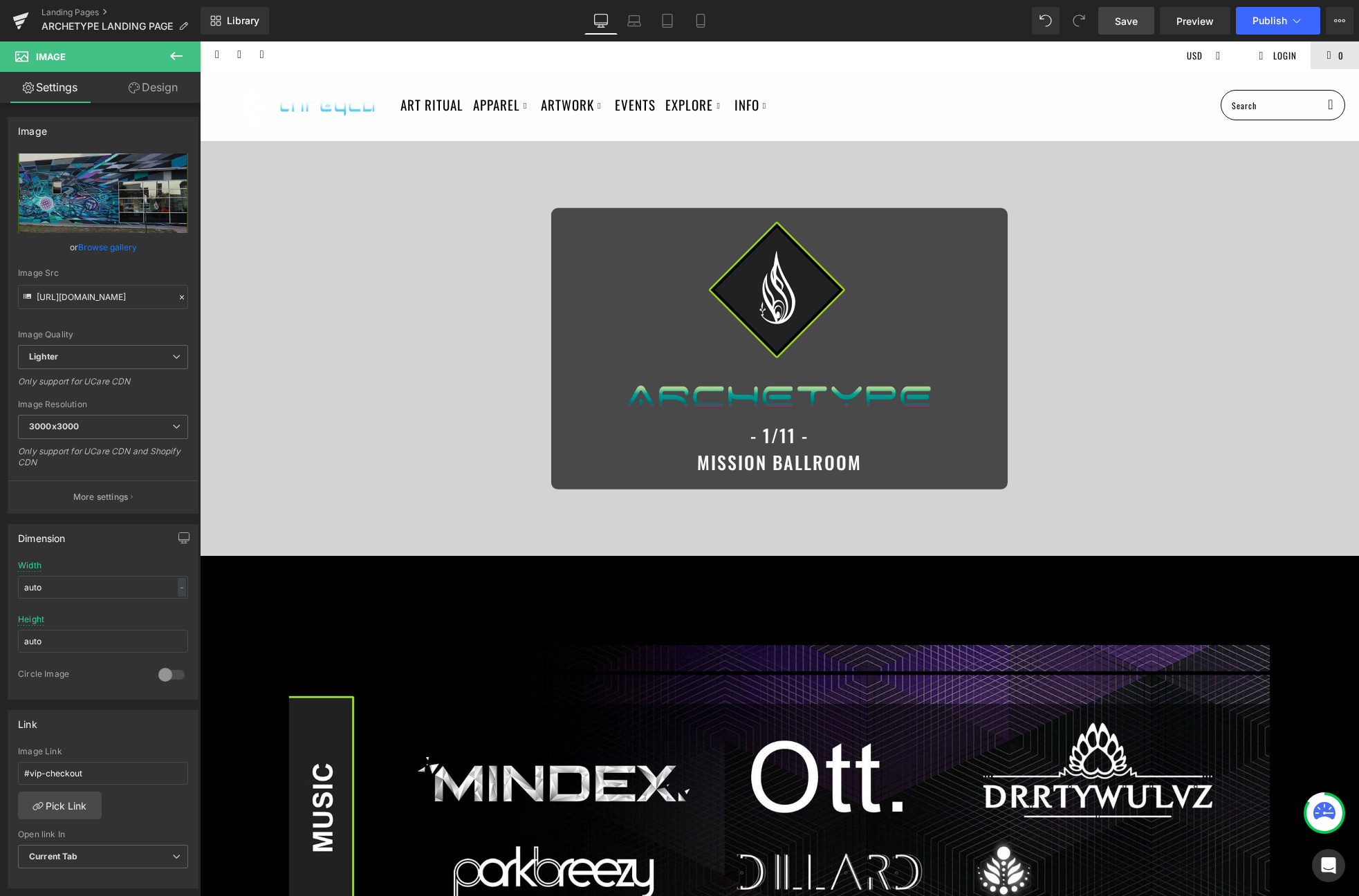
click at [1133, 19] on span "Save" at bounding box center [1126, 21] width 23 height 15
click at [1180, 21] on span "Preview" at bounding box center [1195, 21] width 37 height 15
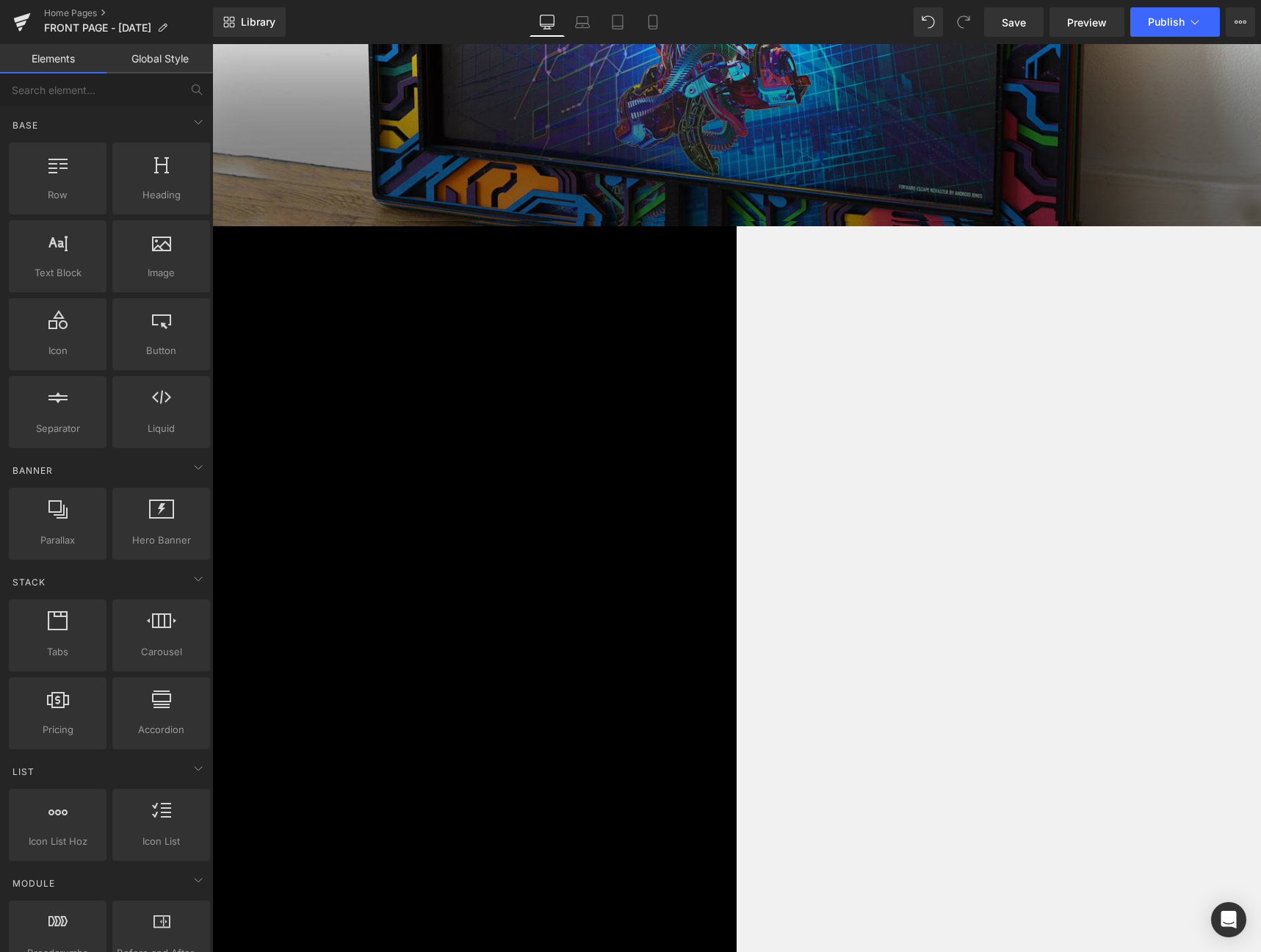
scroll to position [1231, 0]
